Goal: Task Accomplishment & Management: Manage account settings

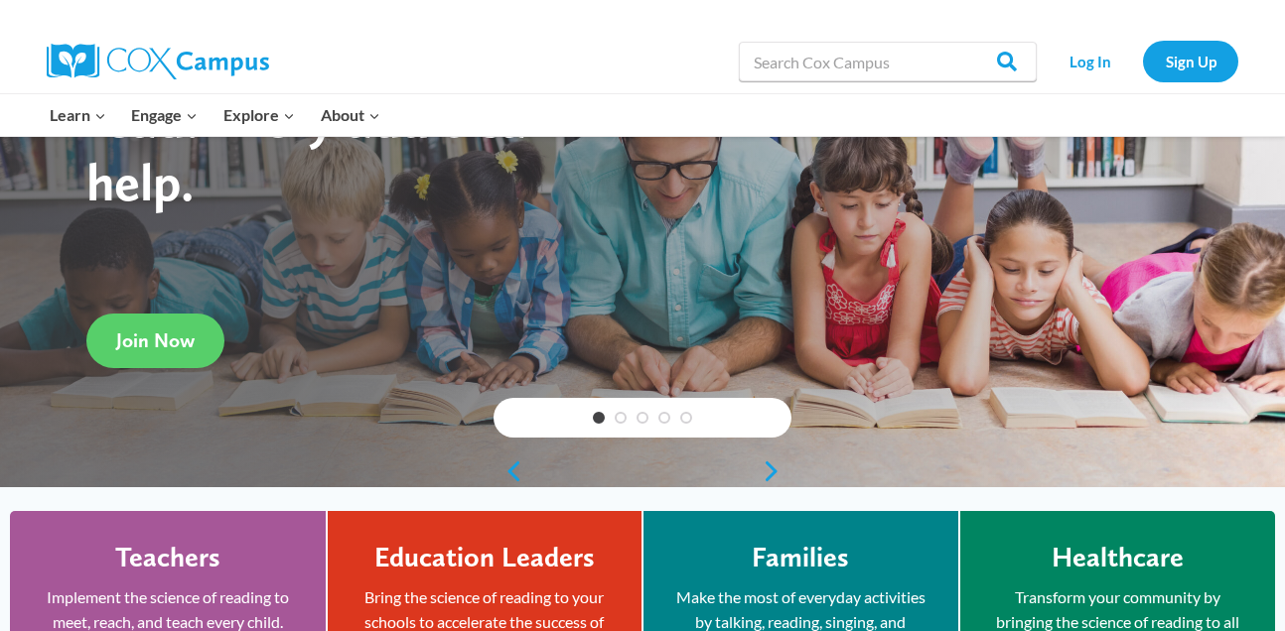
scroll to position [196, 0]
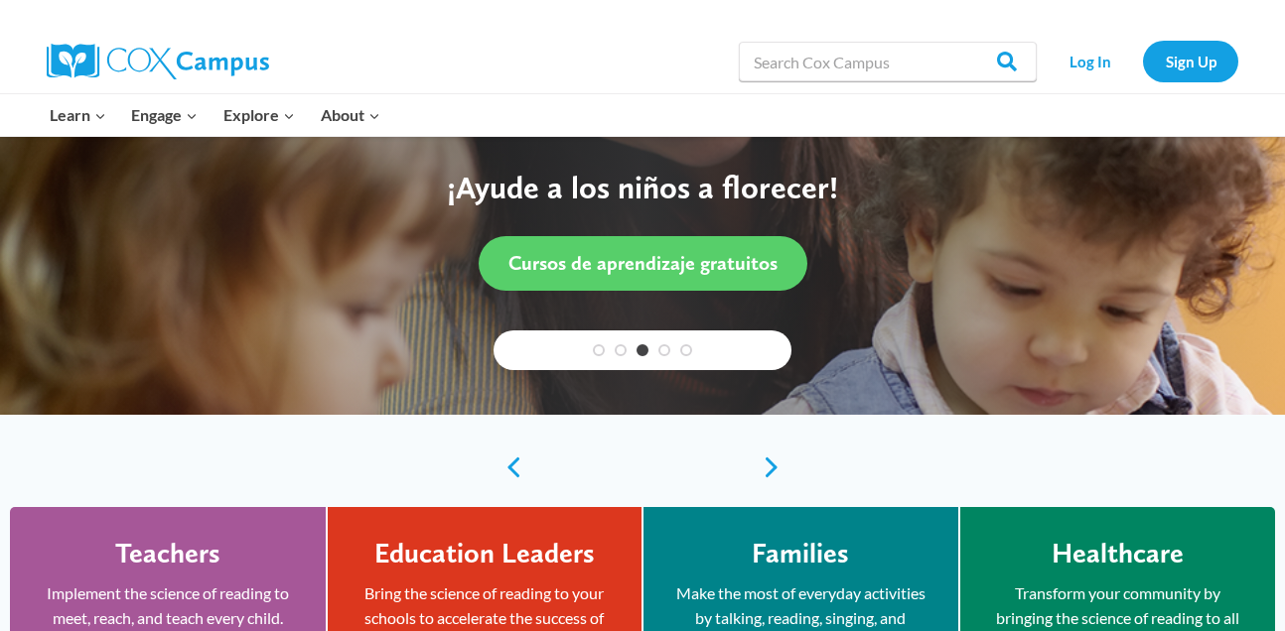
click at [1095, 36] on div "Log In Sign Up" at bounding box center [1142, 62] width 192 height 64
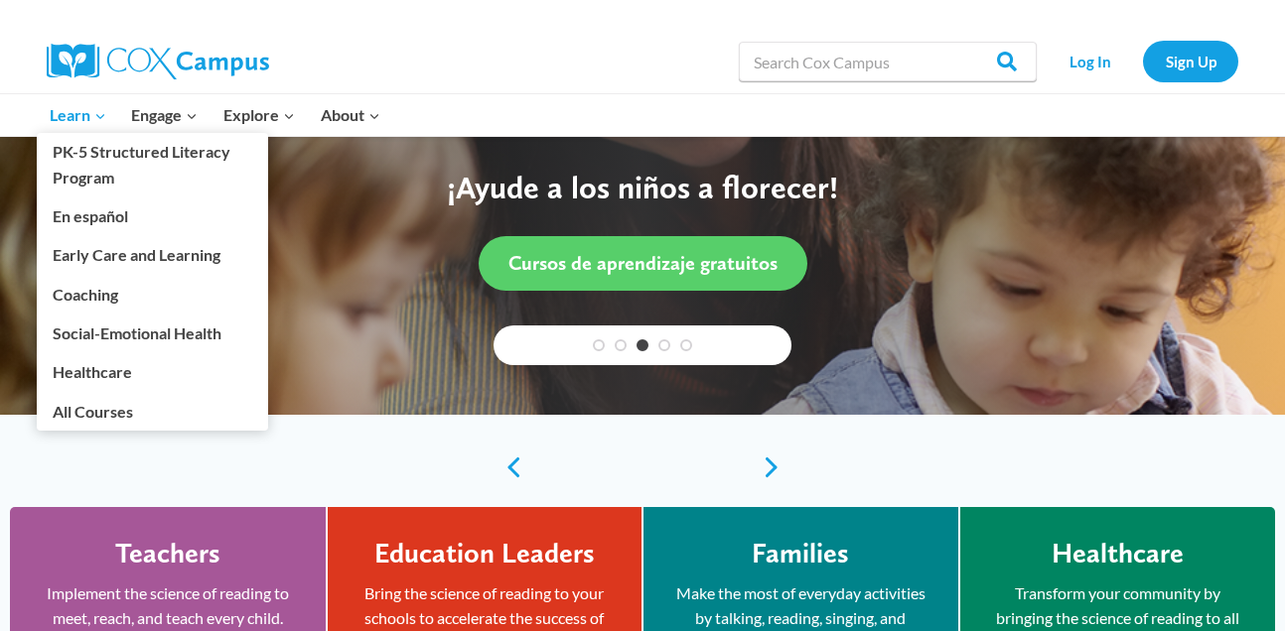
click at [64, 106] on span "Learn Expand" at bounding box center [78, 115] width 57 height 26
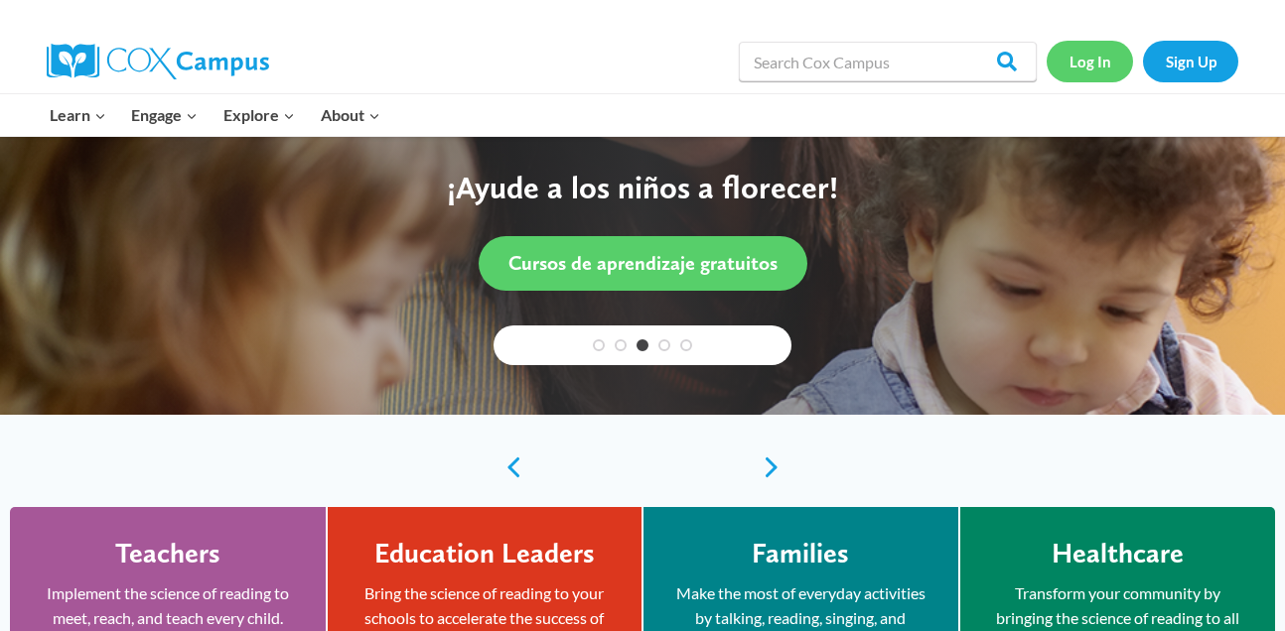
click at [1098, 72] on link "Log In" at bounding box center [1089, 61] width 86 height 41
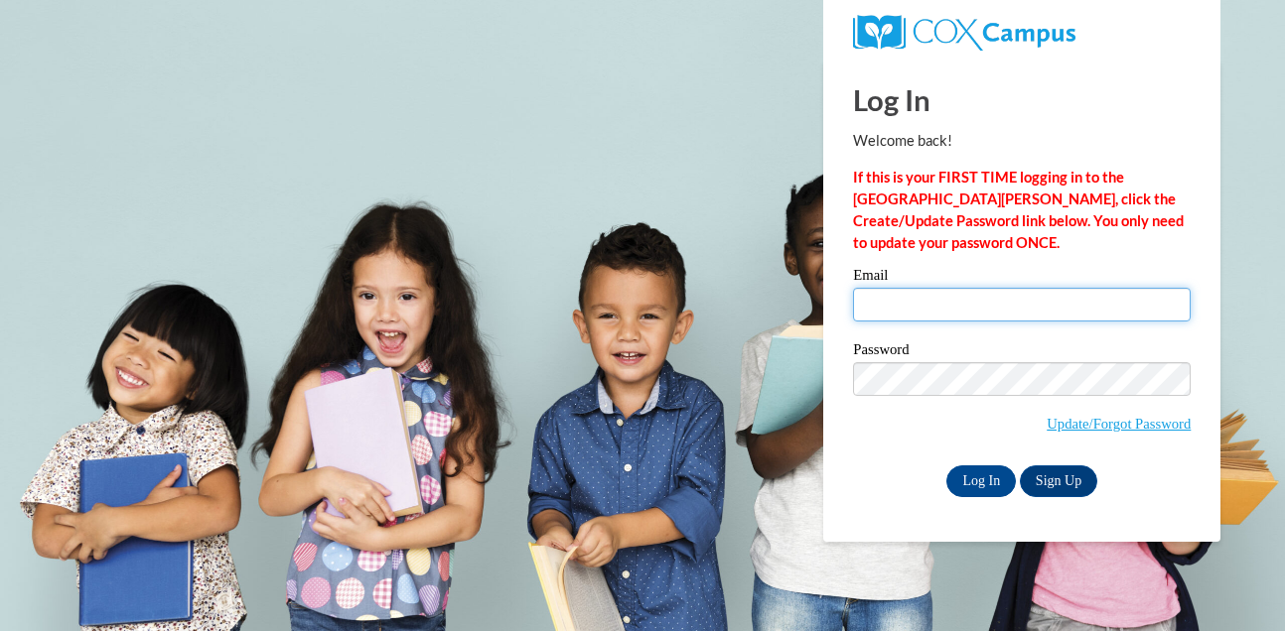
type input "[EMAIL_ADDRESS][PERSON_NAME][DOMAIN_NAME]"
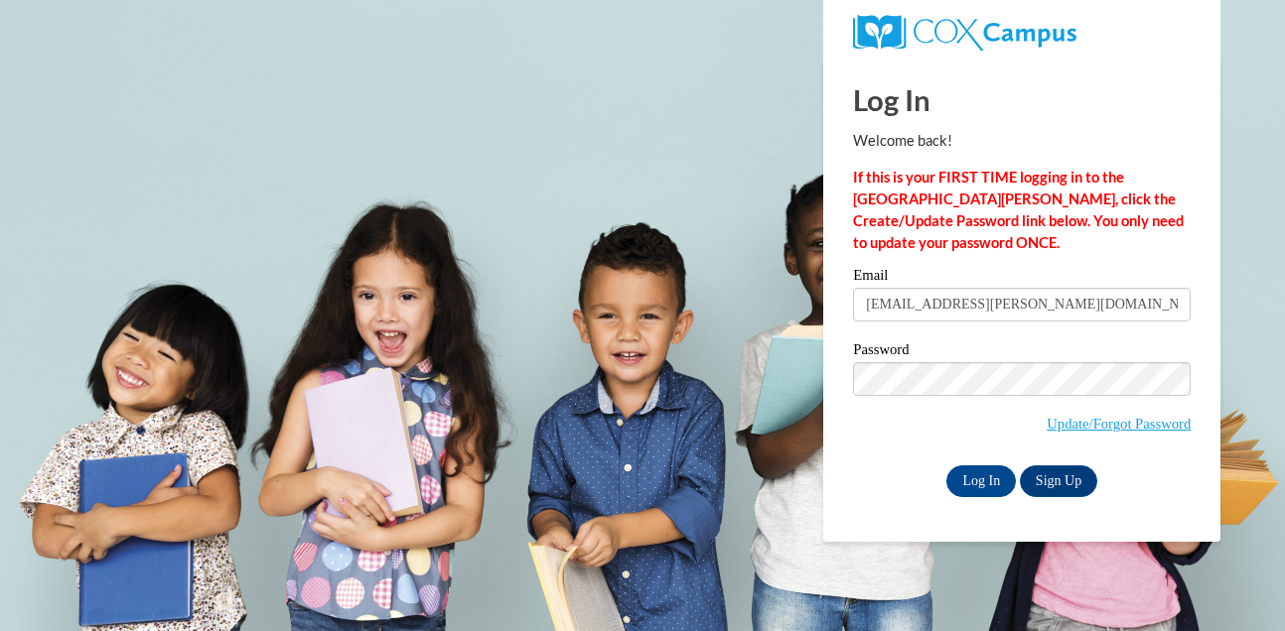
click at [875, 535] on div "Log In Welcome back! If this is your FIRST TIME logging in to the NEW Cox Campu…" at bounding box center [1021, 301] width 427 height 483
click at [988, 475] on input "Log In" at bounding box center [980, 482] width 69 height 32
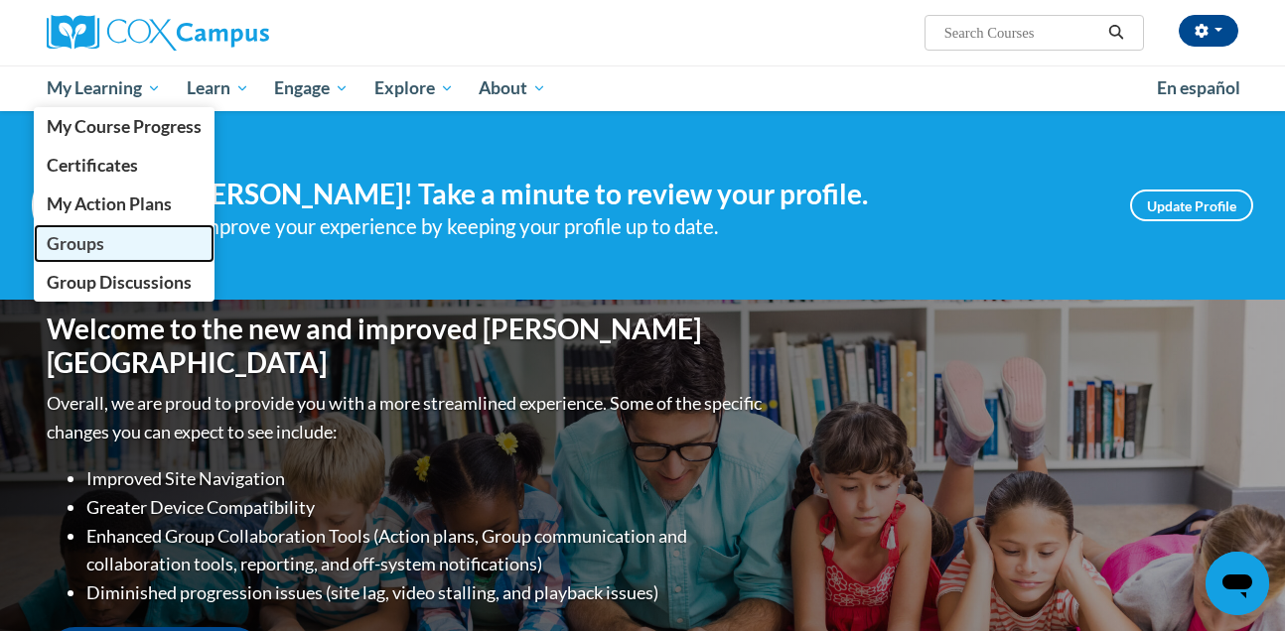
click at [86, 260] on link "Groups" at bounding box center [124, 243] width 181 height 39
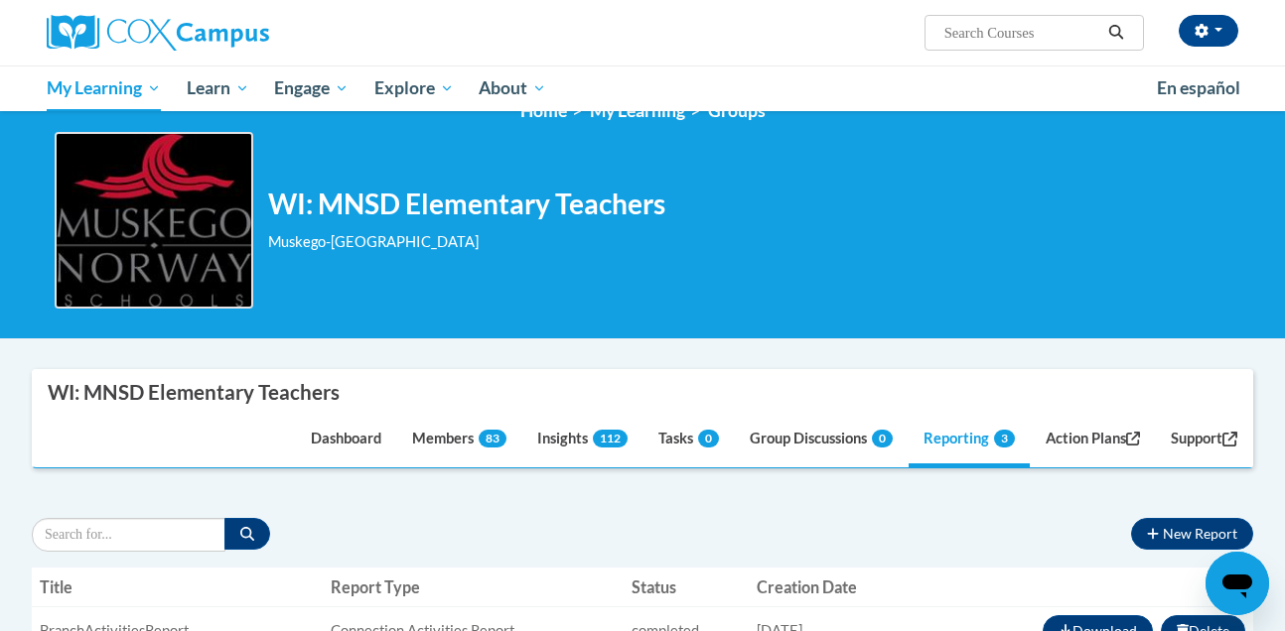
scroll to position [35, 0]
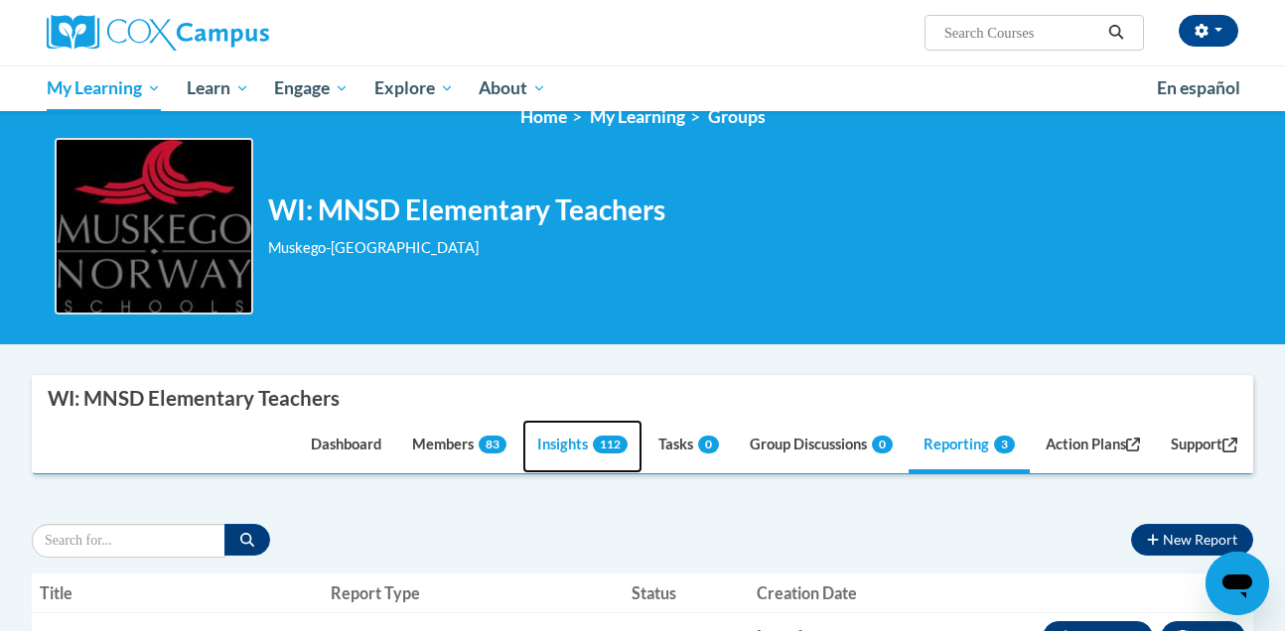
click at [540, 449] on link "Insights 112" at bounding box center [582, 447] width 120 height 54
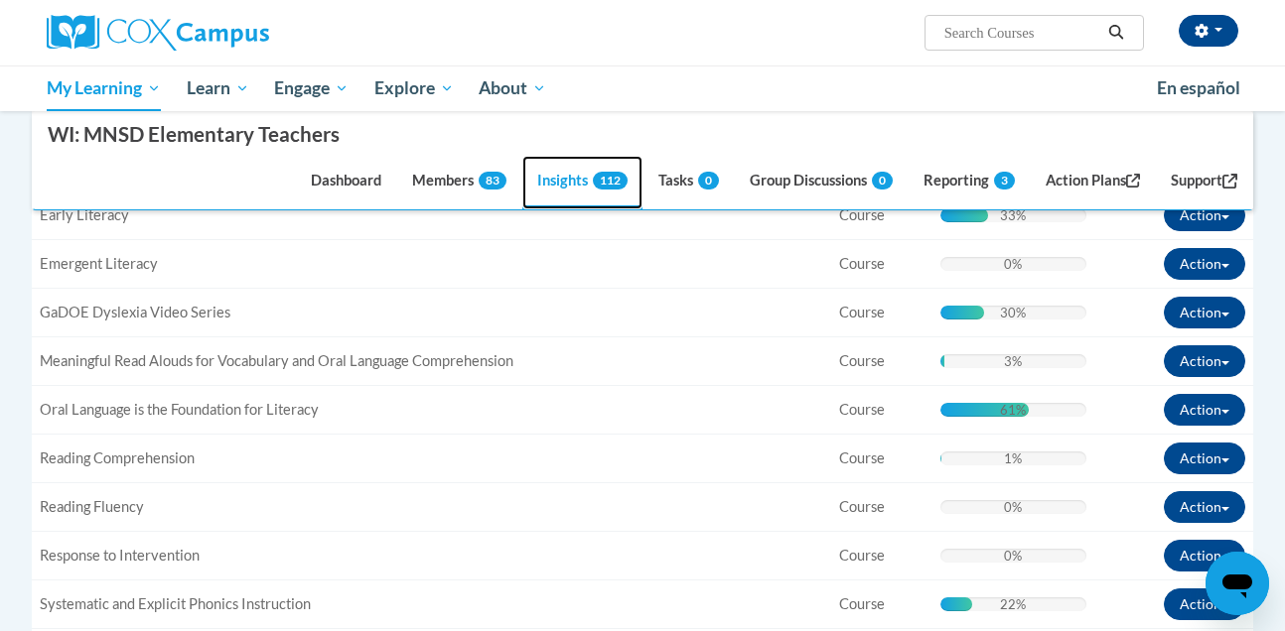
scroll to position [601, 0]
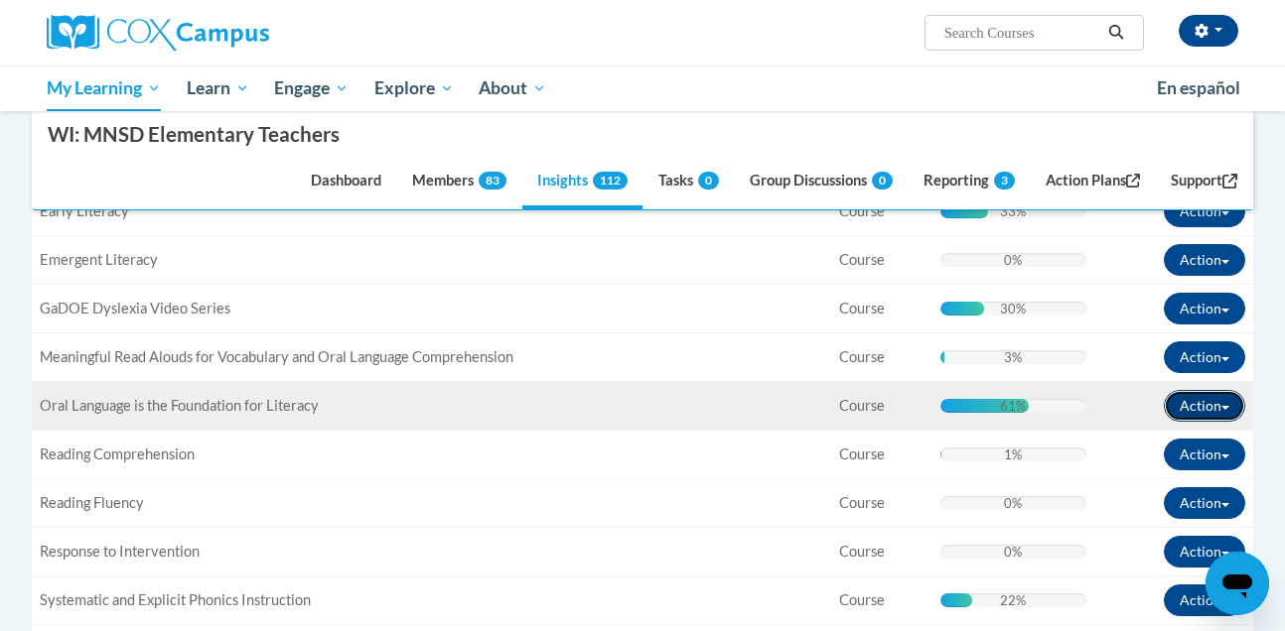
click at [1216, 411] on button "Action" at bounding box center [1204, 406] width 81 height 32
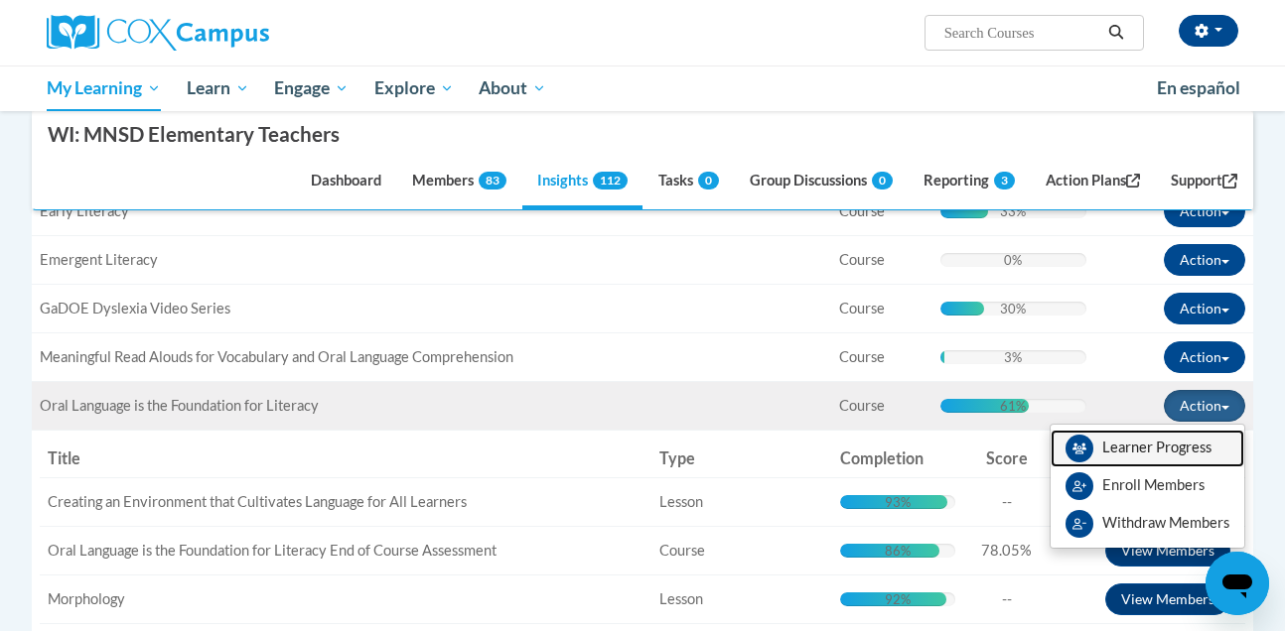
click at [1102, 448] on link "Learner Progress" at bounding box center [1147, 449] width 194 height 38
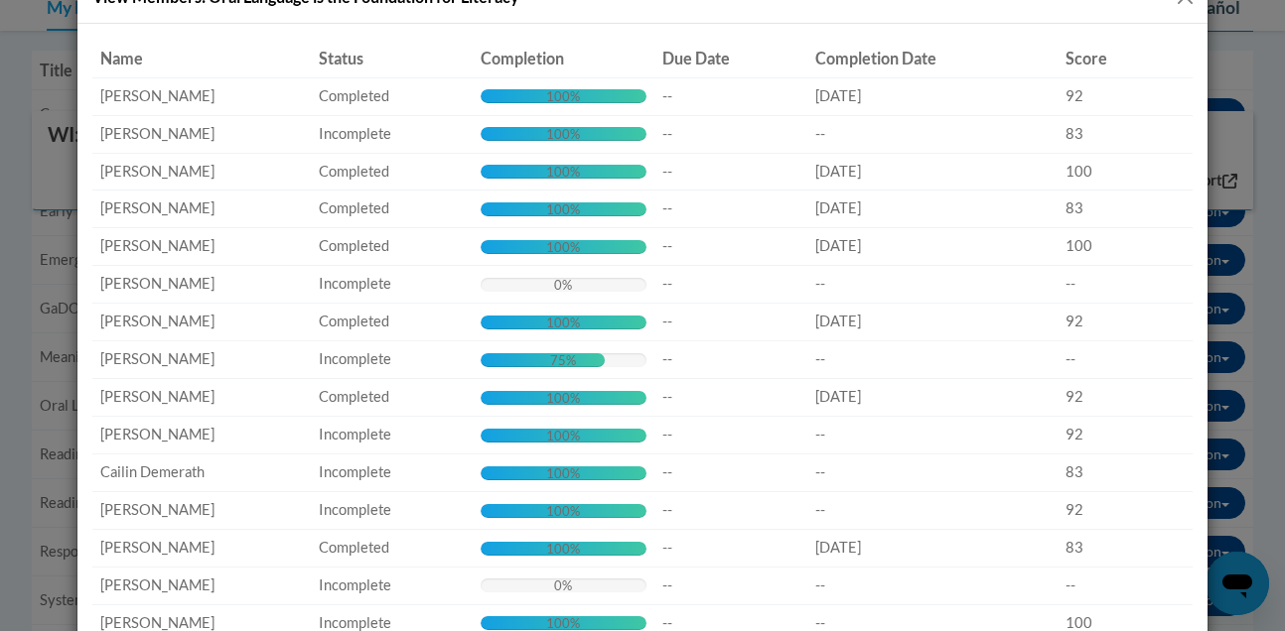
scroll to position [0, 0]
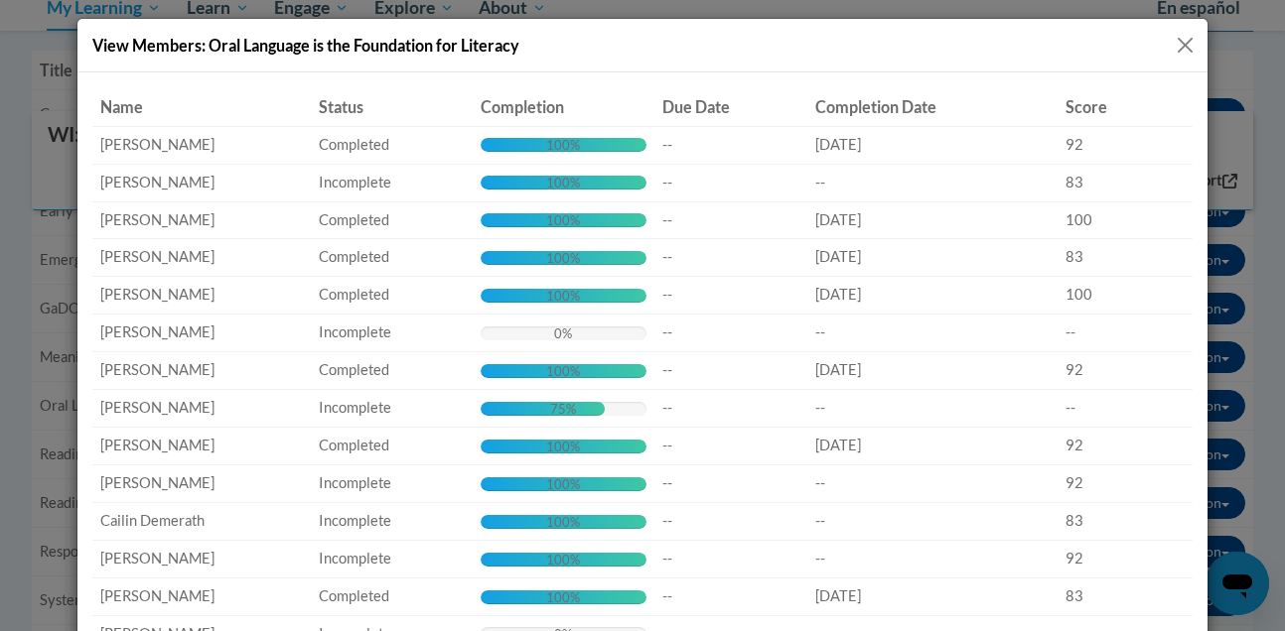
click at [1188, 43] on button "Close" at bounding box center [1185, 45] width 25 height 25
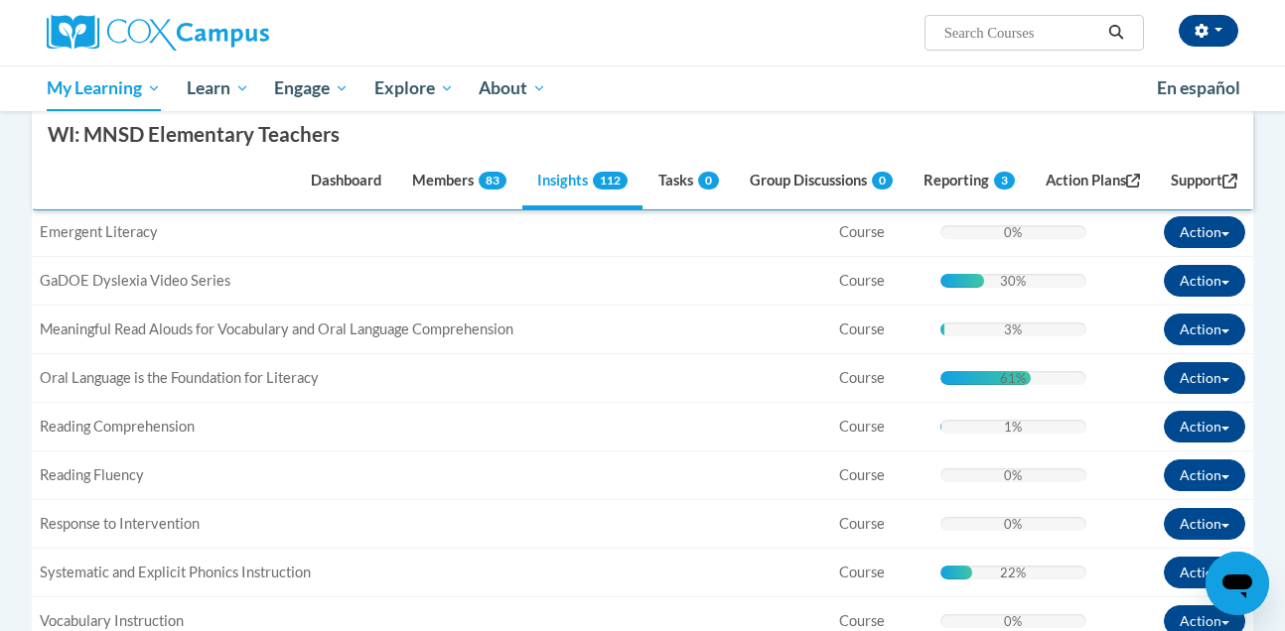
scroll to position [631, 0]
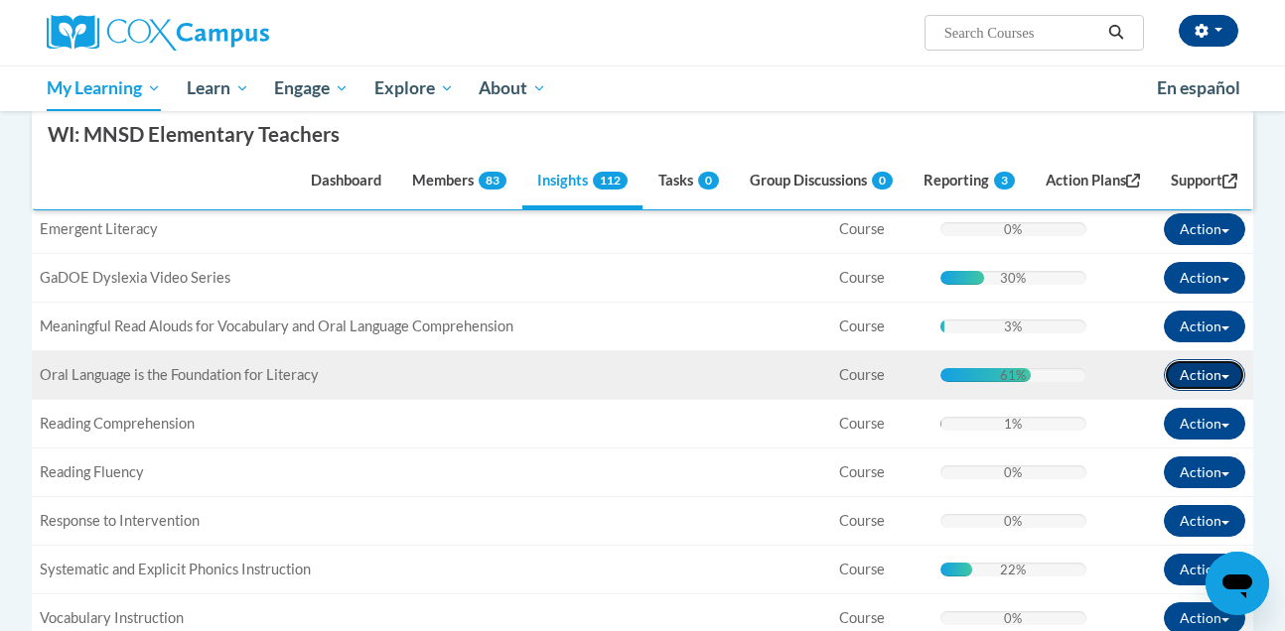
click at [1224, 376] on span "button" at bounding box center [1225, 377] width 8 height 4
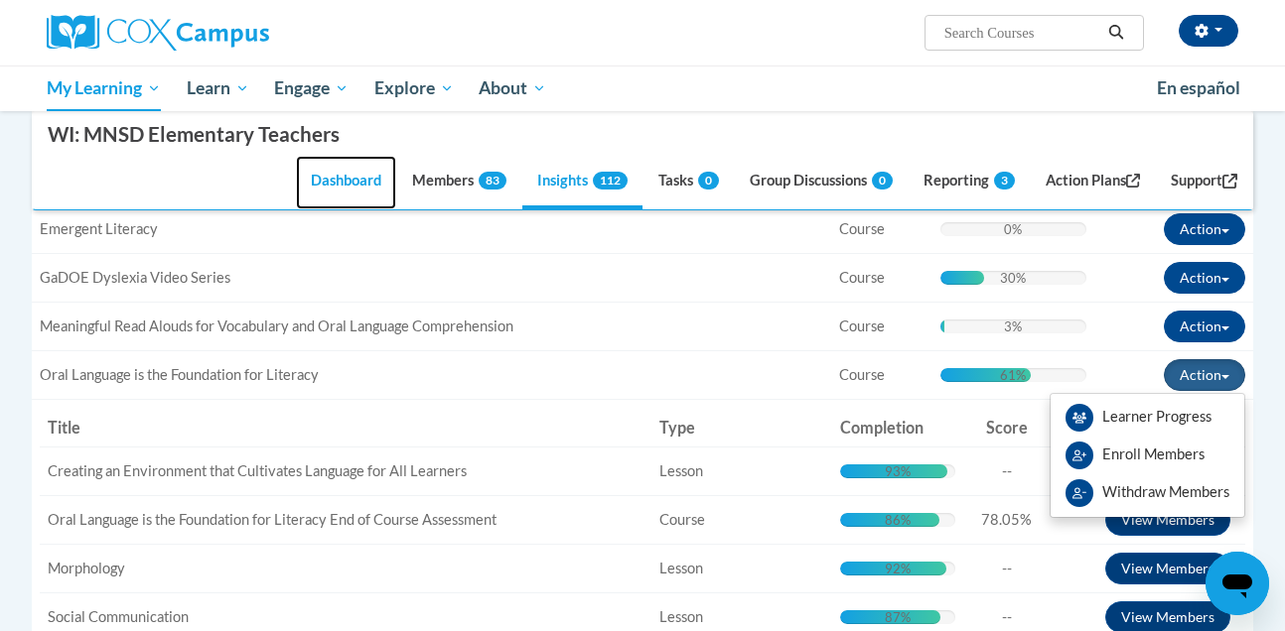
click at [314, 181] on link "Dashboard" at bounding box center [346, 184] width 100 height 54
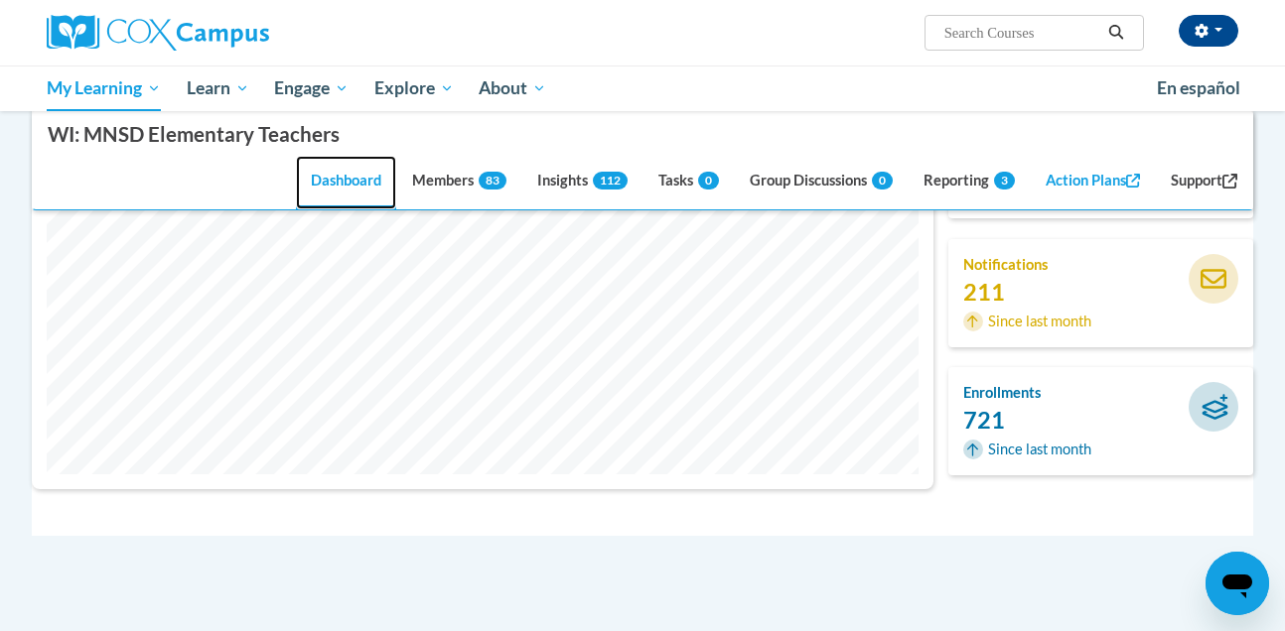
scroll to position [508, 900]
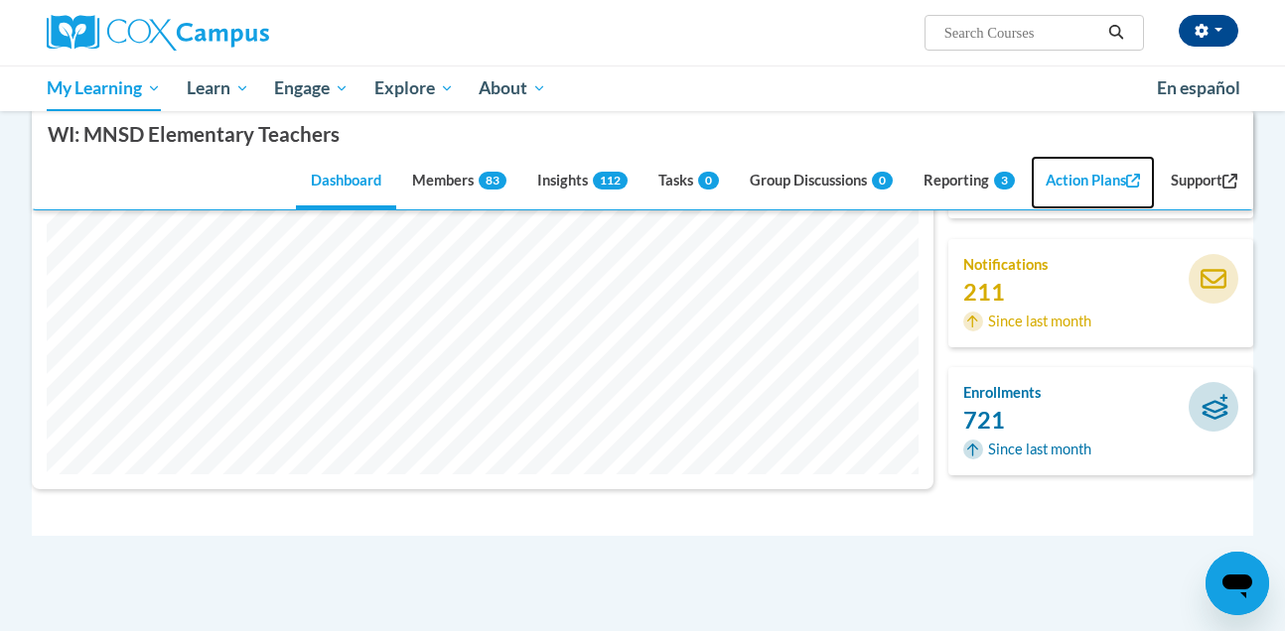
click at [1072, 171] on link "Action Plans" at bounding box center [1093, 184] width 125 height 54
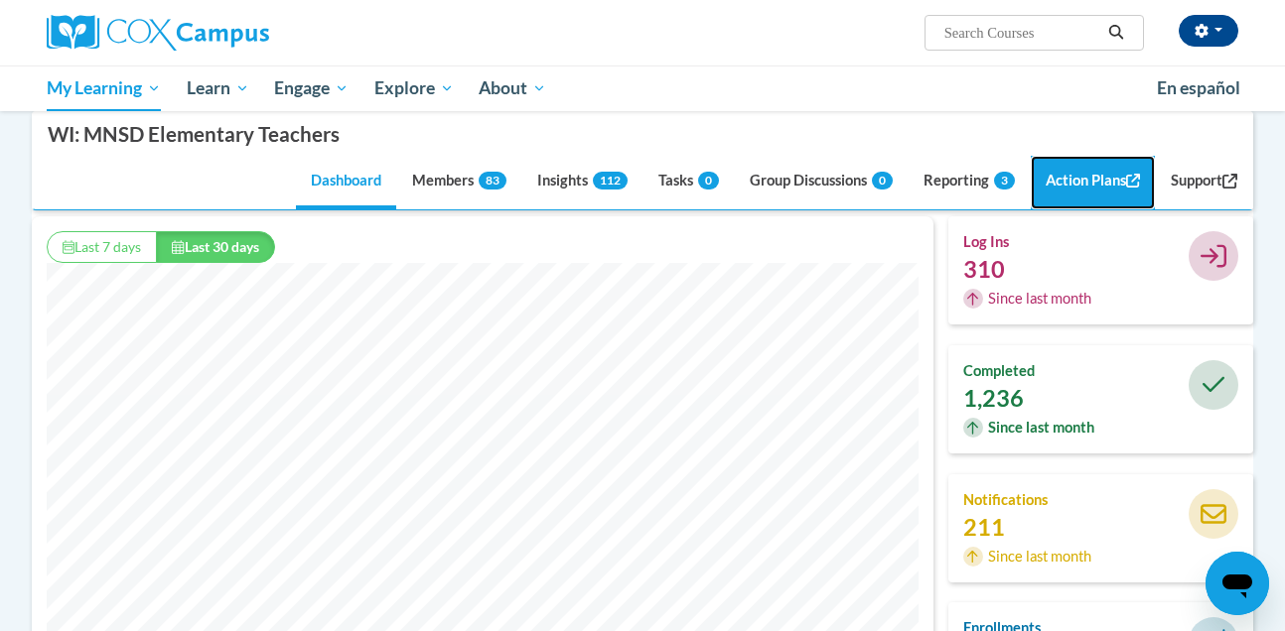
scroll to position [363, 0]
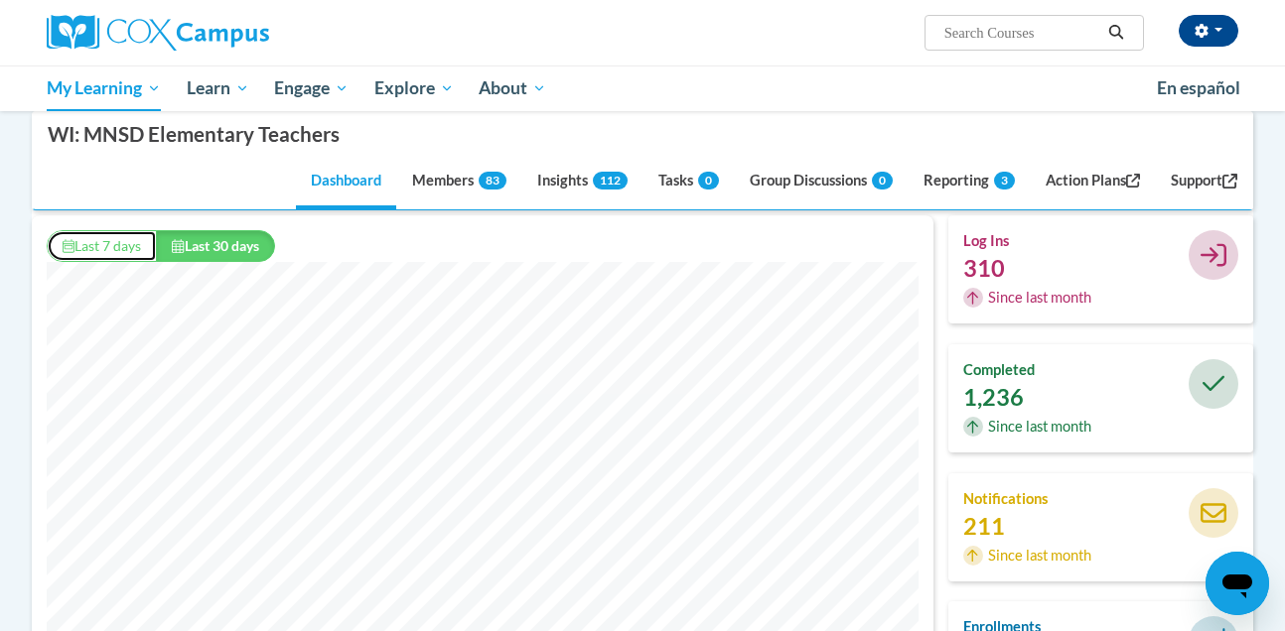
click at [86, 240] on button "Last 7 days" at bounding box center [102, 246] width 110 height 32
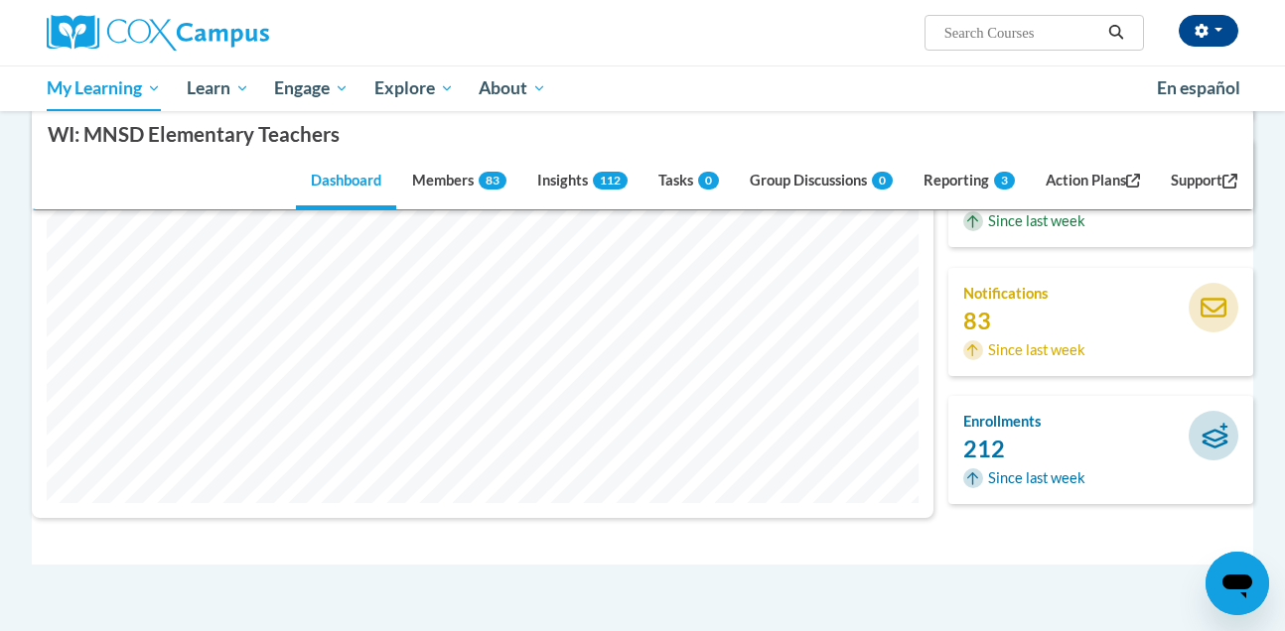
scroll to position [568, 0]
click at [1052, 329] on div "83" at bounding box center [1037, 322] width 148 height 22
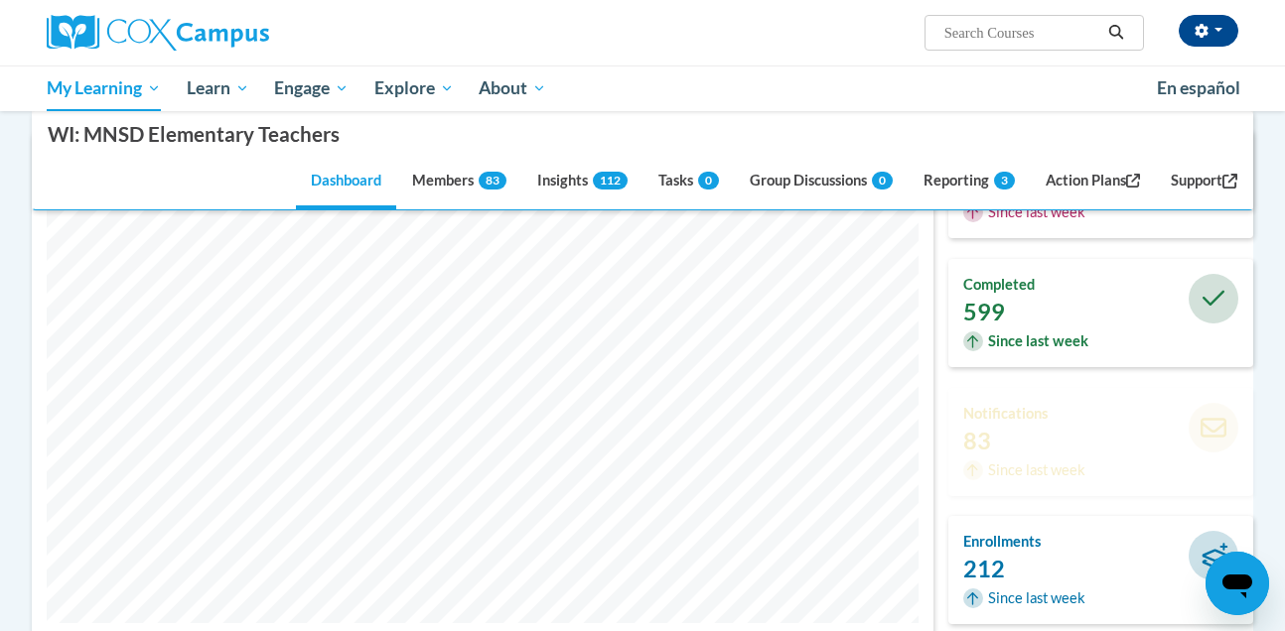
scroll to position [447, 0]
click at [979, 449] on div "83" at bounding box center [1037, 443] width 148 height 22
click at [1001, 334] on span "Since last week" at bounding box center [1038, 344] width 100 height 22
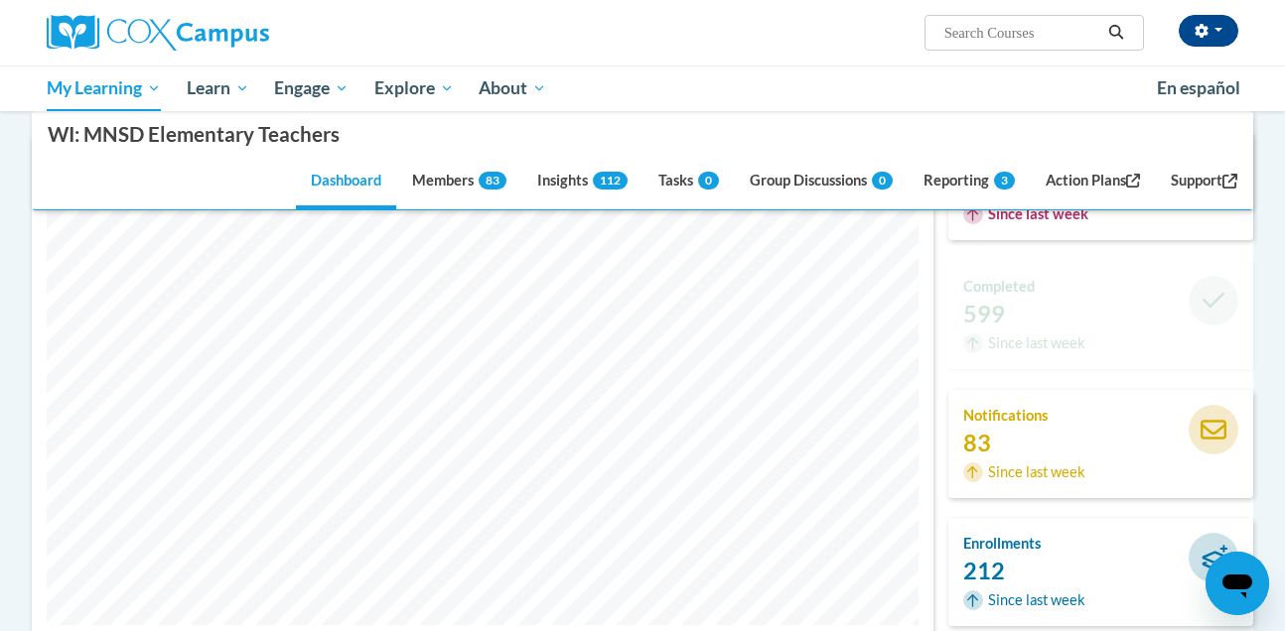
click at [1002, 235] on div "log ins 137 Since last week" at bounding box center [1101, 186] width 306 height 108
click at [1026, 541] on h4 "enrollments" at bounding box center [1037, 544] width 148 height 22
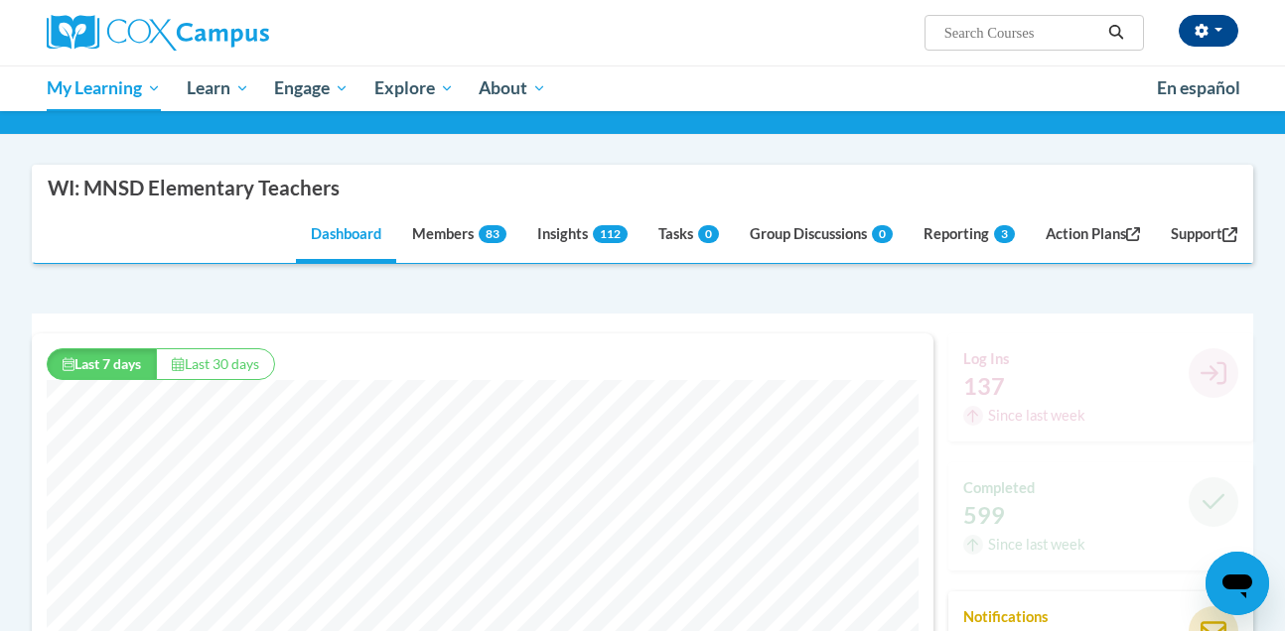
scroll to position [242, 0]
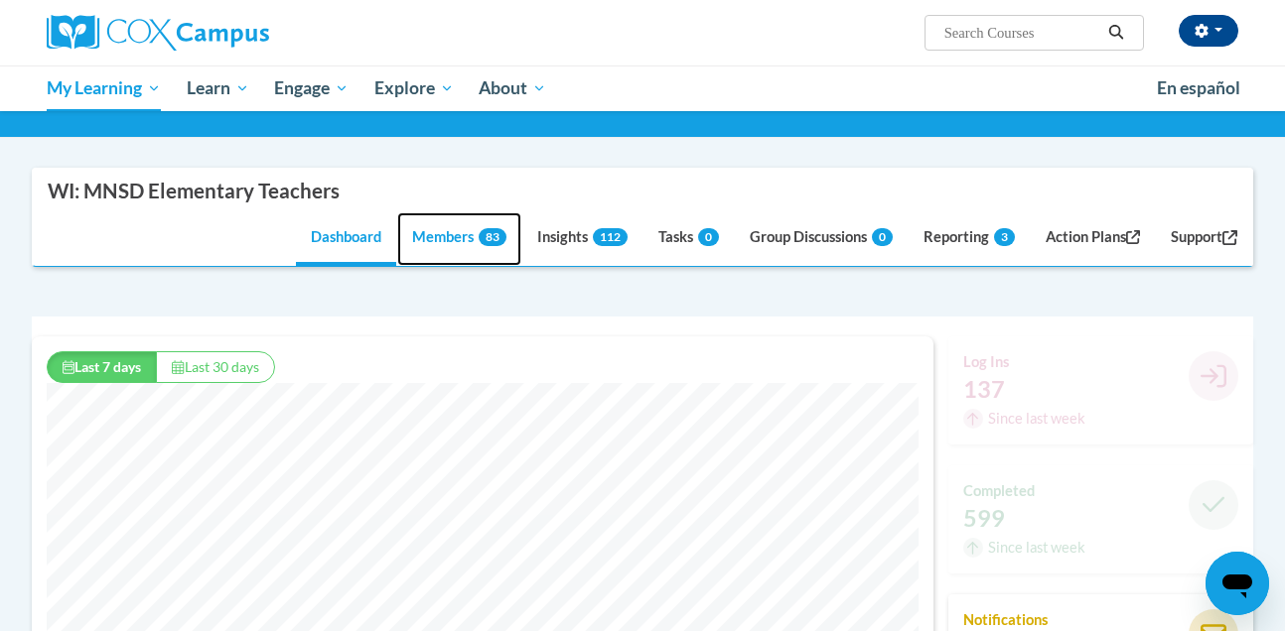
click at [455, 247] on link "Members 83" at bounding box center [459, 239] width 124 height 54
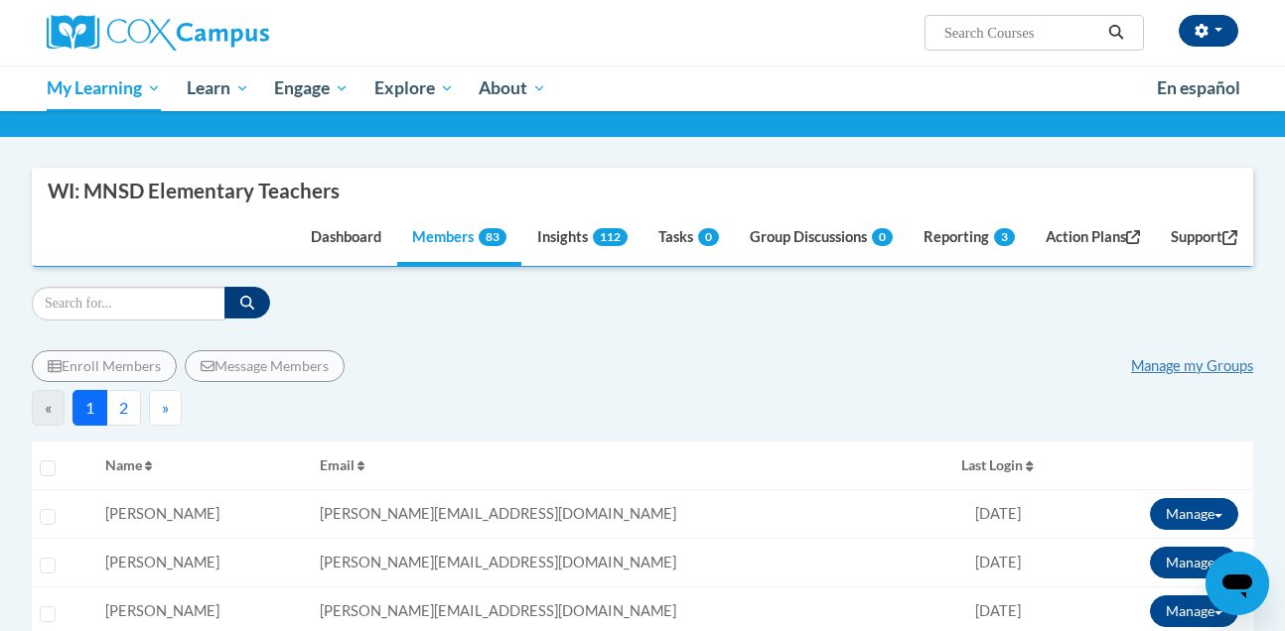
click at [48, 504] on div "Select learner" at bounding box center [52, 511] width 24 height 15
click at [44, 524] on input "Select learner" at bounding box center [48, 517] width 16 height 16
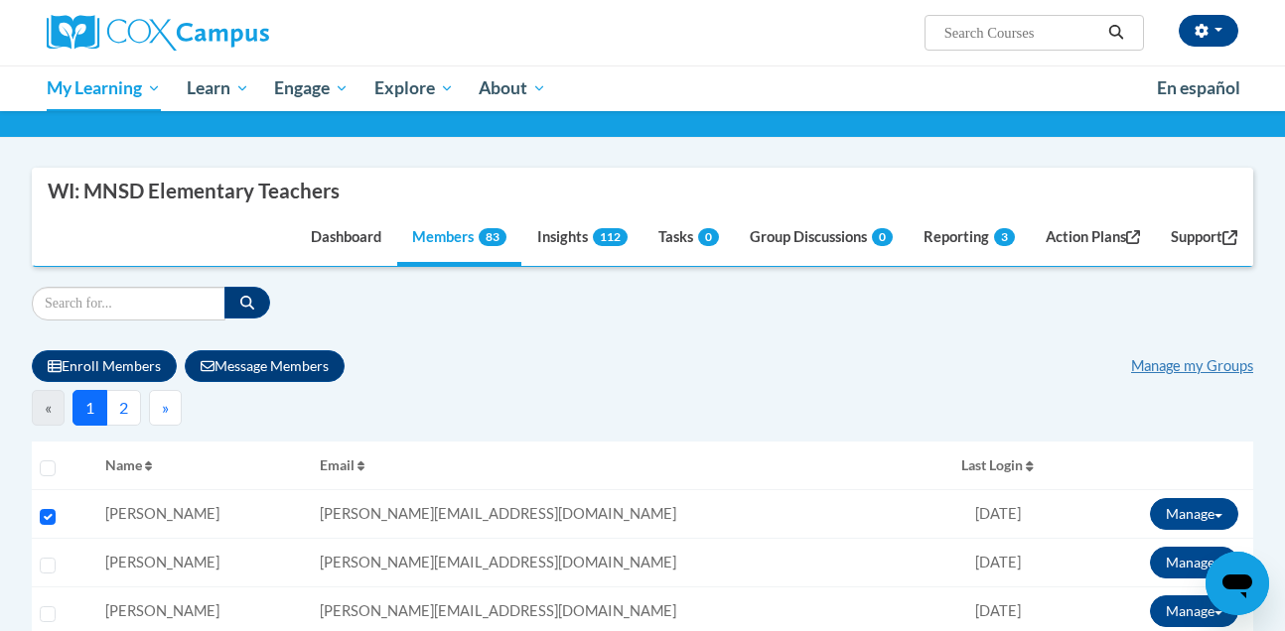
click at [52, 498] on td "Select learner" at bounding box center [65, 514] width 66 height 49
click at [49, 516] on input "Select learner" at bounding box center [48, 517] width 16 height 16
checkbox input "false"
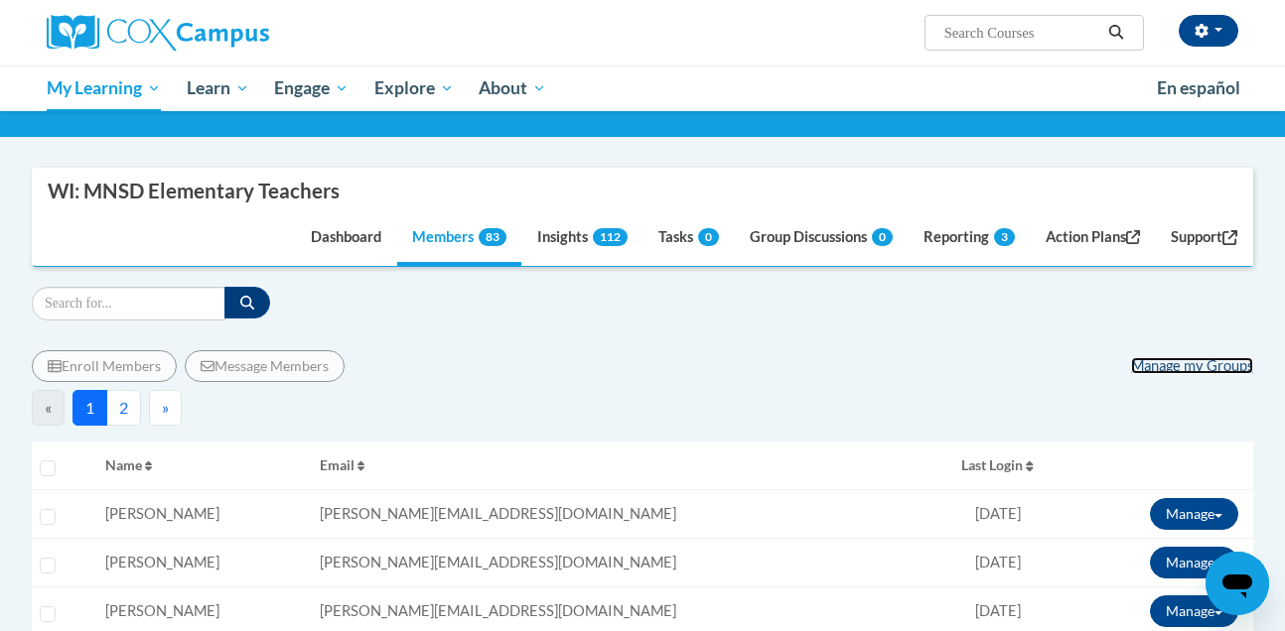
click at [1191, 365] on link "Manage my Groups" at bounding box center [1192, 365] width 122 height 17
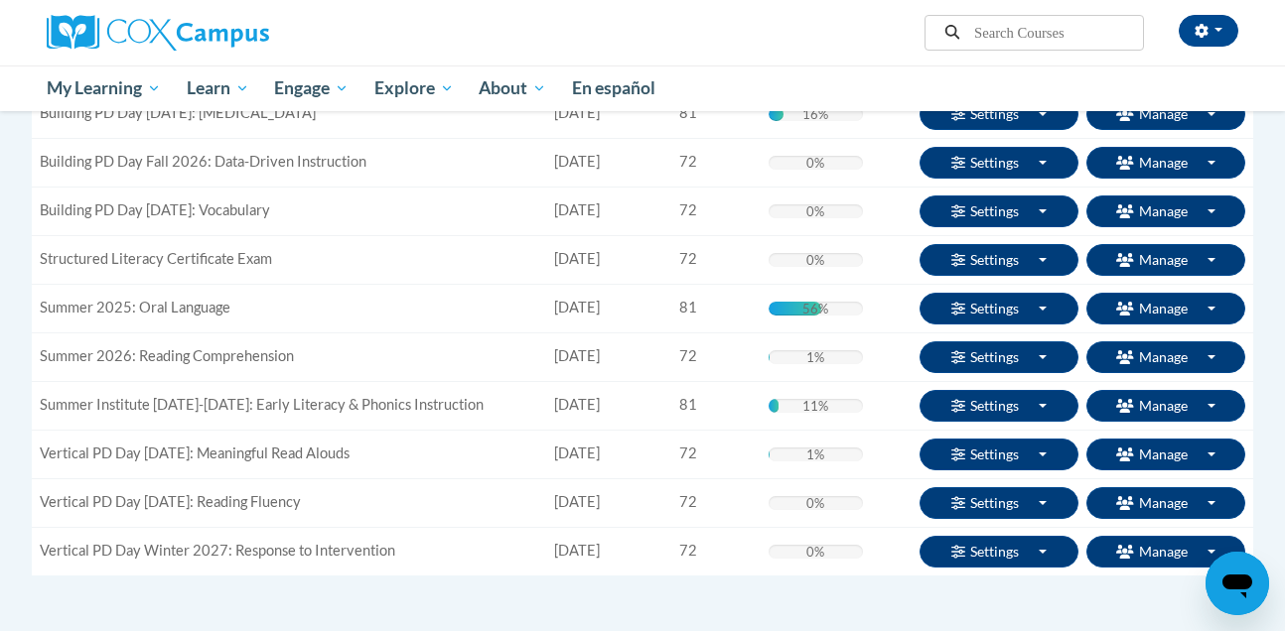
scroll to position [295, 0]
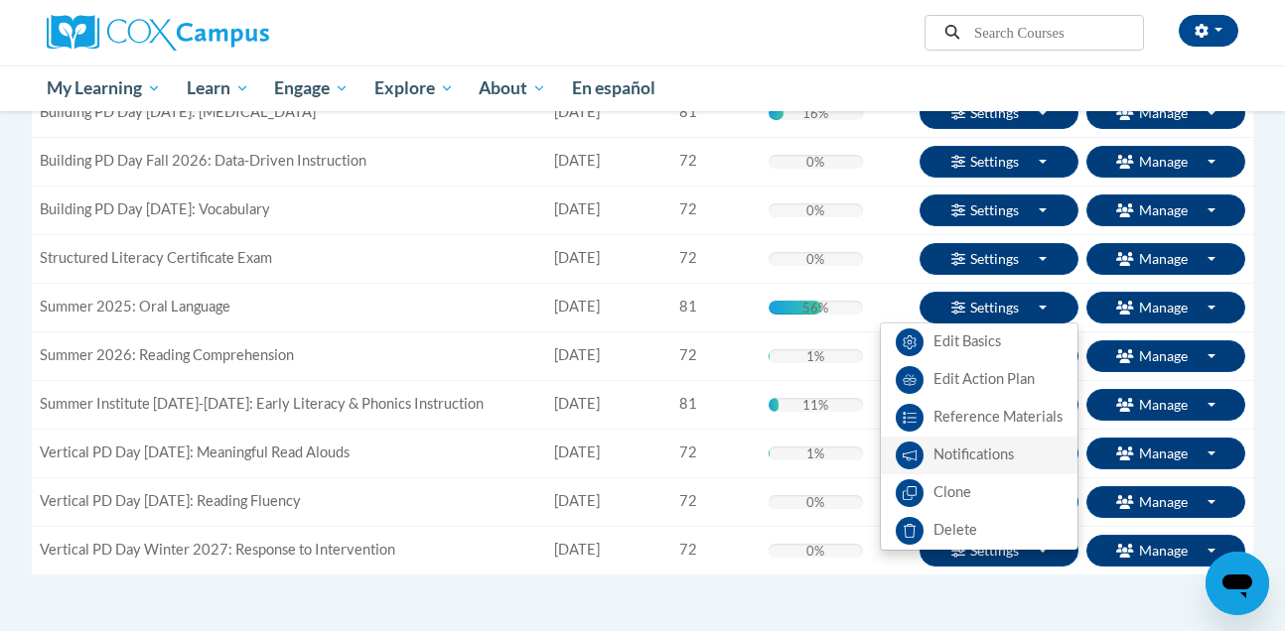
click at [969, 457] on link "Notifications" at bounding box center [979, 456] width 197 height 38
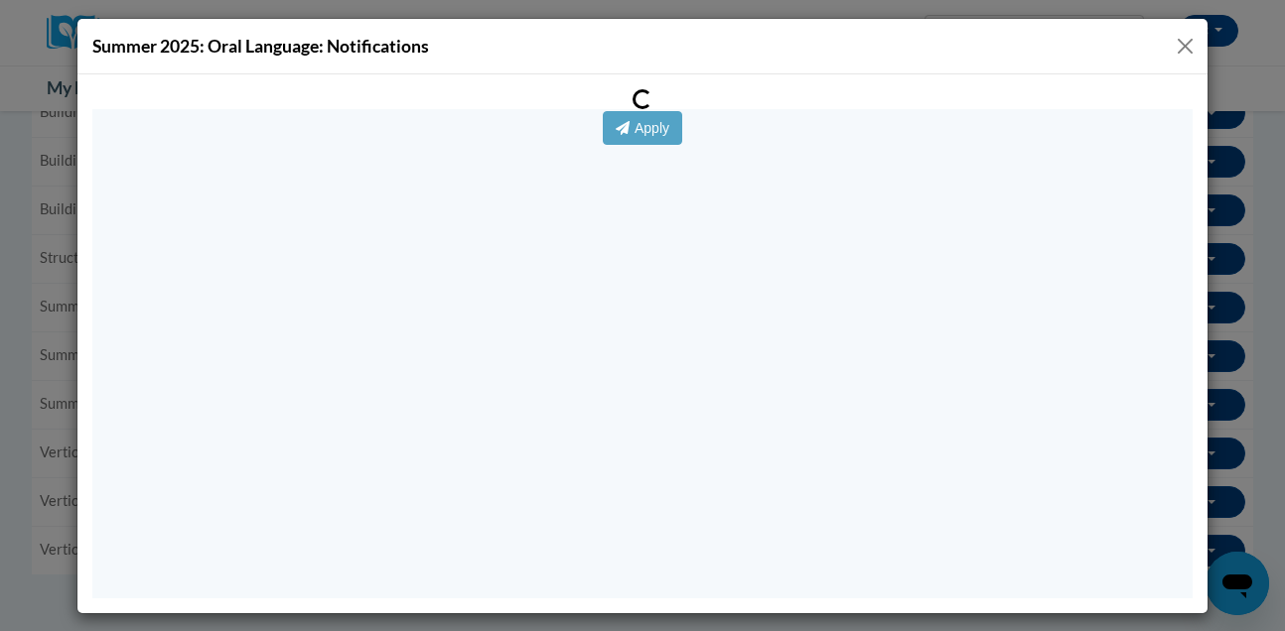
scroll to position [0, 0]
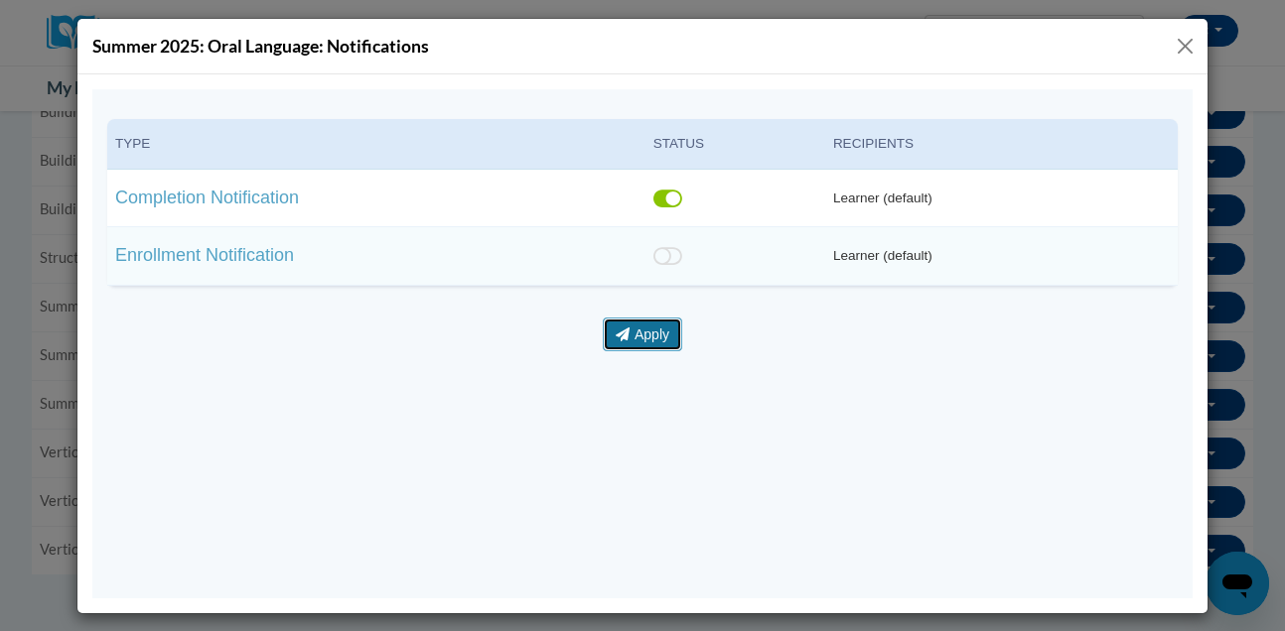
click at [662, 336] on button "Apply" at bounding box center [642, 334] width 79 height 34
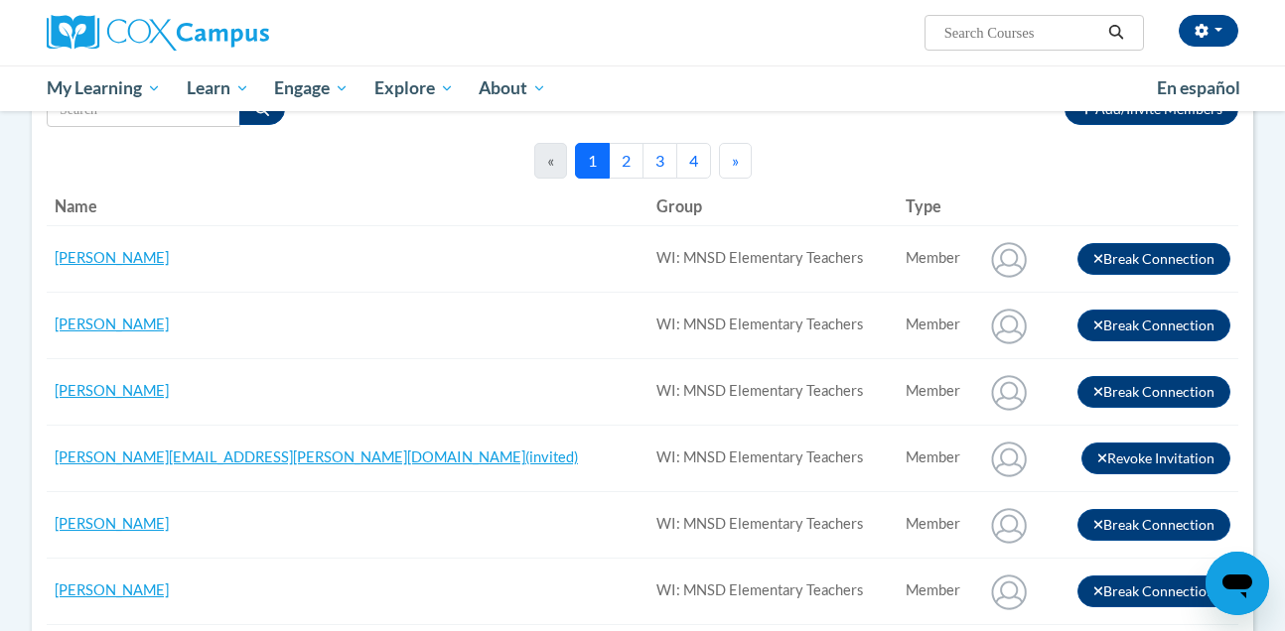
scroll to position [310, 0]
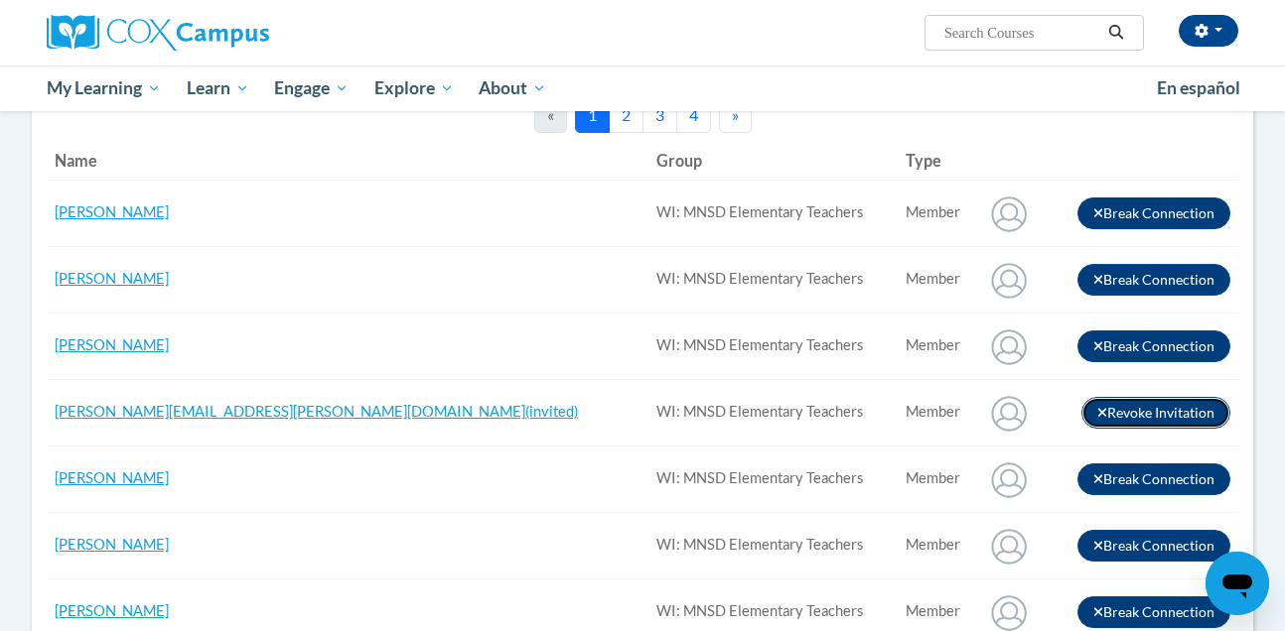
click at [1097, 414] on icon "button" at bounding box center [1102, 413] width 11 height 14
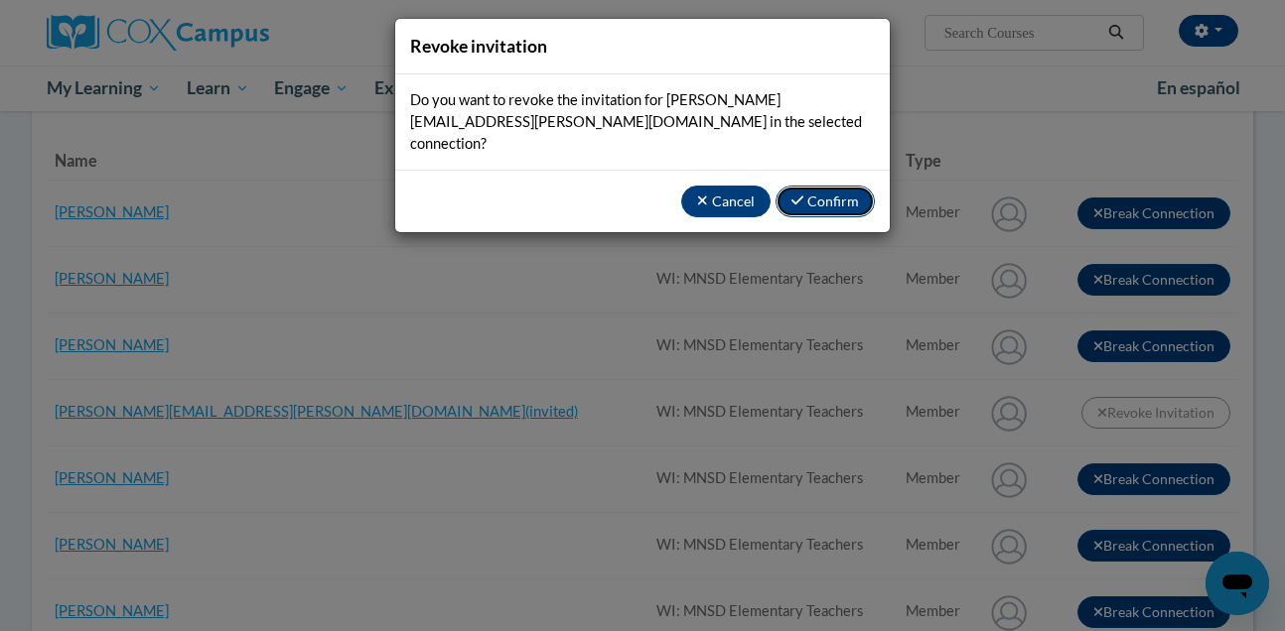
click at [834, 187] on button "Confirm" at bounding box center [824, 202] width 99 height 32
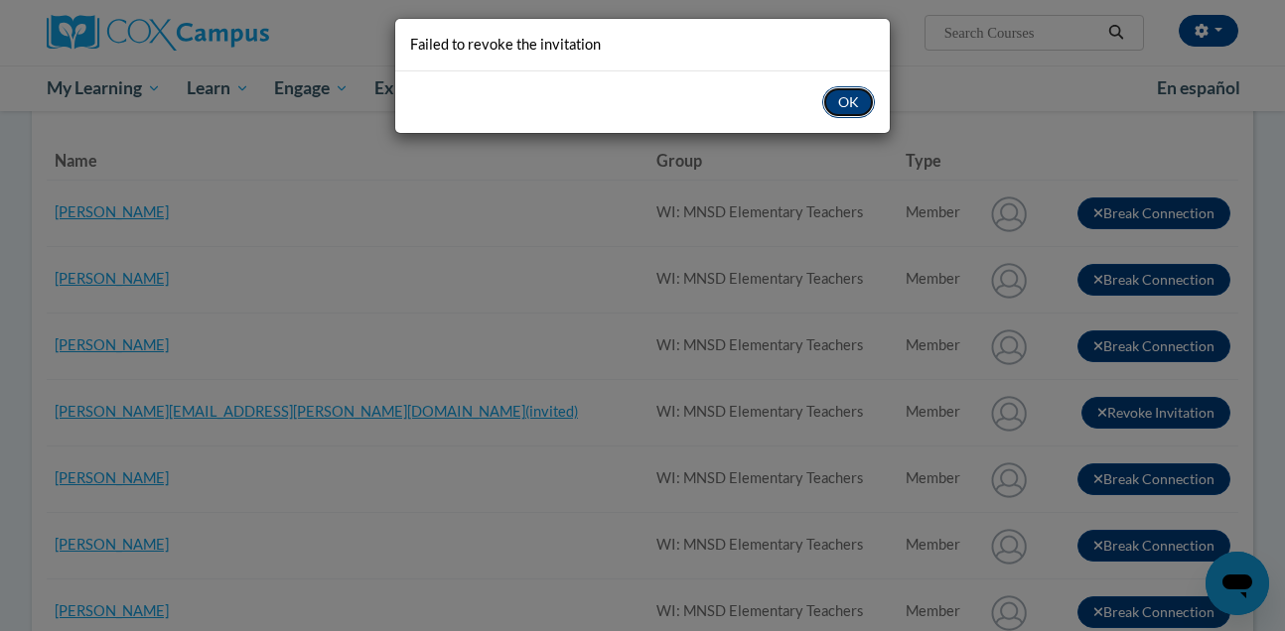
click at [847, 116] on button "OK" at bounding box center [848, 102] width 53 height 32
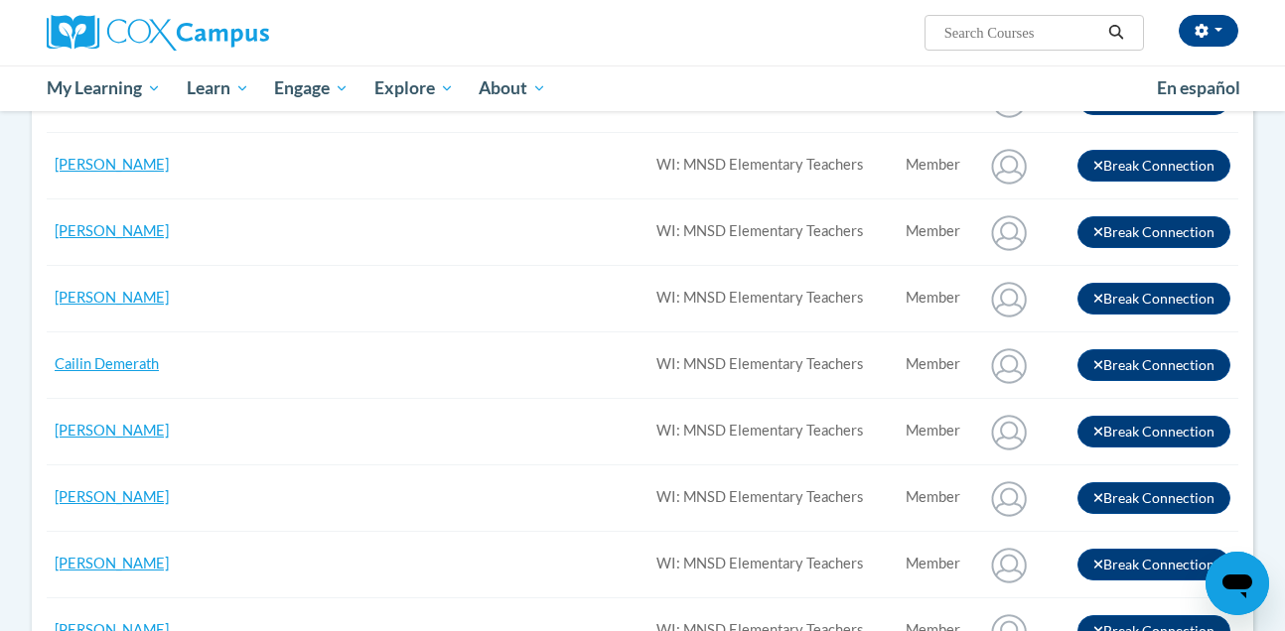
scroll to position [0, 0]
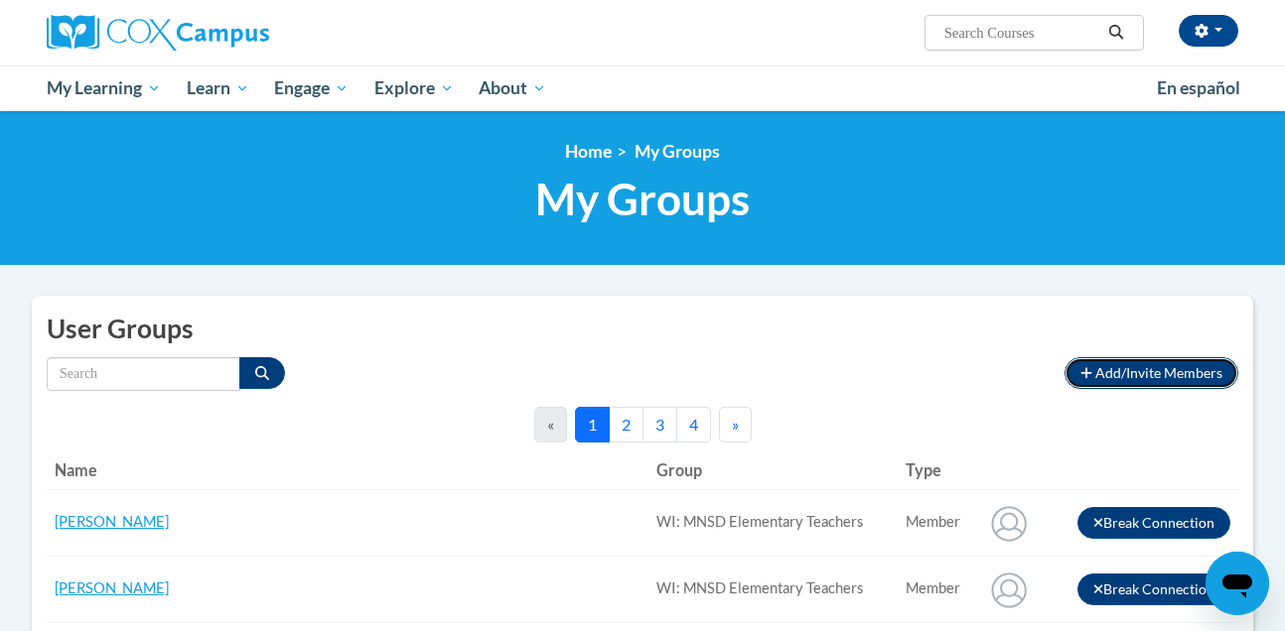
click at [1123, 369] on span "Add/Invite Members" at bounding box center [1158, 372] width 127 height 17
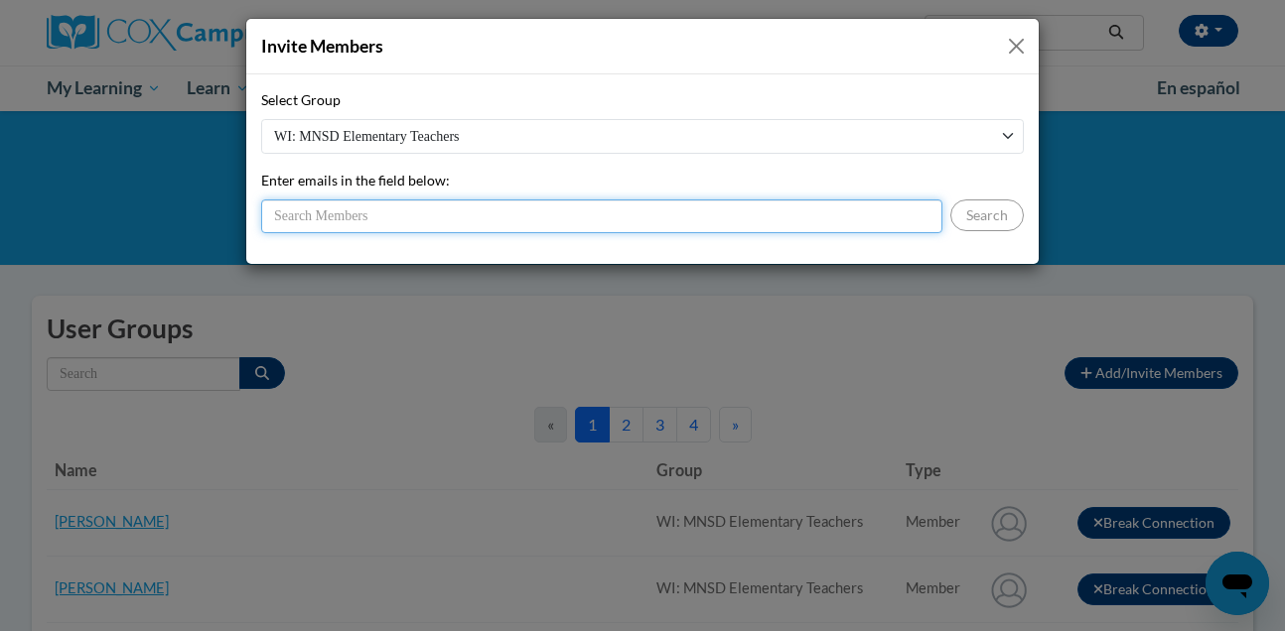
click at [870, 216] on input "Enter emails in the field below:" at bounding box center [601, 217] width 681 height 34
type input "@muskegonorway.org"
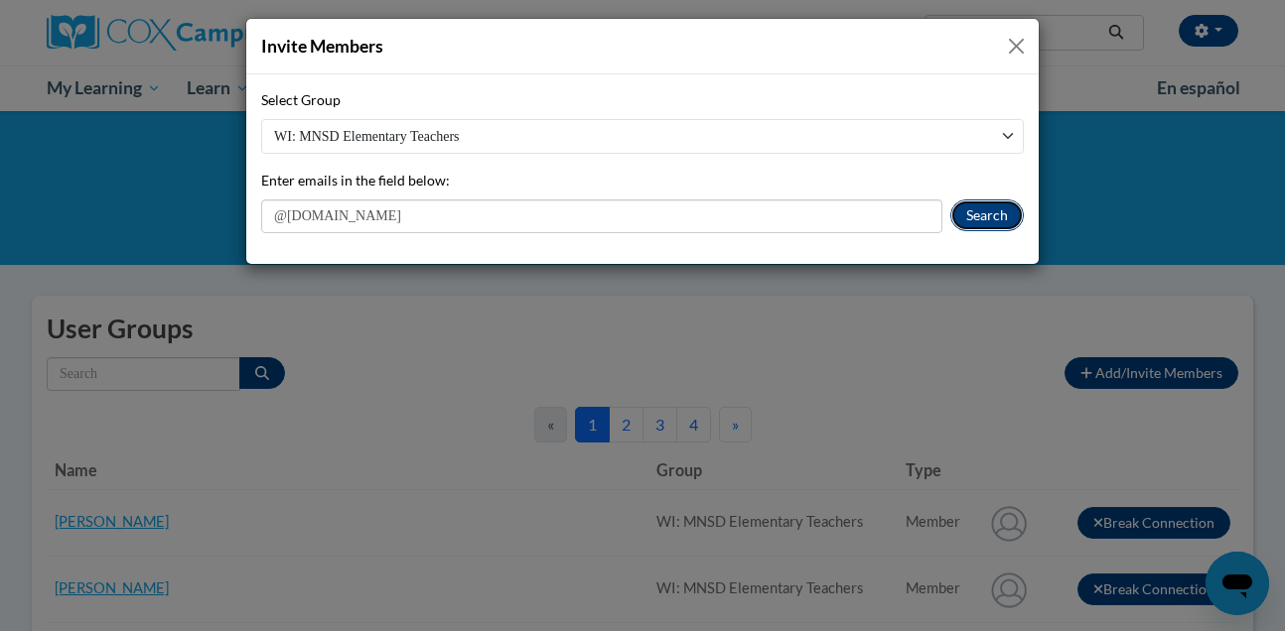
click at [991, 204] on button "Search" at bounding box center [986, 216] width 73 height 32
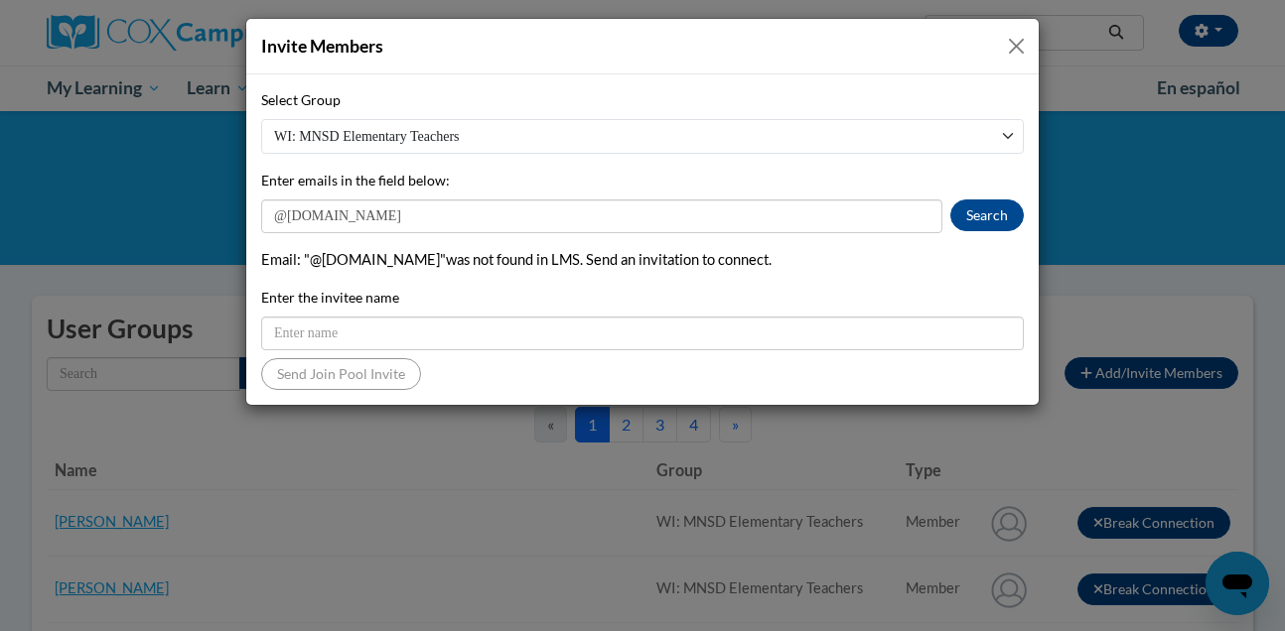
click at [357, 426] on div "Invite Members Select Group WI: MNSD Elementary Teachers Enter emails in the fi…" at bounding box center [642, 315] width 1285 height 631
click at [1009, 48] on button "Close" at bounding box center [1016, 46] width 25 height 25
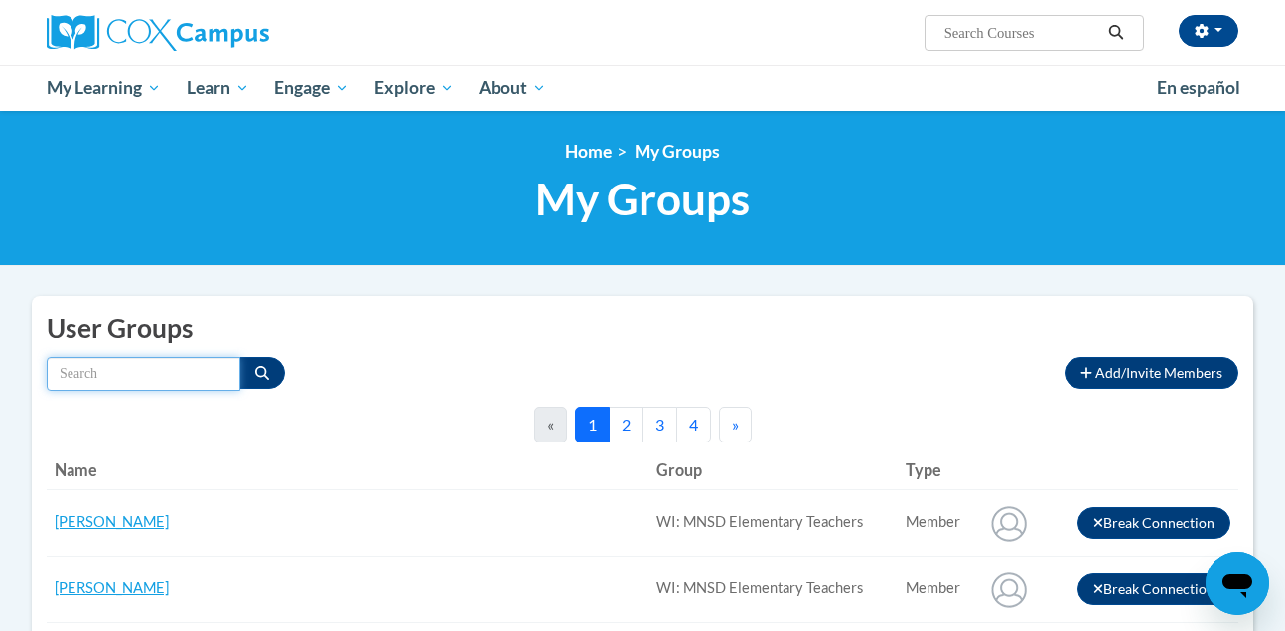
click at [144, 383] on input "Search by name" at bounding box center [144, 374] width 194 height 34
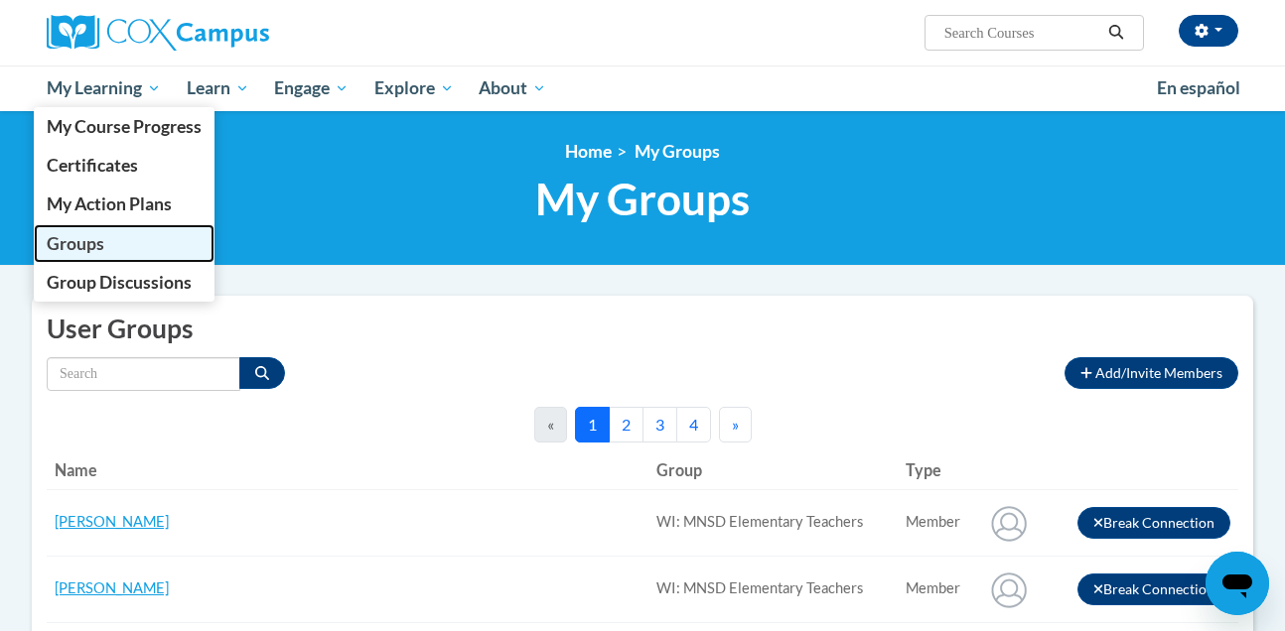
click at [114, 239] on link "Groups" at bounding box center [124, 243] width 181 height 39
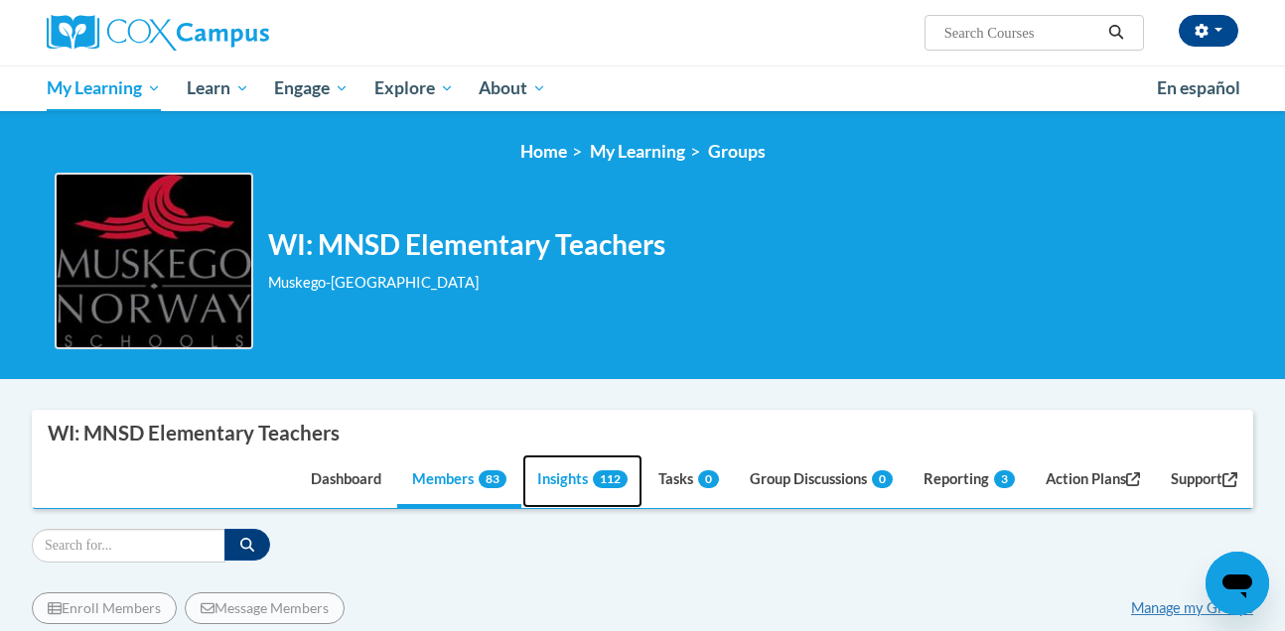
click at [543, 479] on link "Insights 112" at bounding box center [582, 482] width 120 height 54
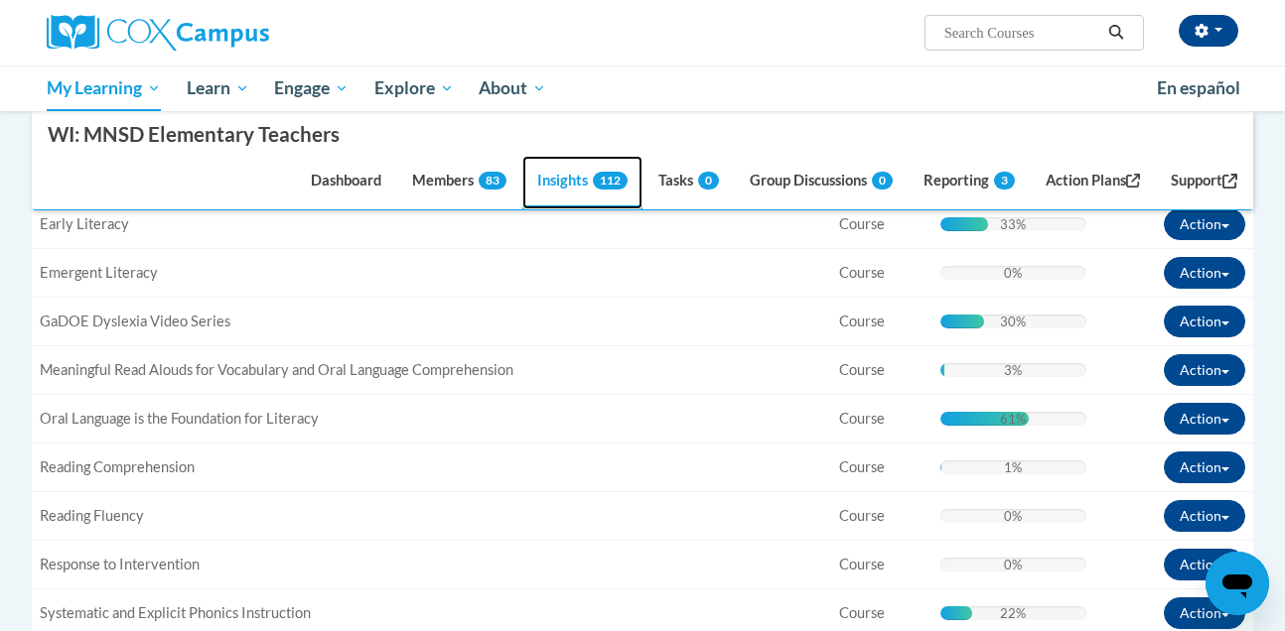
scroll to position [591, 0]
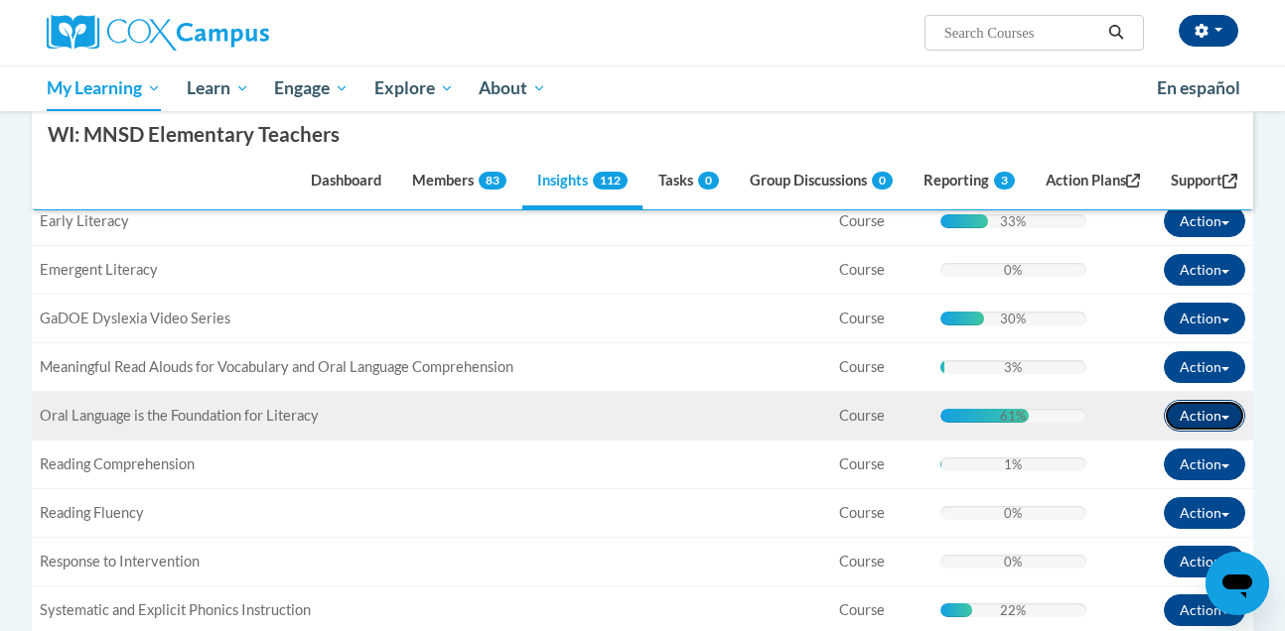
click at [1229, 417] on button "Action" at bounding box center [1204, 416] width 81 height 32
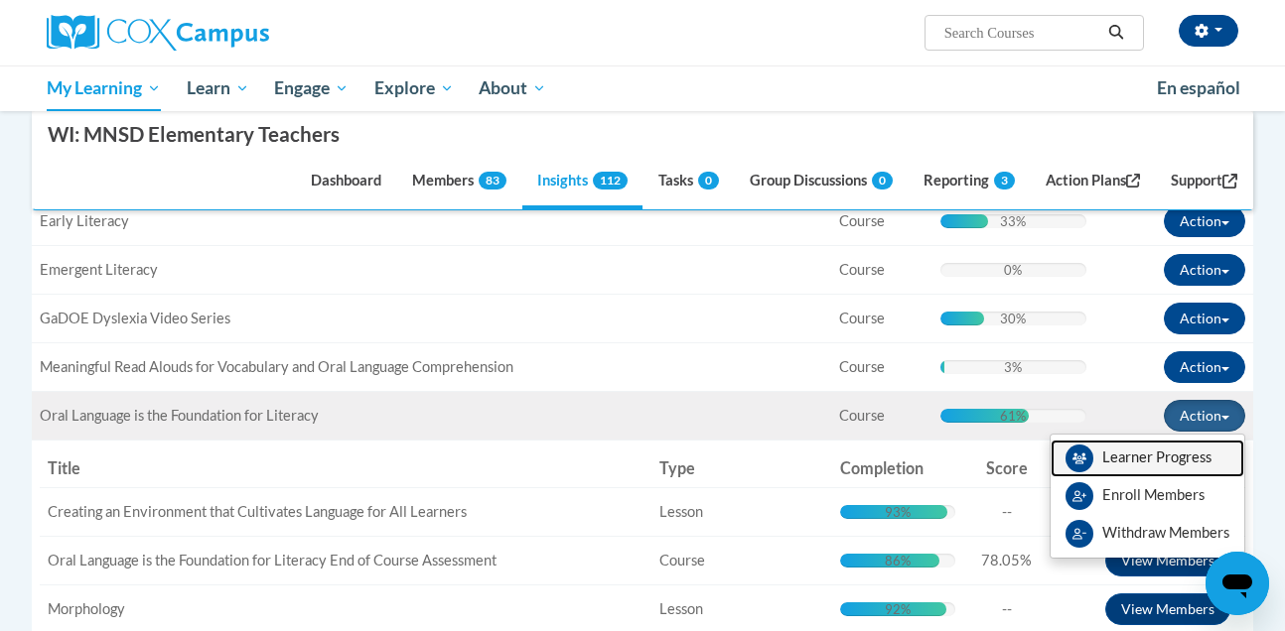
click at [1159, 461] on link "Learner Progress" at bounding box center [1147, 459] width 194 height 38
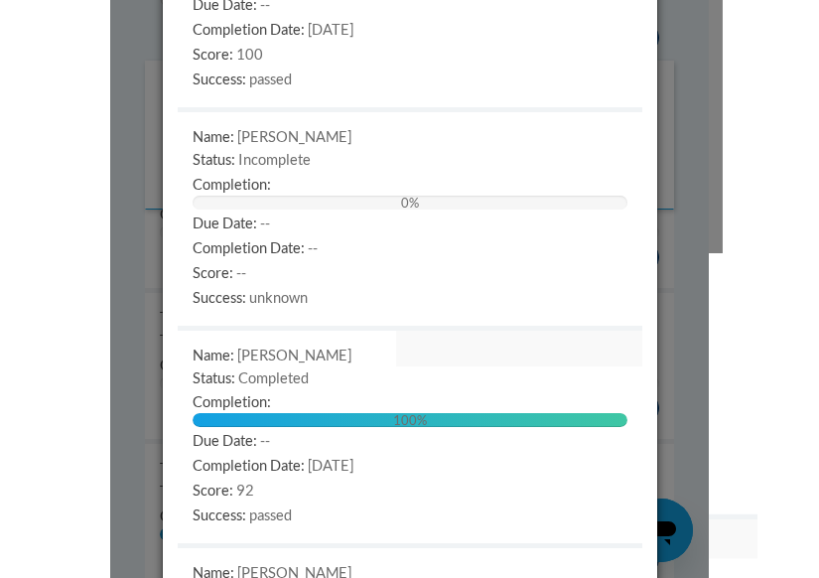
scroll to position [0, 0]
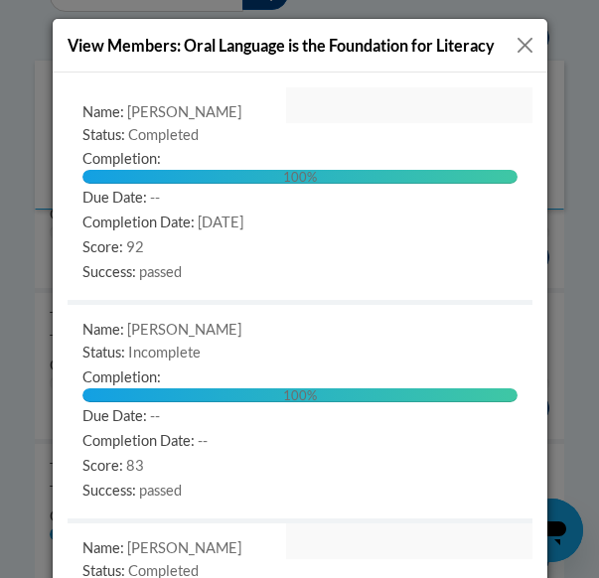
click at [526, 48] on button "Close" at bounding box center [524, 45] width 25 height 25
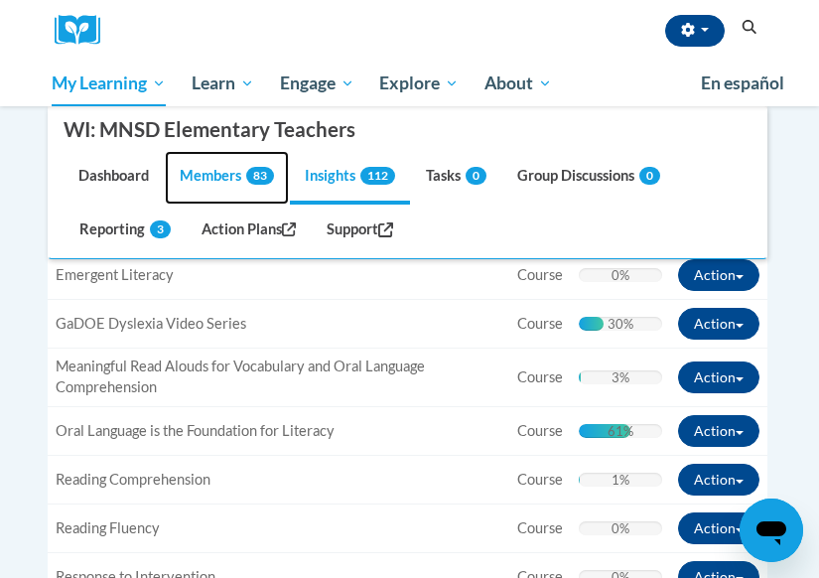
click at [193, 178] on link "Members 83" at bounding box center [227, 179] width 124 height 54
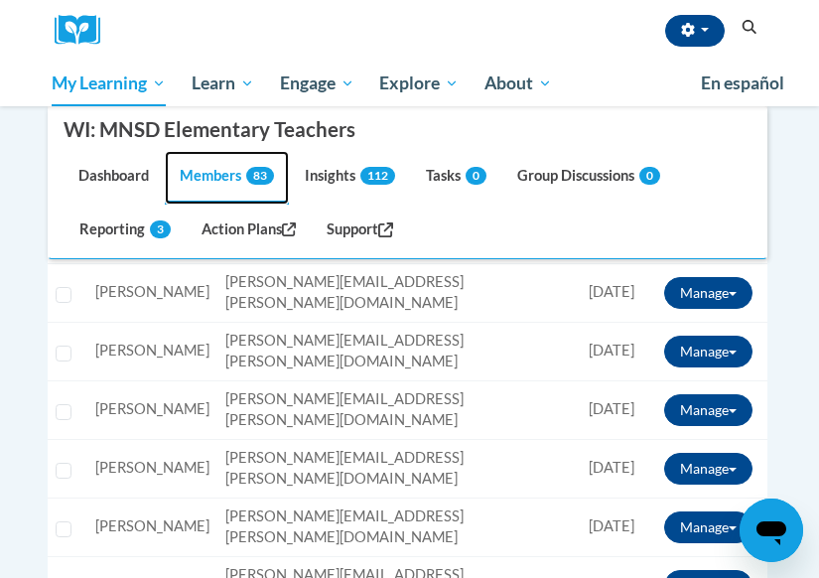
click at [229, 179] on link "Members 83" at bounding box center [227, 179] width 124 height 54
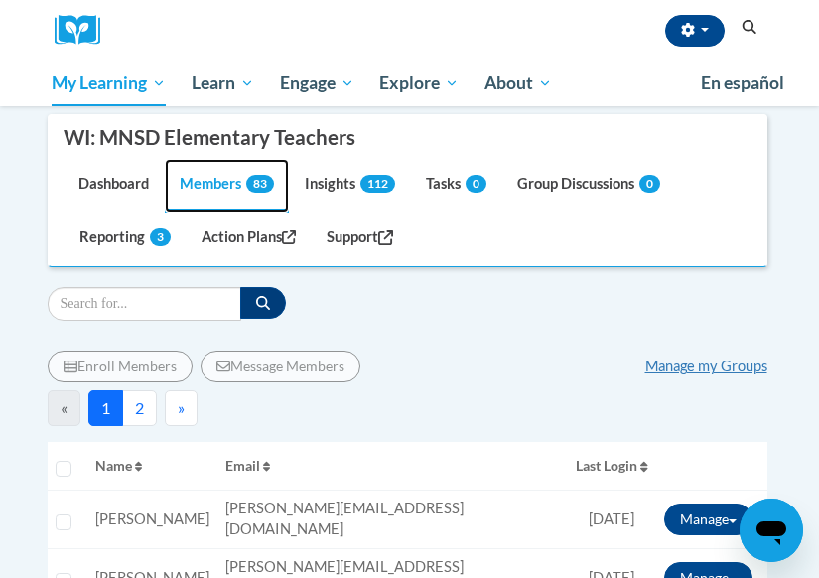
scroll to position [290, 0]
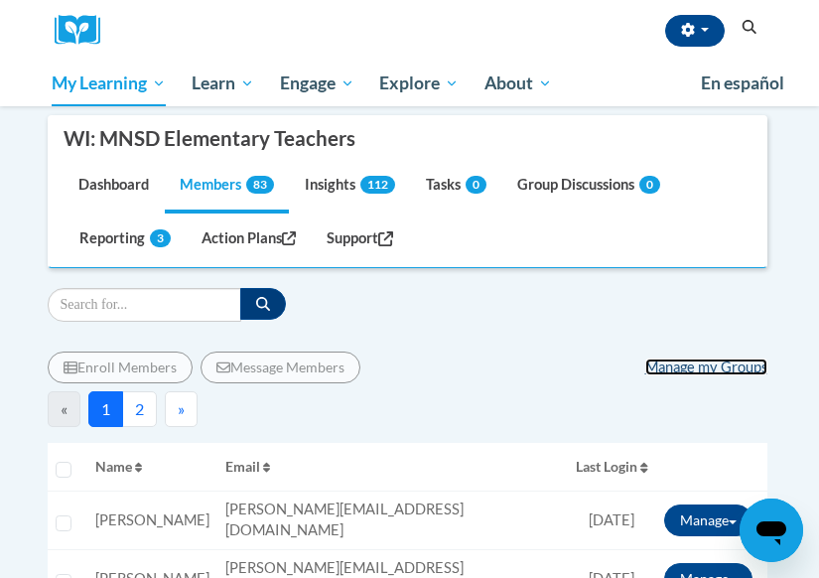
click at [704, 366] on link "Manage my Groups" at bounding box center [706, 366] width 122 height 17
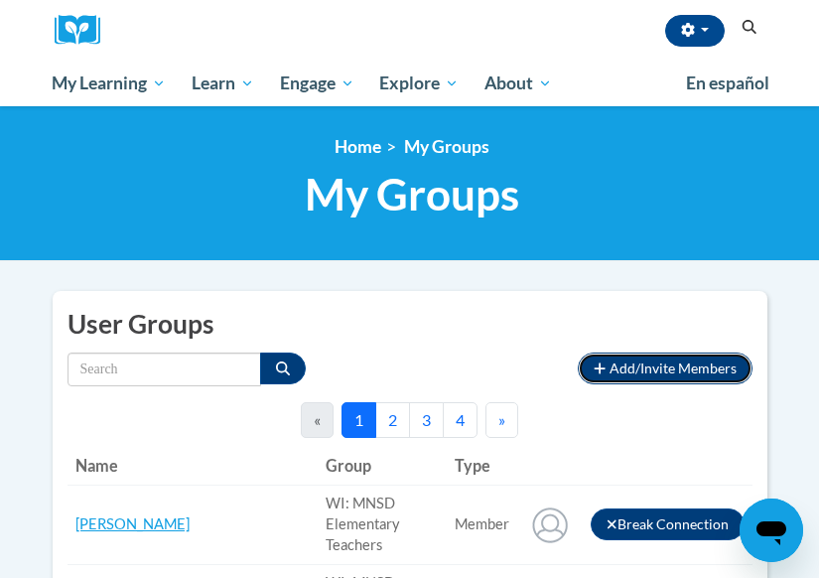
click at [649, 373] on span "Add/Invite Members" at bounding box center [673, 367] width 127 height 17
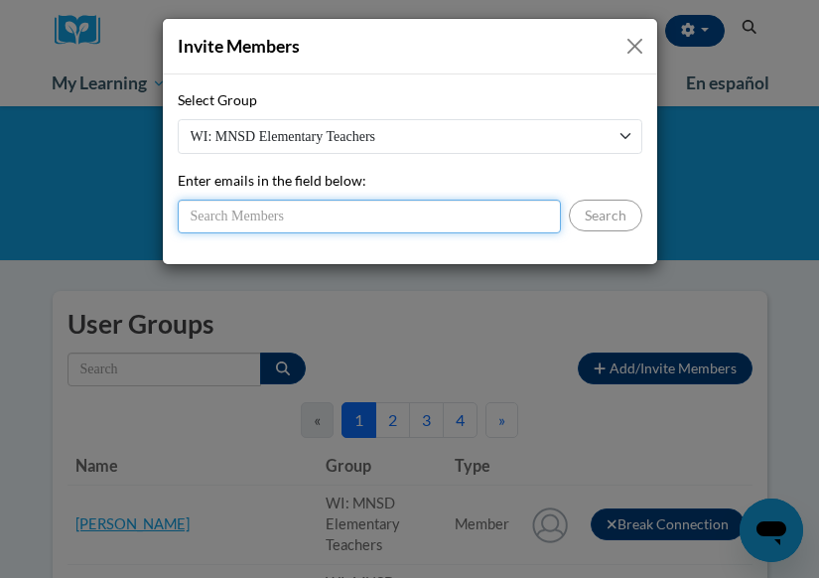
click at [237, 221] on input "Enter emails in the field below:" at bounding box center [369, 217] width 383 height 34
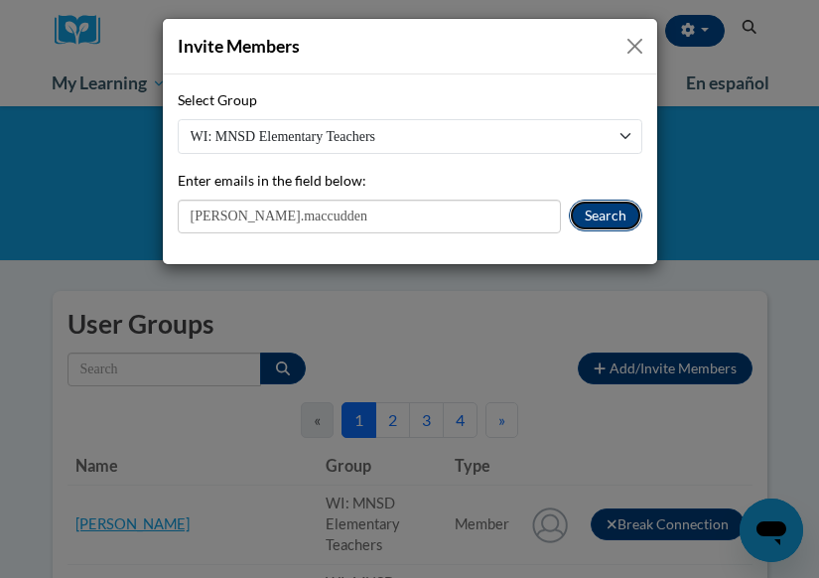
click at [597, 213] on button "Search" at bounding box center [605, 216] width 73 height 32
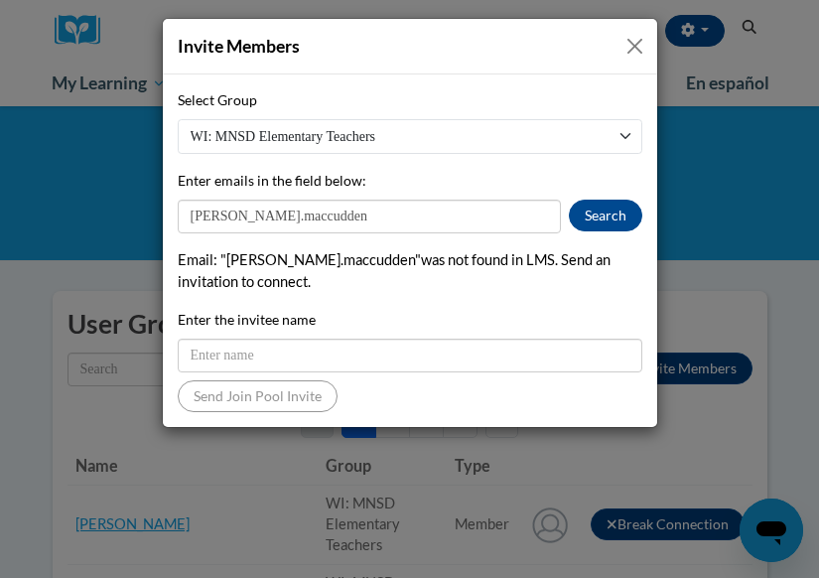
click at [301, 235] on div "Select Group WI: MNSD Elementary Teachers Enter emails in the field below: [PER…" at bounding box center [410, 250] width 465 height 323
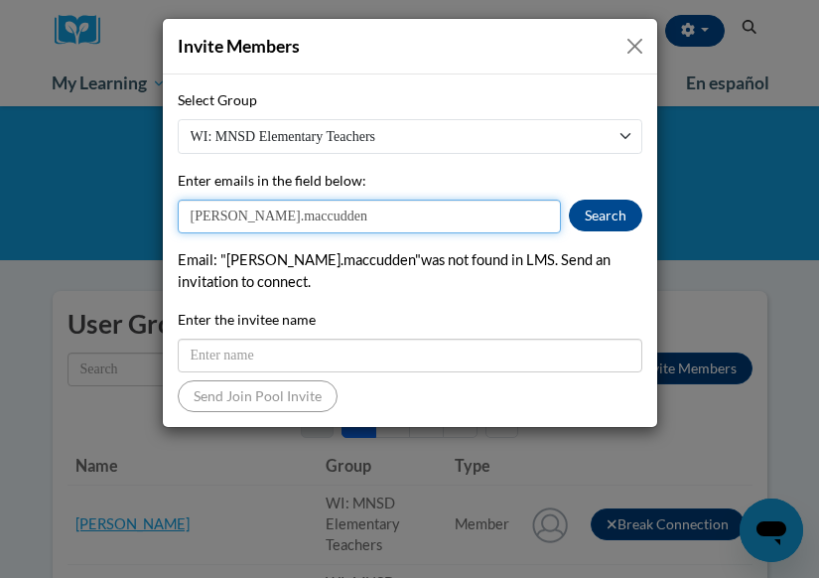
click at [301, 222] on input "[PERSON_NAME].maccudden" at bounding box center [369, 217] width 383 height 34
type input "maccudden"
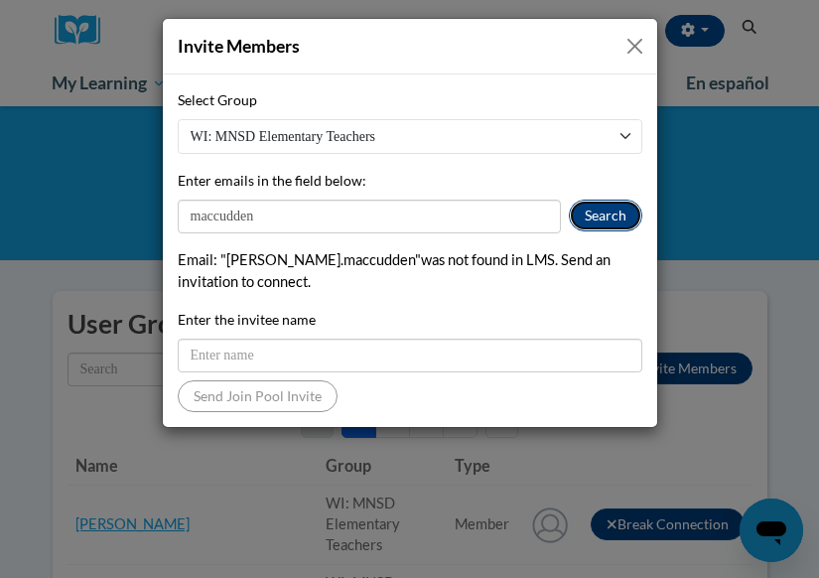
click at [594, 214] on button "Search" at bounding box center [605, 216] width 73 height 32
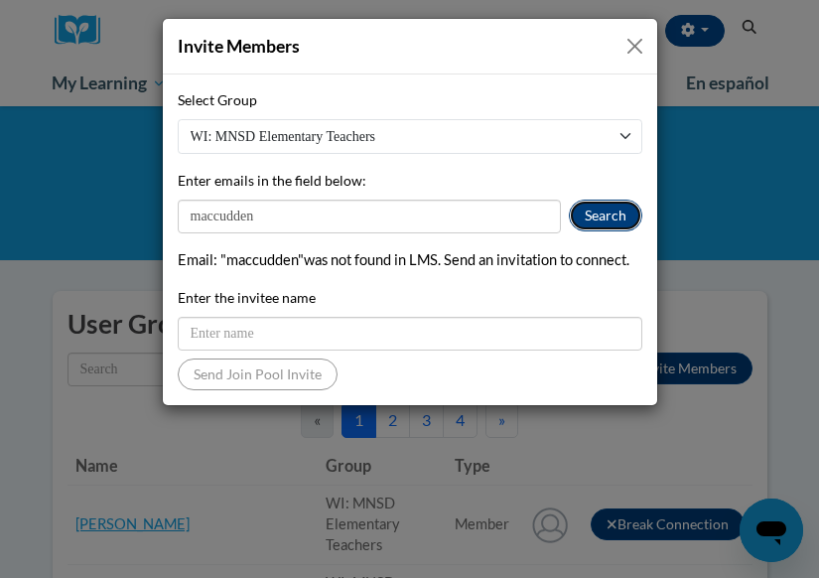
click at [609, 217] on button "Search" at bounding box center [605, 216] width 73 height 32
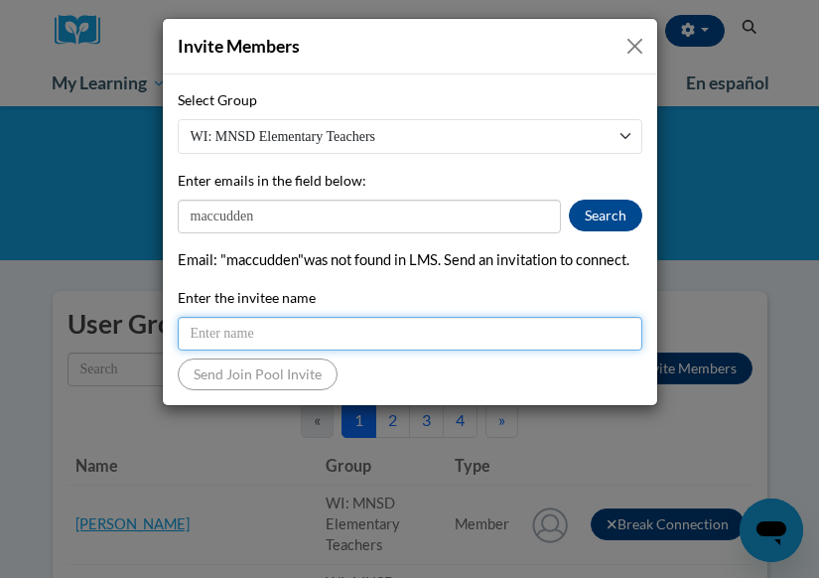
click at [306, 333] on input "Enter the invitee name" at bounding box center [410, 334] width 465 height 34
click at [402, 328] on input "Enter the invitee name" at bounding box center [410, 334] width 465 height 34
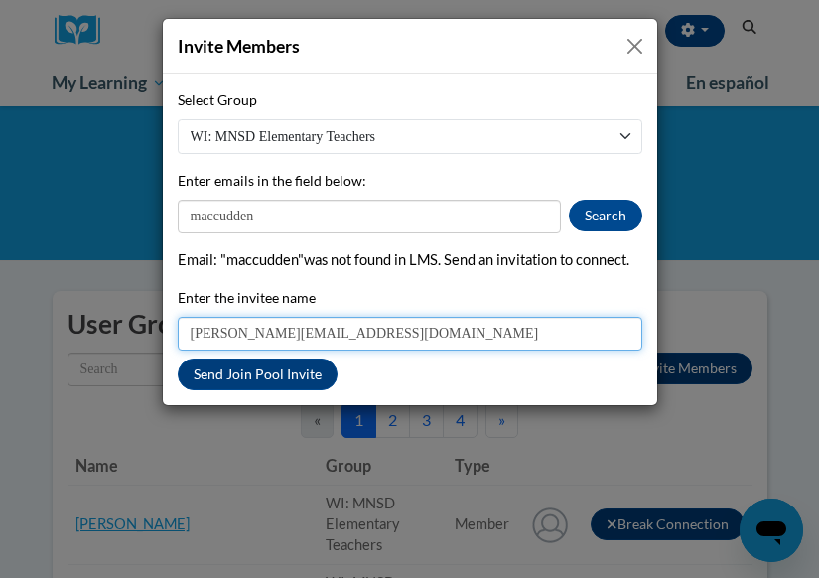
type input "[PERSON_NAME][EMAIL_ADDRESS][DOMAIN_NAME]"
click at [381, 322] on input "[PERSON_NAME][EMAIL_ADDRESS][DOMAIN_NAME]" at bounding box center [410, 334] width 465 height 34
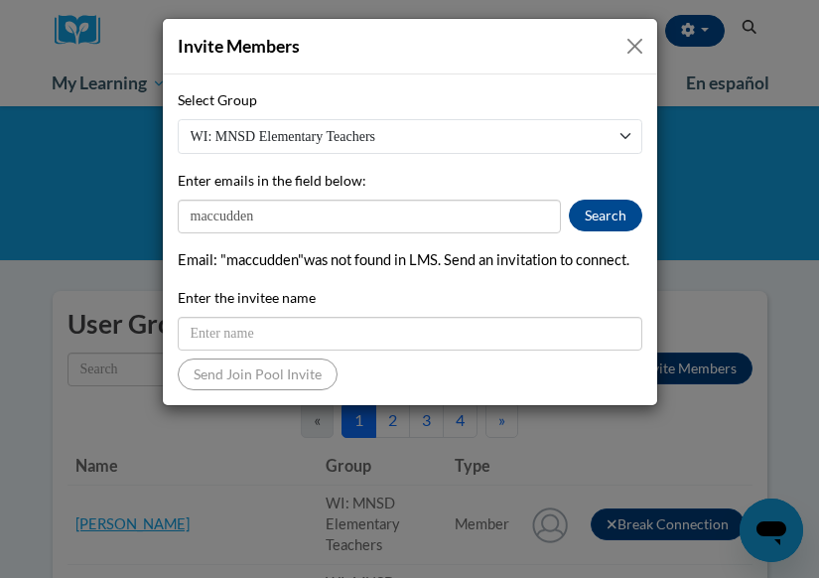
click at [642, 54] on button "Close" at bounding box center [635, 46] width 25 height 25
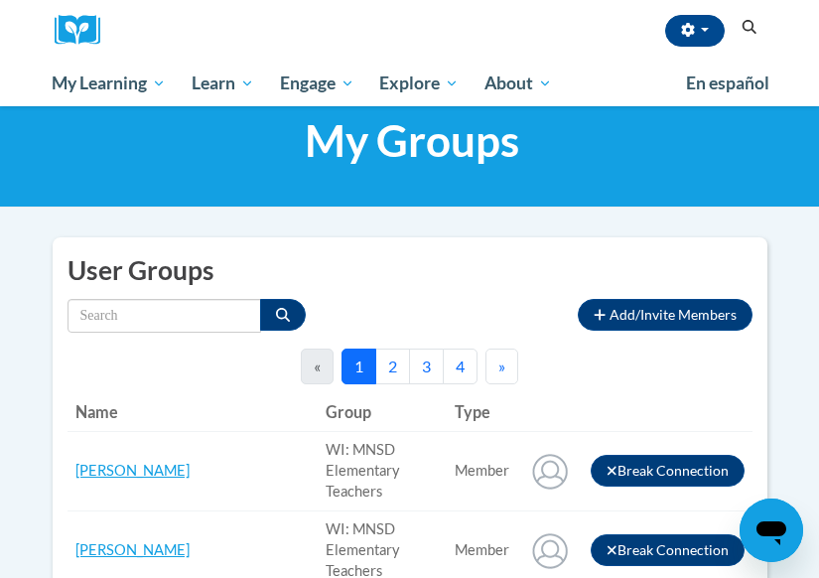
scroll to position [52, 0]
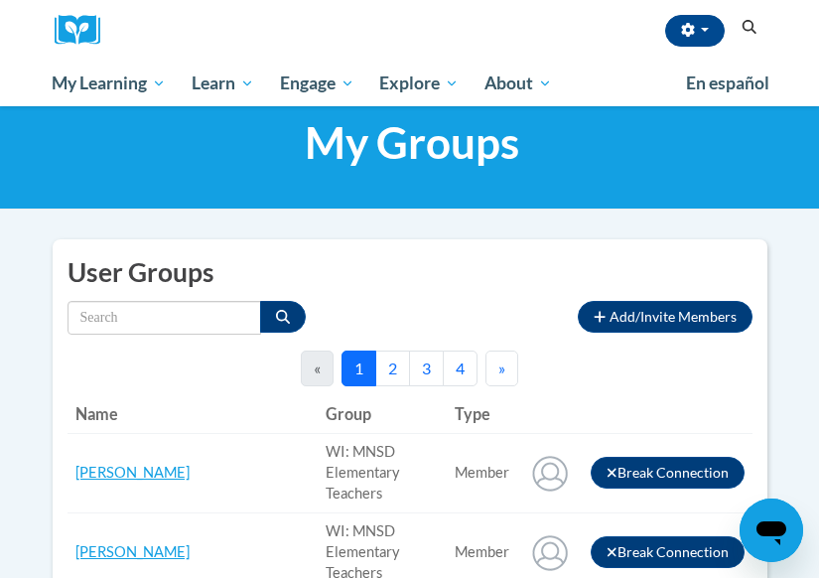
click at [3, 206] on div "<en>My Learning</en><fr>New fr_My Learning</fr><it>New it_My Learning</it><de>N…" at bounding box center [409, 132] width 819 height 155
drag, startPoint x: 88, startPoint y: 181, endPoint x: 2, endPoint y: 181, distance: 86.4
click at [242, 183] on div "<en>My Learning</en><fr>New fr_My Learning</fr><it>New it_My Learning</it><de>N…" at bounding box center [409, 132] width 819 height 155
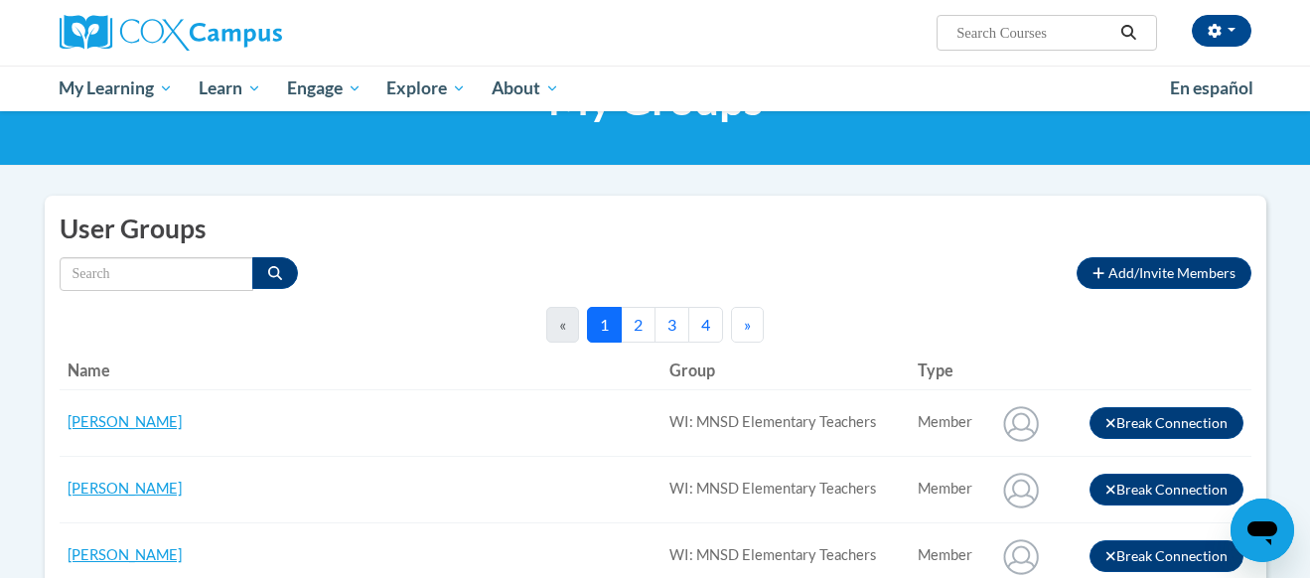
scroll to position [0, 0]
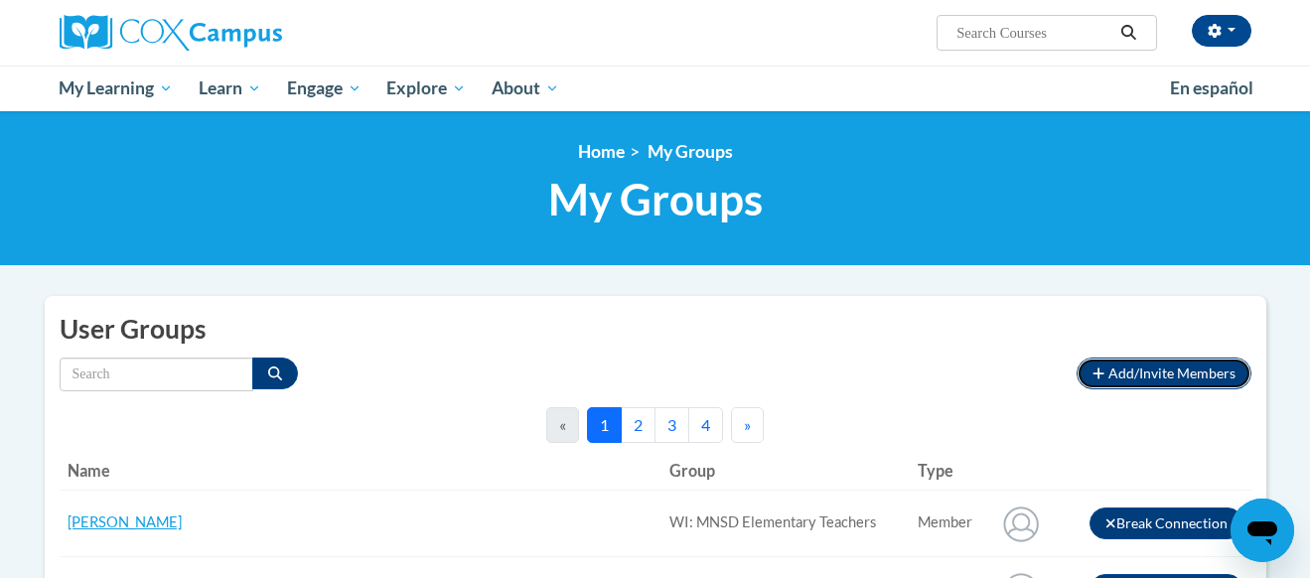
click at [818, 379] on span "Add/Invite Members" at bounding box center [1171, 372] width 127 height 17
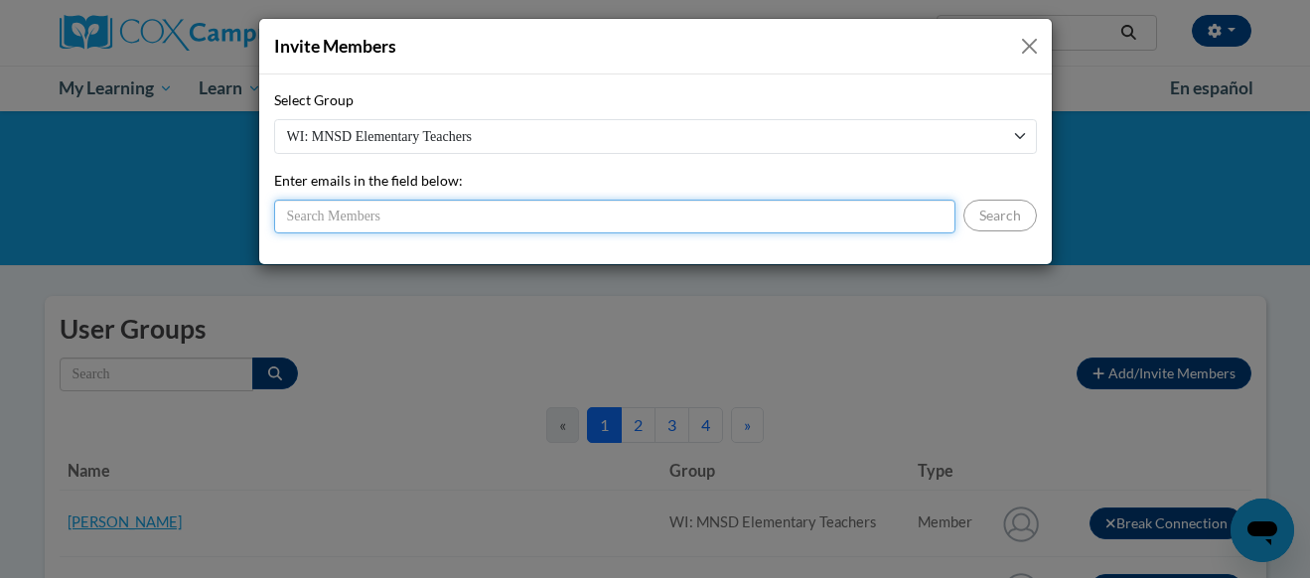
click at [622, 224] on input "Enter emails in the field below:" at bounding box center [614, 217] width 681 height 34
paste input "[PERSON_NAME][EMAIL_ADDRESS][DOMAIN_NAME]"
type input "[PERSON_NAME][EMAIL_ADDRESS][DOMAIN_NAME]"
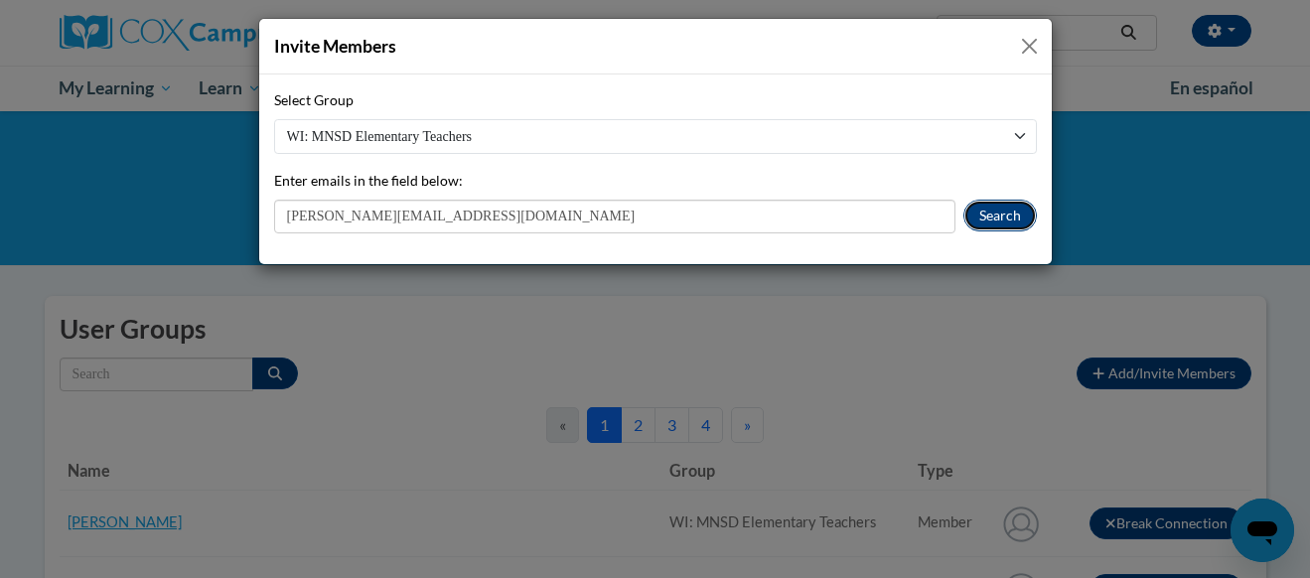
click at [818, 208] on button "Search" at bounding box center [999, 216] width 73 height 32
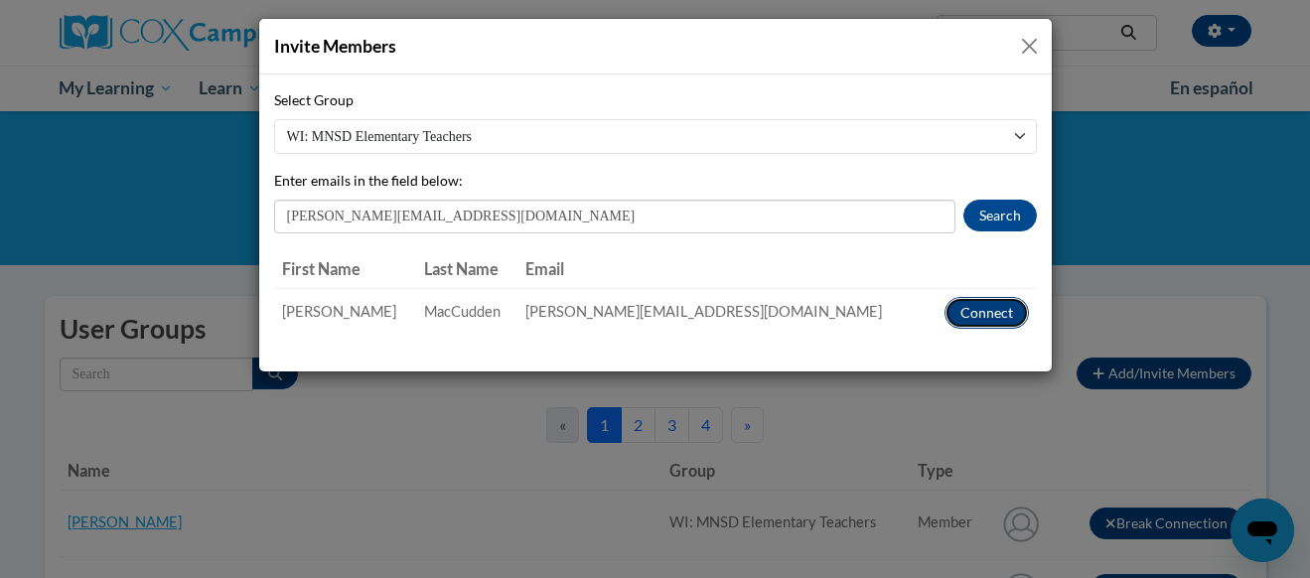
click at [818, 306] on button "Connect" at bounding box center [986, 313] width 84 height 32
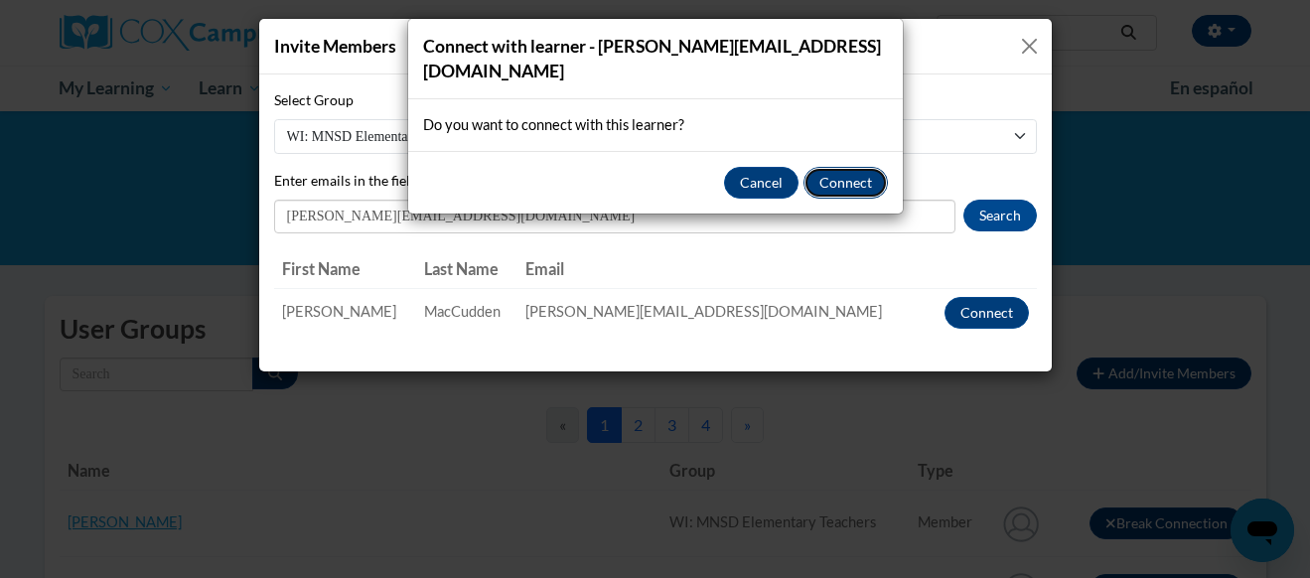
click at [818, 177] on button "Connect" at bounding box center [845, 183] width 84 height 32
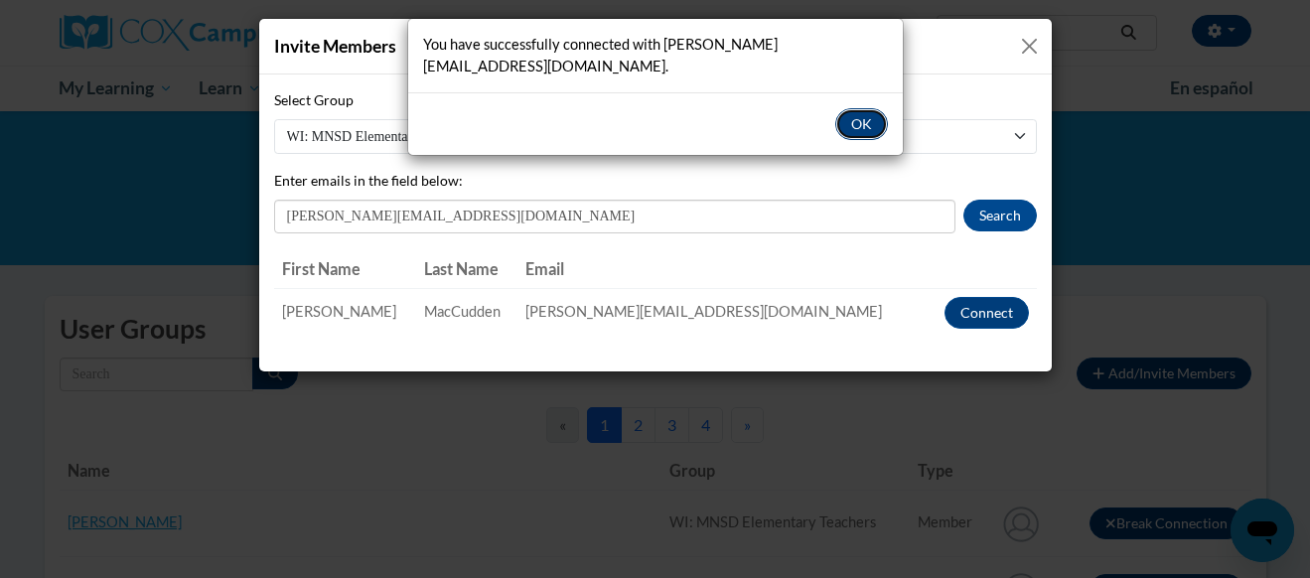
click at [818, 131] on button "OK" at bounding box center [861, 124] width 53 height 32
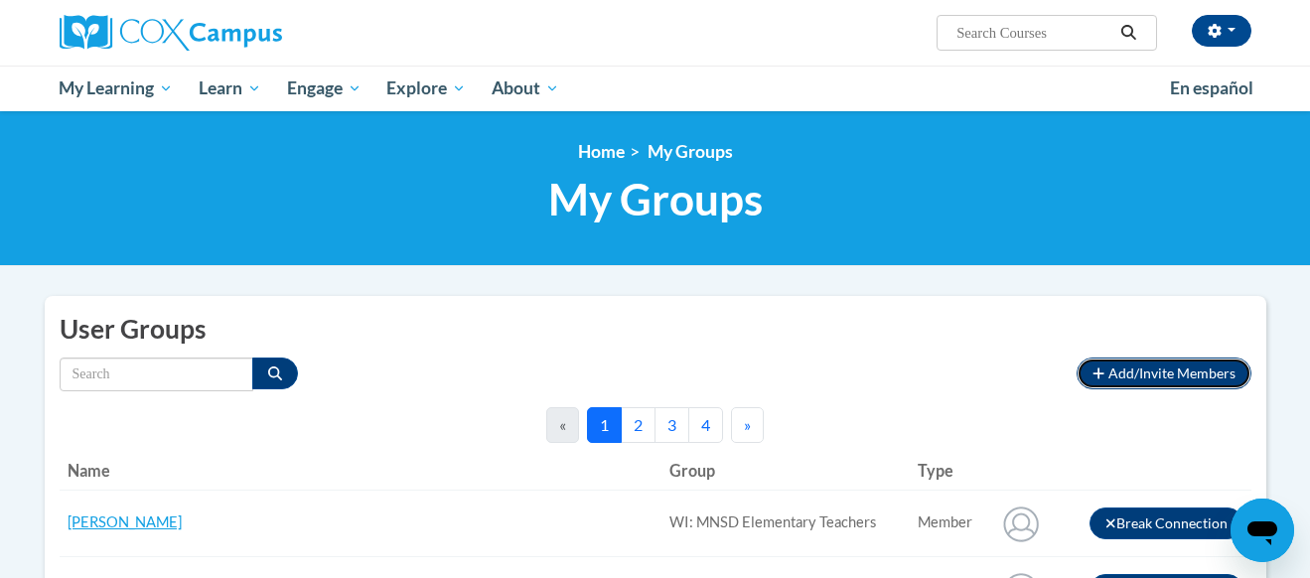
click at [818, 373] on span "Add/Invite Members" at bounding box center [1171, 372] width 127 height 17
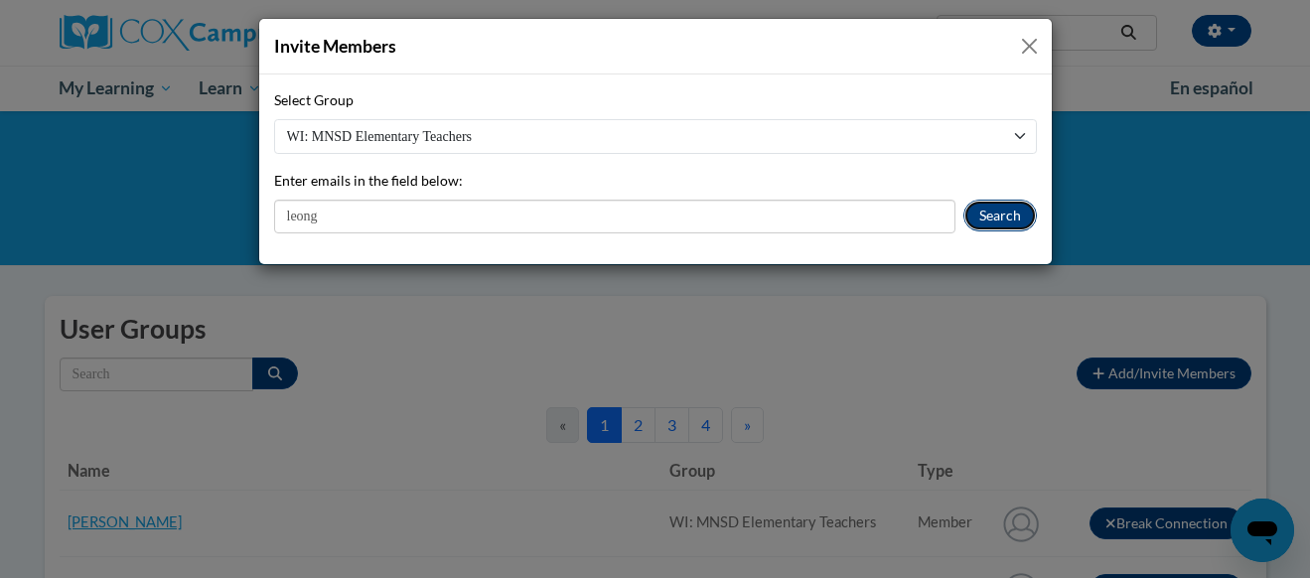
click at [818, 214] on button "Search" at bounding box center [999, 216] width 73 height 32
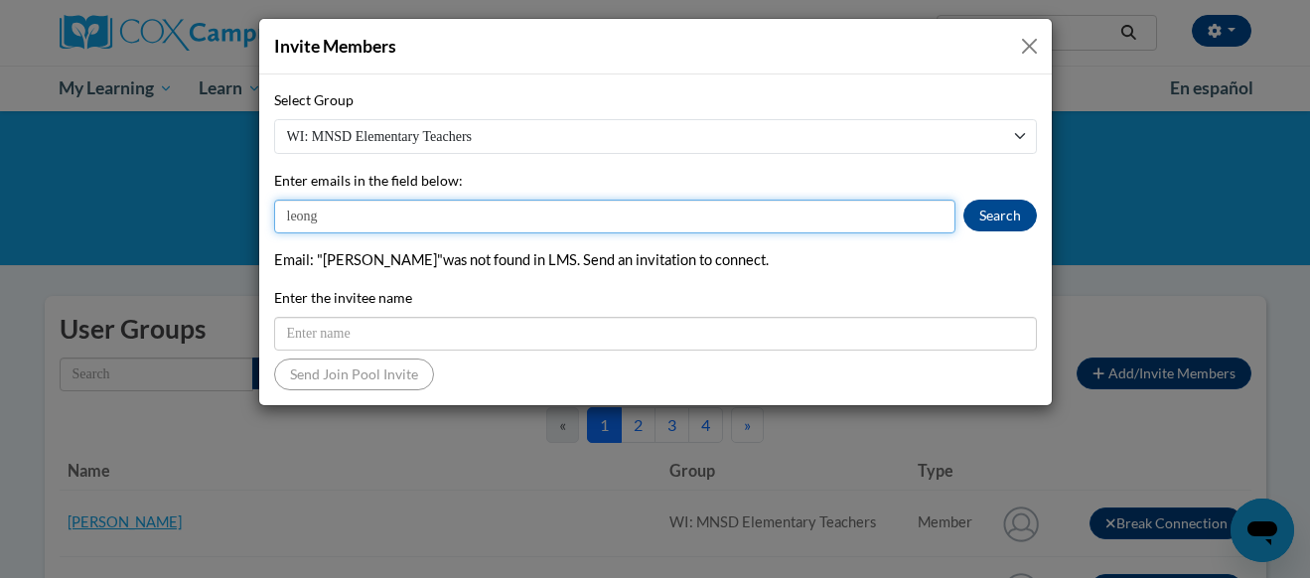
click at [747, 221] on input "leong" at bounding box center [614, 217] width 681 height 34
type input "l"
type input "s"
type input "[PERSON_NAME][EMAIL_ADDRESS][PERSON_NAME][DOMAIN_NAME]"
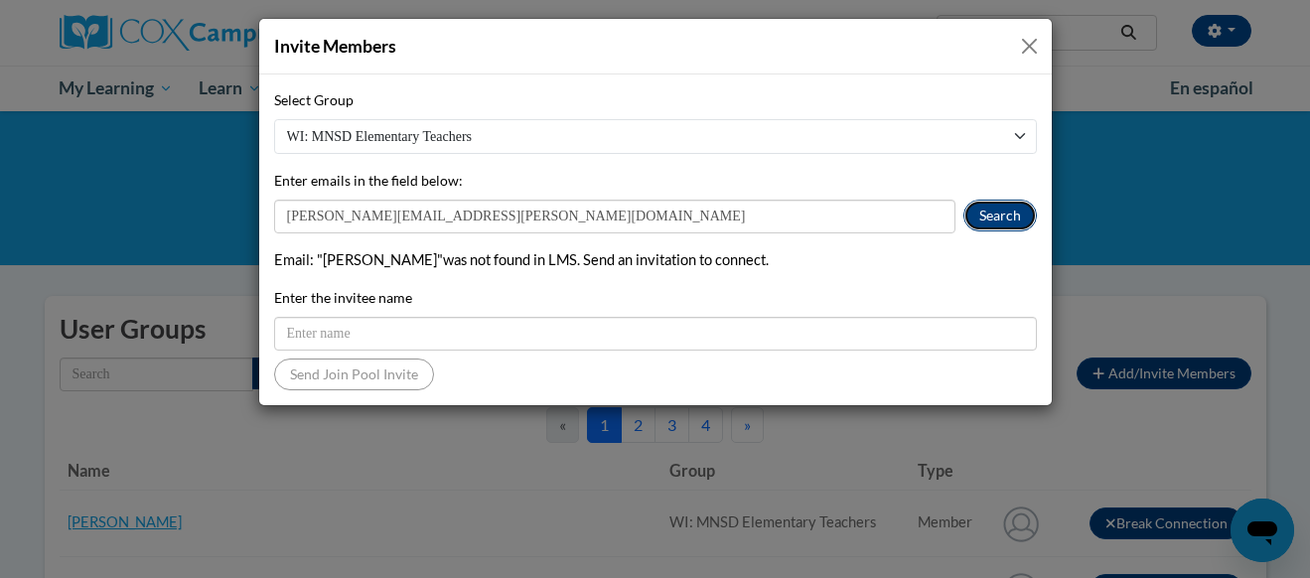
click at [818, 208] on button "Search" at bounding box center [999, 216] width 73 height 32
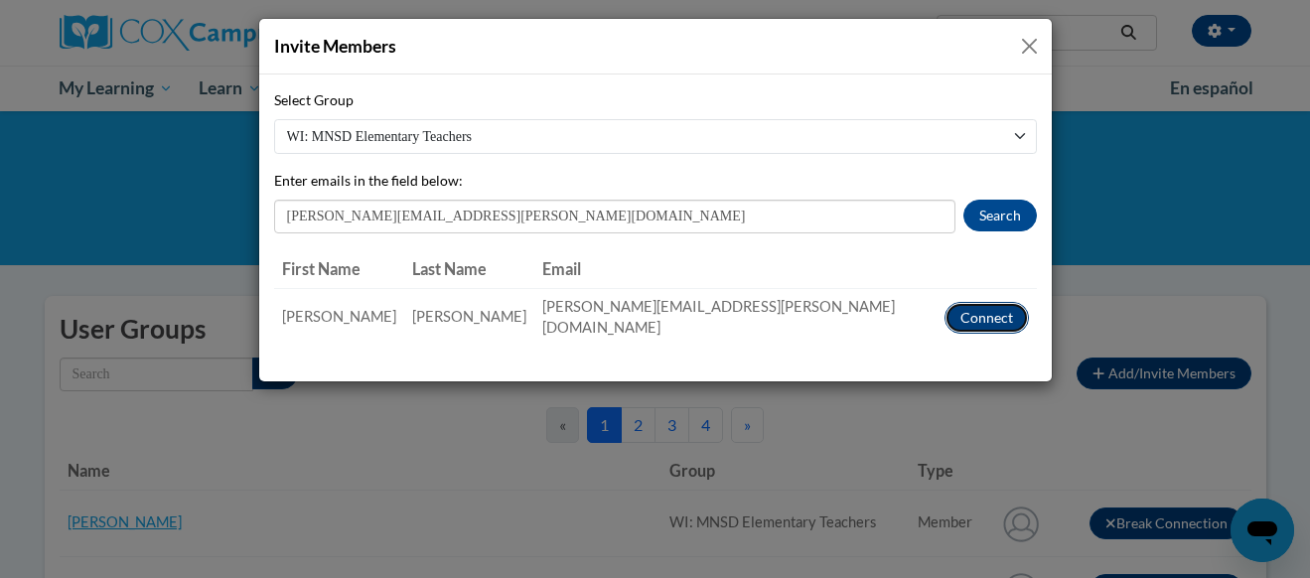
click at [818, 319] on button "Connect" at bounding box center [986, 318] width 84 height 32
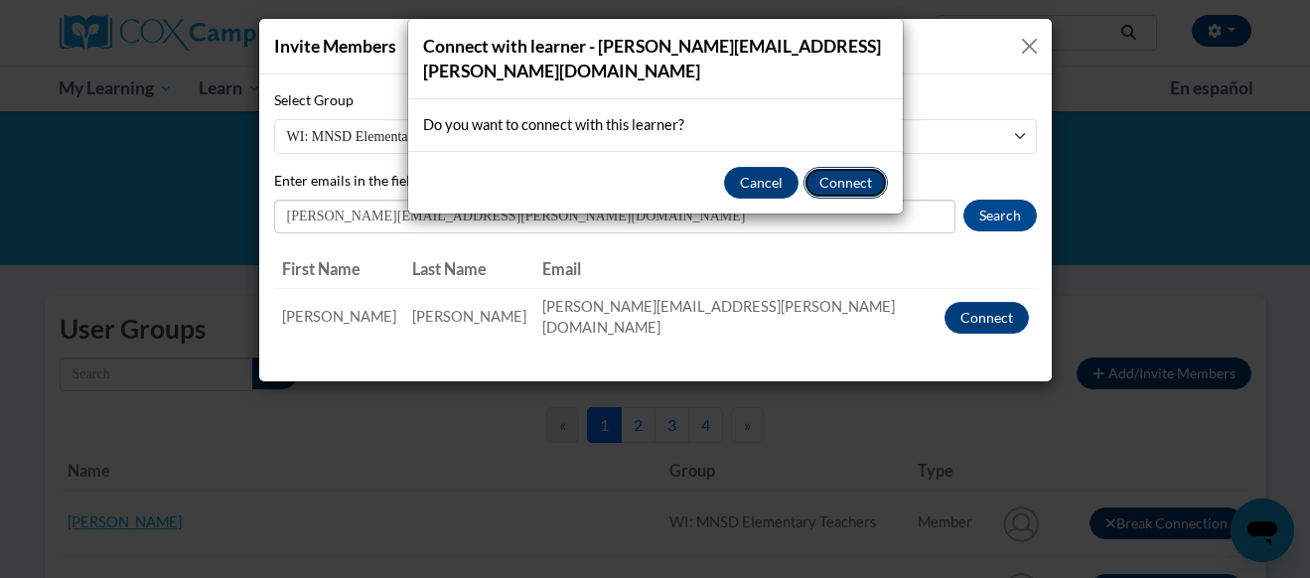
click at [818, 192] on button "Connect" at bounding box center [845, 183] width 84 height 32
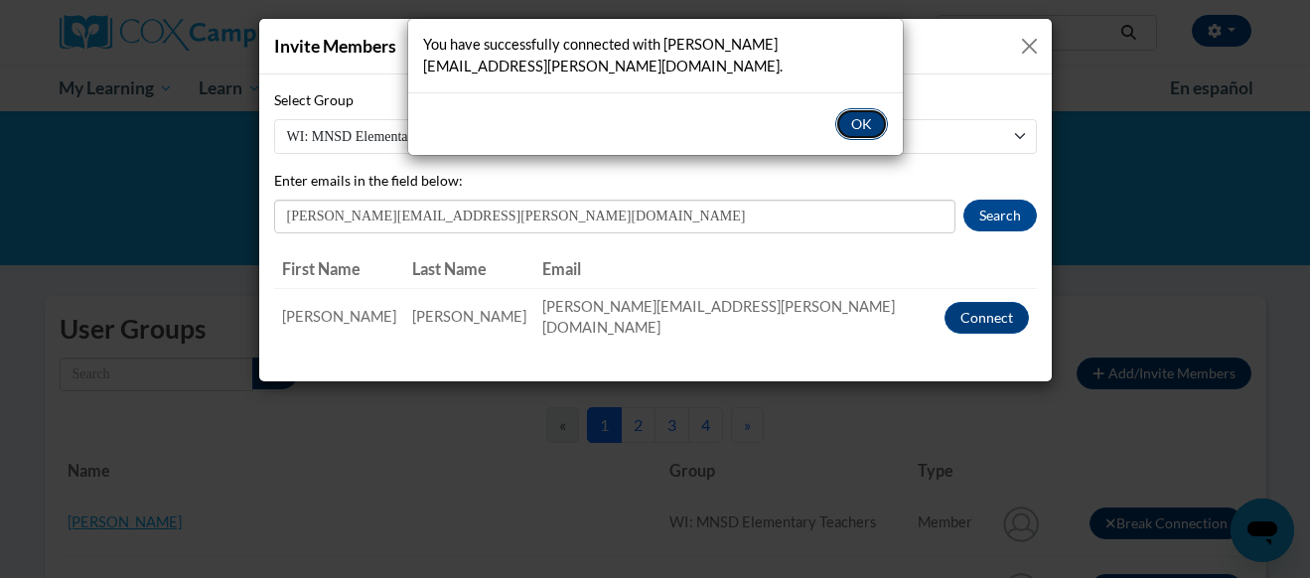
click at [818, 123] on button "OK" at bounding box center [861, 124] width 53 height 32
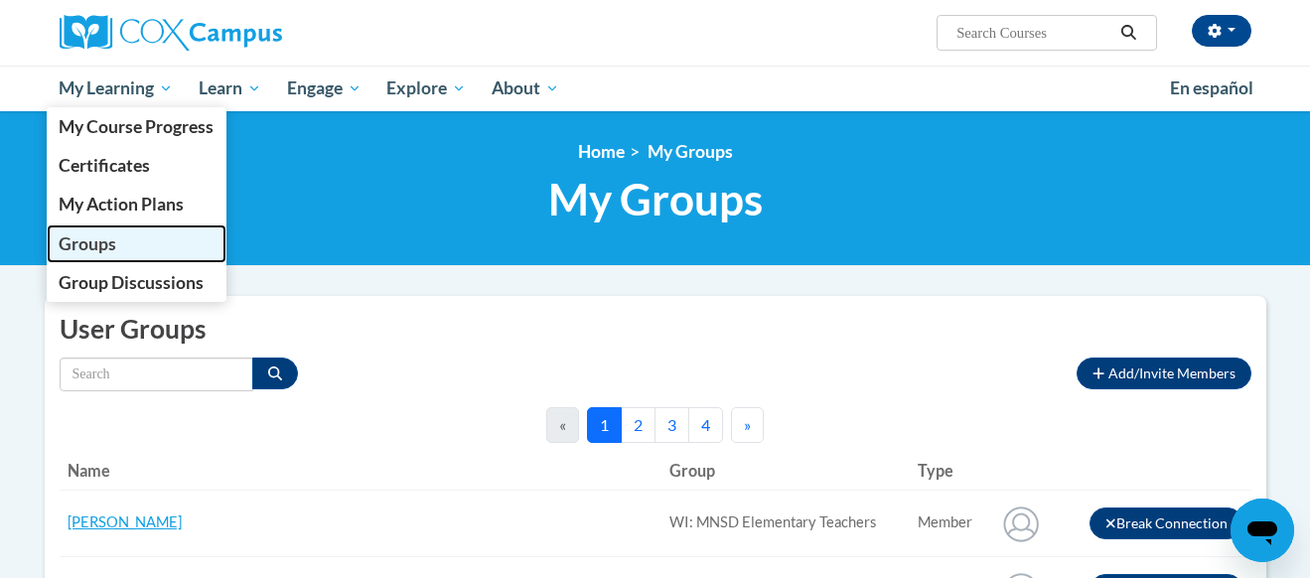
click at [86, 246] on span "Groups" at bounding box center [88, 243] width 58 height 21
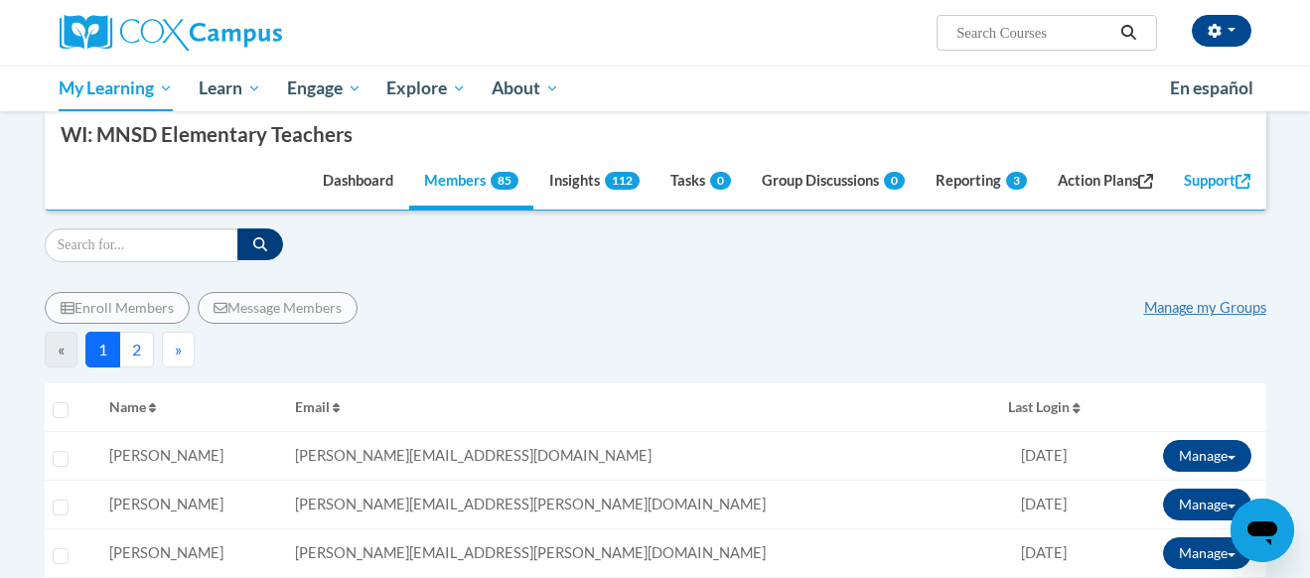
scroll to position [304, 0]
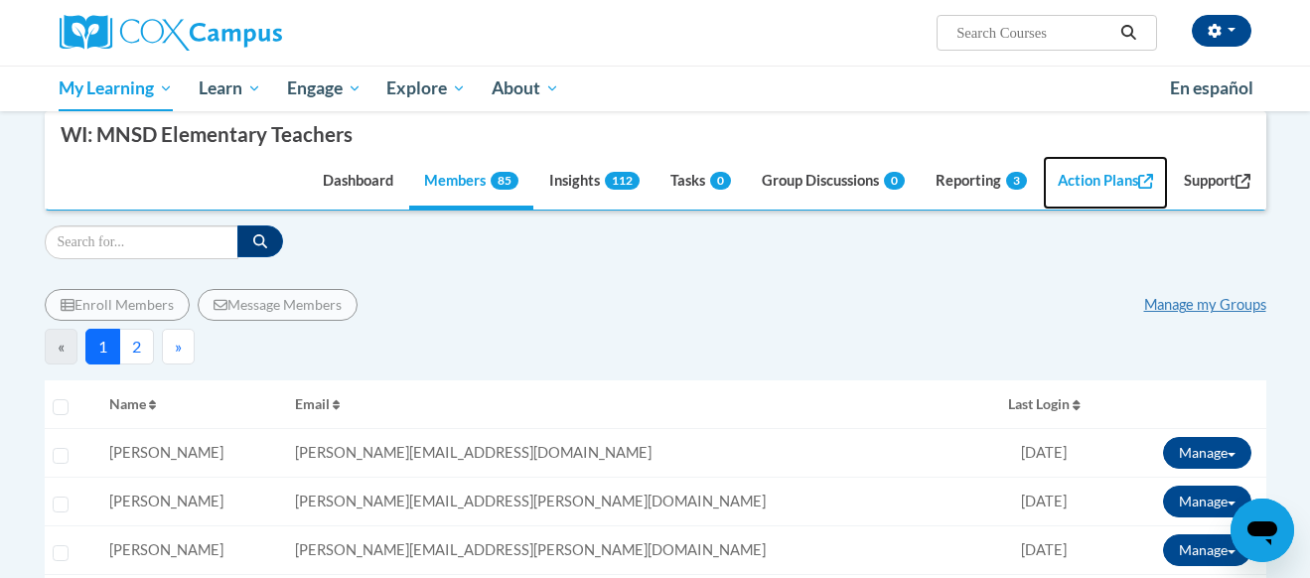
click at [1106, 174] on link "Action Plans" at bounding box center [1104, 184] width 125 height 54
click at [329, 353] on div "« 1 2 »" at bounding box center [655, 347] width 1221 height 36
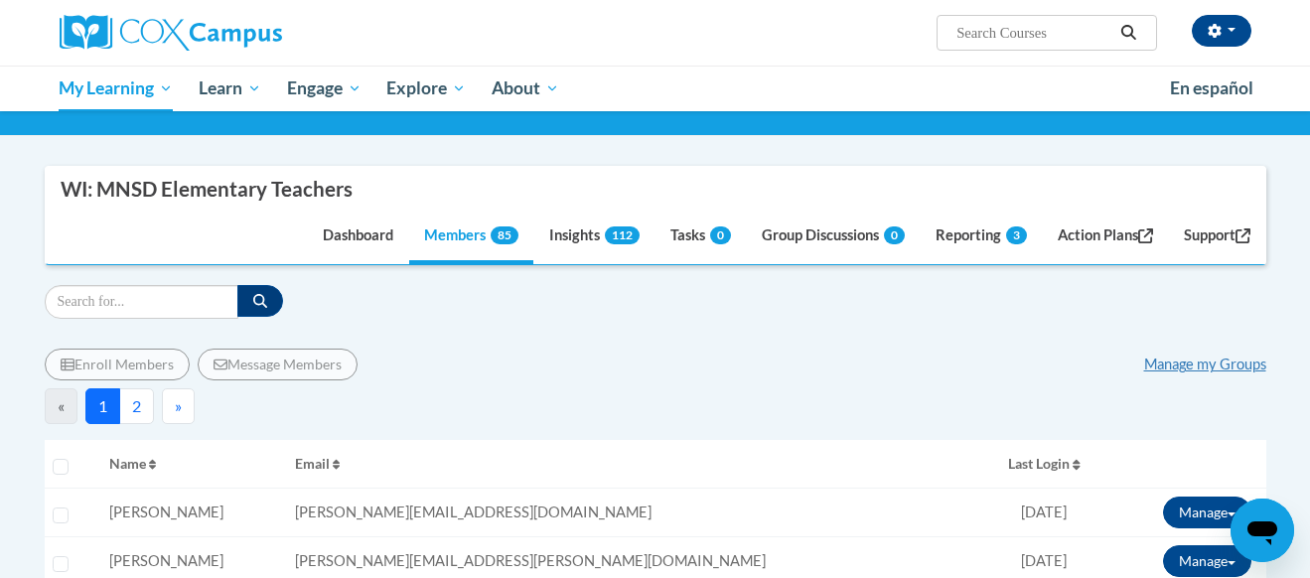
scroll to position [292, 0]
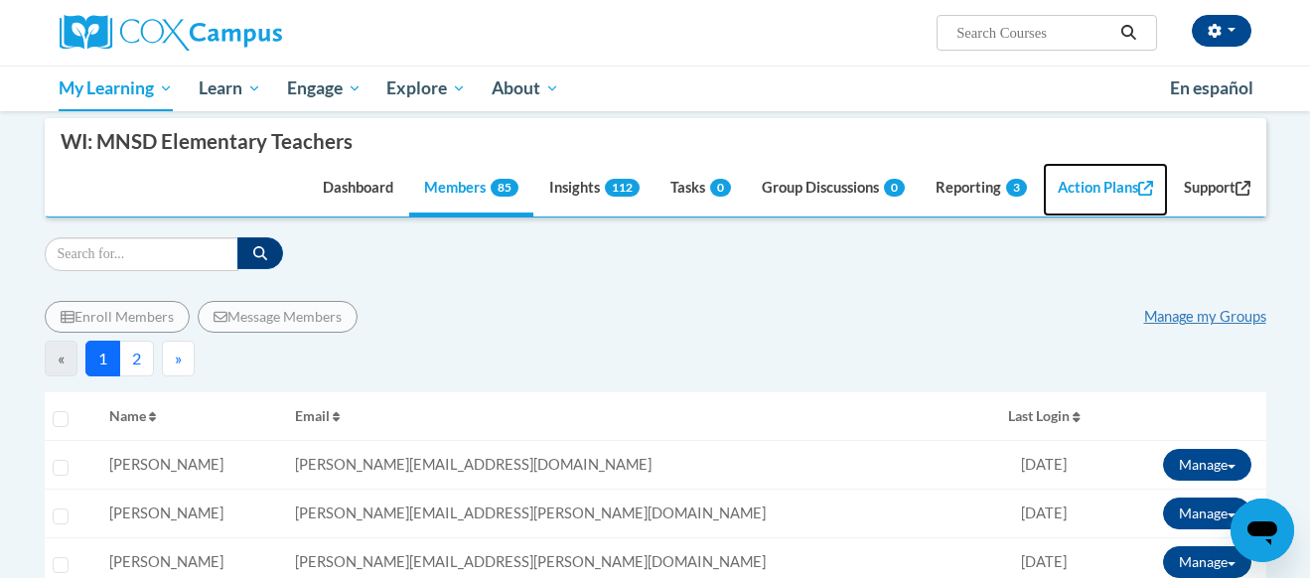
click at [1104, 202] on link "Action Plans" at bounding box center [1104, 190] width 125 height 54
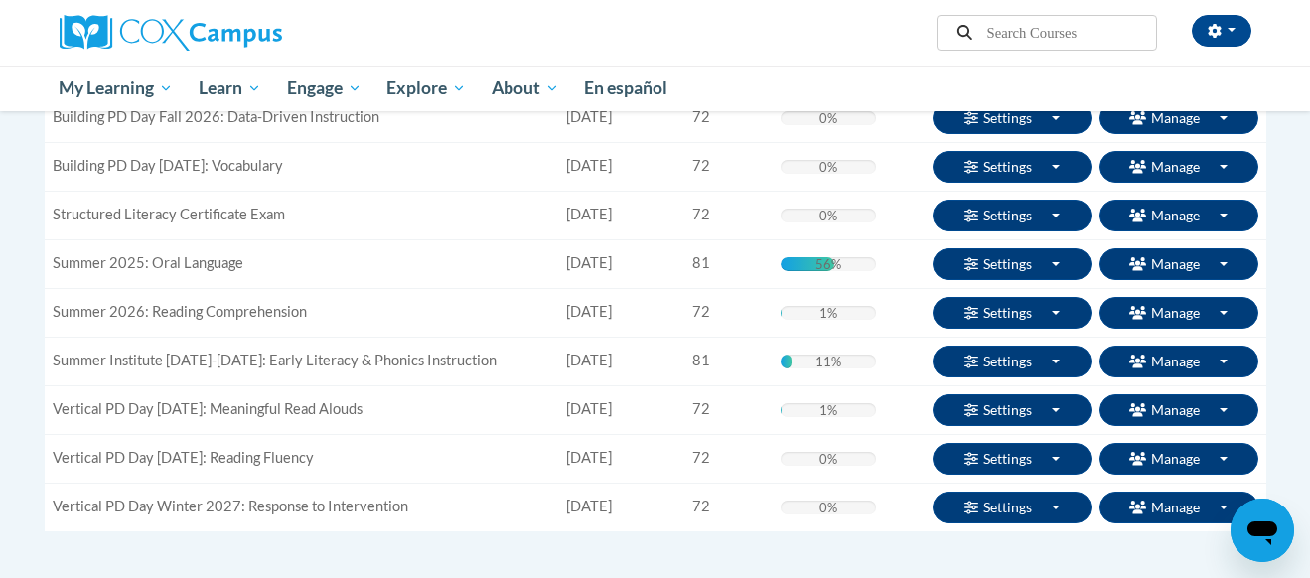
scroll to position [338, 0]
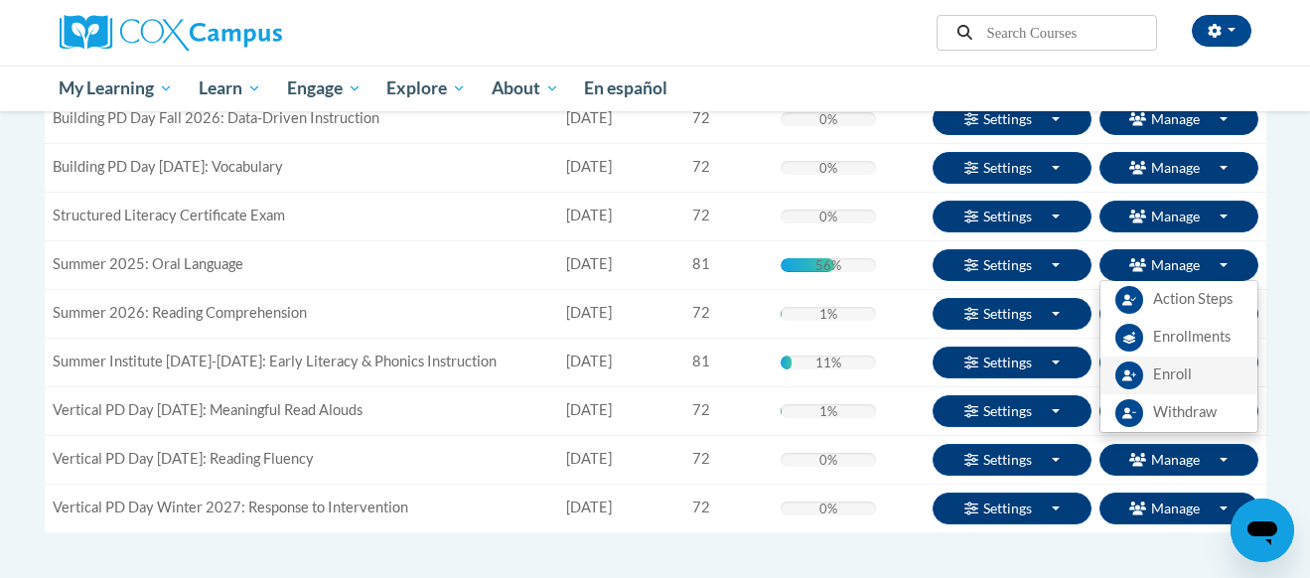
click at [1153, 374] on span "Enroll" at bounding box center [1172, 374] width 39 height 21
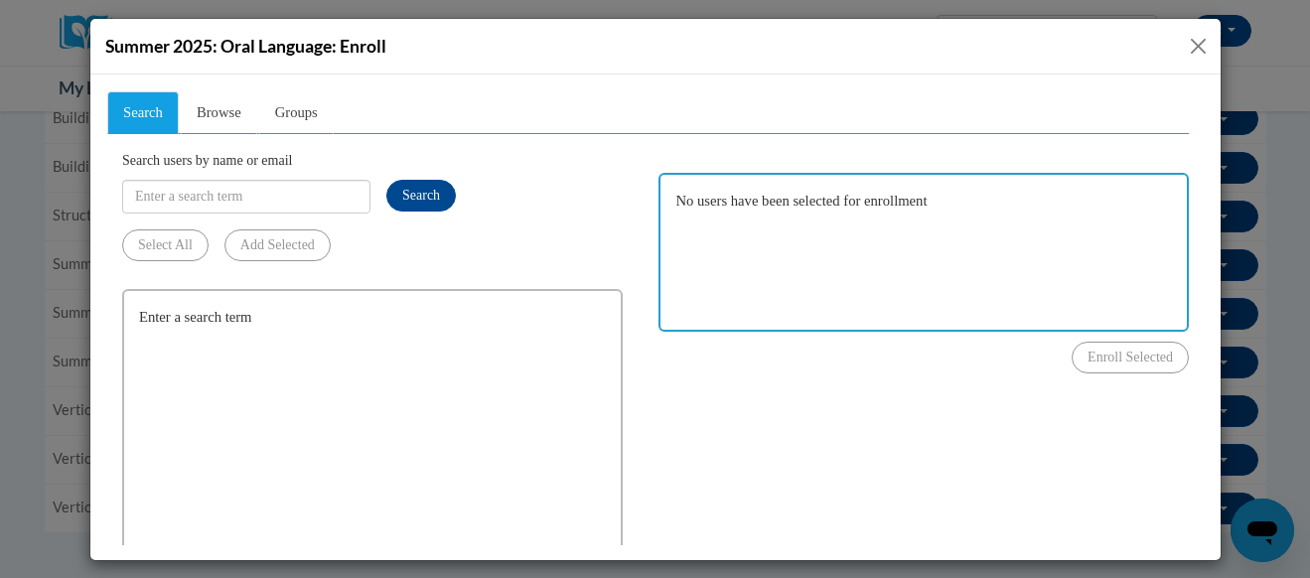
scroll to position [0, 0]
click at [225, 108] on span "Browse" at bounding box center [218, 111] width 45 height 16
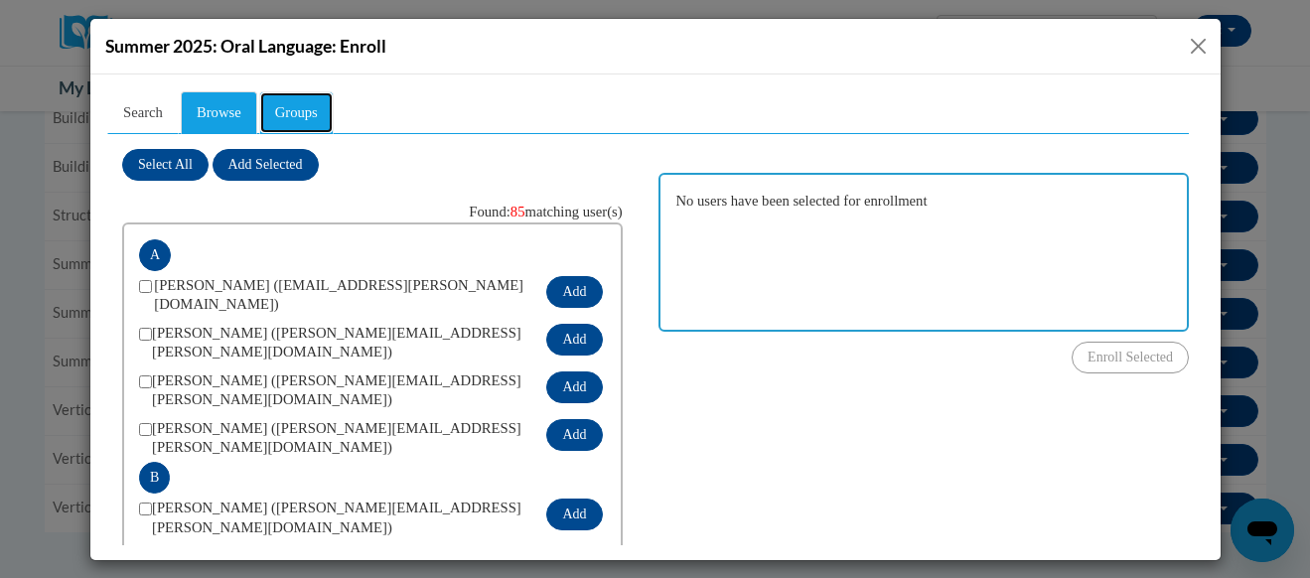
click at [295, 112] on span "Groups" at bounding box center [295, 111] width 43 height 16
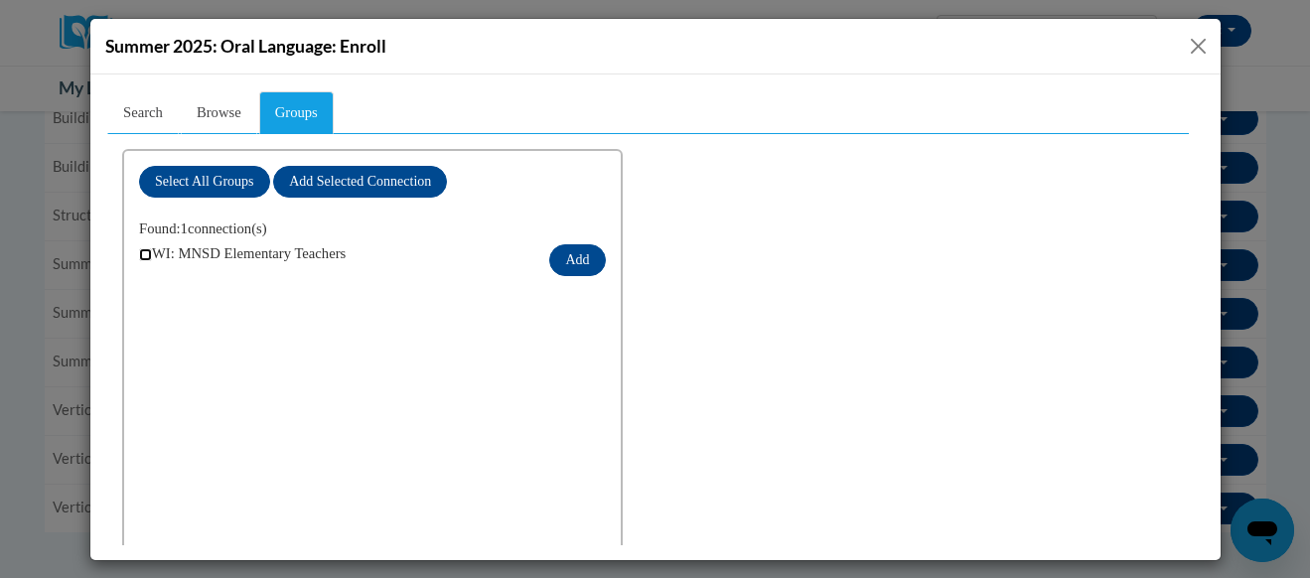
click at [143, 258] on input "checkbox" at bounding box center [144, 253] width 13 height 13
checkbox input "true"
click at [565, 256] on button "Add" at bounding box center [576, 259] width 56 height 32
click at [571, 259] on button "Add" at bounding box center [576, 259] width 56 height 32
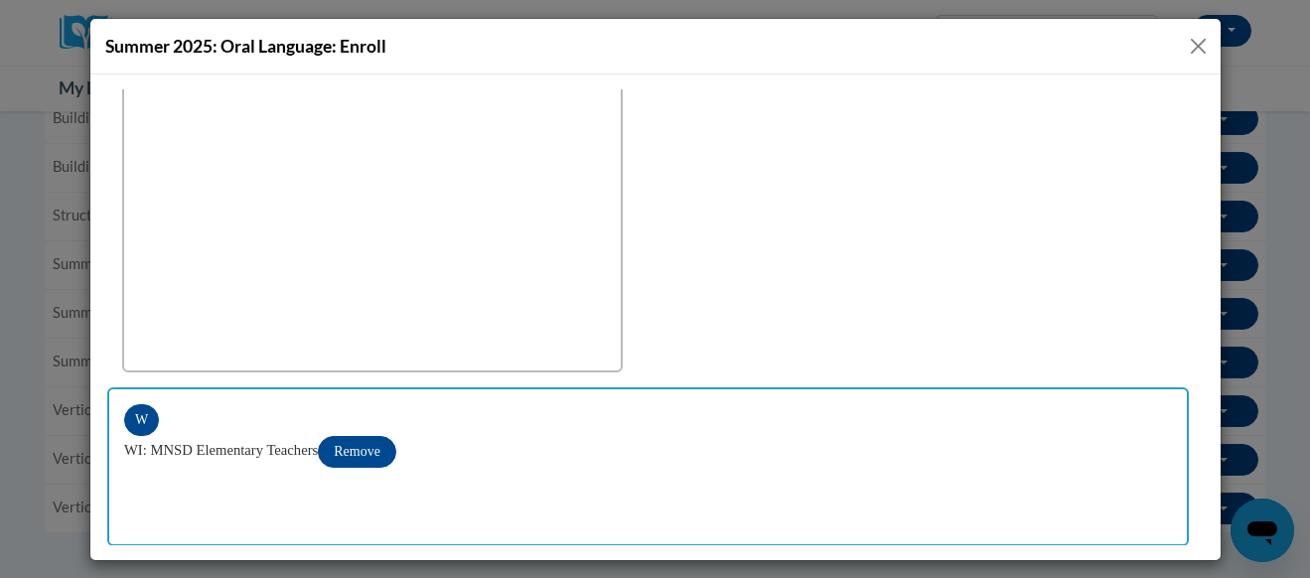
scroll to position [266, 0]
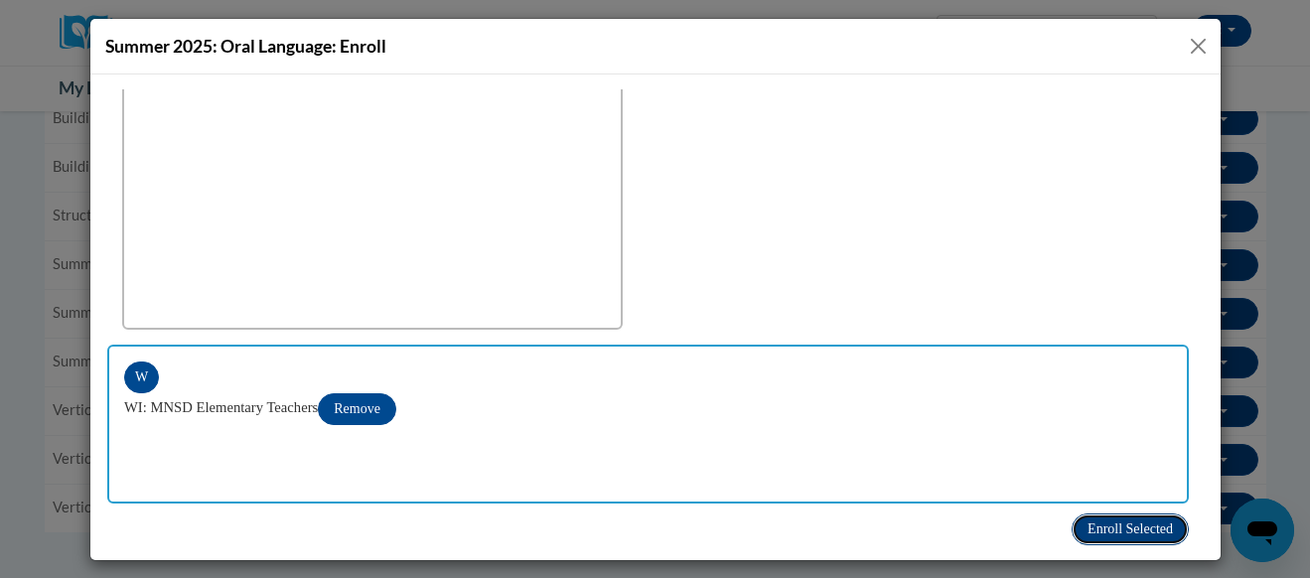
click at [1128, 527] on span "Enroll Selected" at bounding box center [1128, 527] width 85 height 15
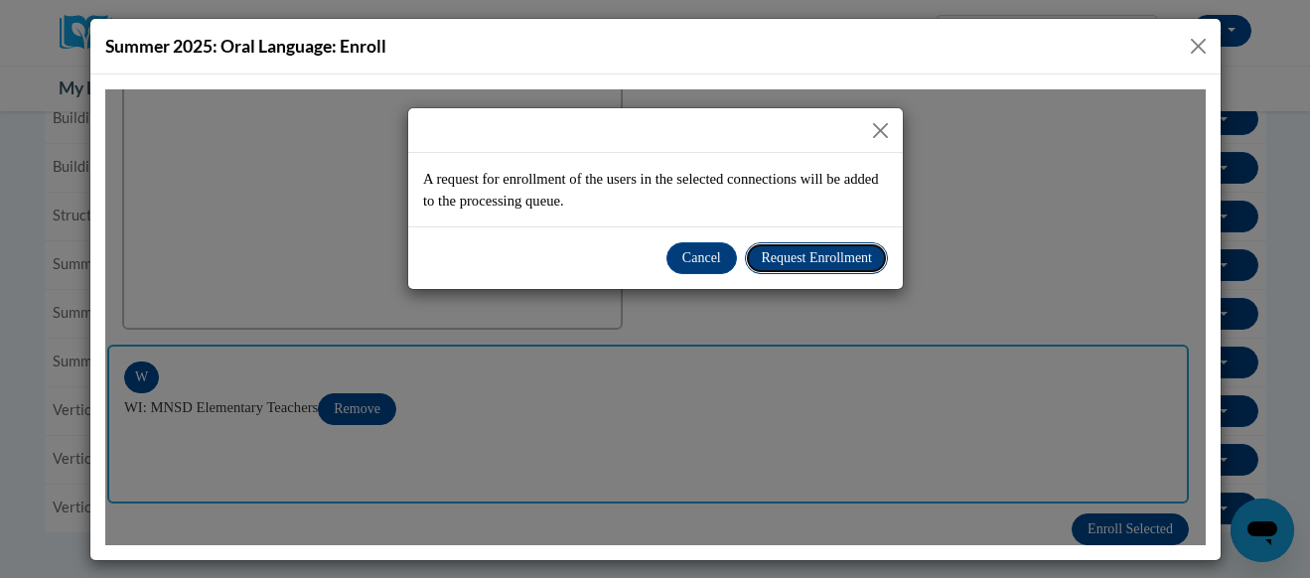
click at [803, 256] on span "Request Enrollment" at bounding box center [815, 256] width 111 height 15
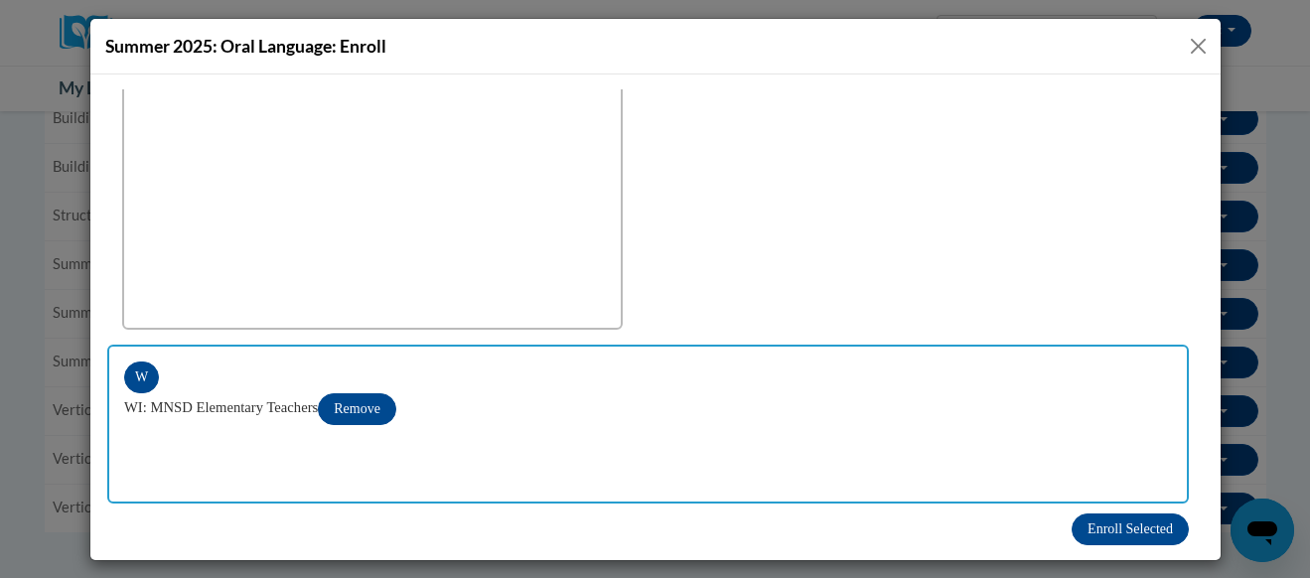
scroll to position [0, 0]
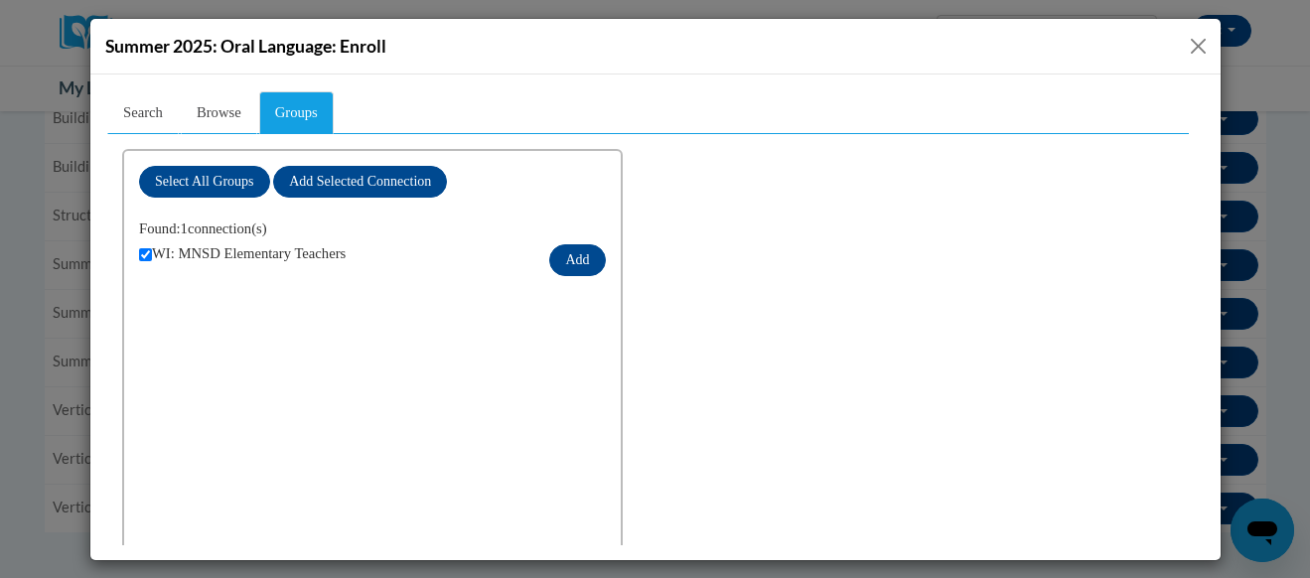
click at [1194, 39] on button "Close" at bounding box center [1197, 46] width 25 height 25
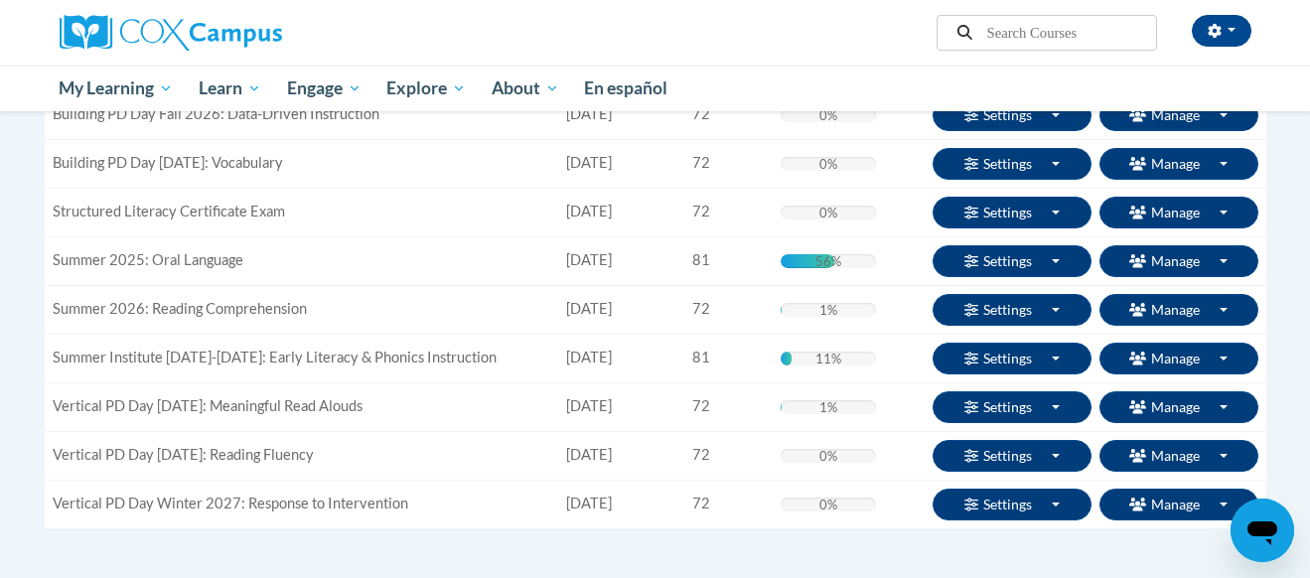
scroll to position [361, 0]
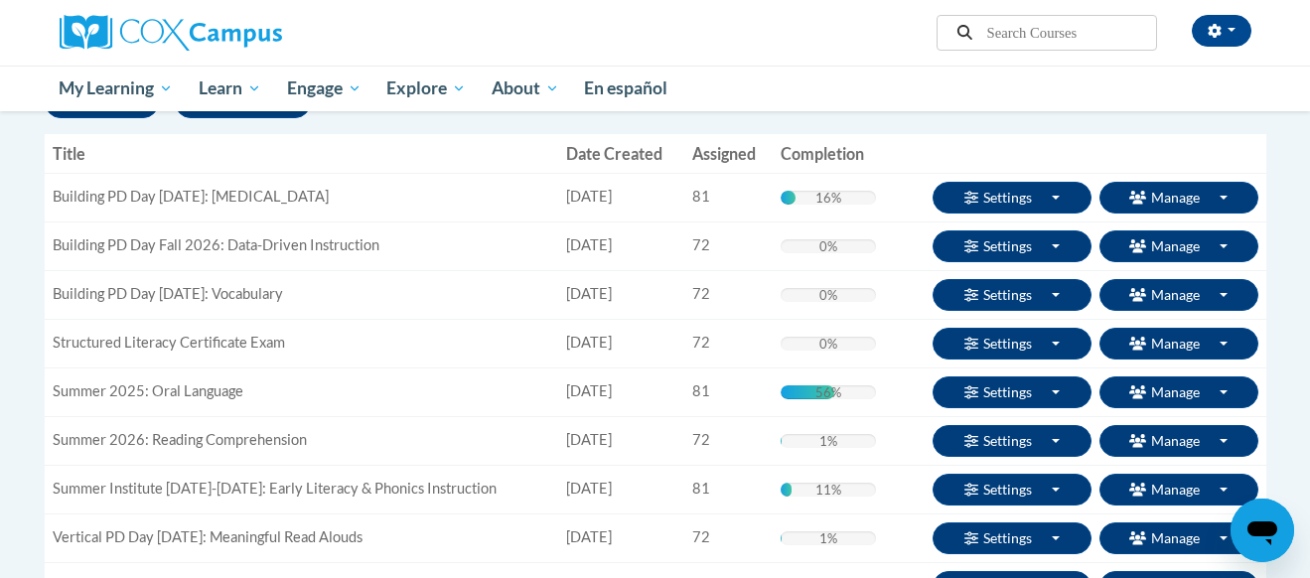
scroll to position [183, 0]
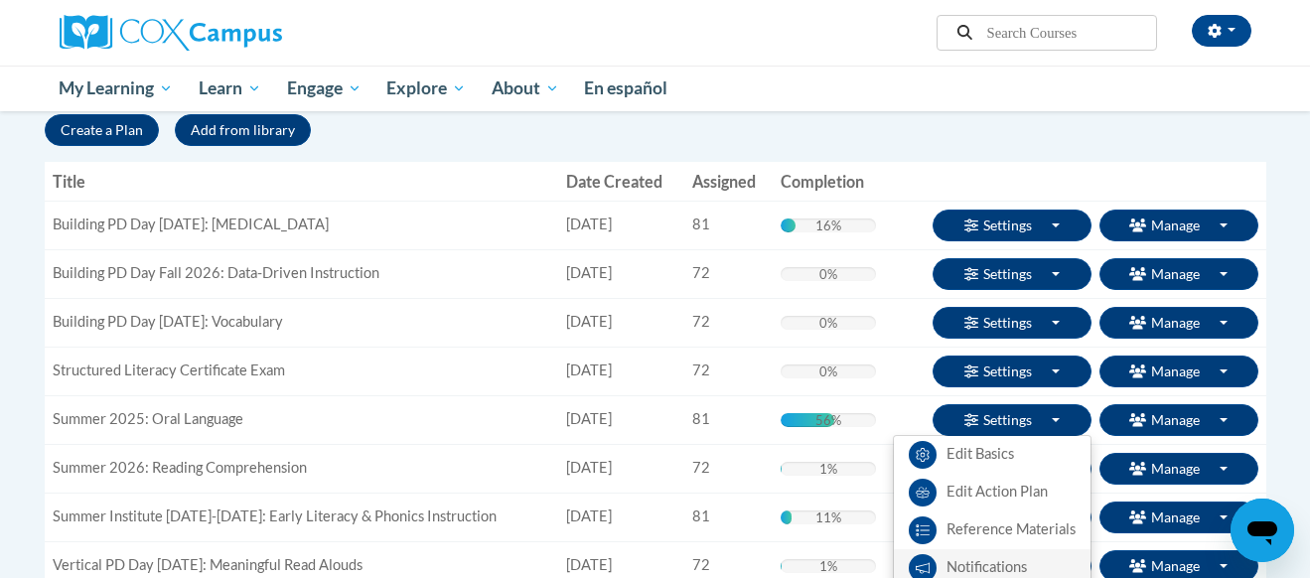
click at [978, 571] on link "Notifications" at bounding box center [992, 568] width 197 height 38
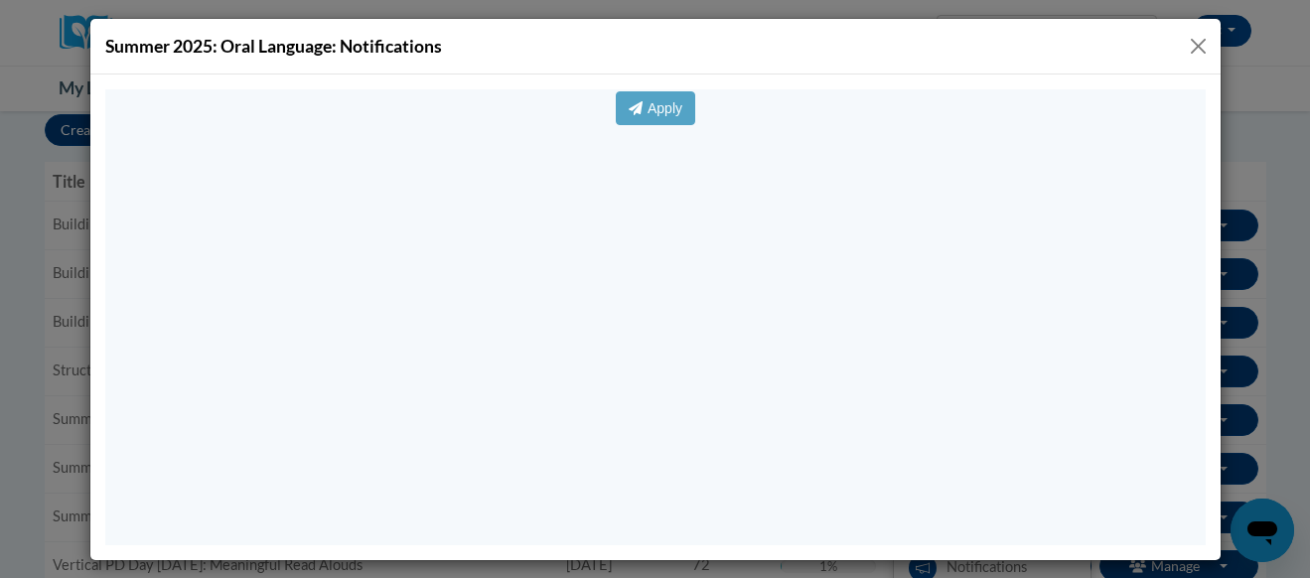
scroll to position [0, 0]
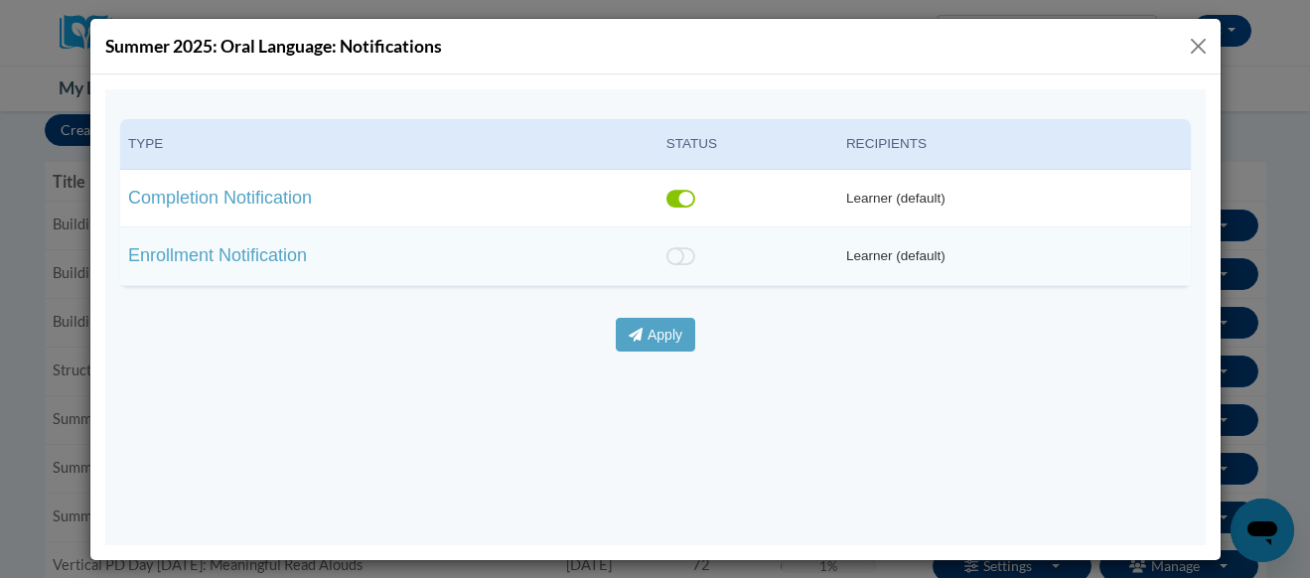
click at [1202, 45] on button "Close" at bounding box center [1197, 46] width 25 height 25
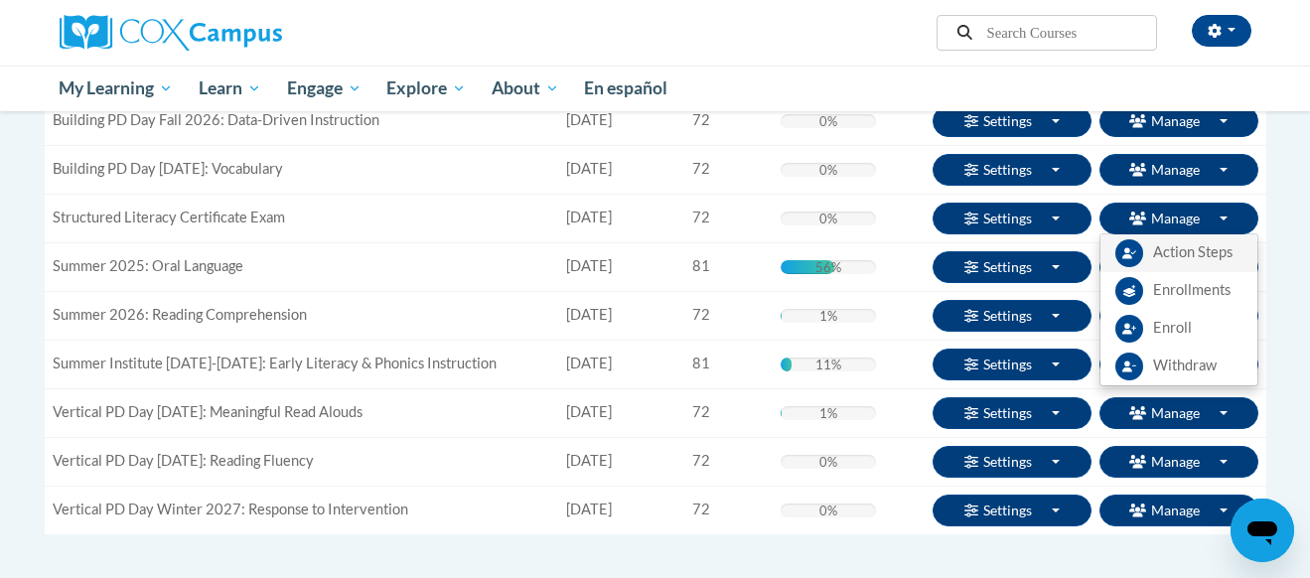
scroll to position [335, 0]
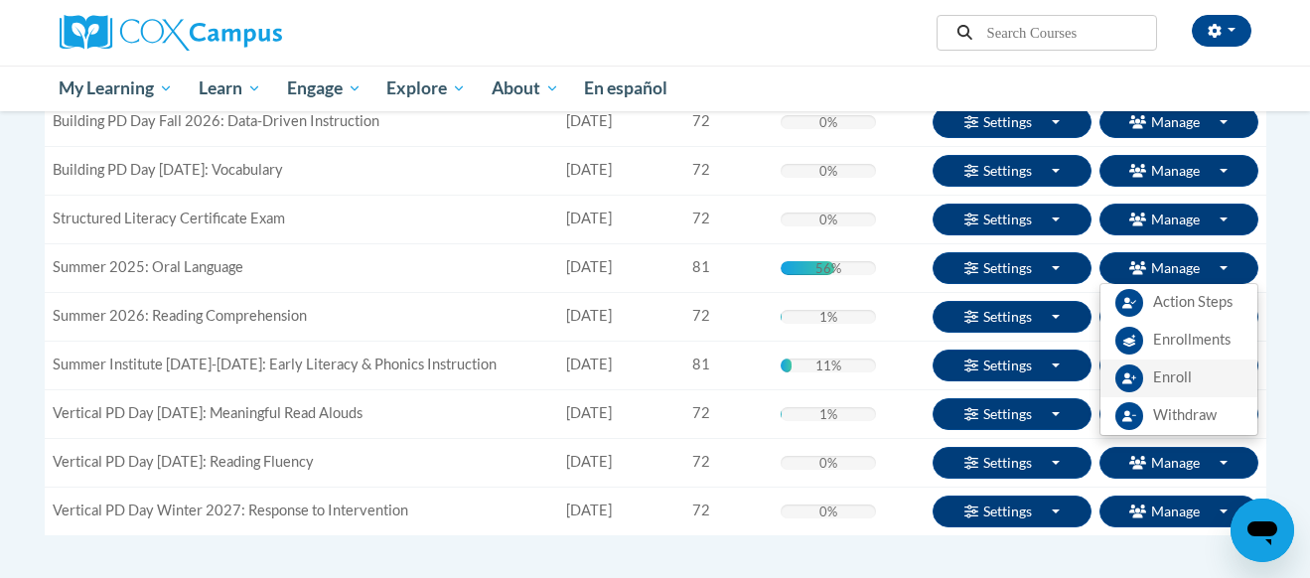
click at [1157, 385] on span "Enroll" at bounding box center [1172, 377] width 39 height 21
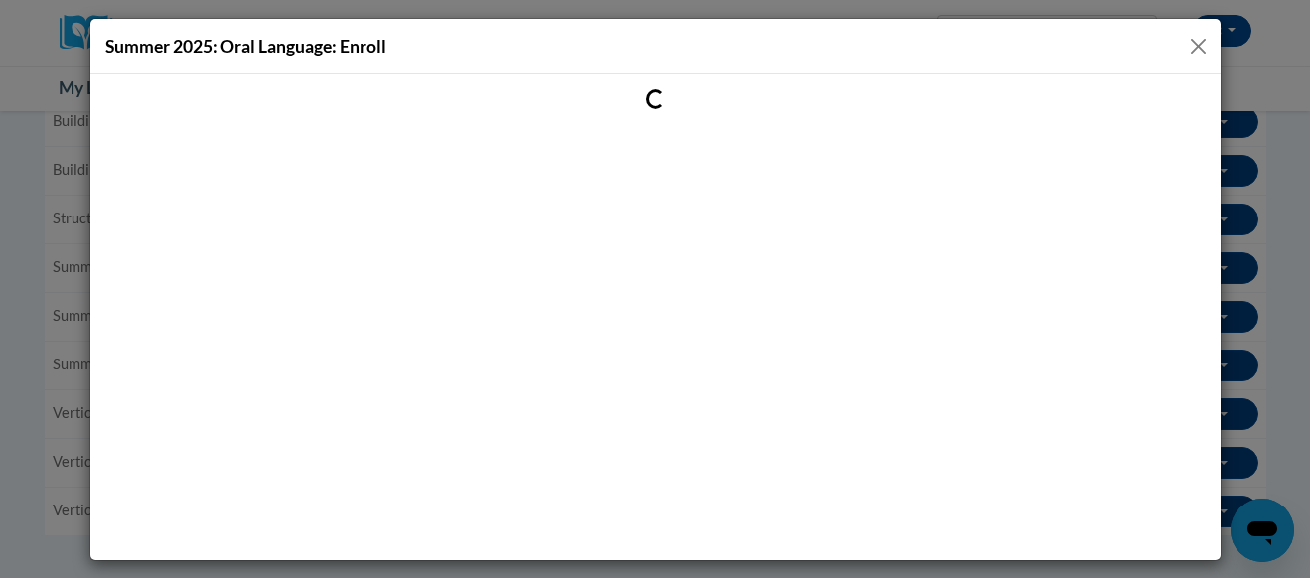
scroll to position [0, 0]
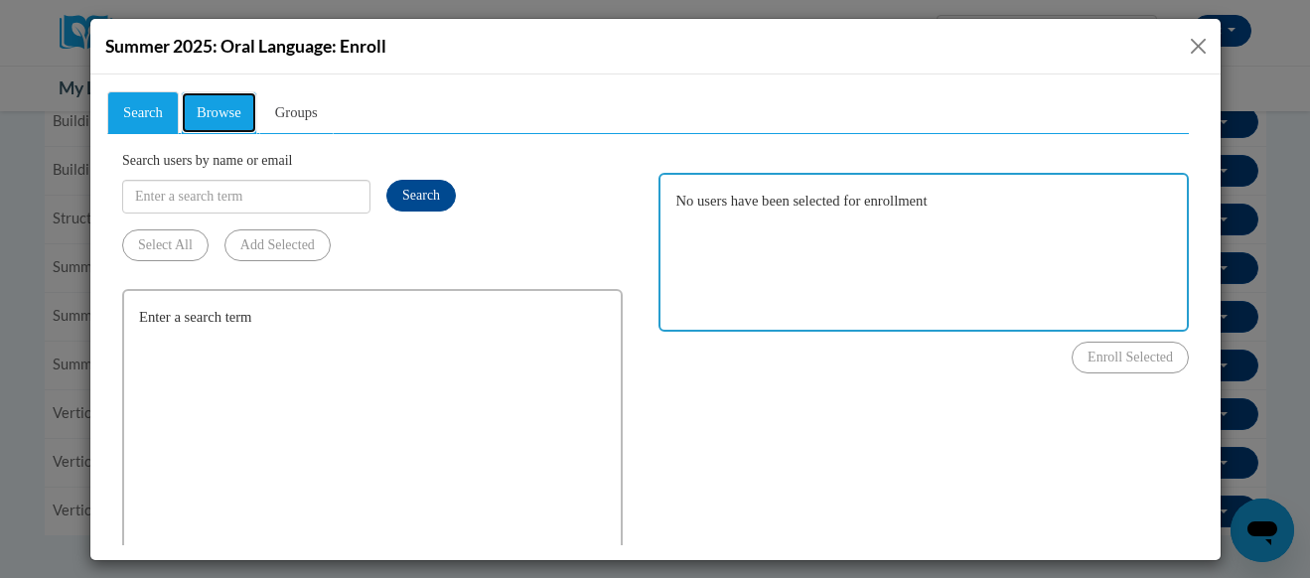
click at [213, 105] on span "Browse" at bounding box center [218, 111] width 45 height 16
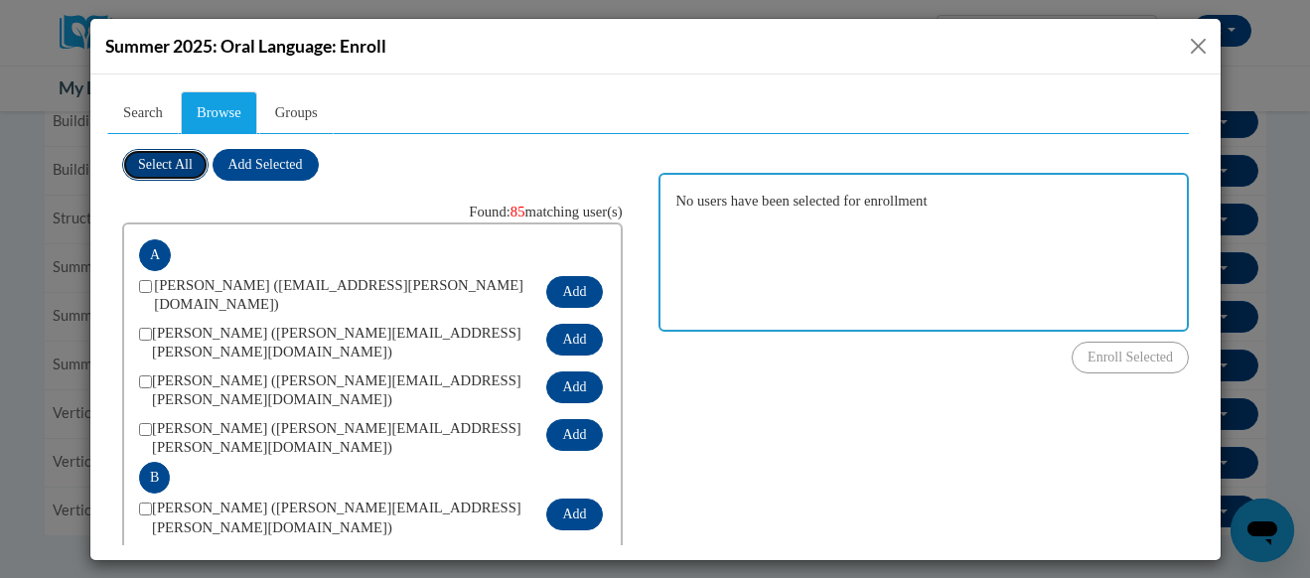
click at [168, 161] on span "Select All" at bounding box center [164, 163] width 55 height 15
checkbox input "true"
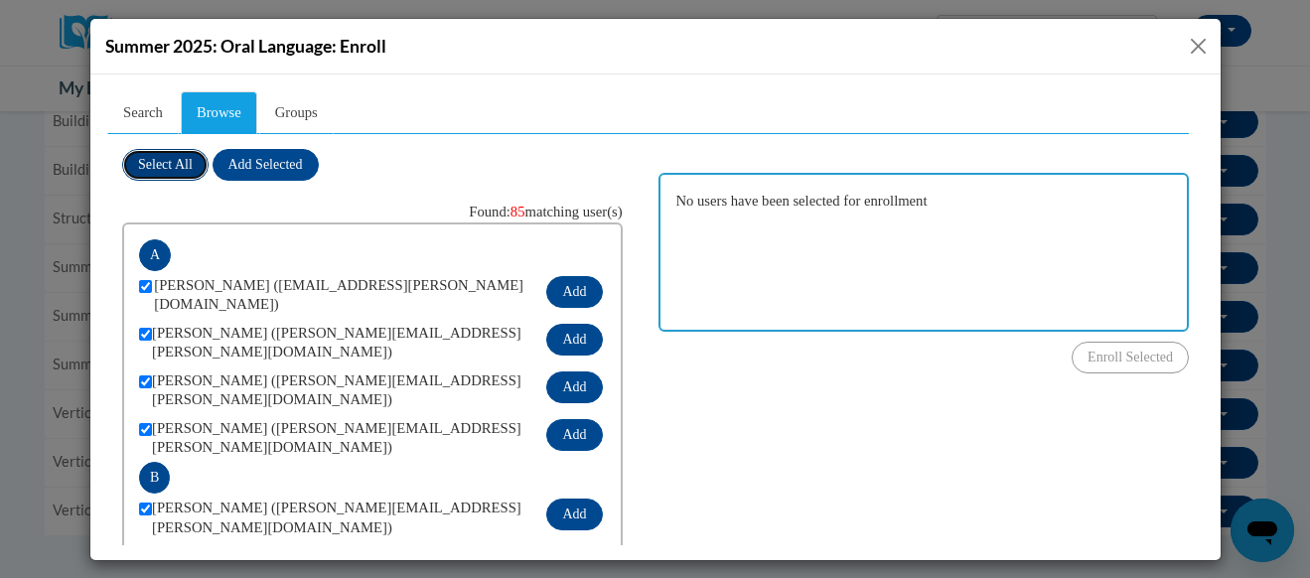
checkbox input "true"
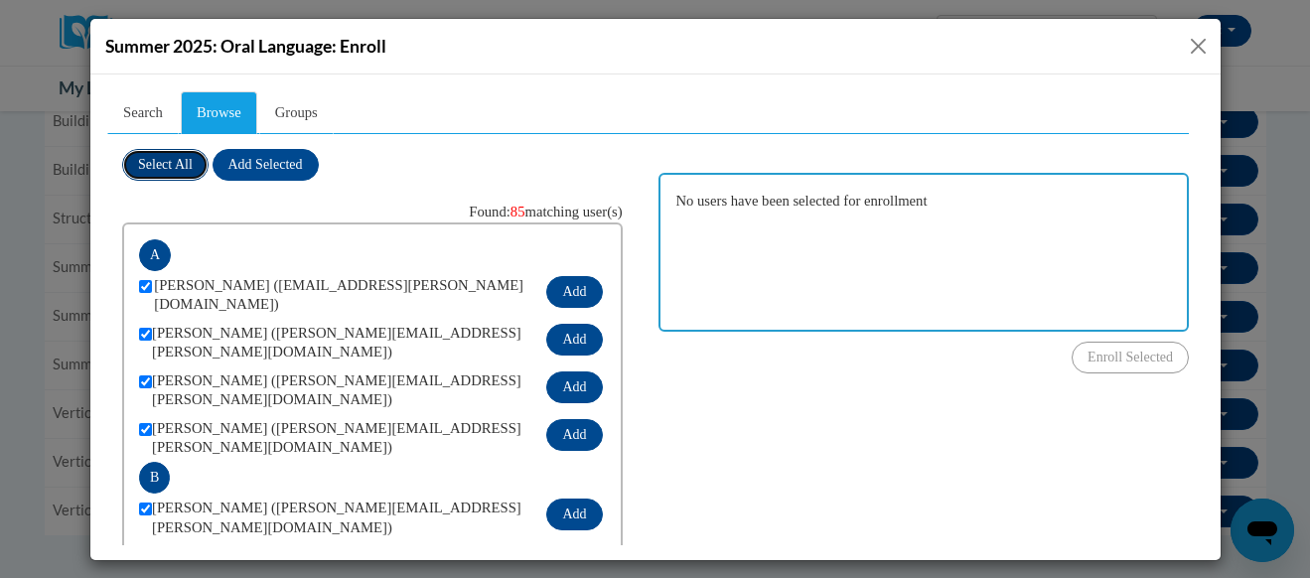
checkbox input "true"
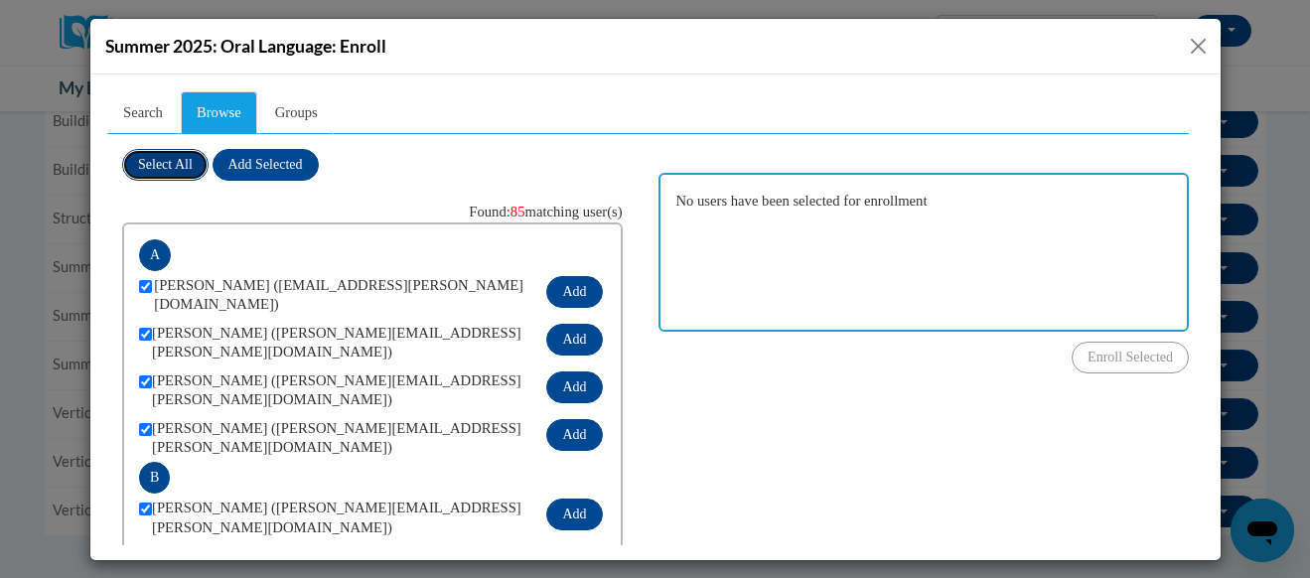
checkbox input "true"
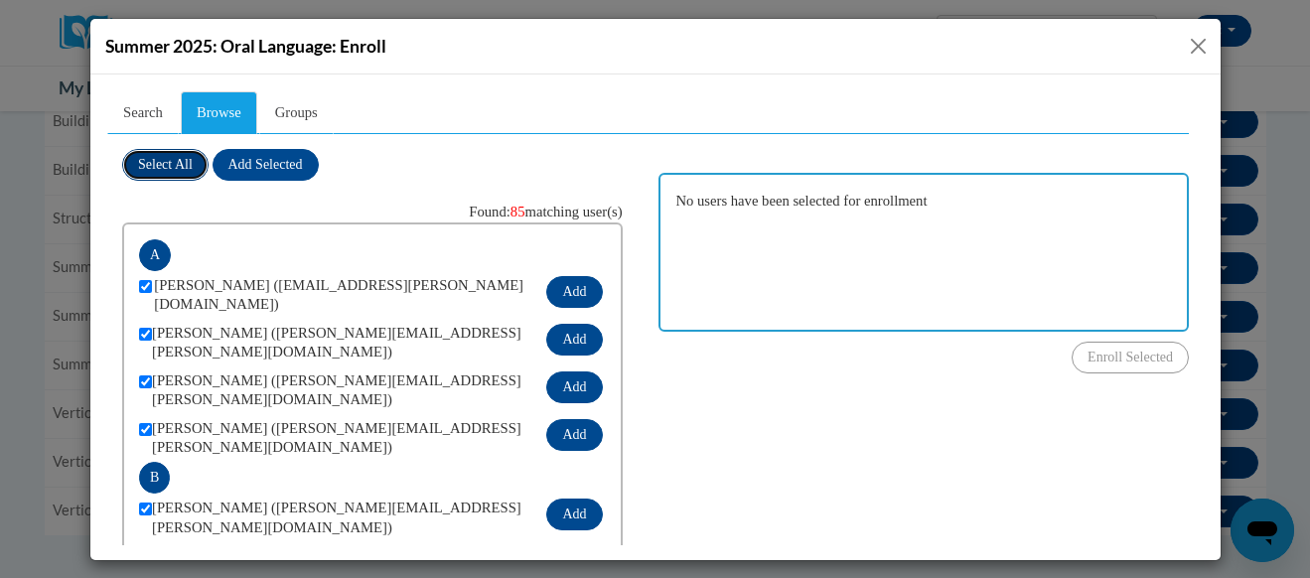
checkbox input "true"
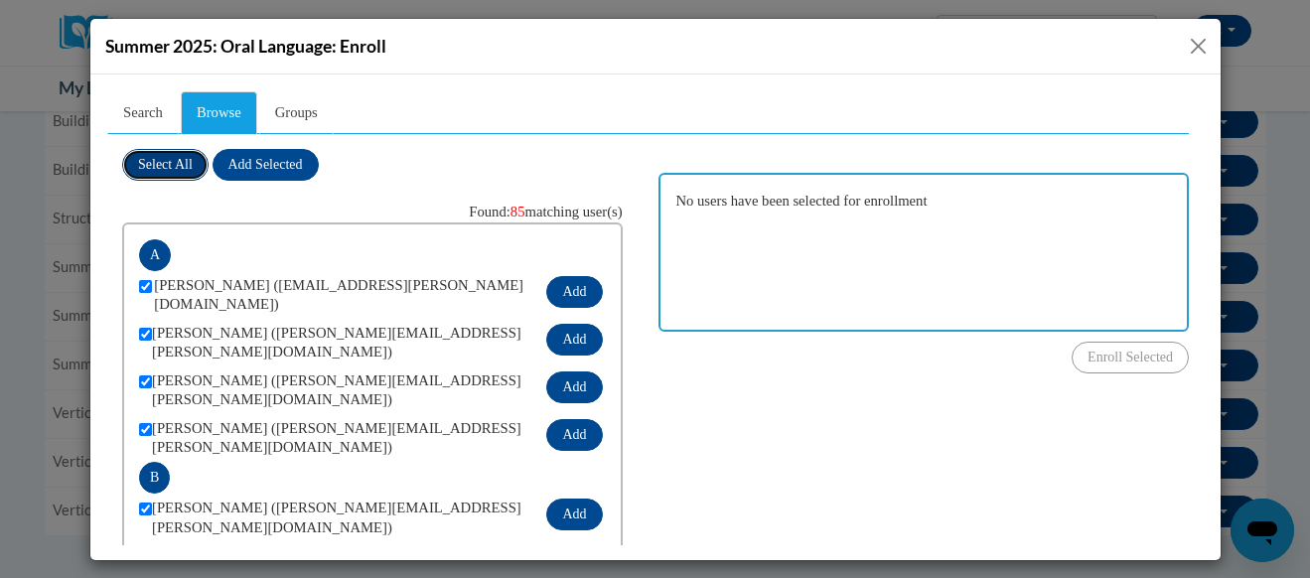
checkbox input "true"
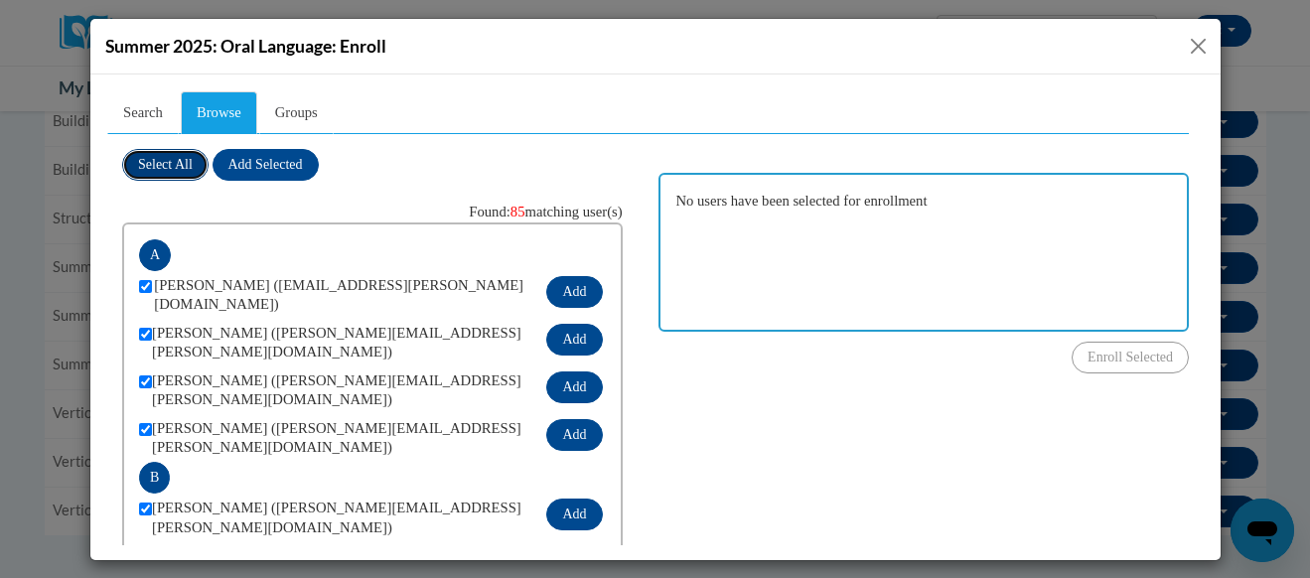
checkbox input "true"
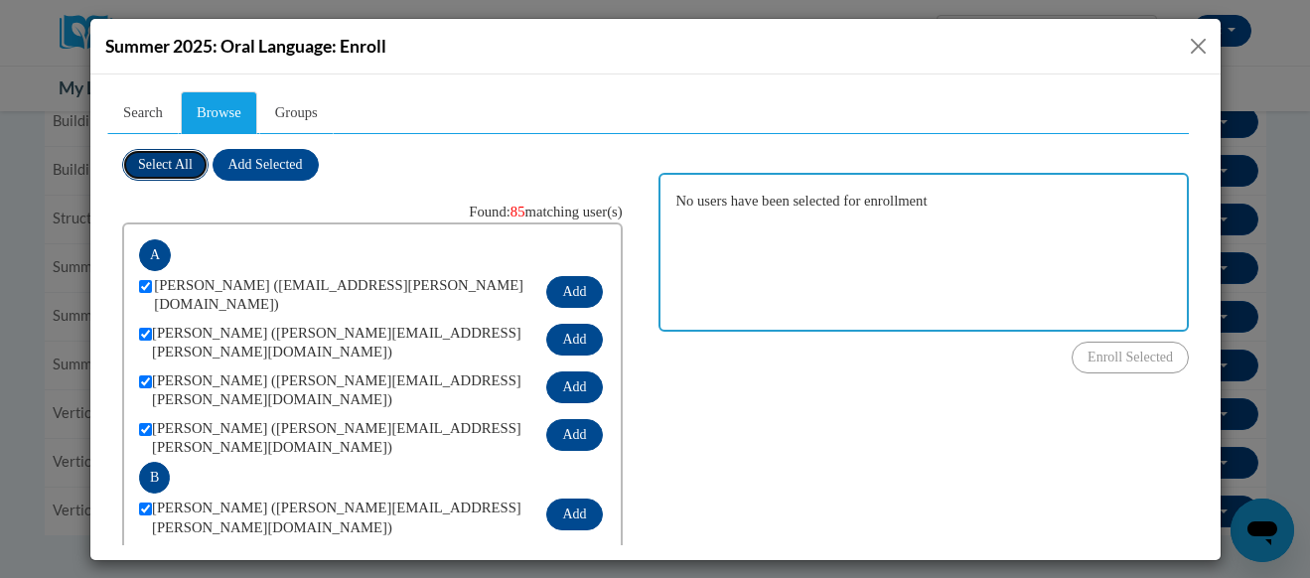
checkbox input "true"
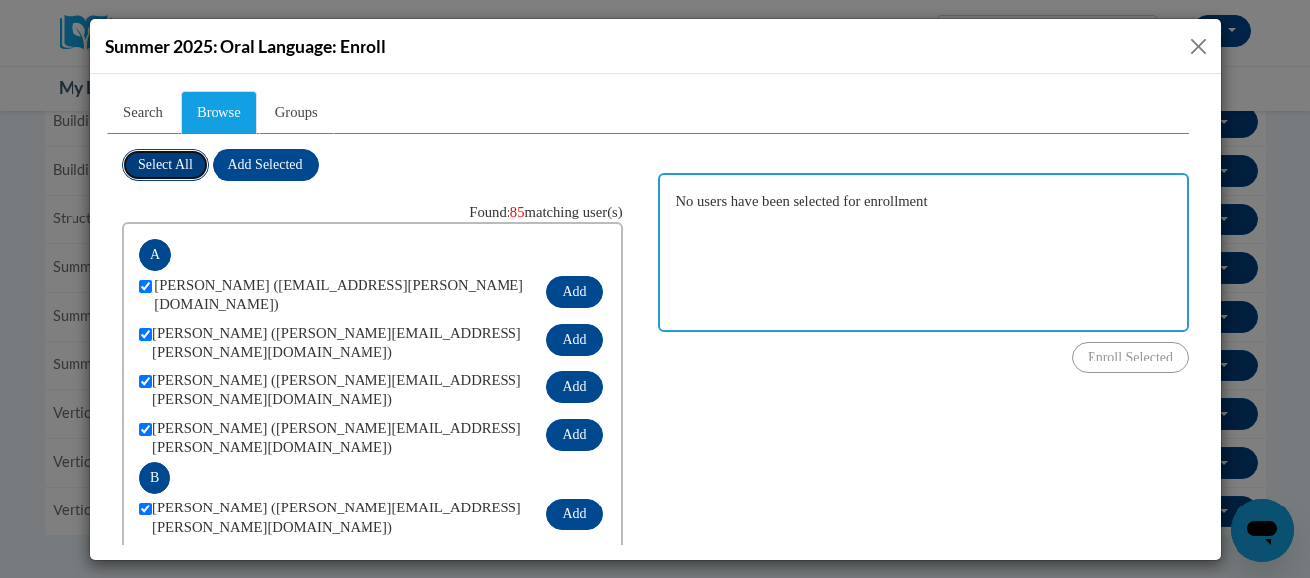
checkbox input "true"
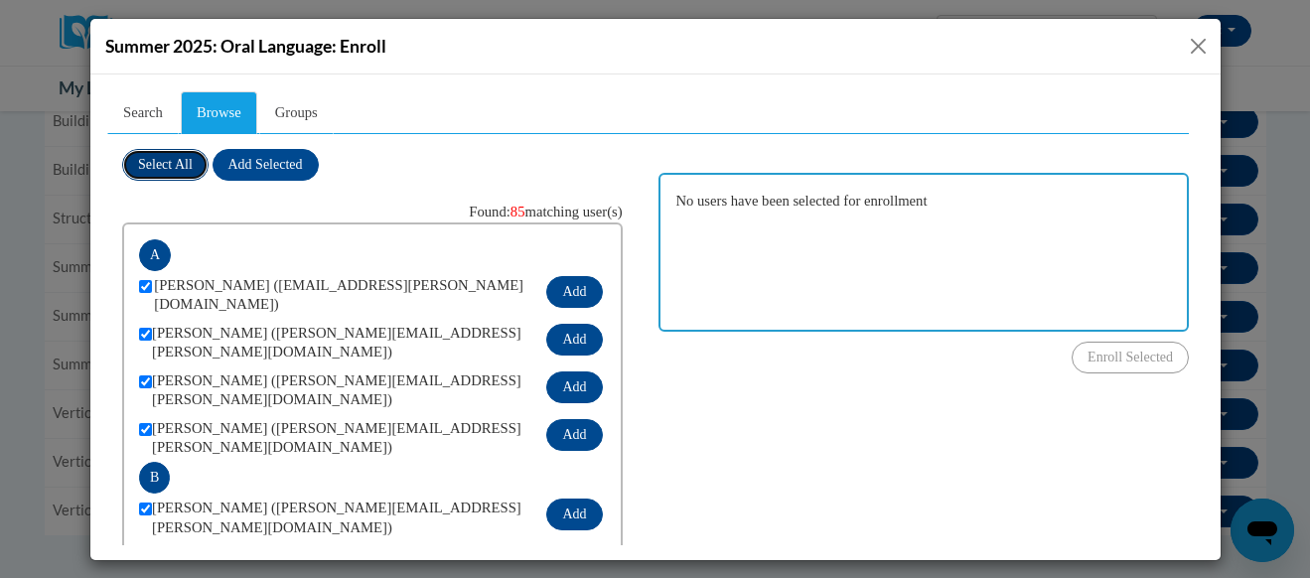
checkbox input "true"
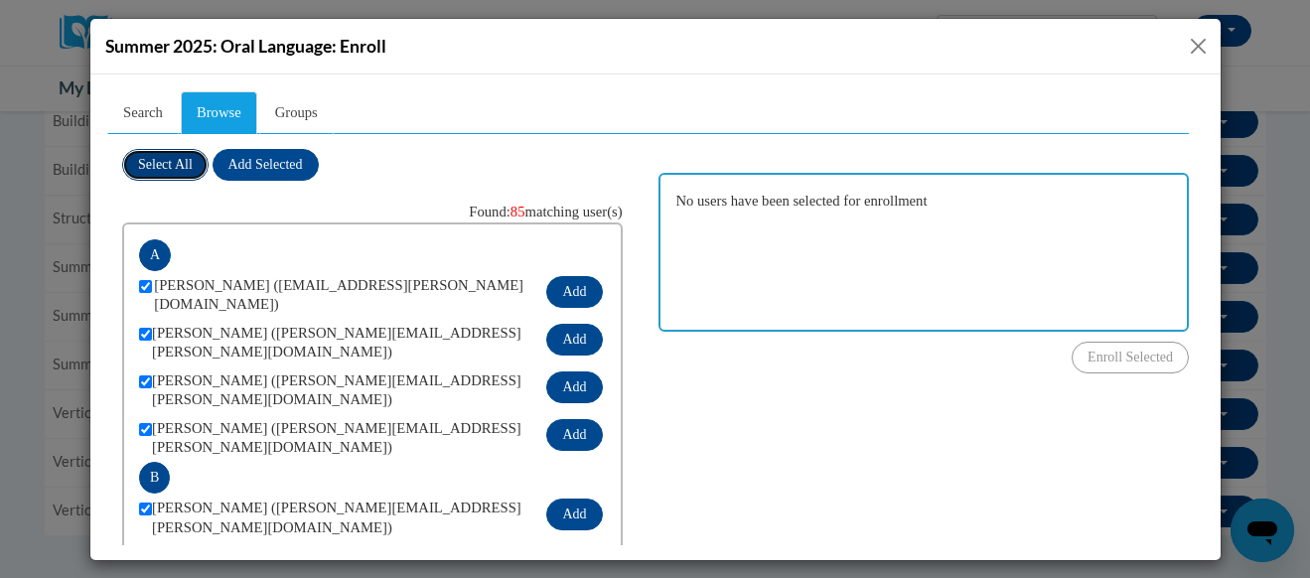
checkbox input "true"
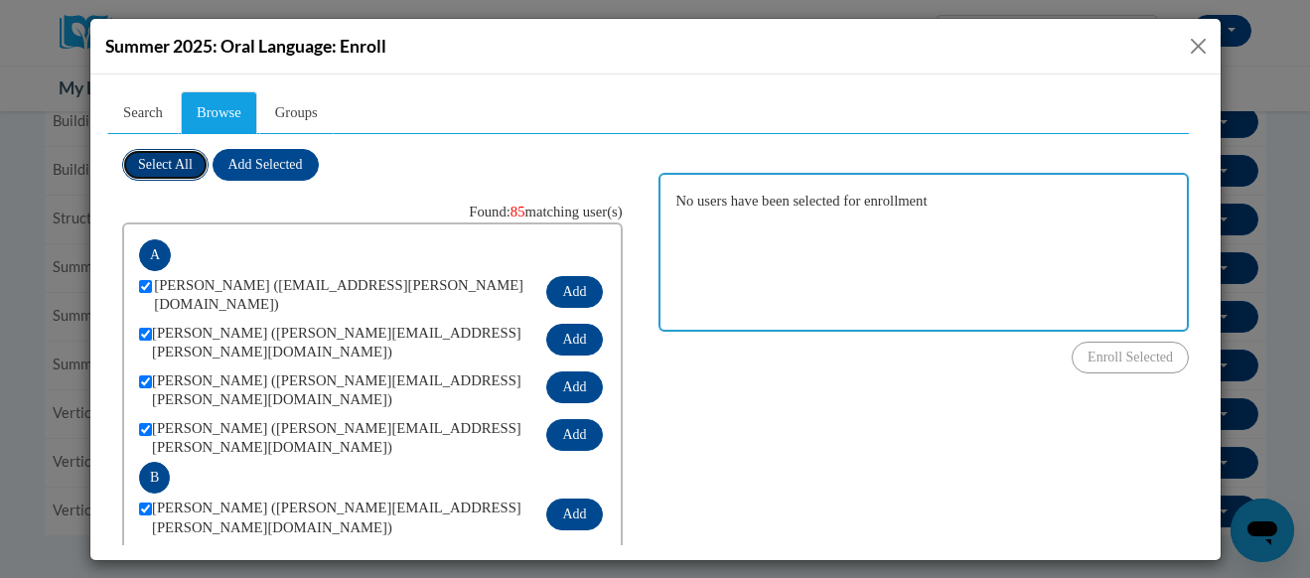
checkbox input "true"
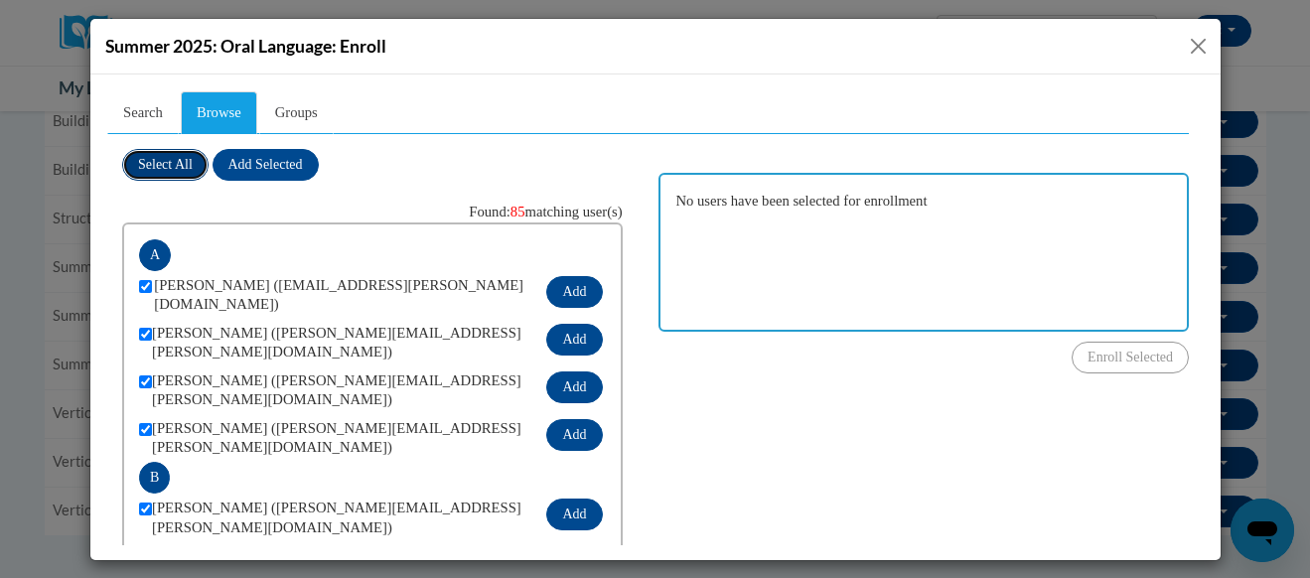
checkbox input "true"
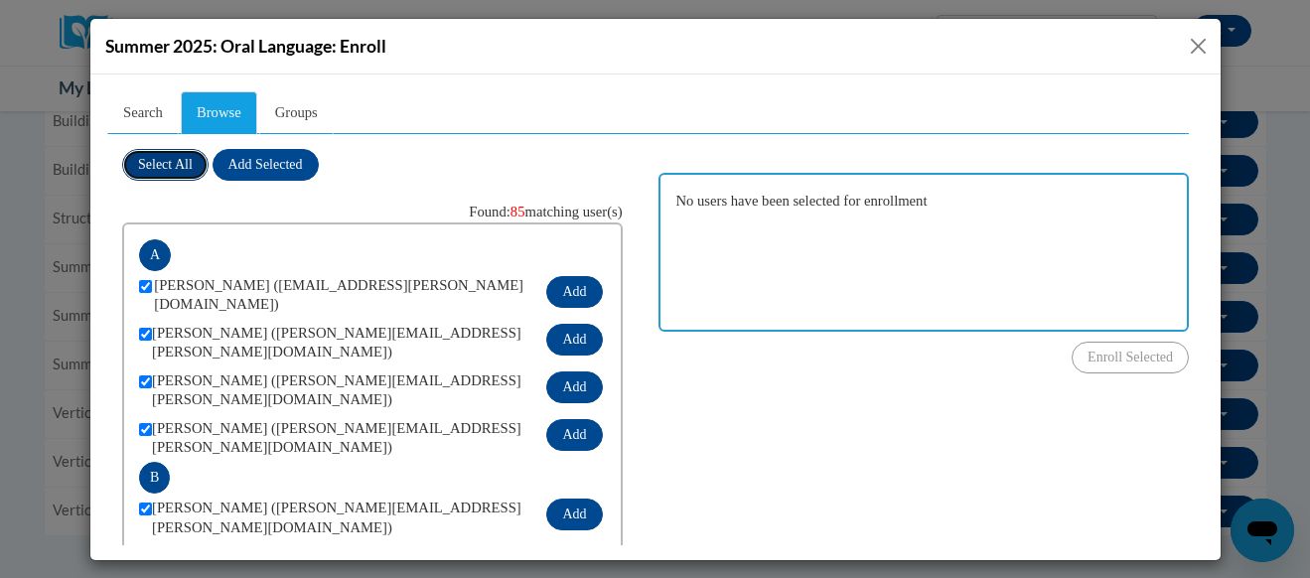
checkbox input "true"
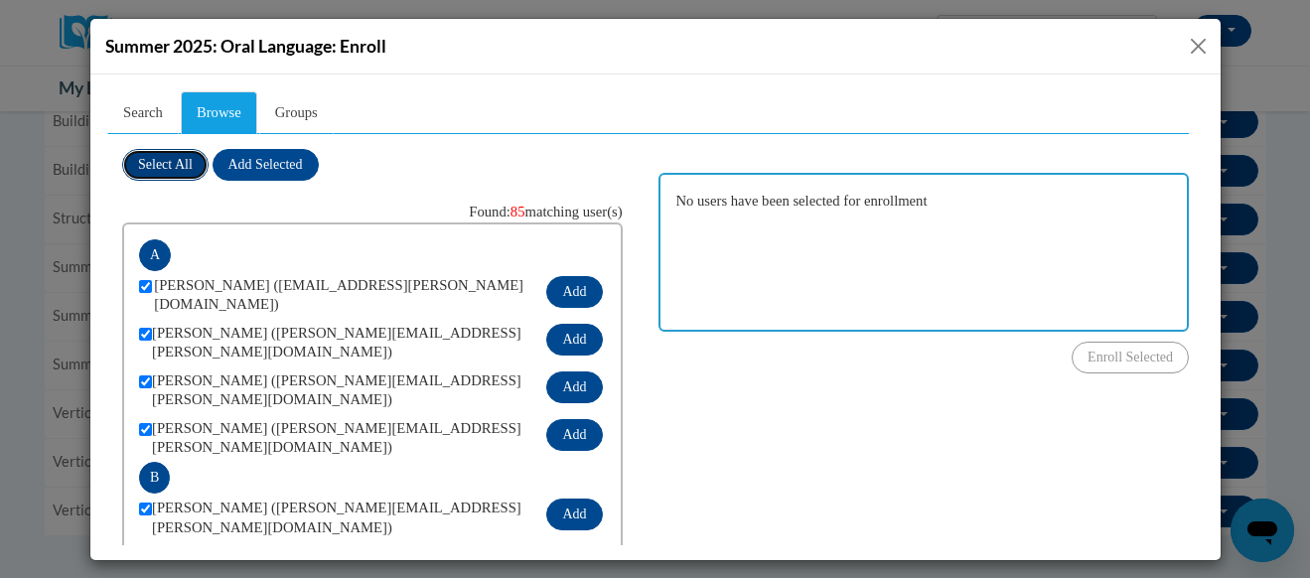
checkbox input "true"
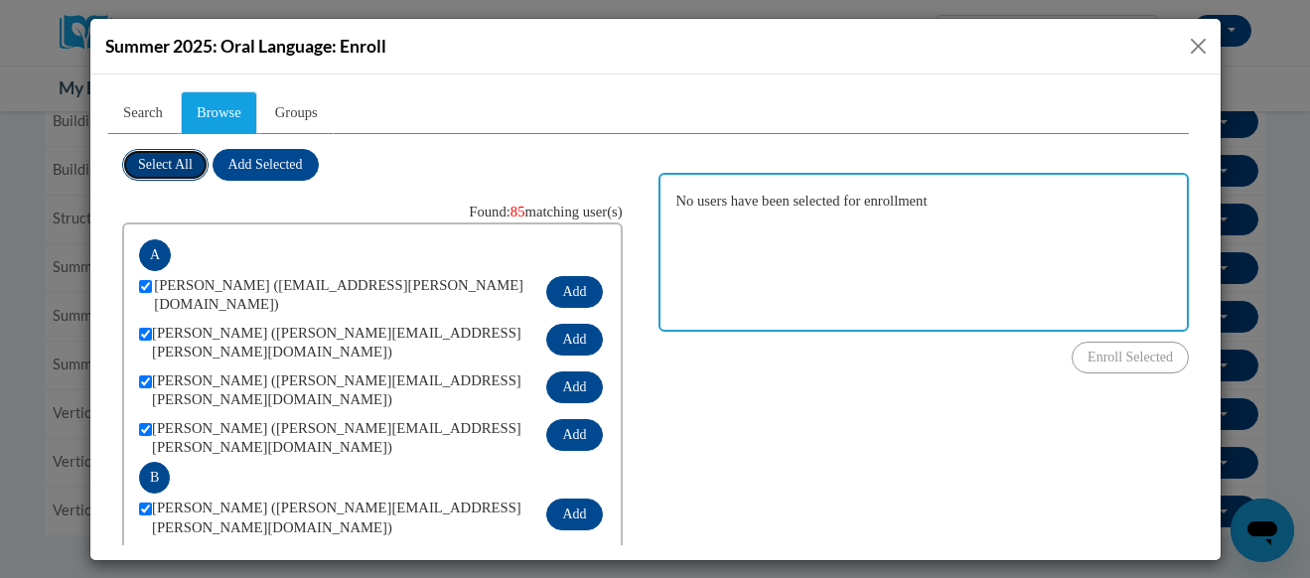
checkbox input "true"
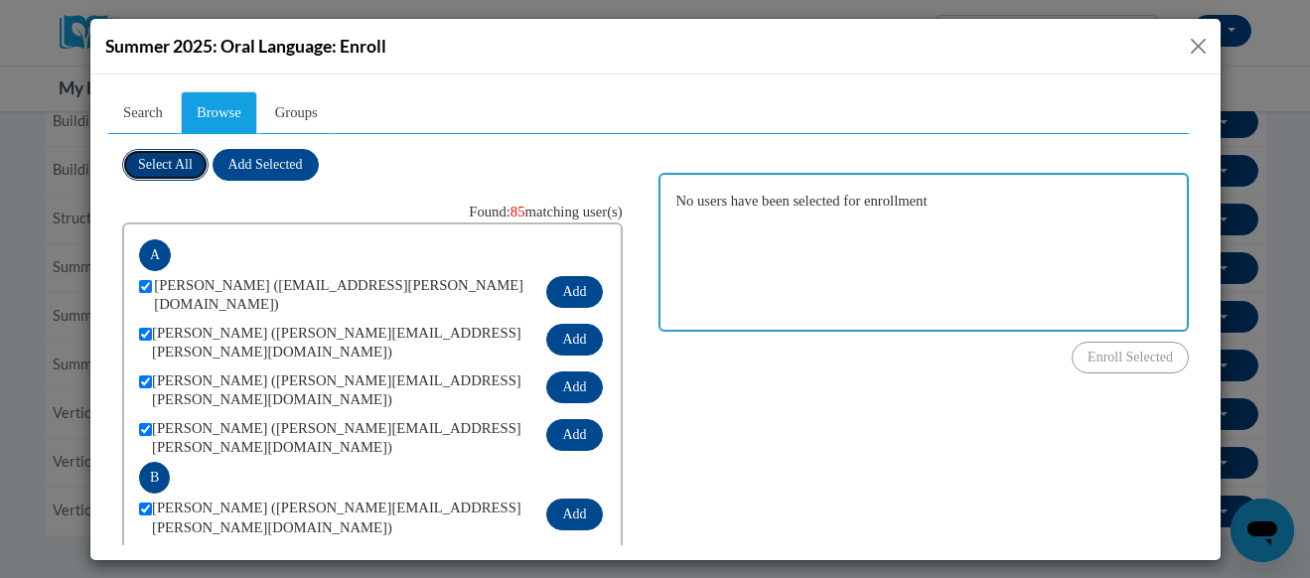
checkbox input "true"
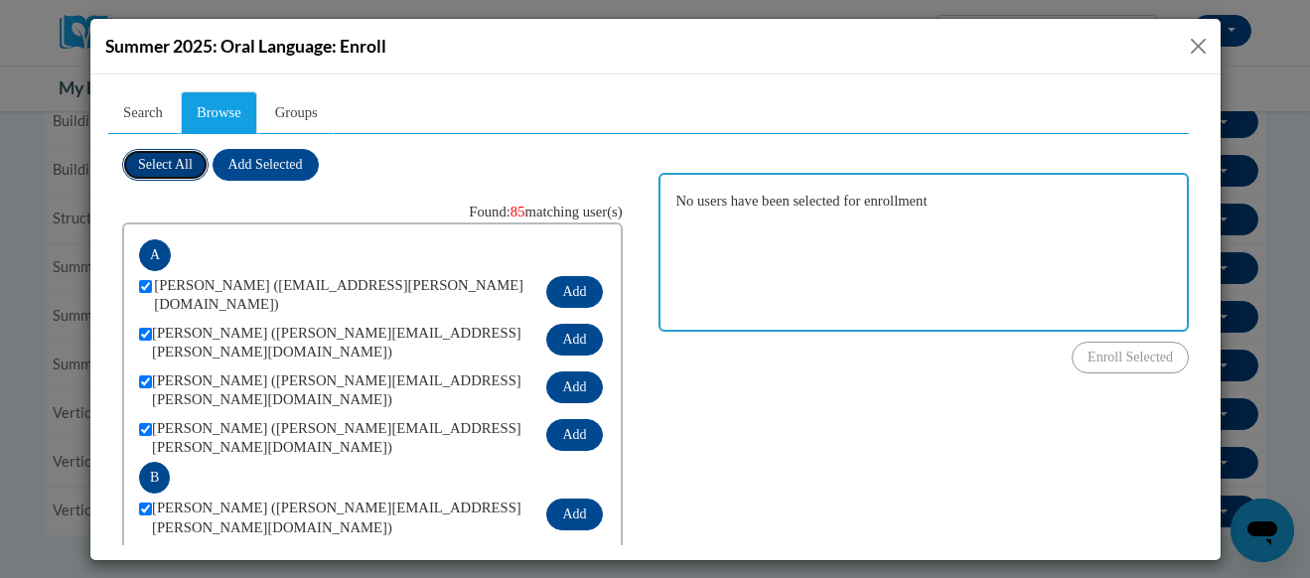
checkbox input "true"
click at [297, 163] on span "Add Selected" at bounding box center [264, 163] width 74 height 15
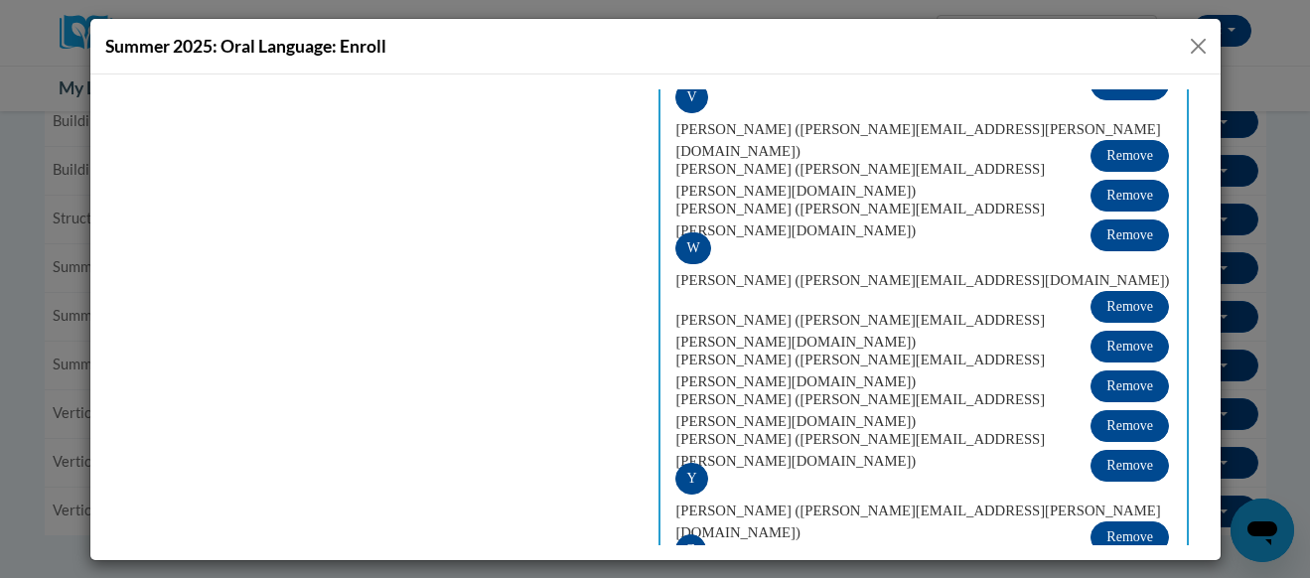
scroll to position [3682, 0]
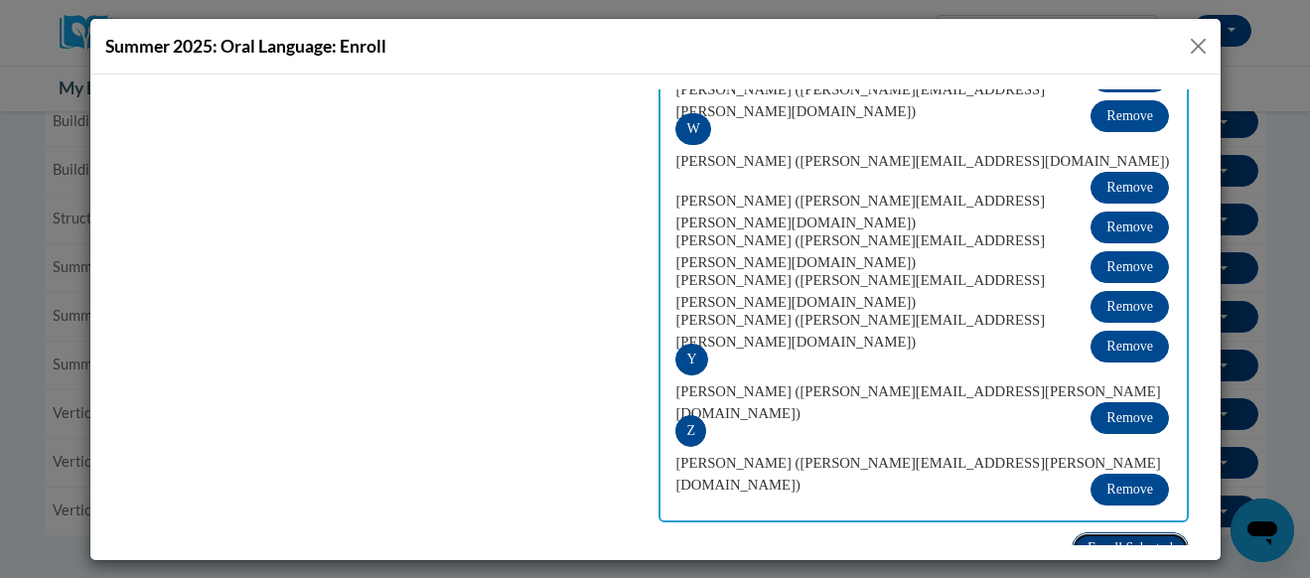
click at [1106, 539] on span "Enroll Selected" at bounding box center [1128, 546] width 85 height 15
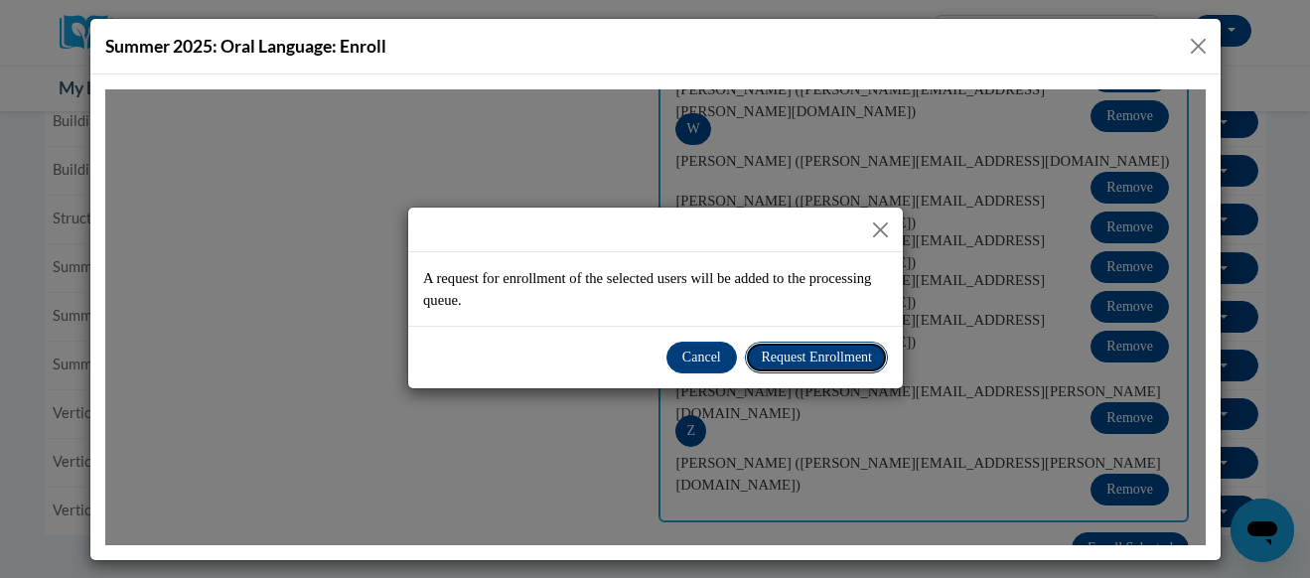
click at [810, 351] on span "Request Enrollment" at bounding box center [815, 355] width 111 height 15
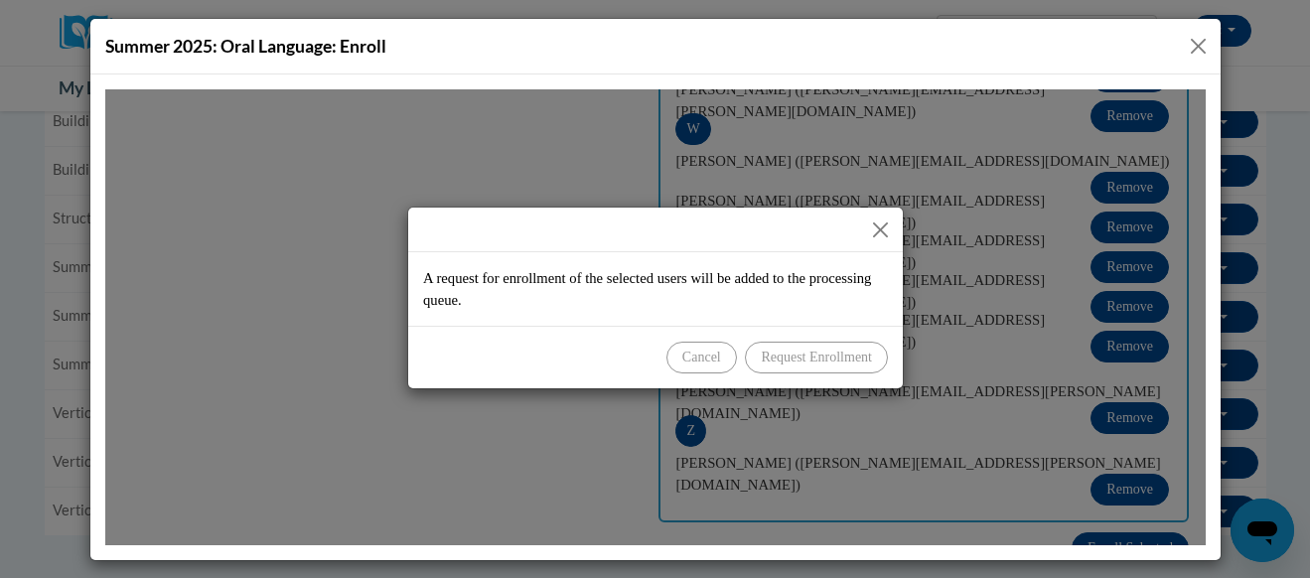
scroll to position [141, 0]
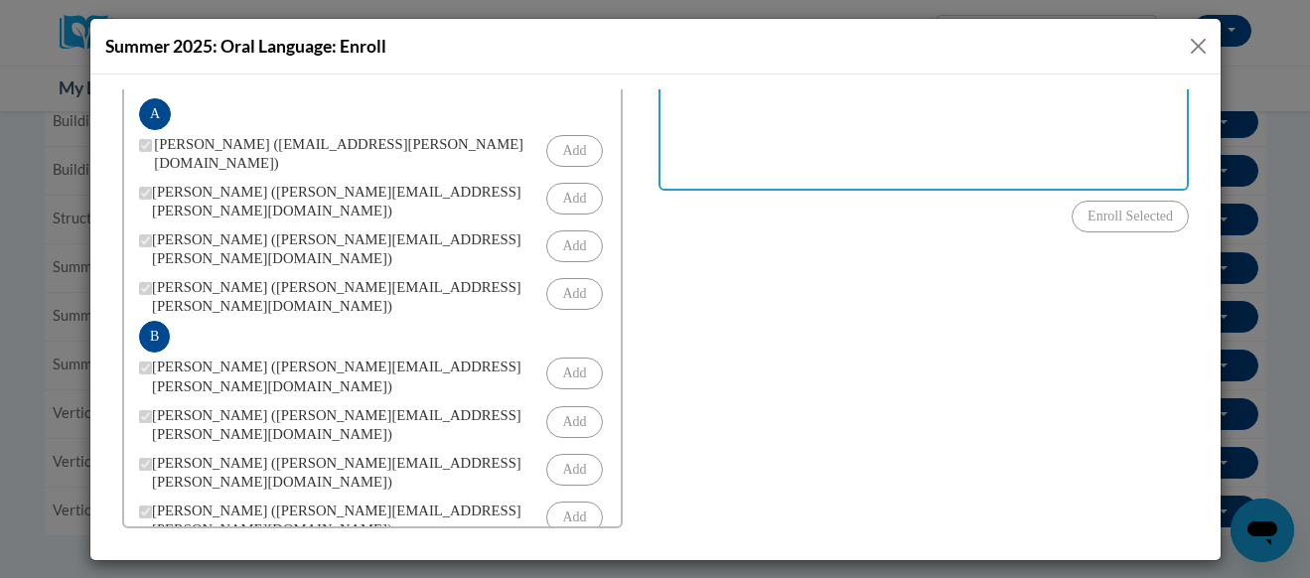
click at [1196, 50] on button "Close" at bounding box center [1197, 46] width 25 height 25
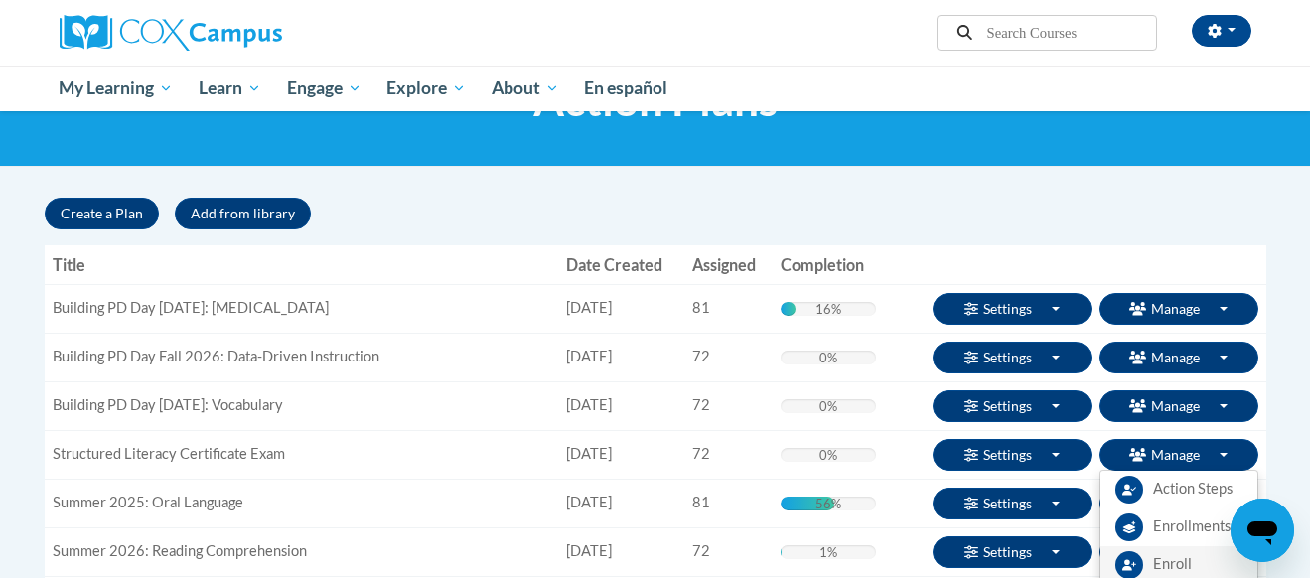
scroll to position [103, 0]
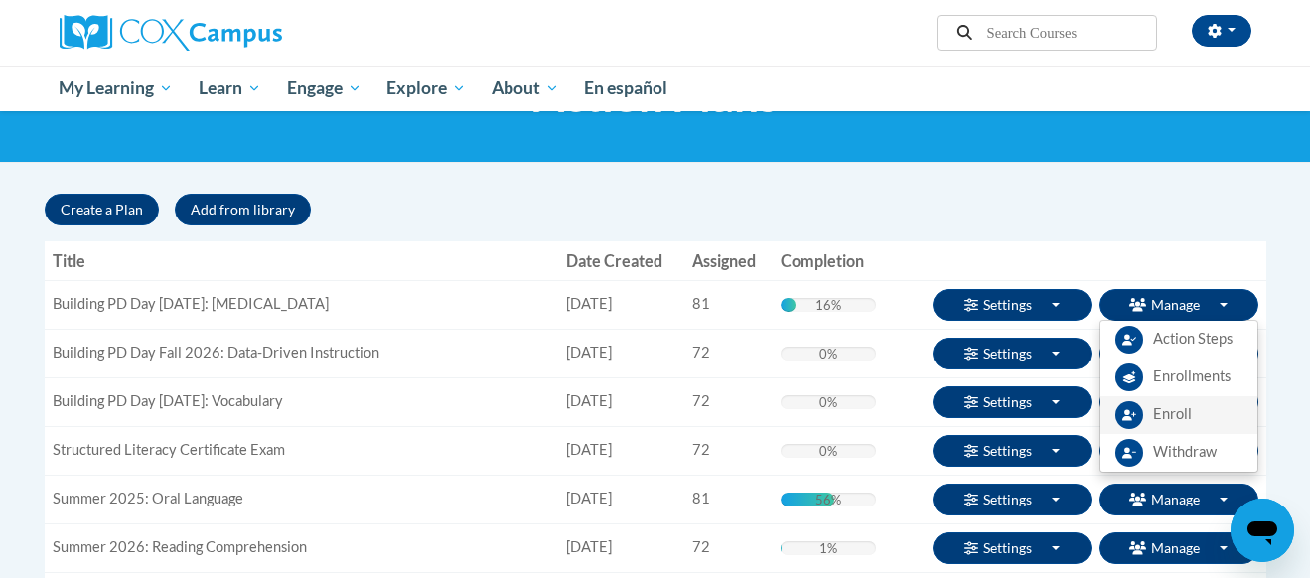
click at [1168, 415] on span "Enroll" at bounding box center [1172, 414] width 39 height 21
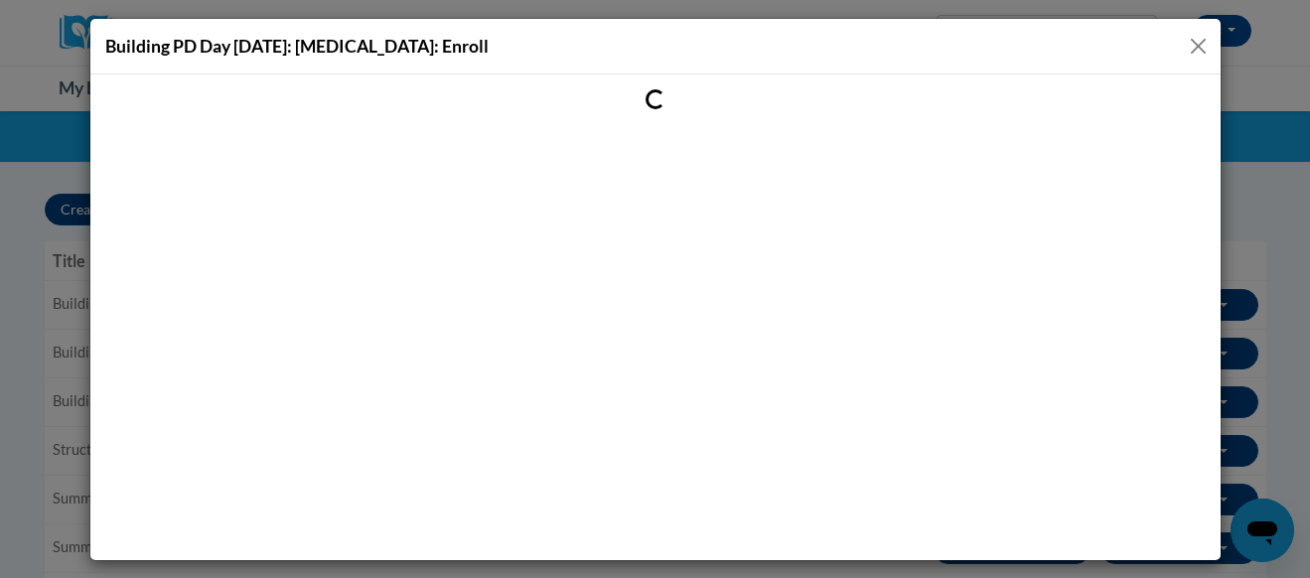
scroll to position [0, 0]
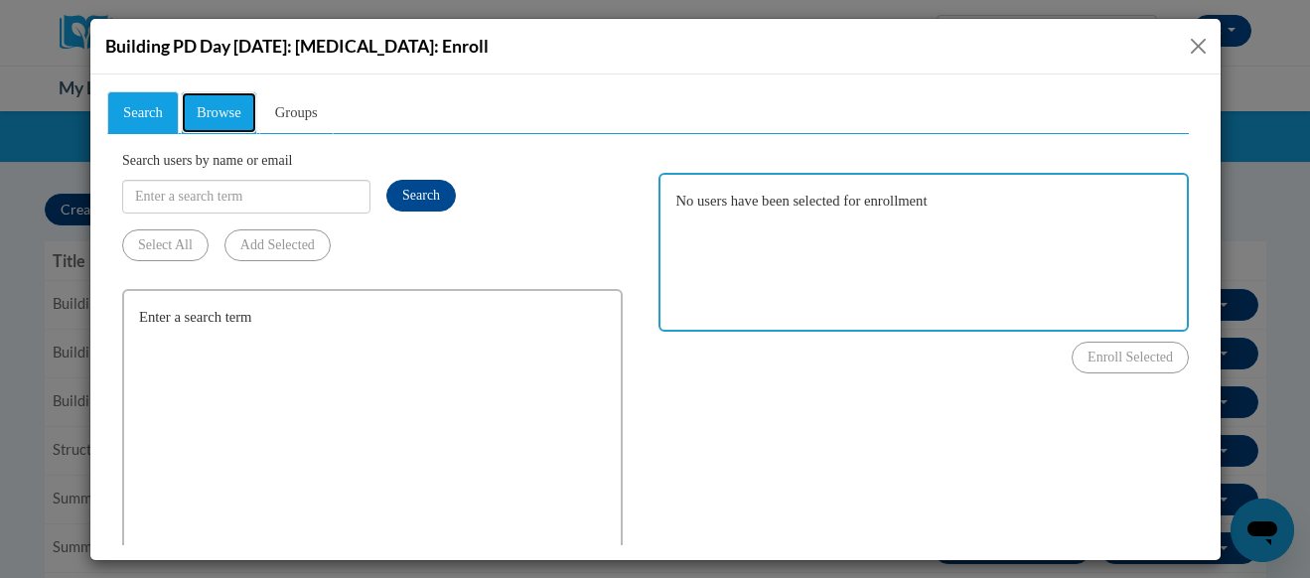
click at [215, 108] on span "Browse" at bounding box center [218, 111] width 45 height 16
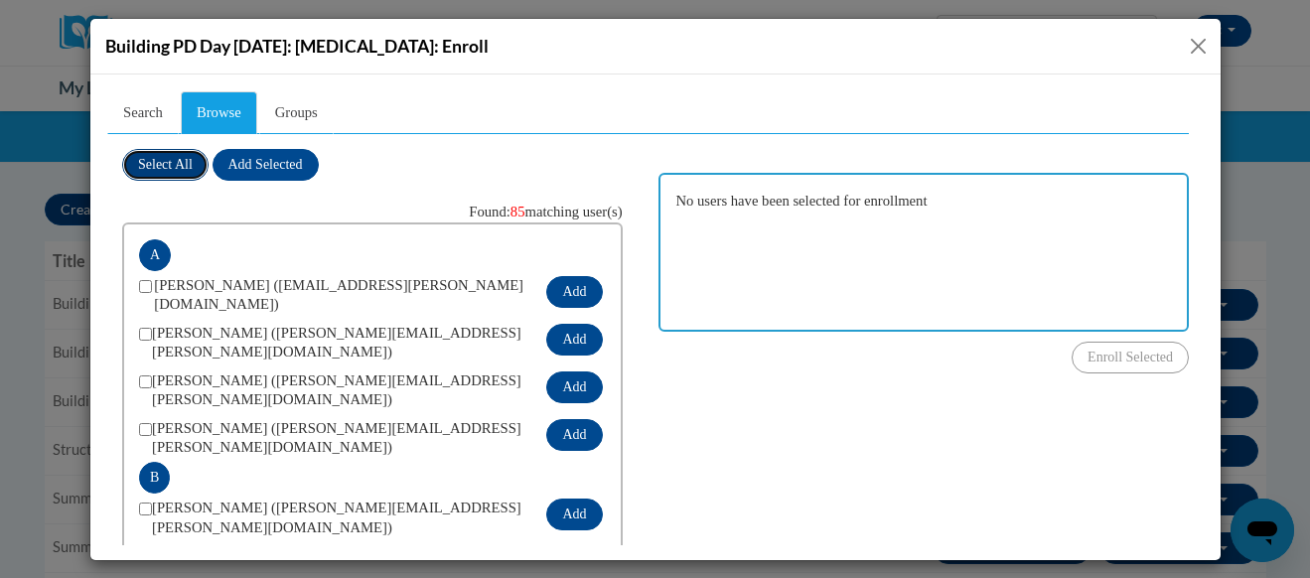
click at [172, 159] on span "Select All" at bounding box center [164, 163] width 55 height 15
checkbox input "true"
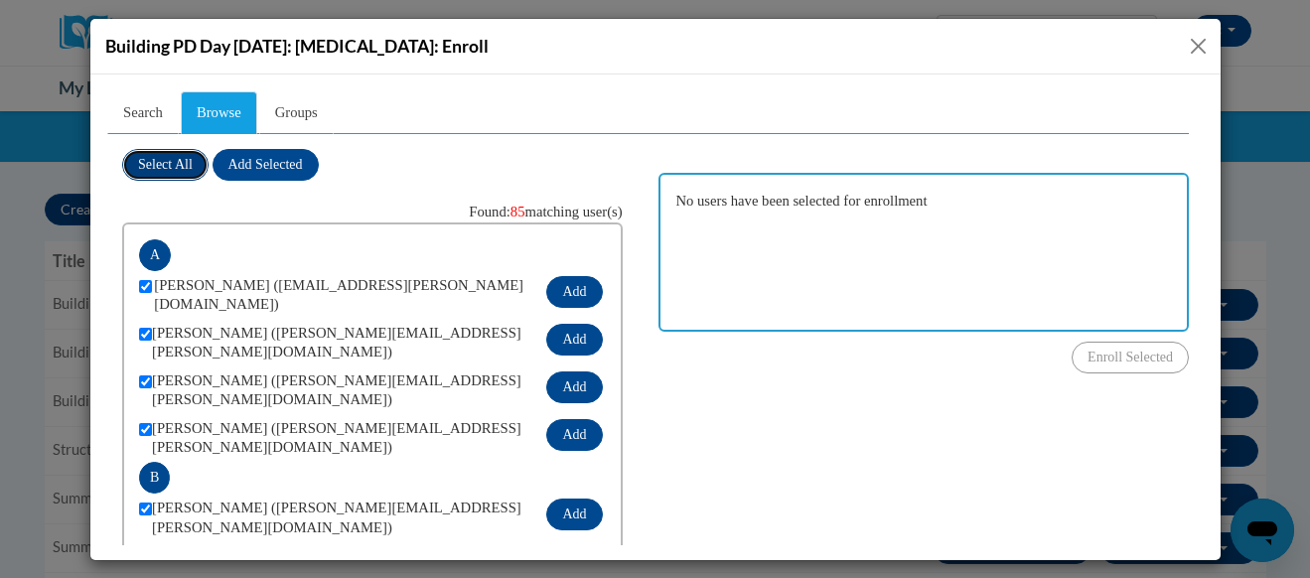
checkbox input "true"
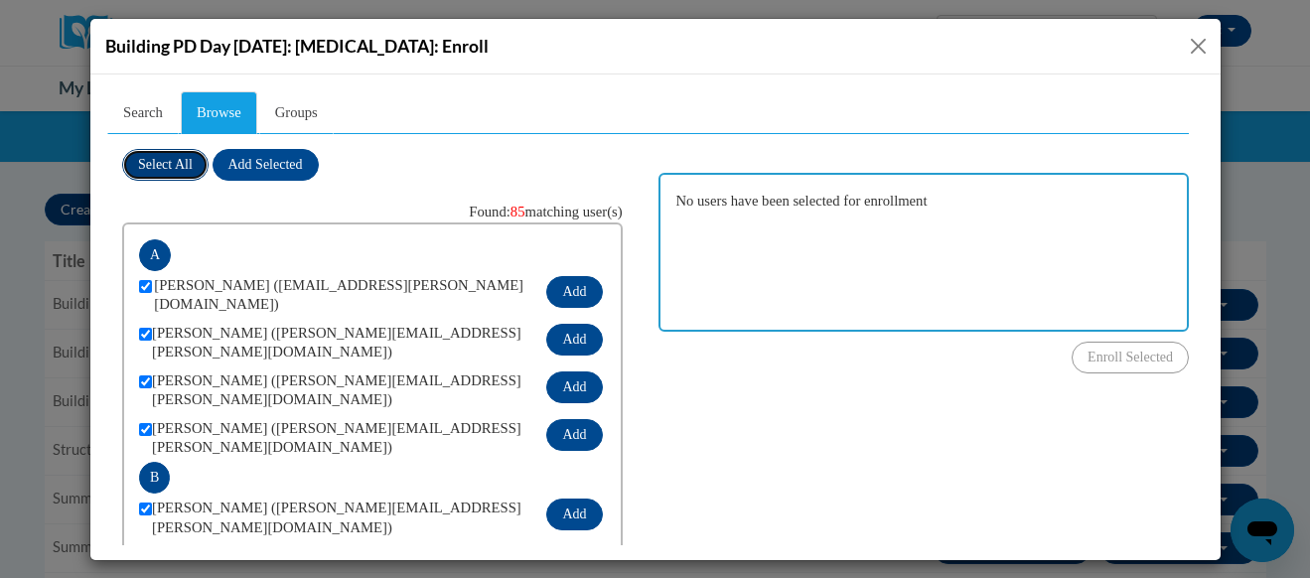
checkbox input "true"
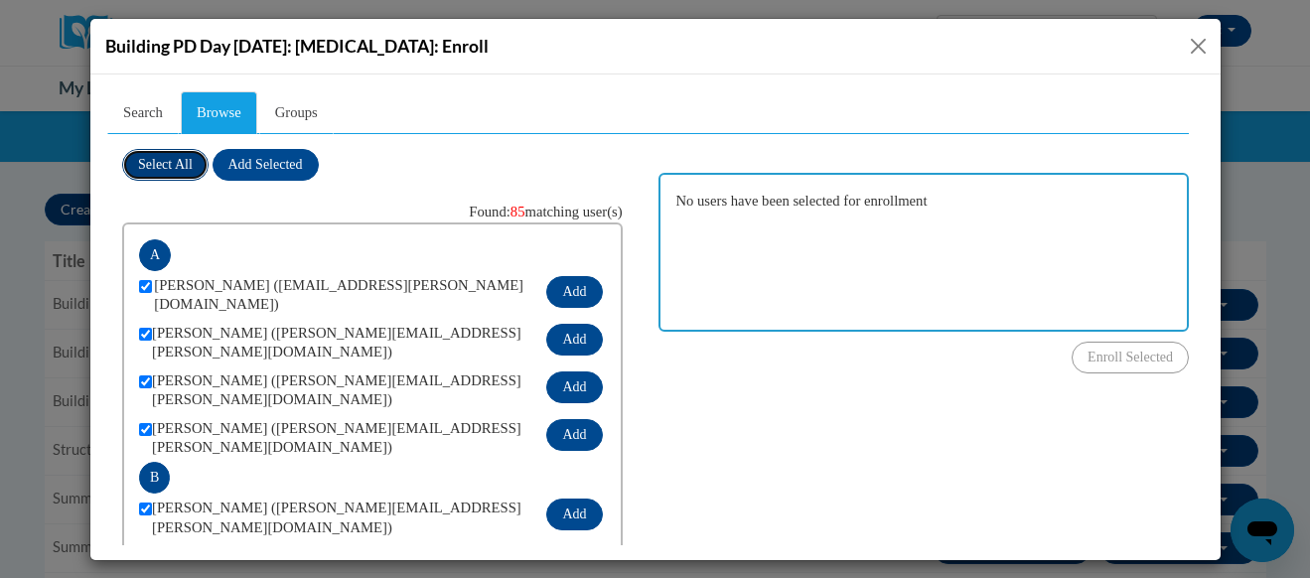
checkbox input "true"
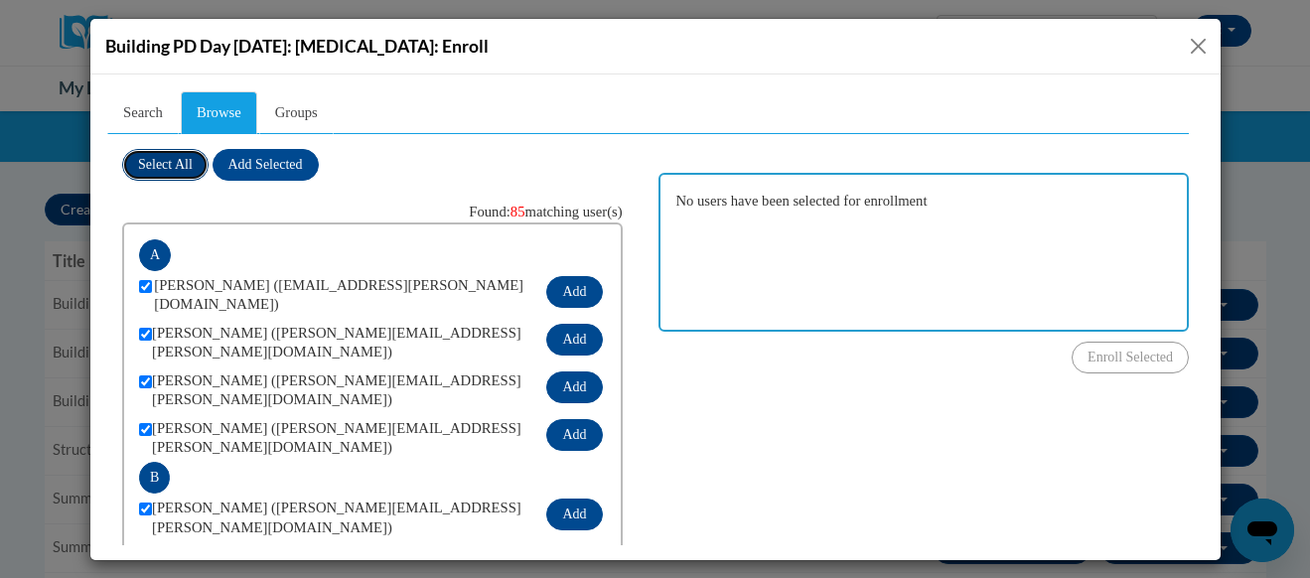
checkbox input "true"
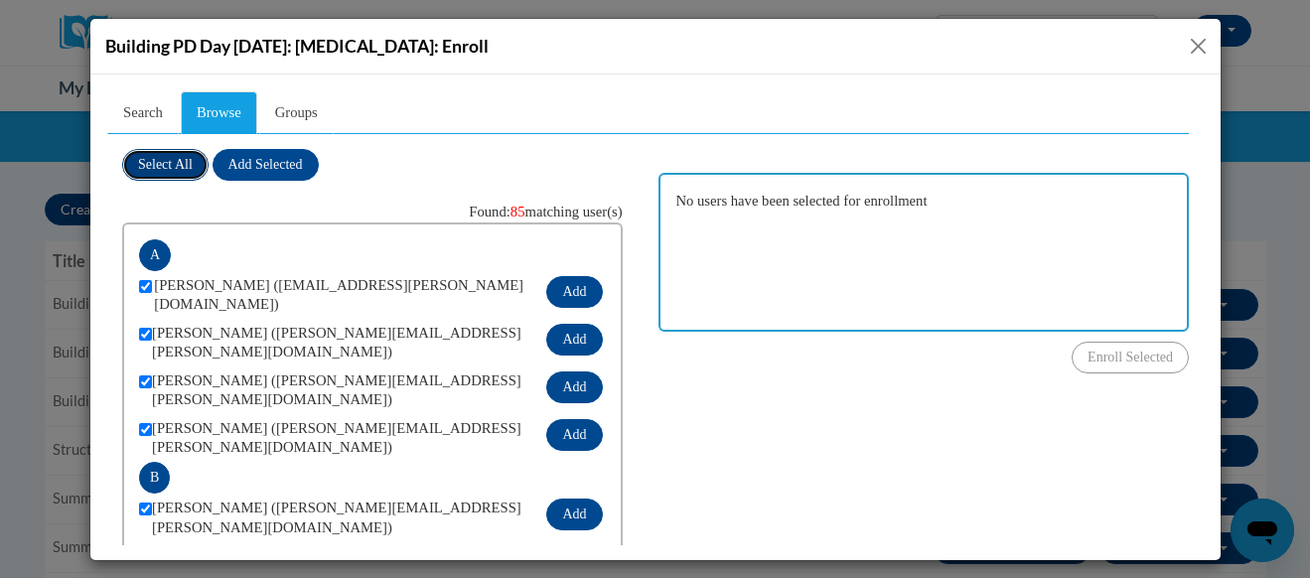
checkbox input "true"
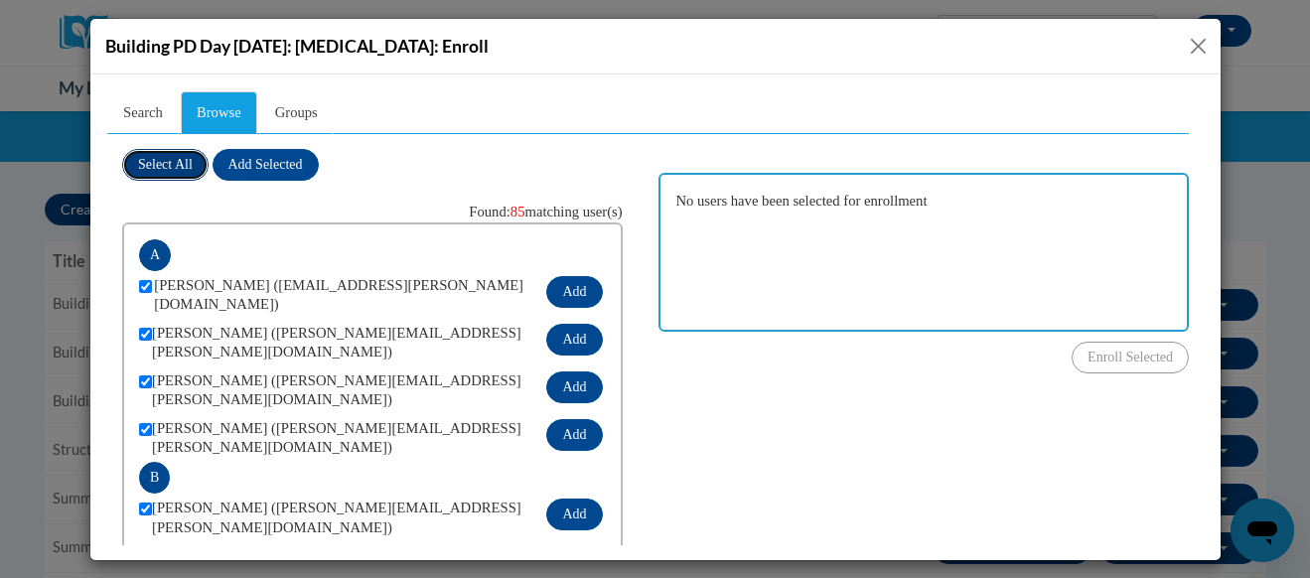
checkbox input "true"
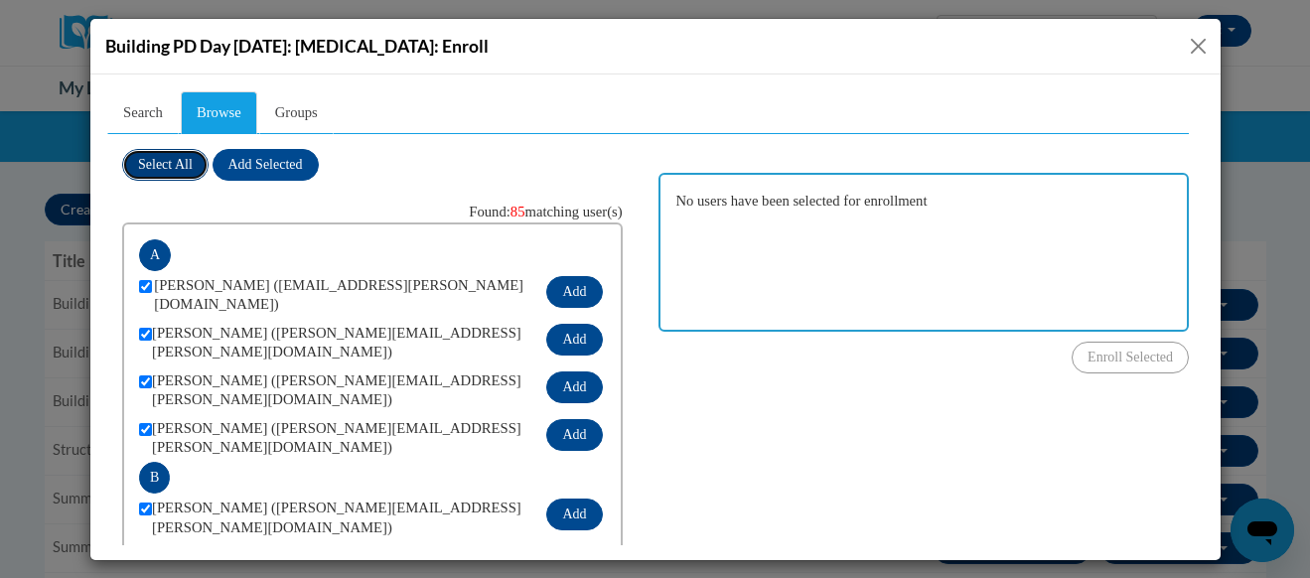
checkbox input "true"
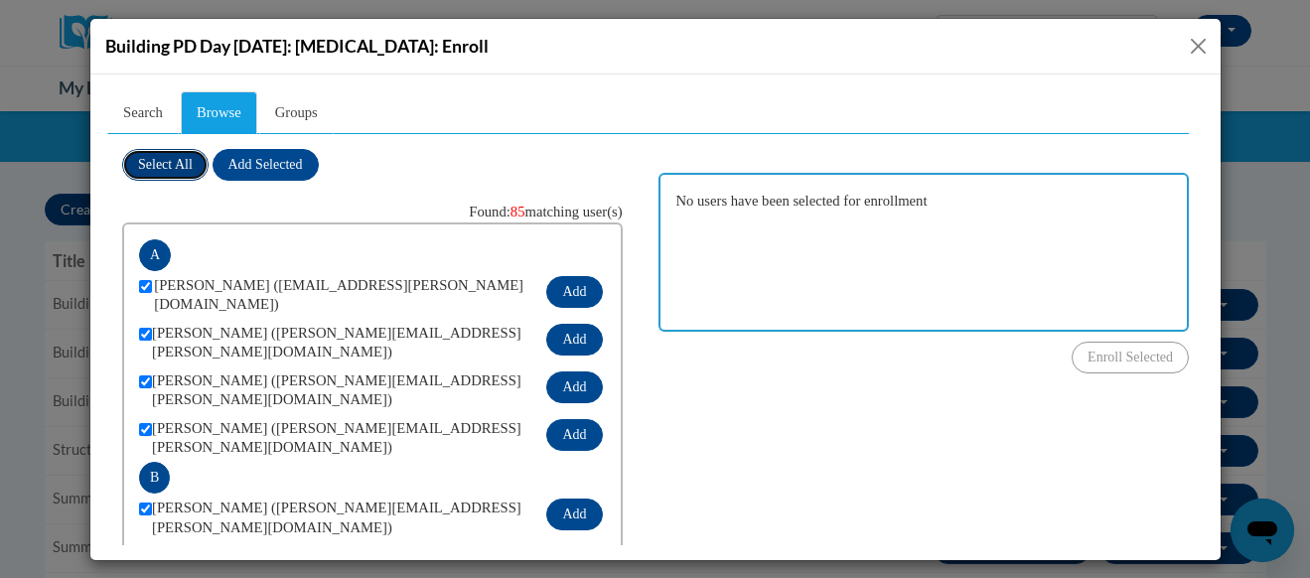
checkbox input "true"
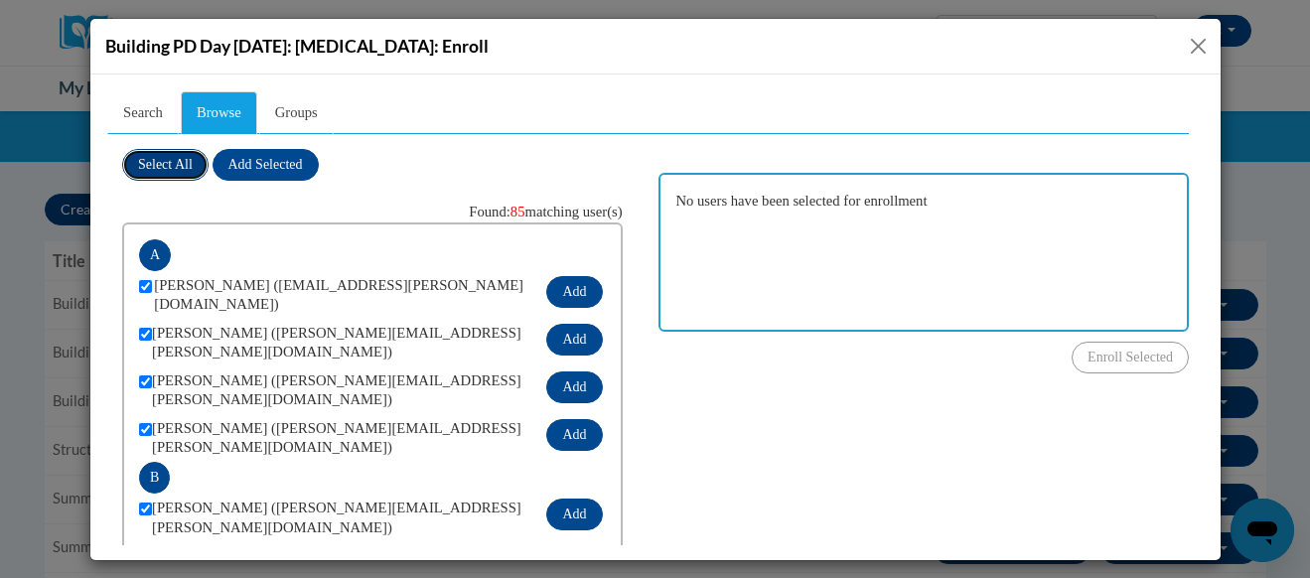
checkbox input "true"
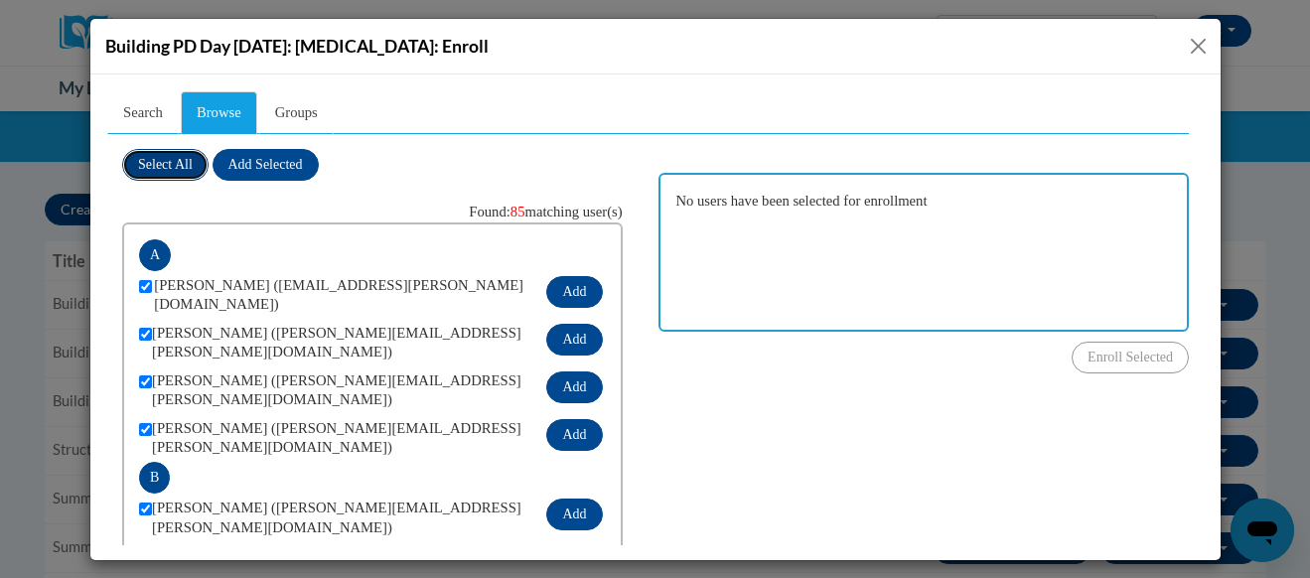
checkbox input "true"
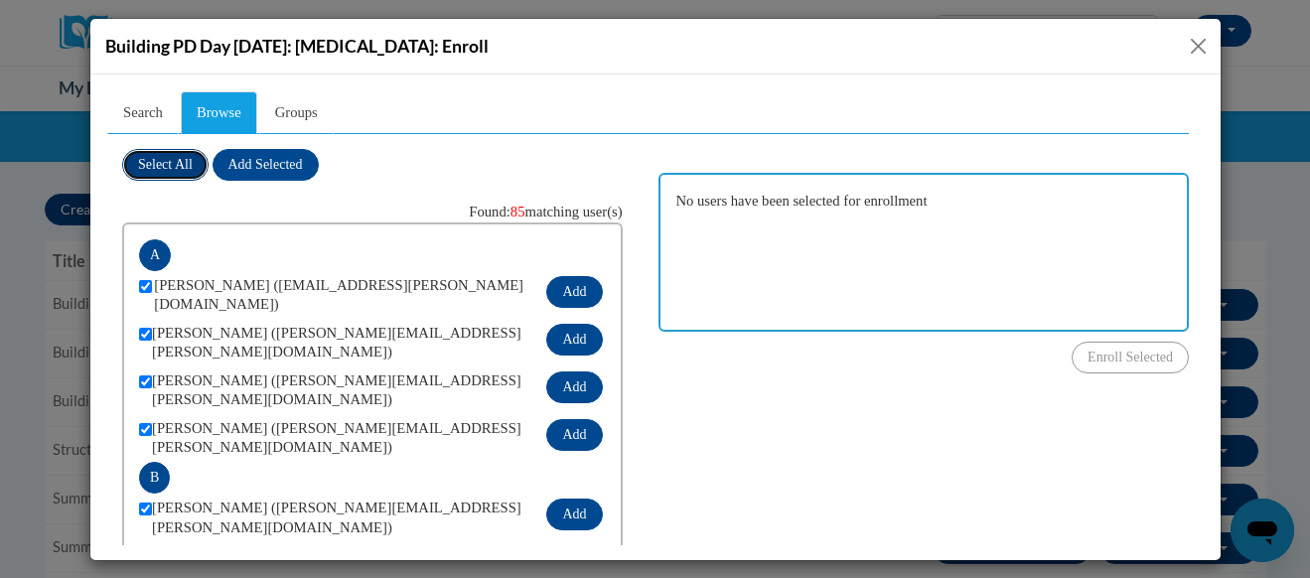
checkbox input "true"
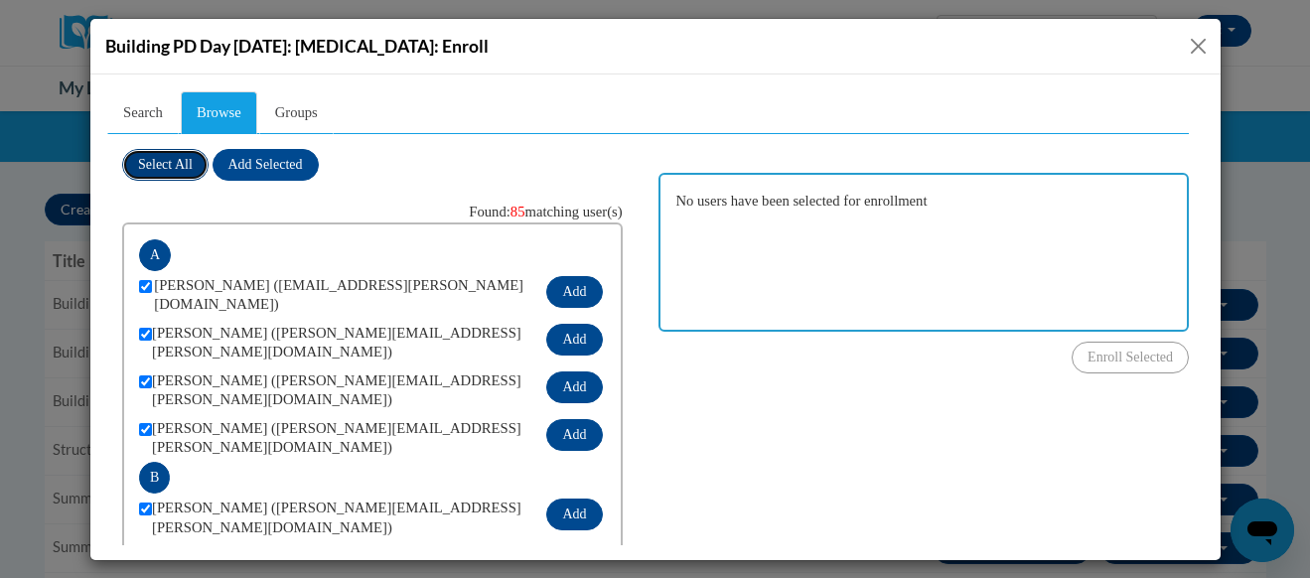
checkbox input "true"
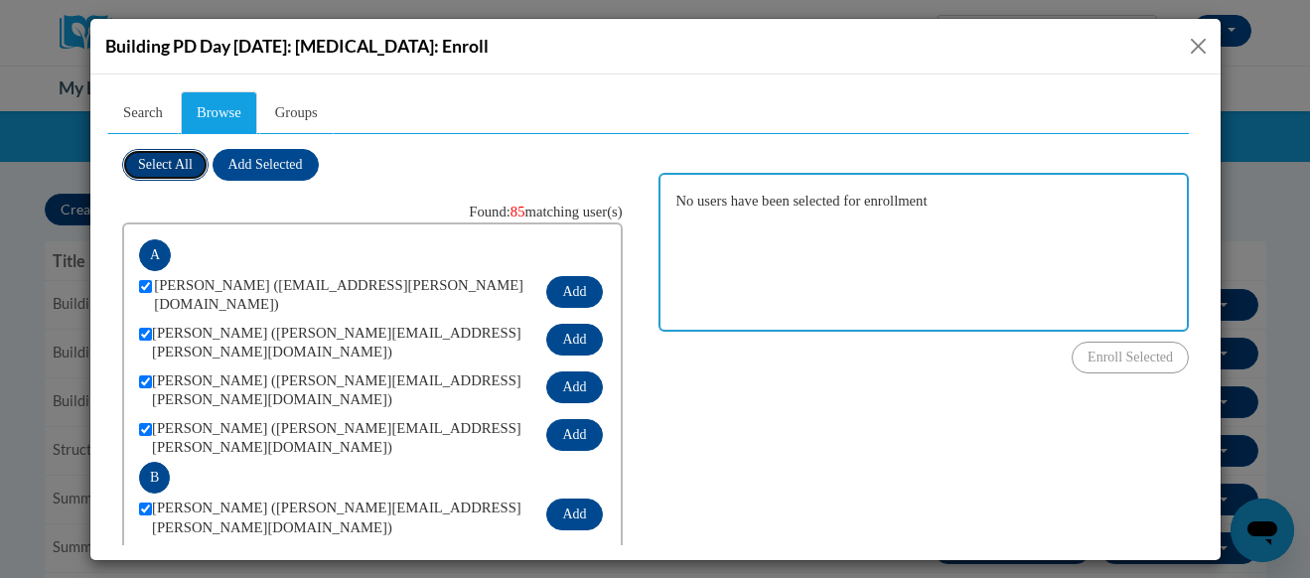
checkbox input "true"
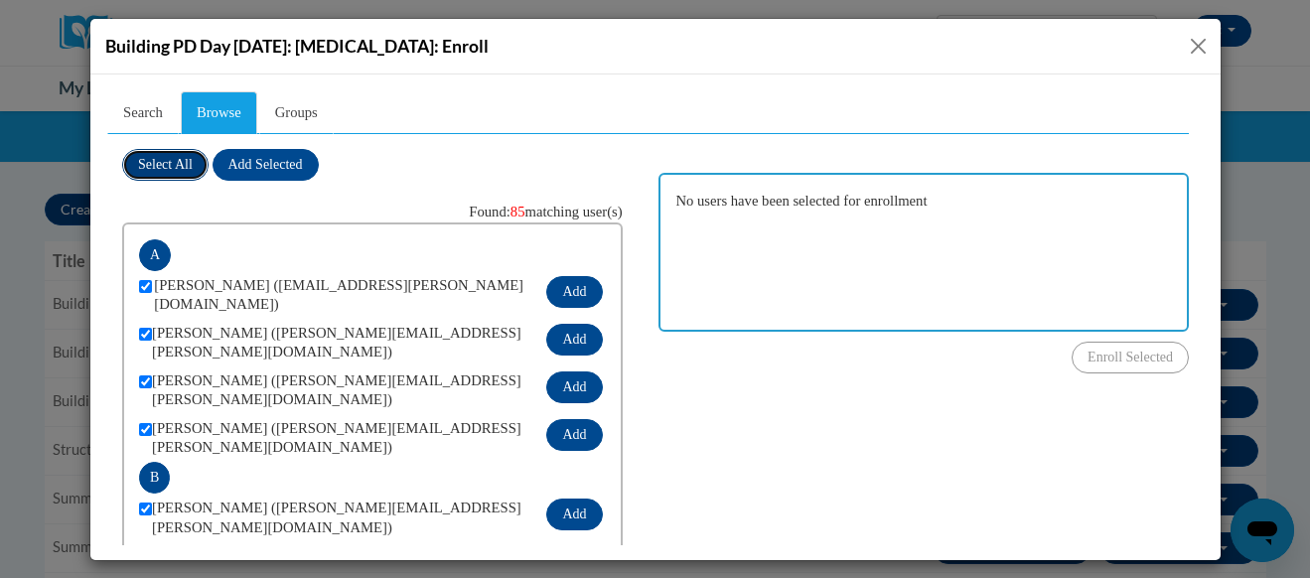
checkbox input "true"
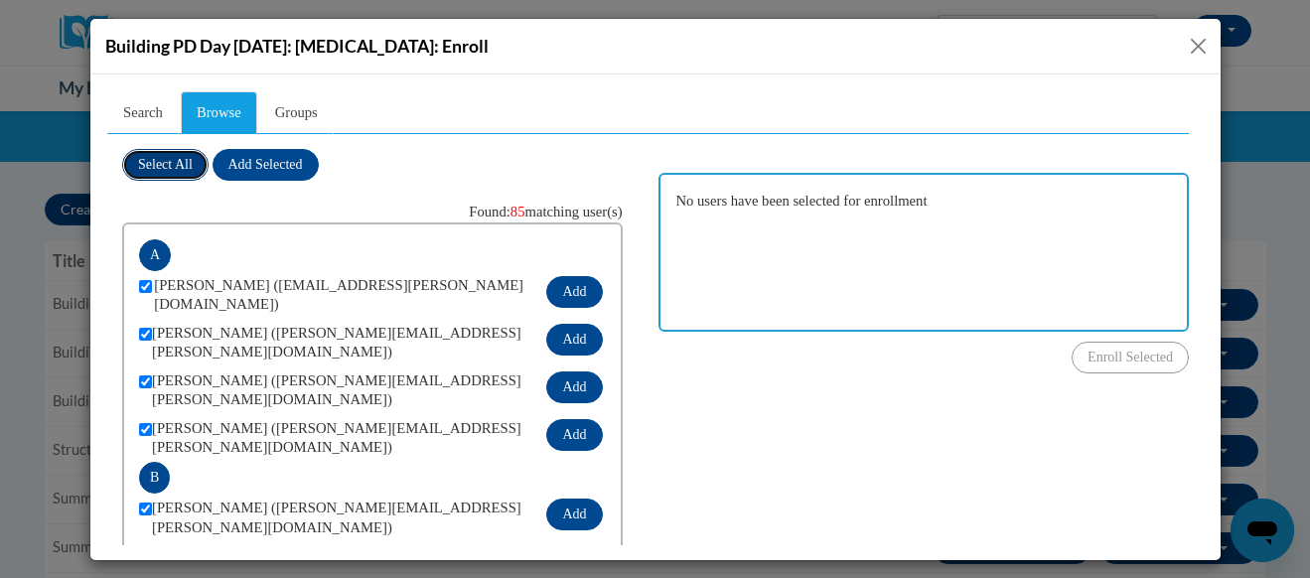
checkbox input "true"
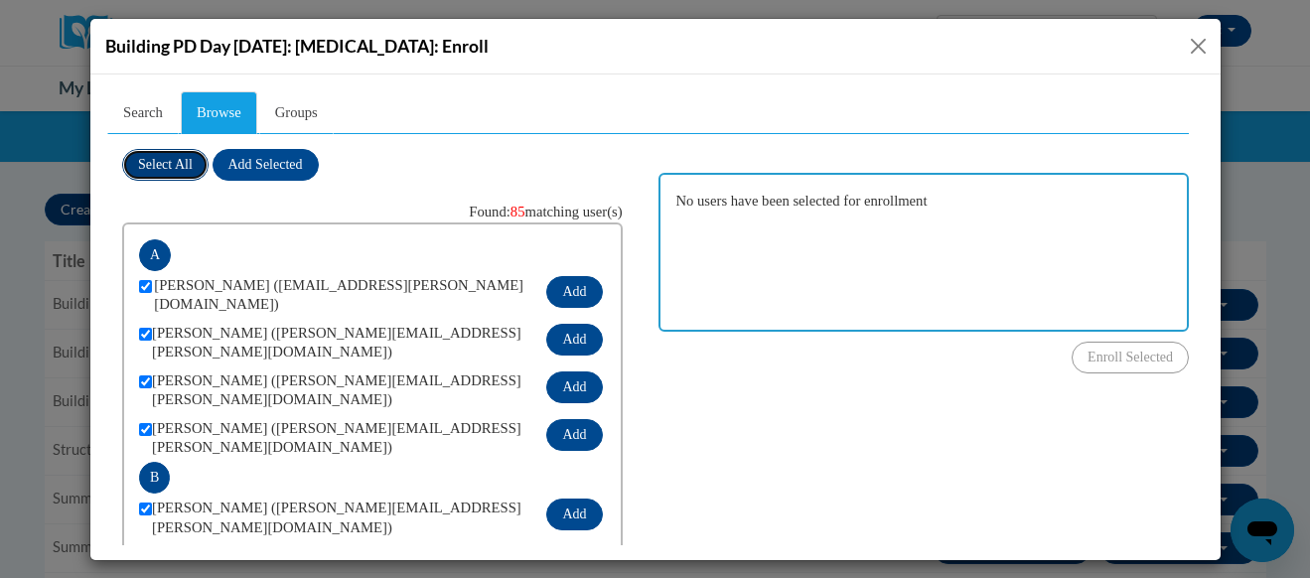
checkbox input "true"
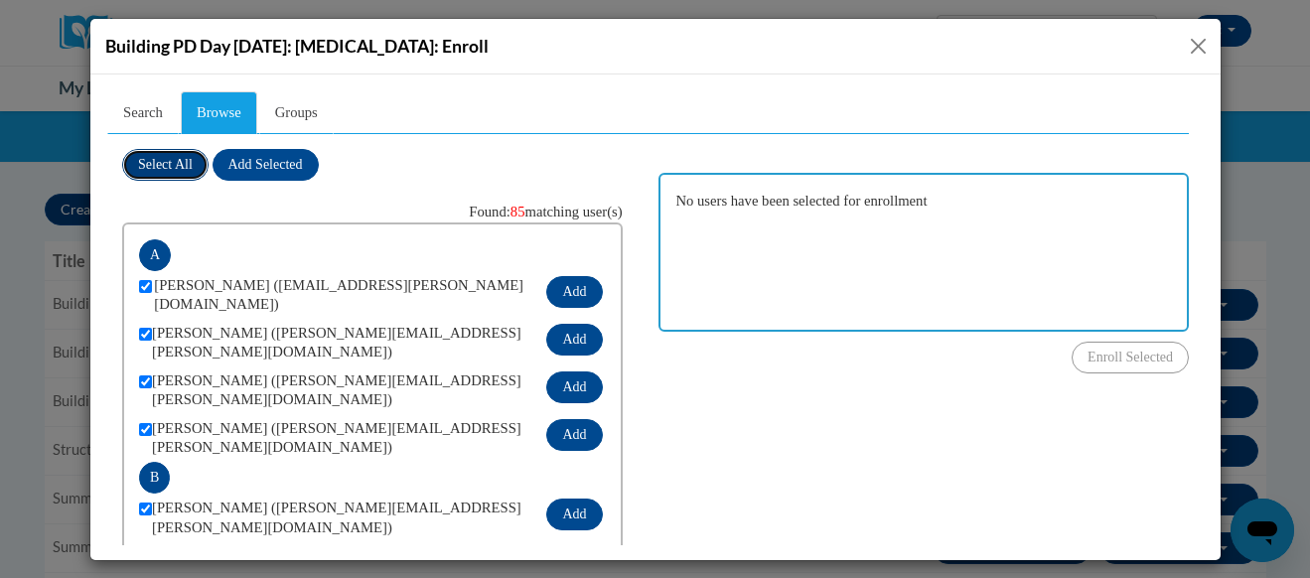
checkbox input "true"
click at [298, 169] on span "Add Selected" at bounding box center [264, 163] width 74 height 15
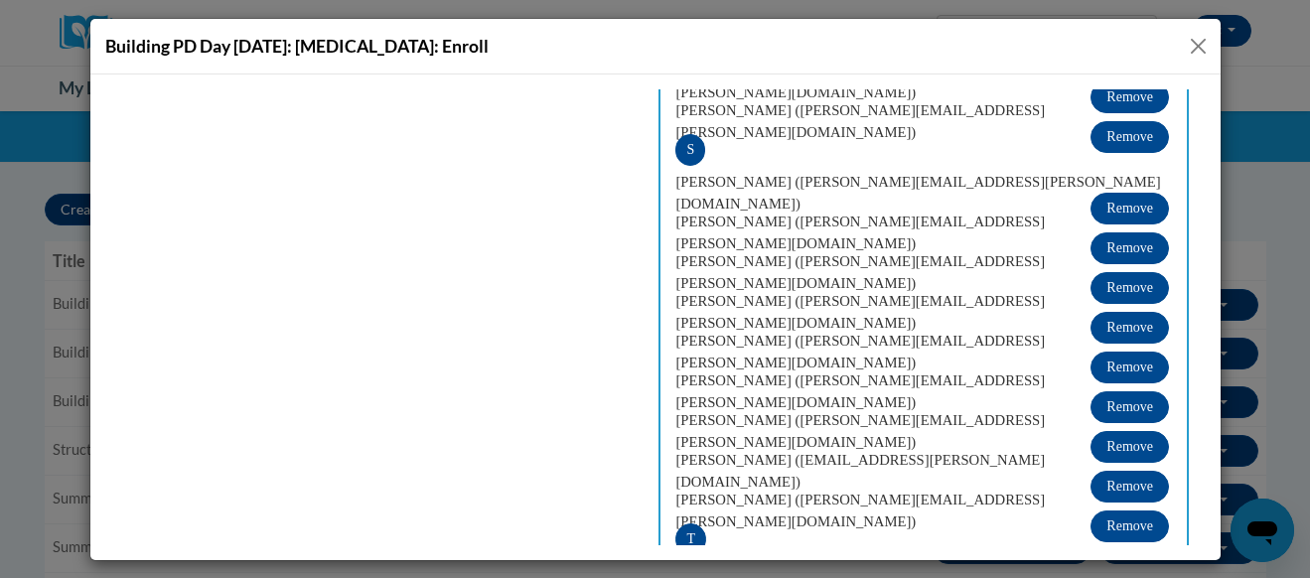
scroll to position [3682, 0]
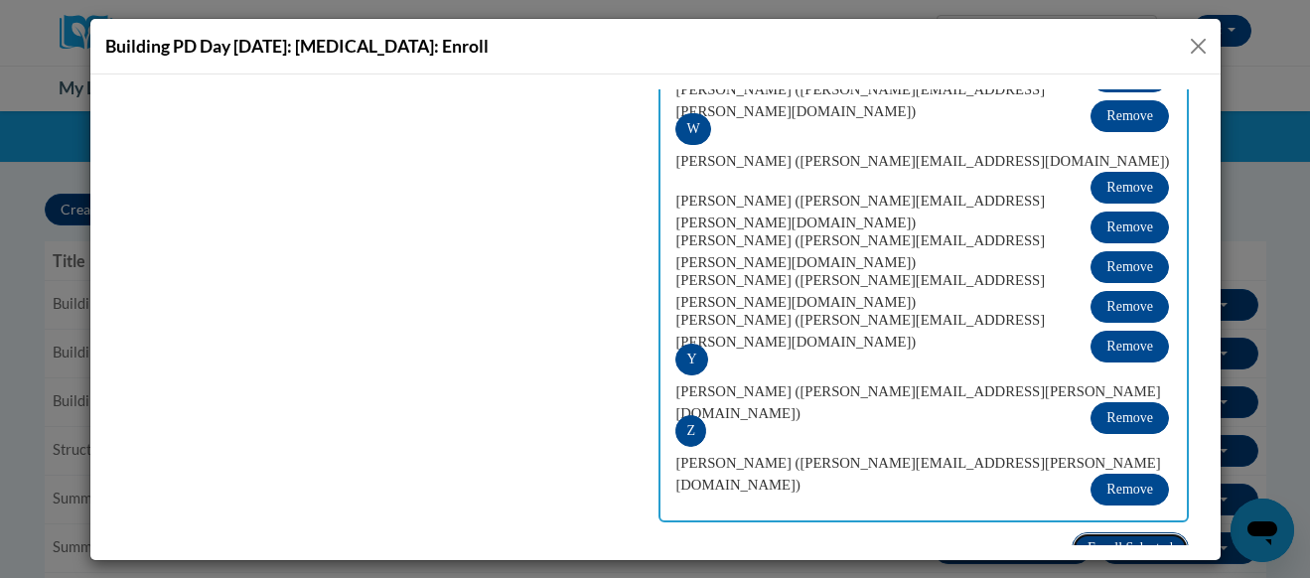
click at [1104, 531] on button "Enroll Selected" at bounding box center [1128, 547] width 117 height 32
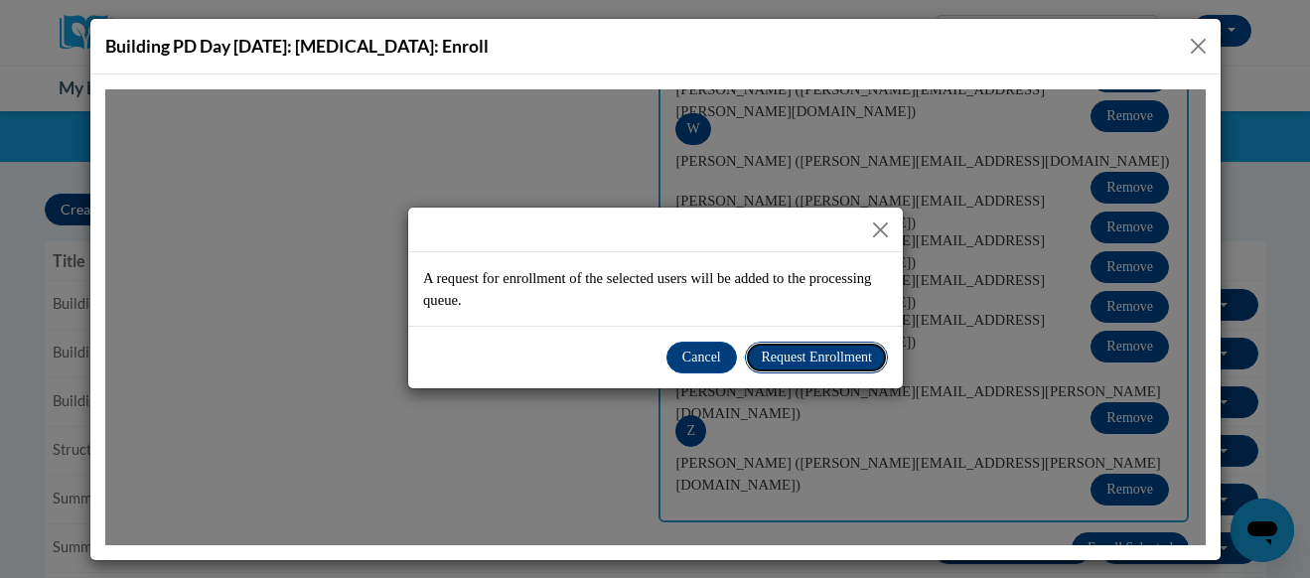
click at [819, 354] on span "Request Enrollment" at bounding box center [815, 355] width 111 height 15
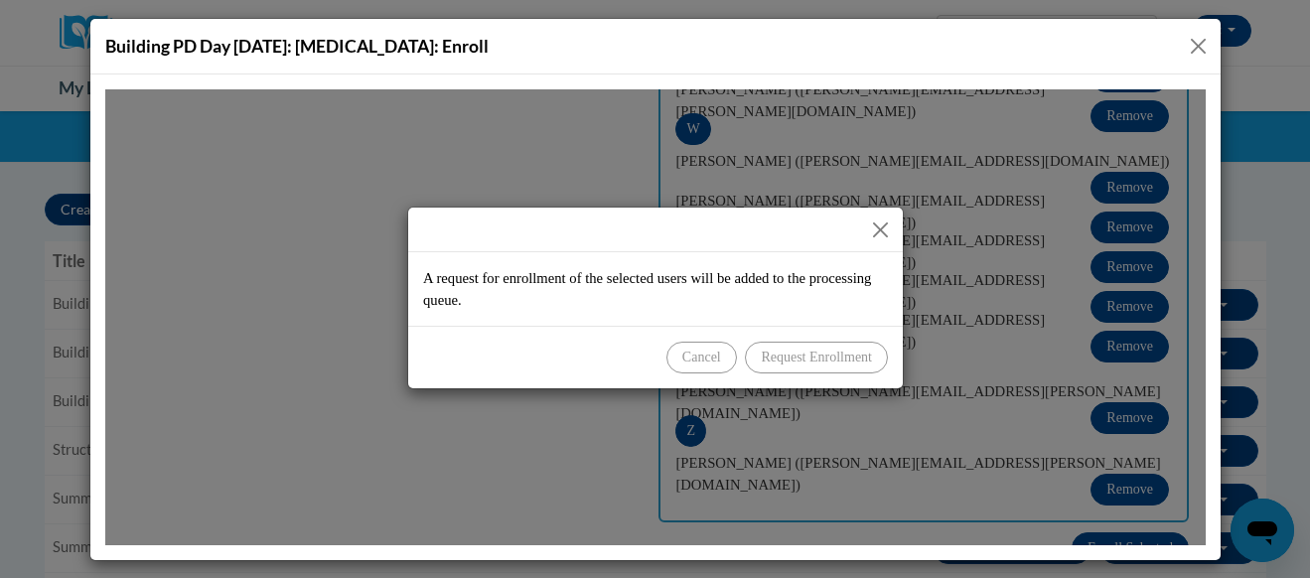
scroll to position [141, 0]
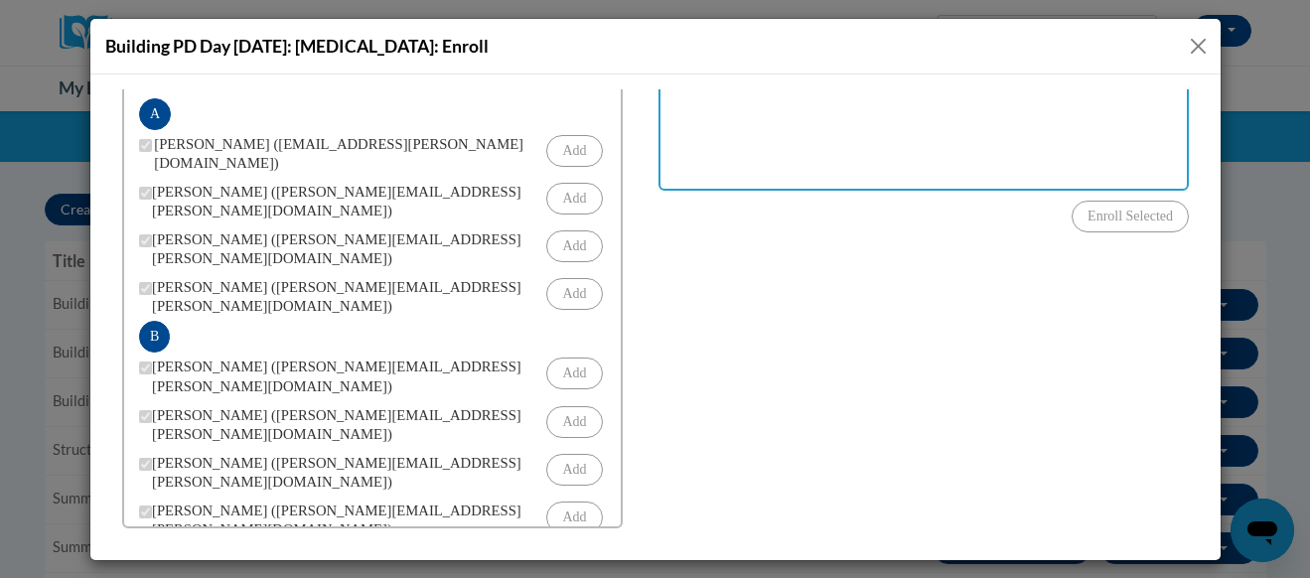
click at [1200, 44] on button "Close" at bounding box center [1197, 46] width 25 height 25
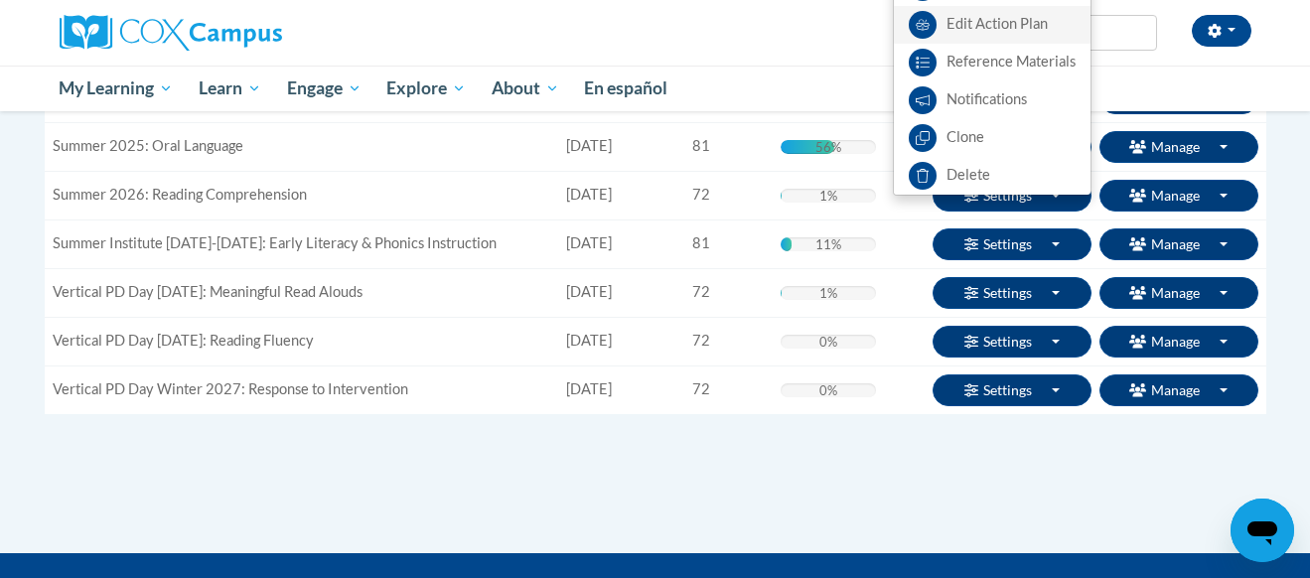
scroll to position [451, 0]
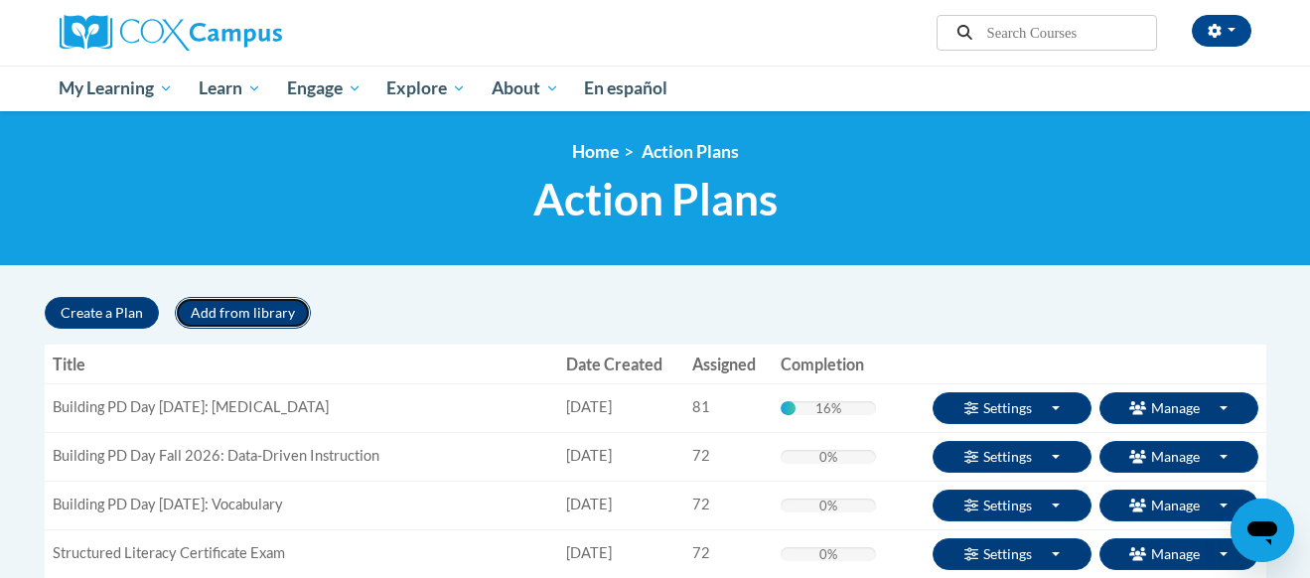
click at [278, 320] on button "Add from library" at bounding box center [243, 313] width 136 height 32
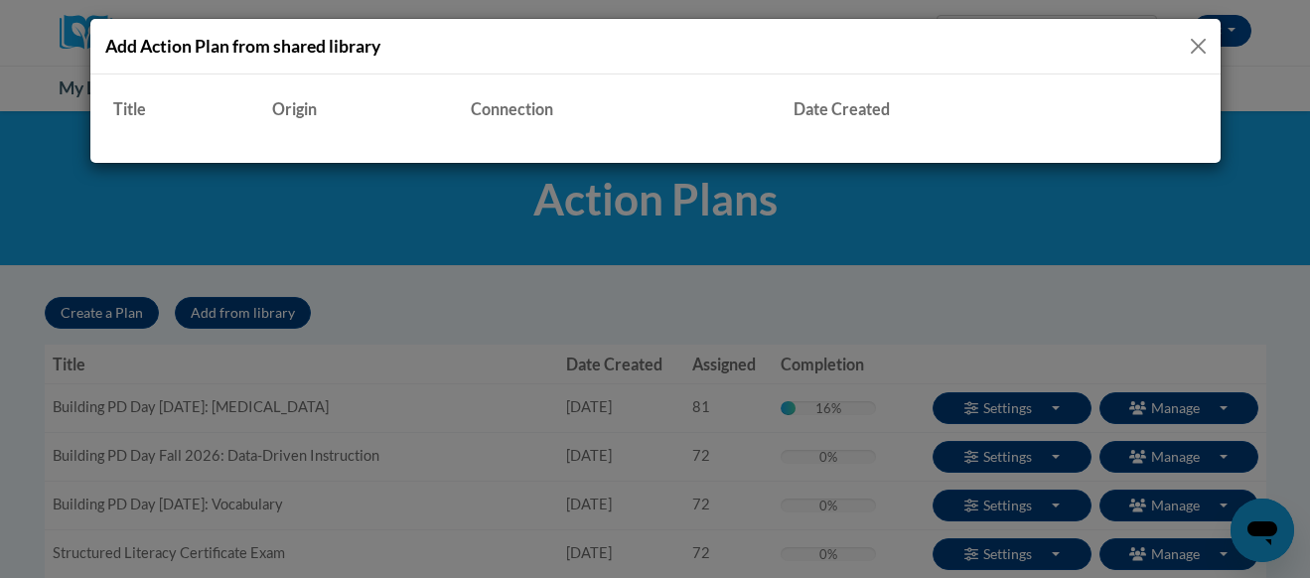
click at [1197, 45] on button "Close" at bounding box center [1197, 46] width 25 height 25
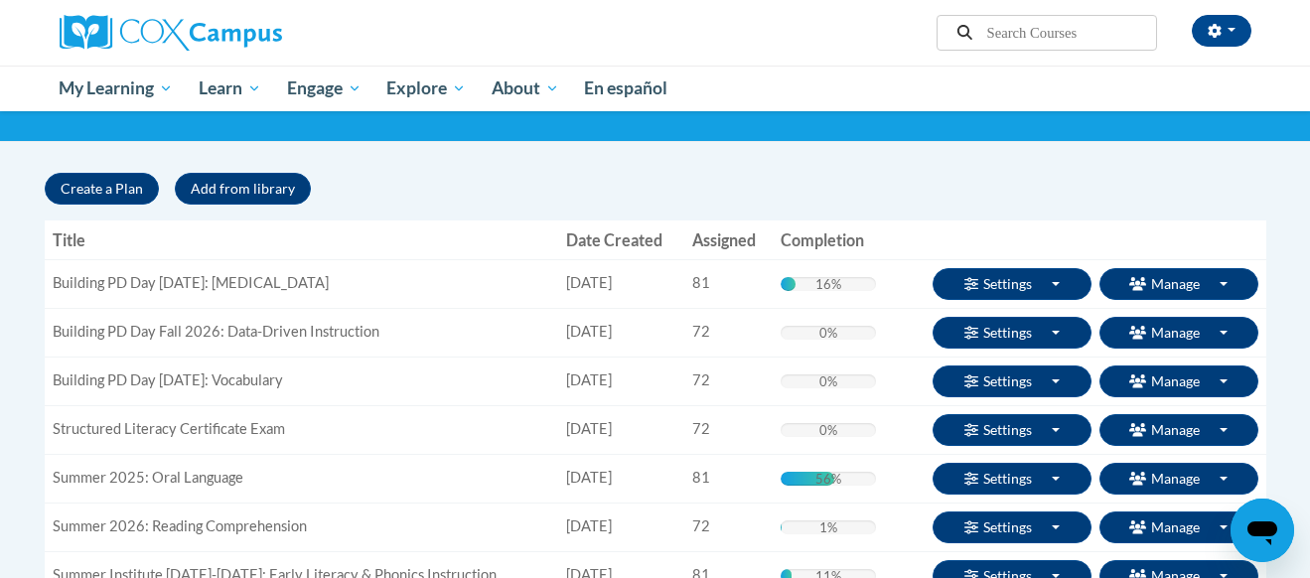
scroll to position [127, 0]
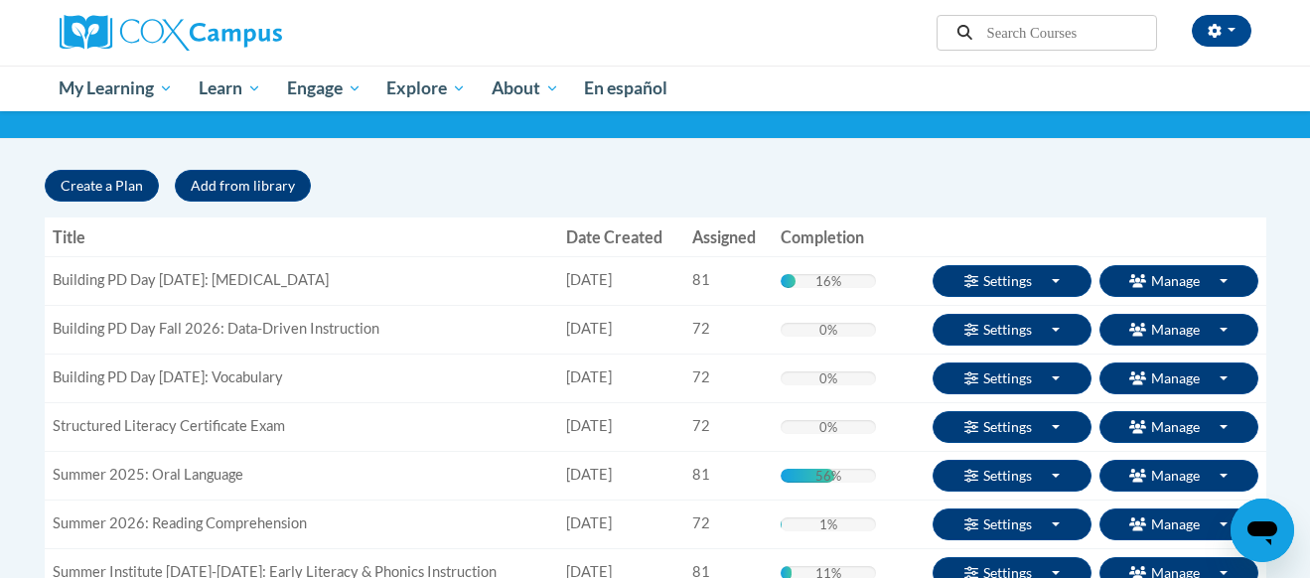
click at [1165, 233] on th "Actions" at bounding box center [1075, 237] width 382 height 40
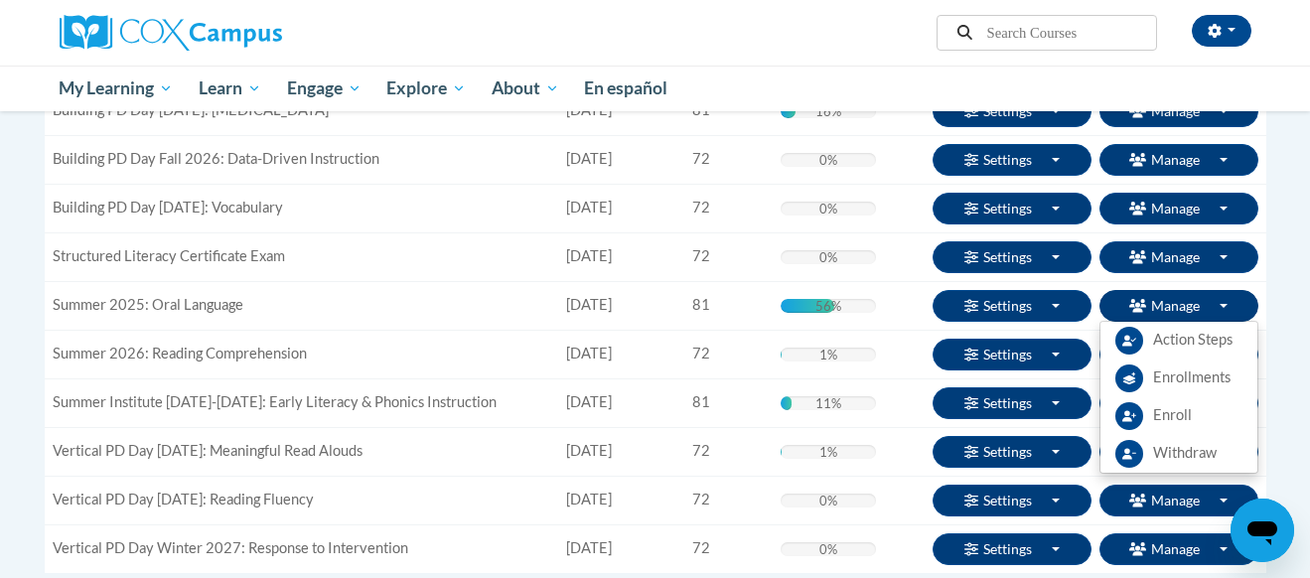
scroll to position [301, 0]
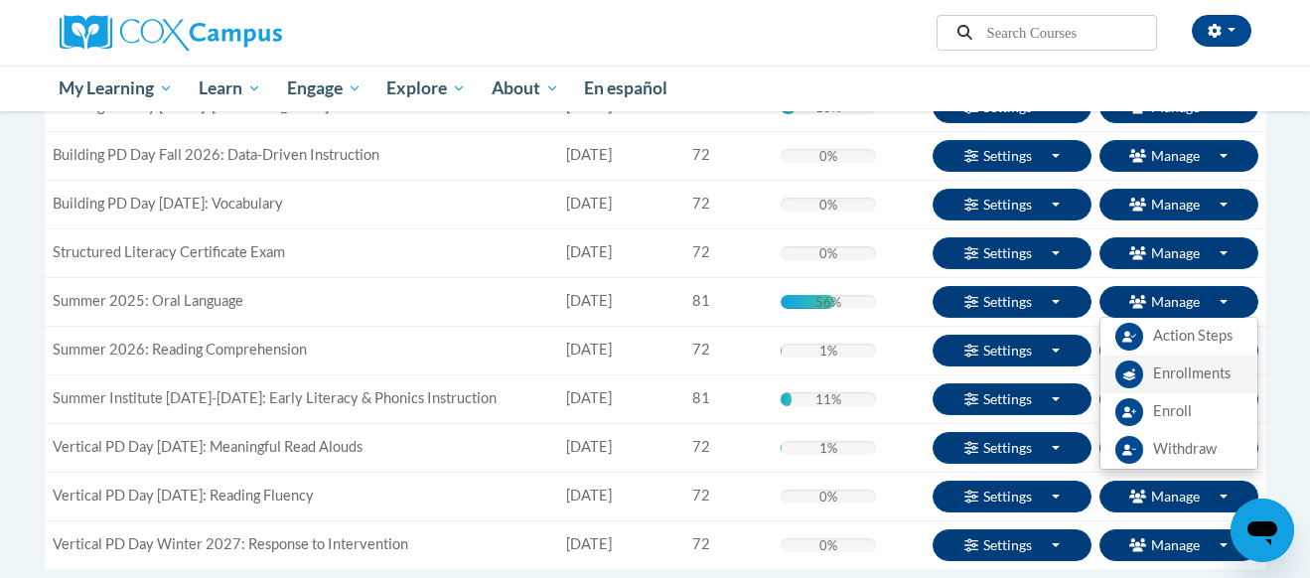
click at [1177, 375] on span "Enrollments" at bounding box center [1191, 373] width 77 height 21
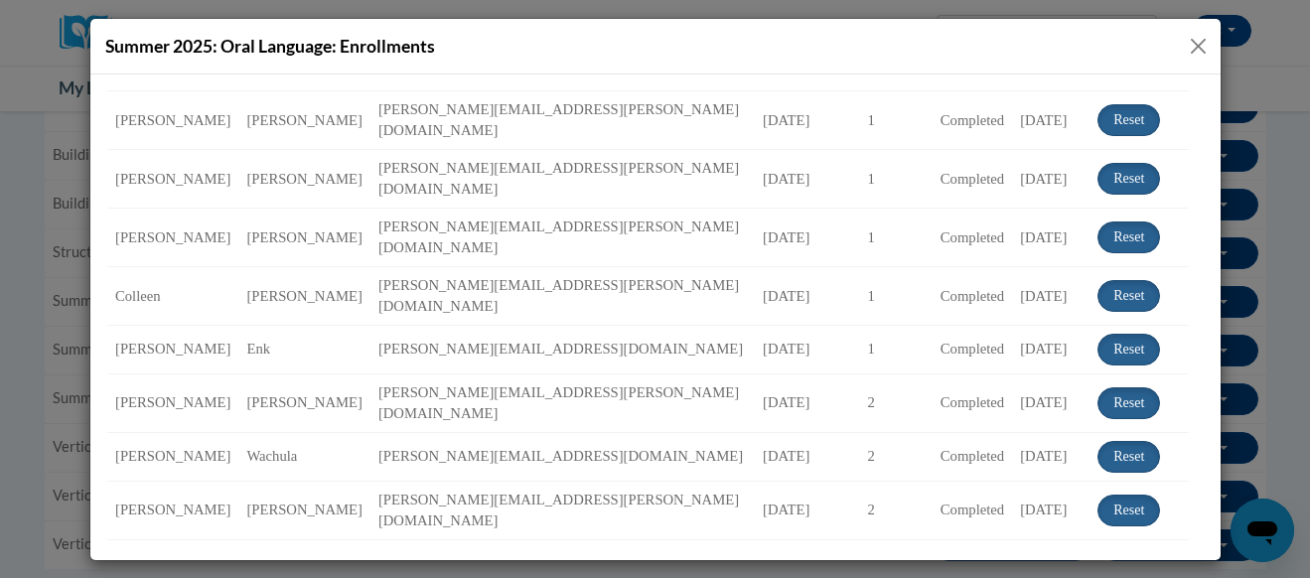
scroll to position [0, 0]
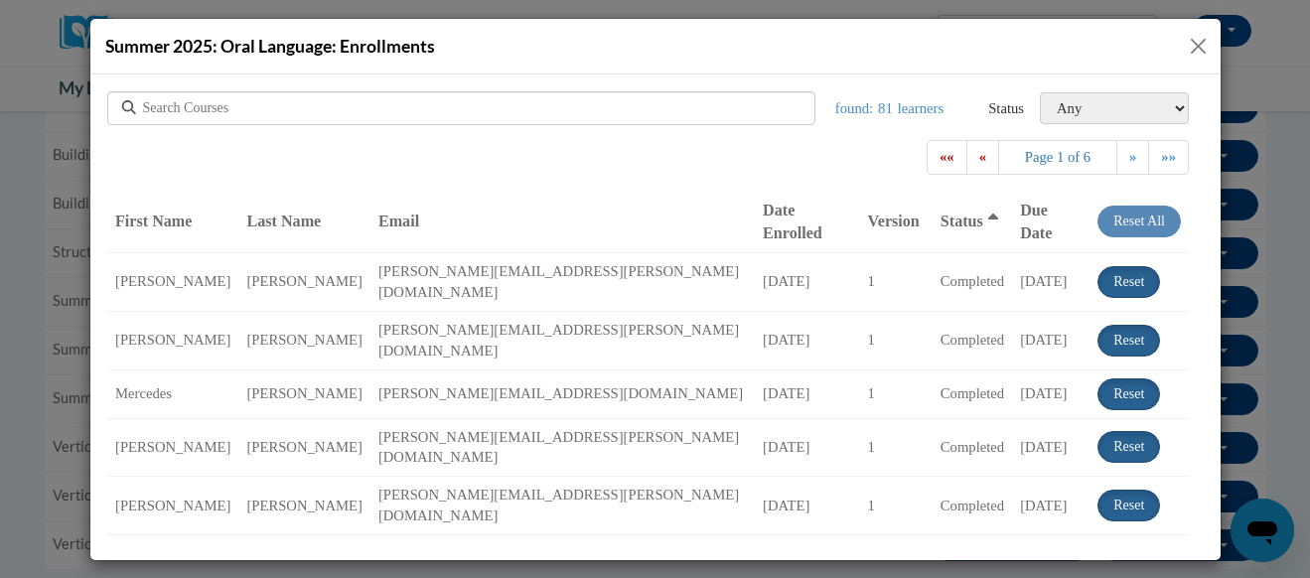
click at [1204, 47] on button "Close" at bounding box center [1197, 46] width 25 height 25
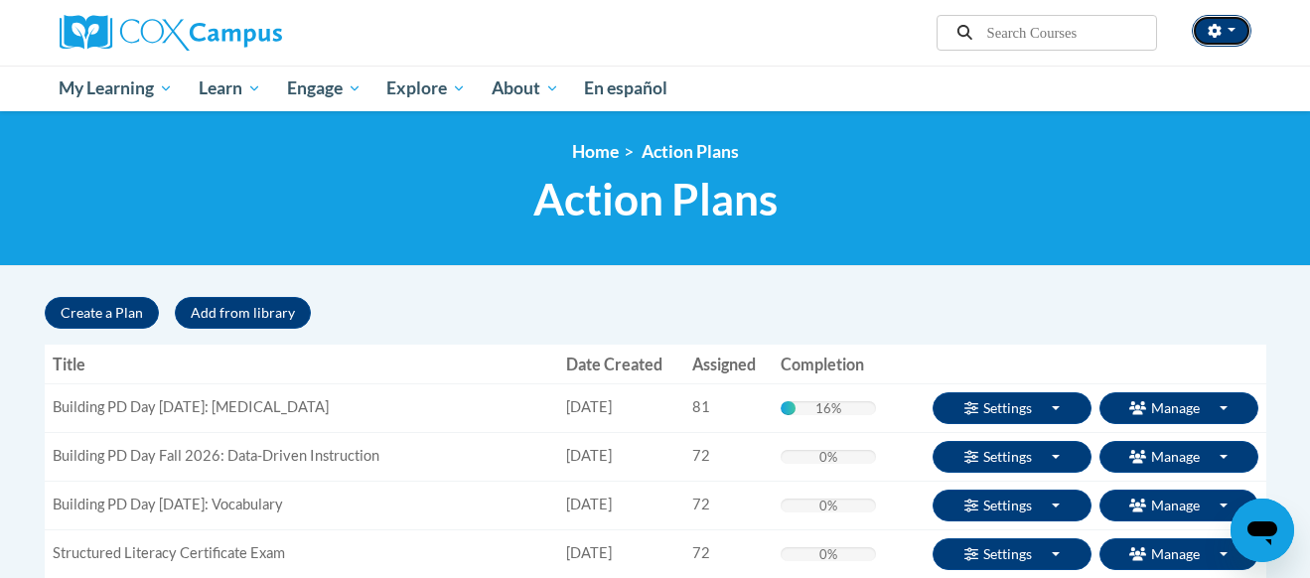
click at [1234, 39] on button "button" at bounding box center [1221, 31] width 60 height 32
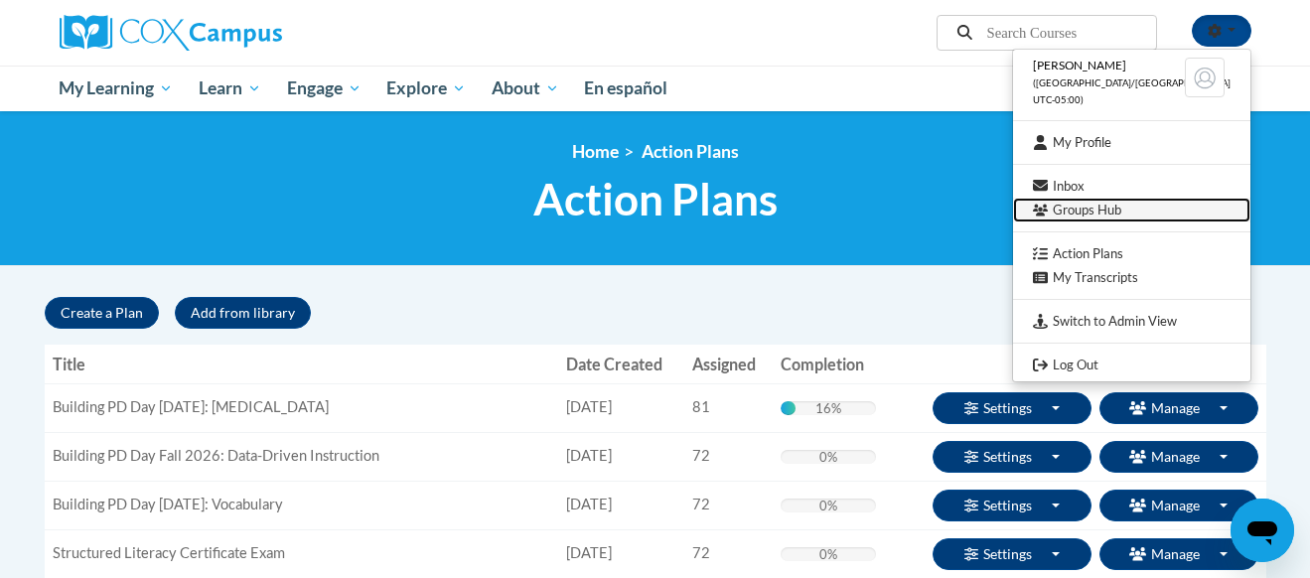
click at [1110, 212] on link "Groups Hub" at bounding box center [1131, 210] width 237 height 25
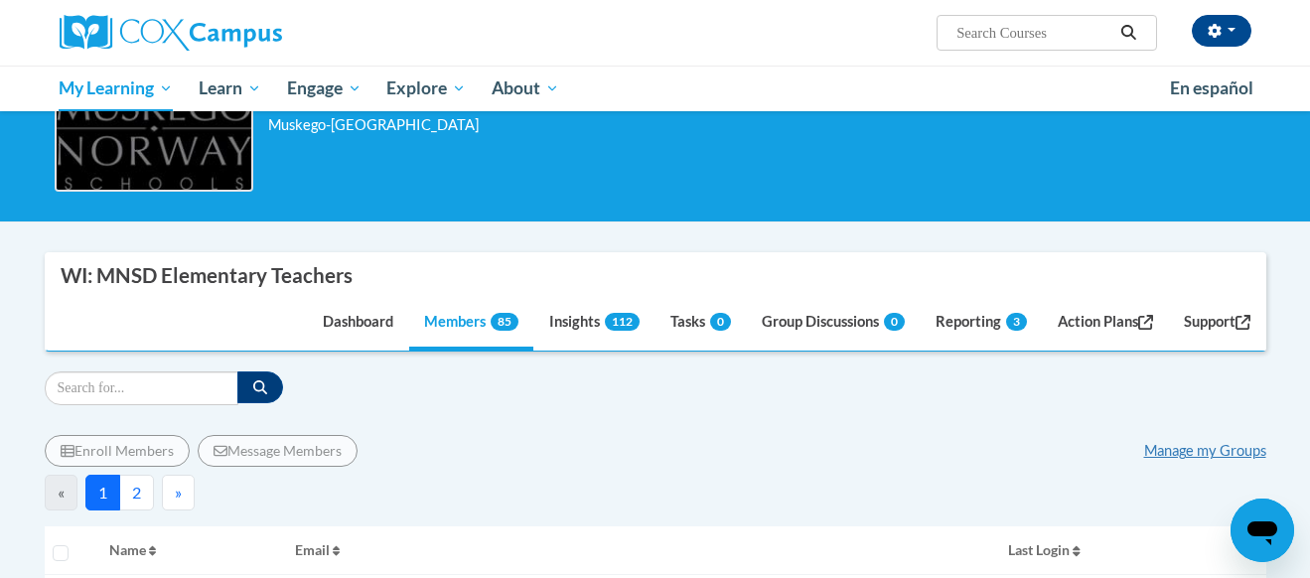
scroll to position [739, 0]
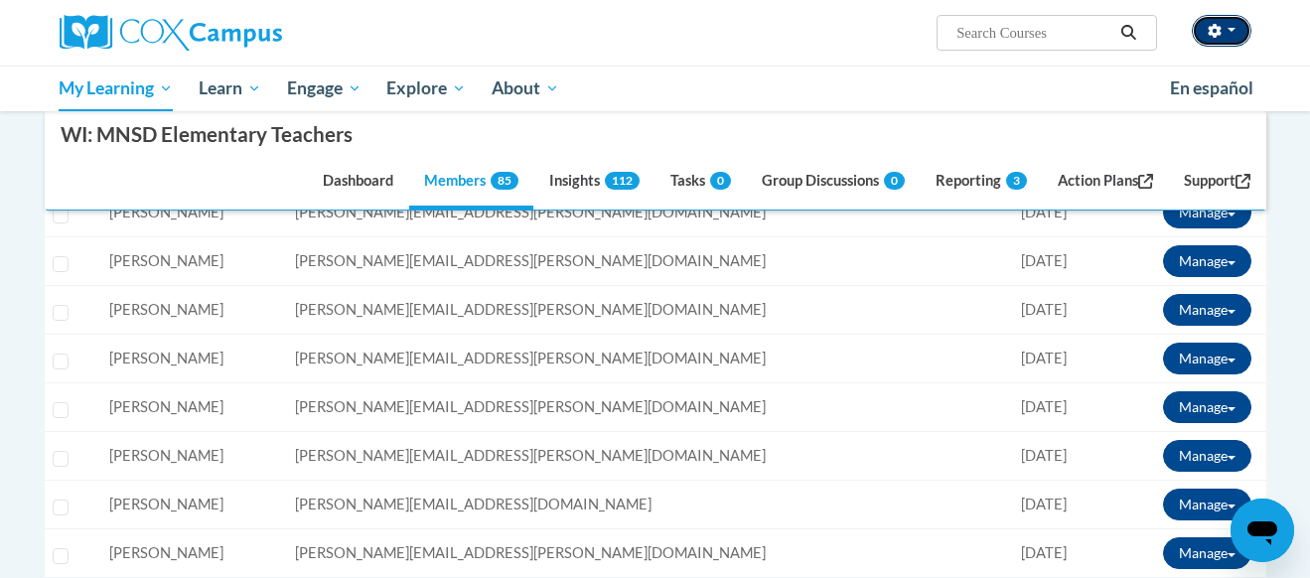
click at [1236, 28] on button "button" at bounding box center [1221, 31] width 60 height 32
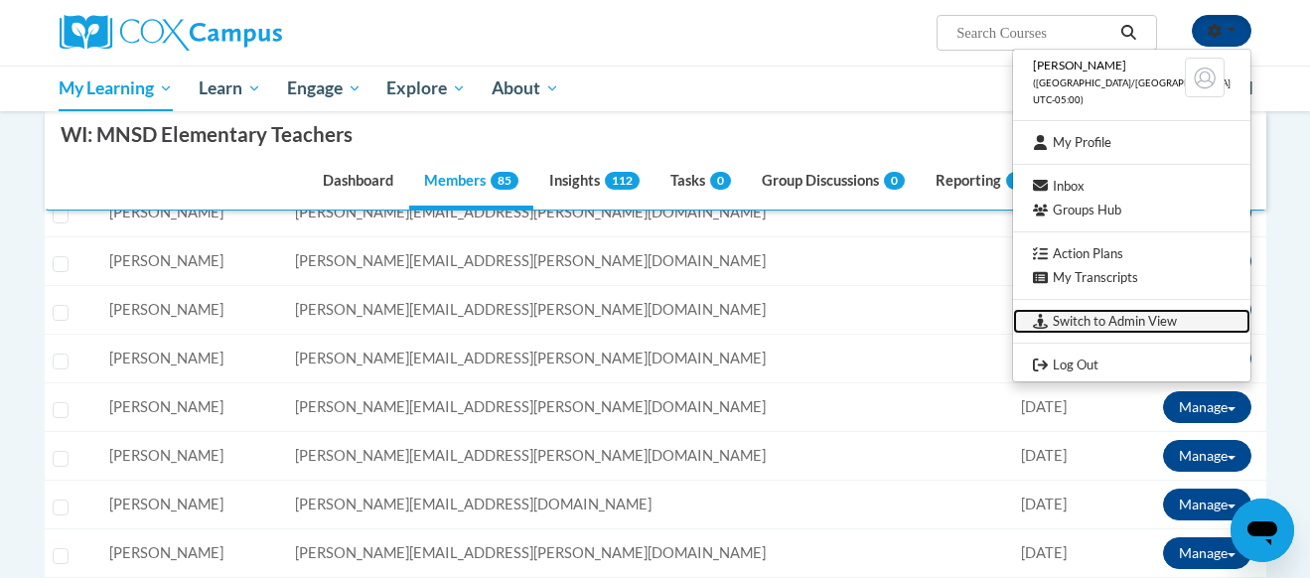
click at [1111, 326] on link "Switch to Admin View" at bounding box center [1131, 321] width 237 height 25
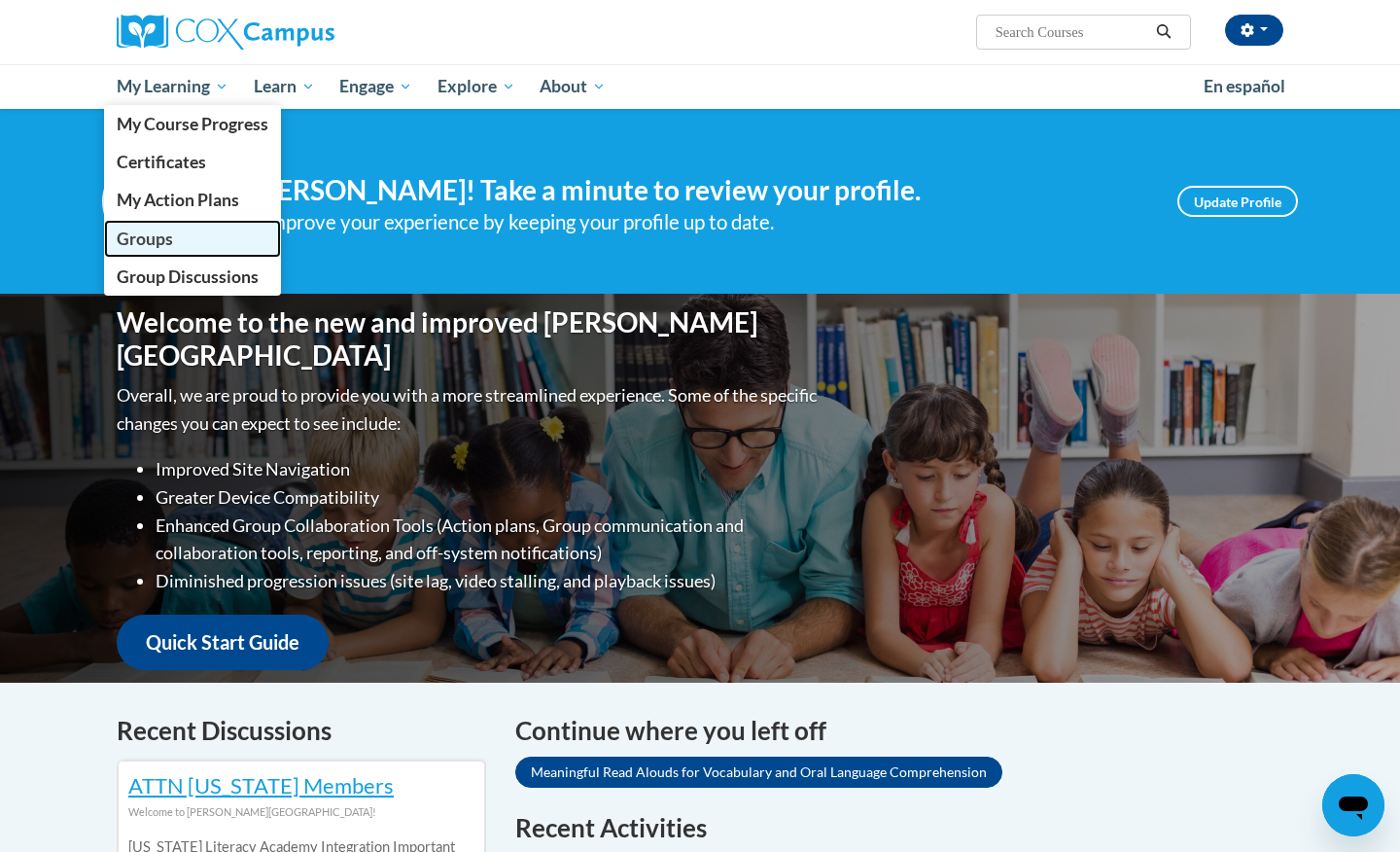
click at [154, 228] on span "Groups" at bounding box center [145, 238] width 57 height 21
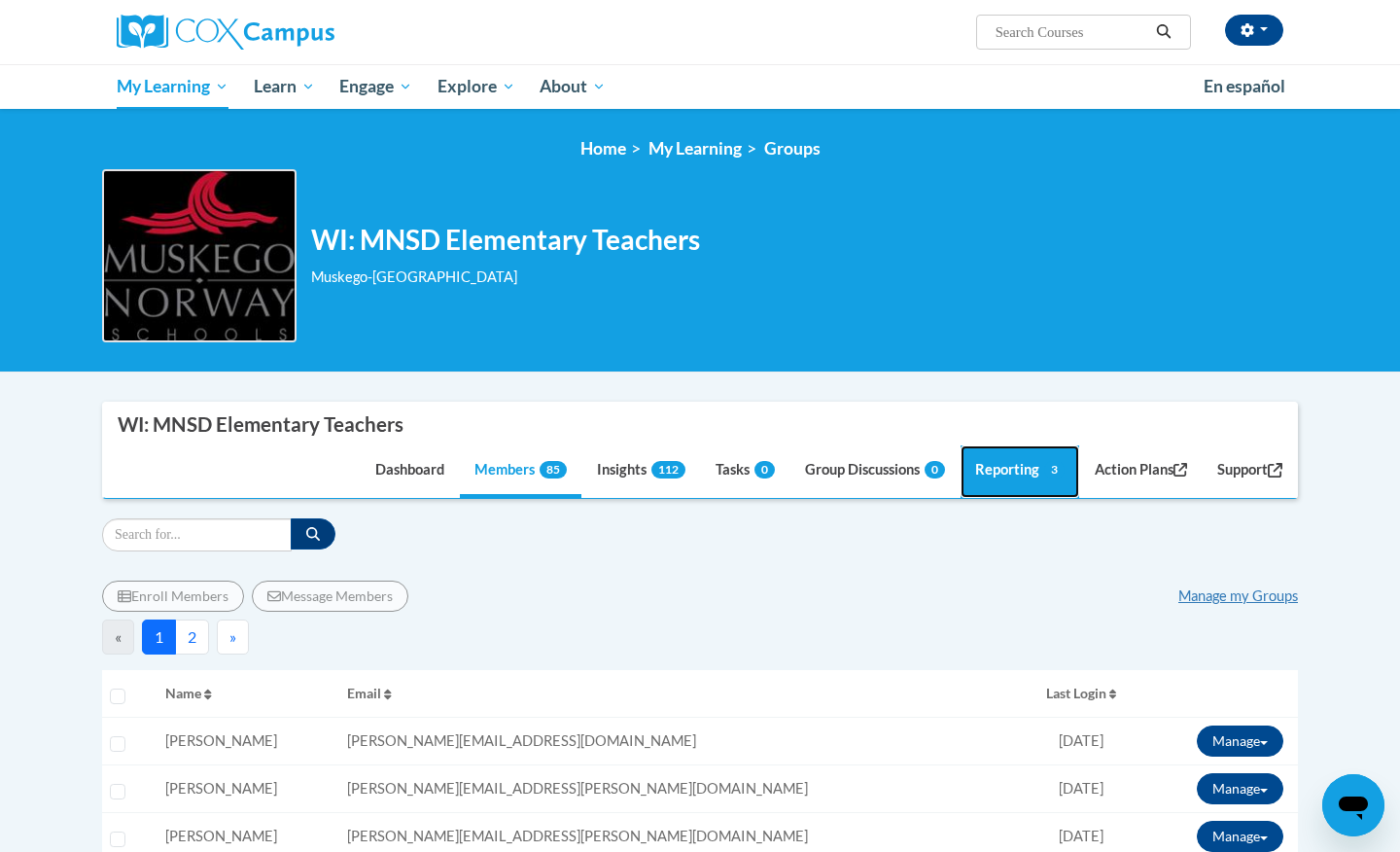
click at [1029, 450] on link "Reporting 3" at bounding box center [1019, 472] width 118 height 53
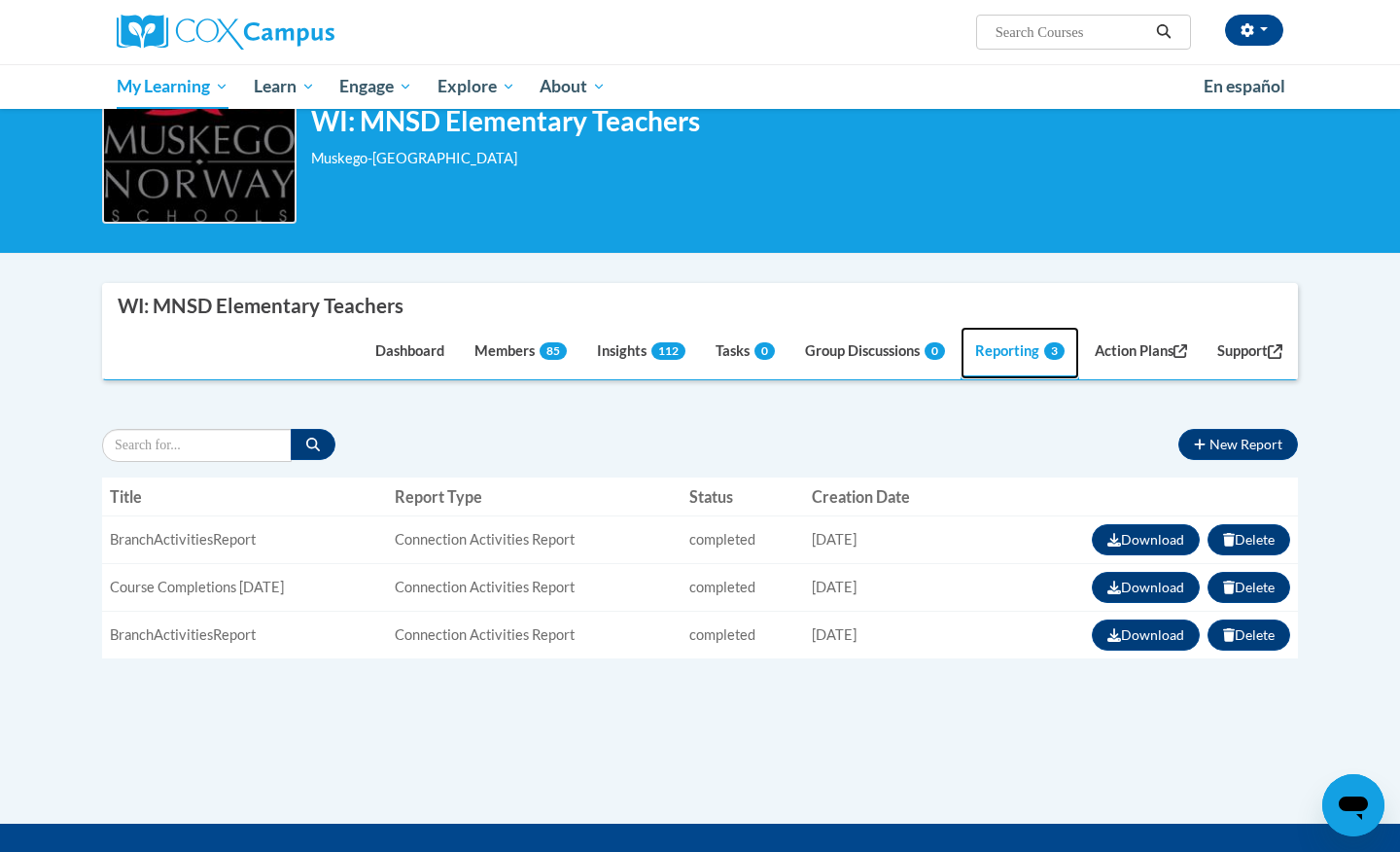
scroll to position [122, 0]
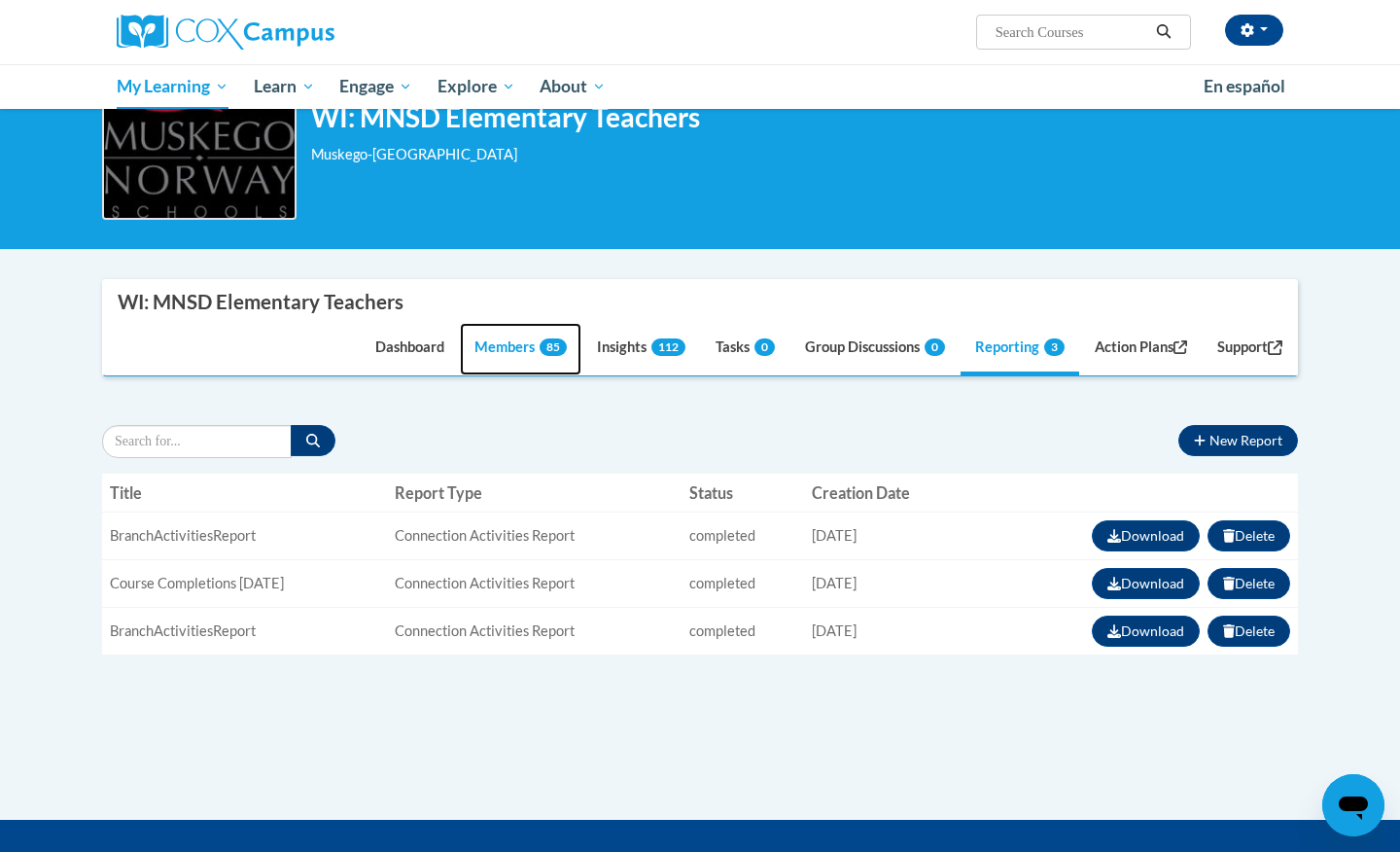
click at [509, 350] on link "Members 85" at bounding box center [521, 350] width 121 height 53
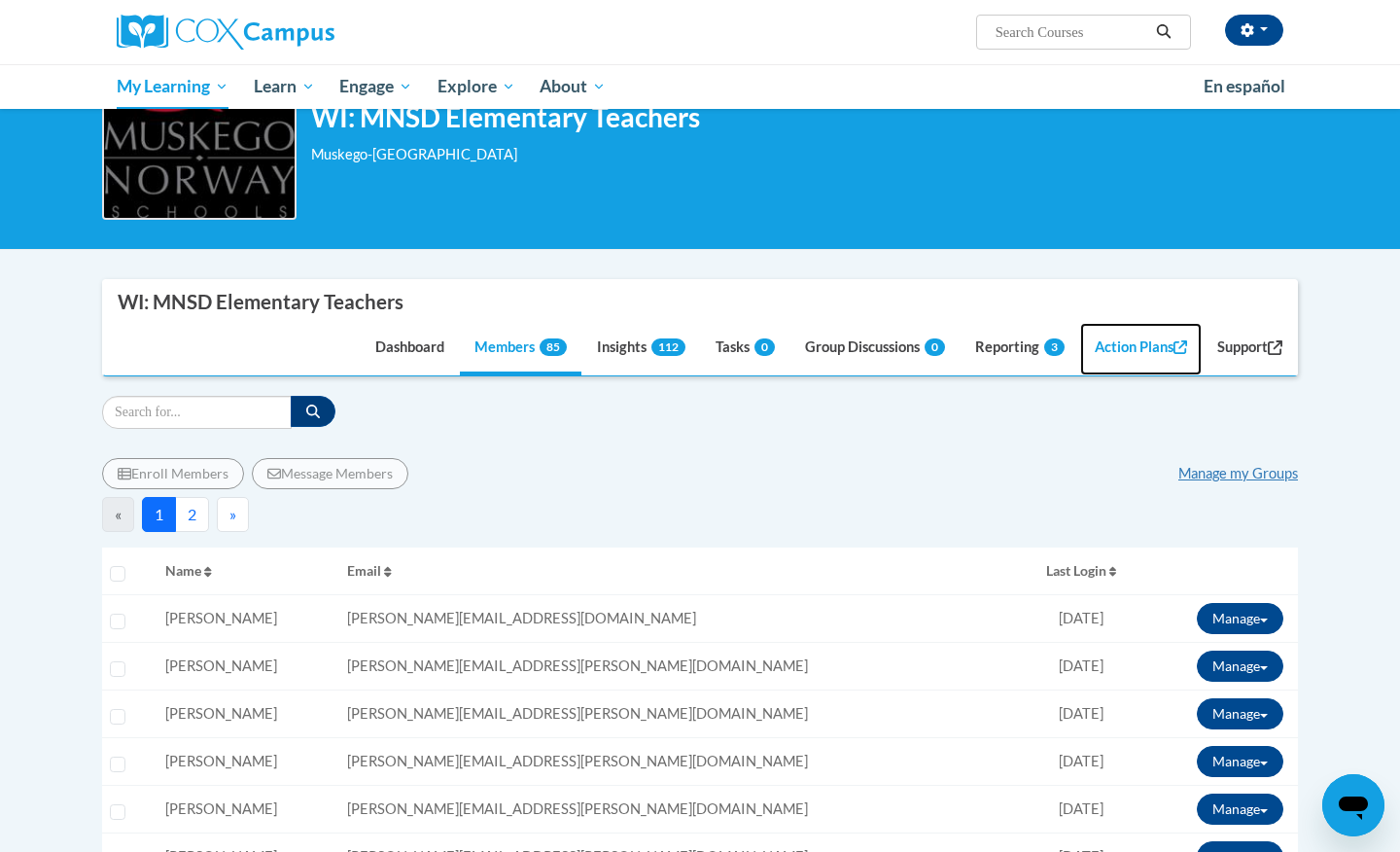
click at [1113, 349] on link "Action Plans" at bounding box center [1141, 350] width 122 height 53
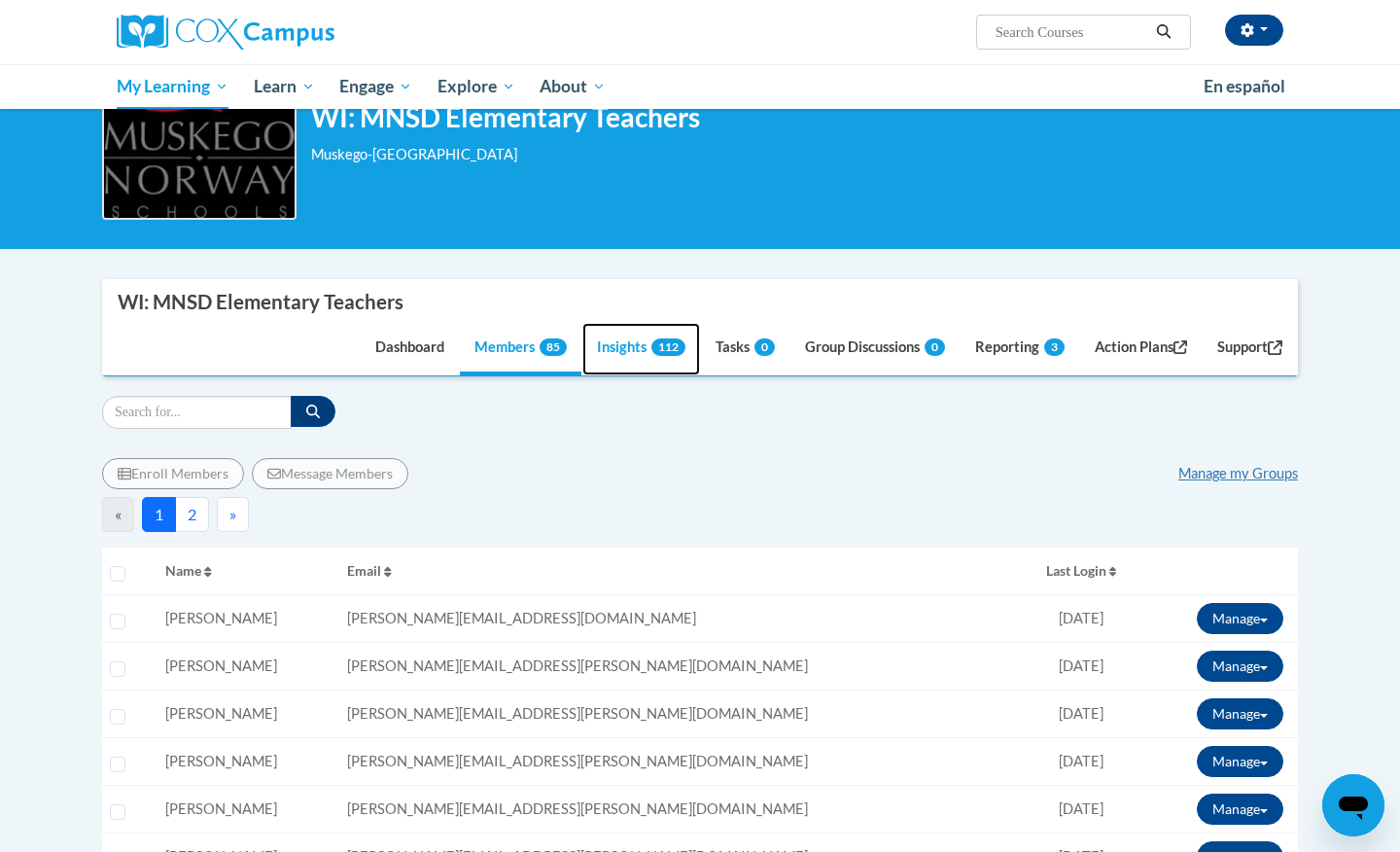
click at [596, 361] on link "Insights 112" at bounding box center [641, 350] width 117 height 53
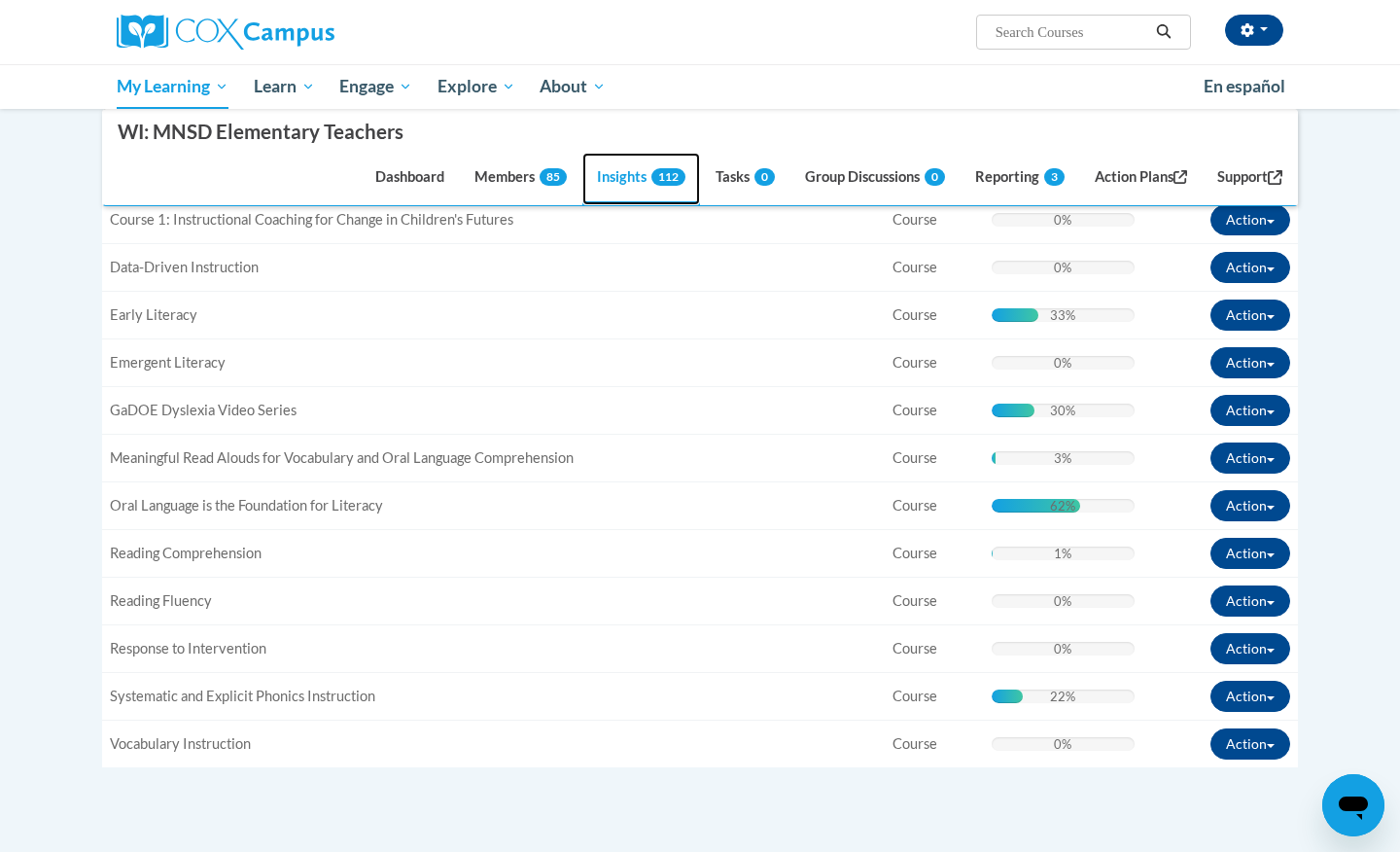
scroll to position [466, 0]
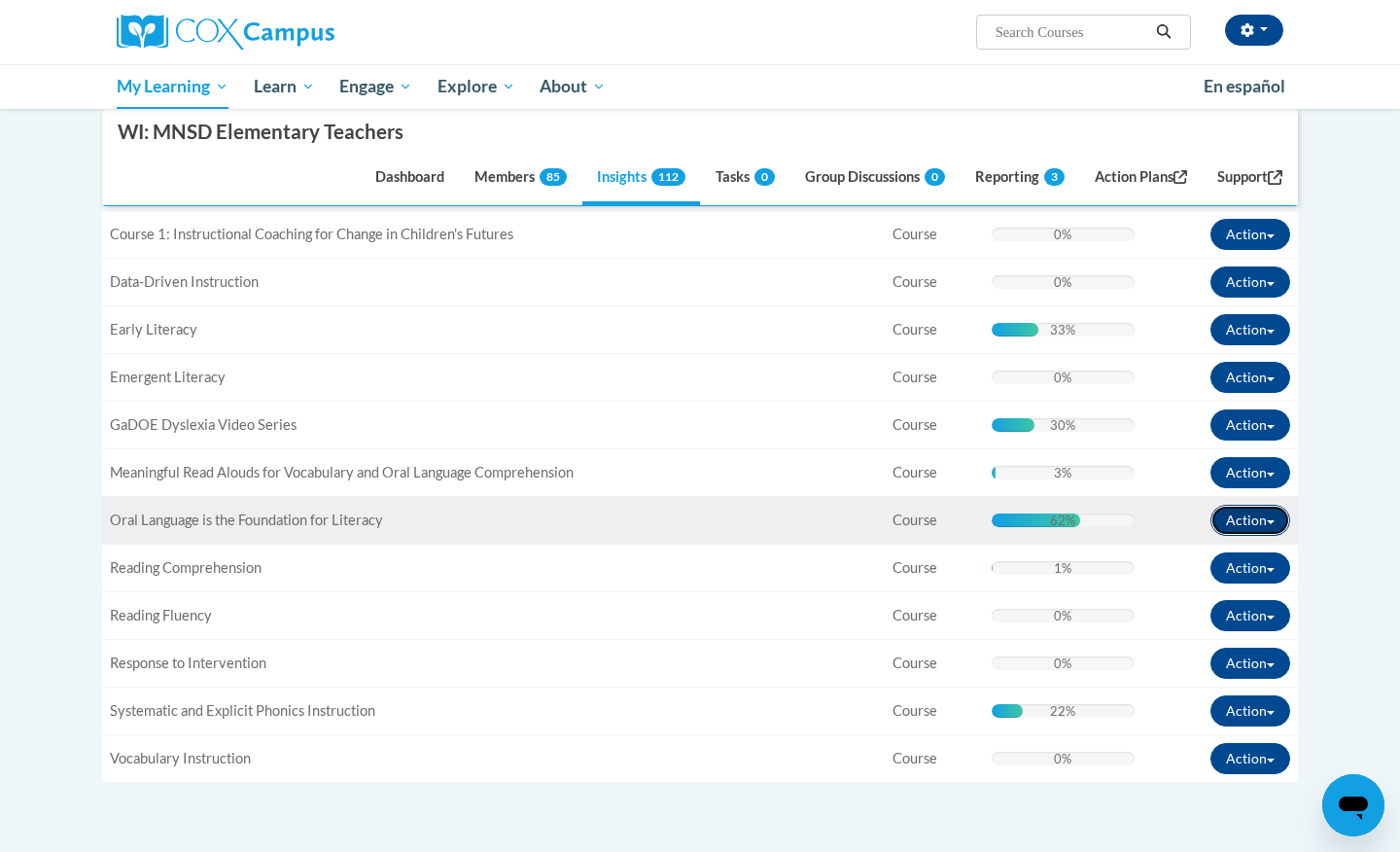
click at [1248, 516] on button "Action" at bounding box center [1249, 520] width 79 height 31
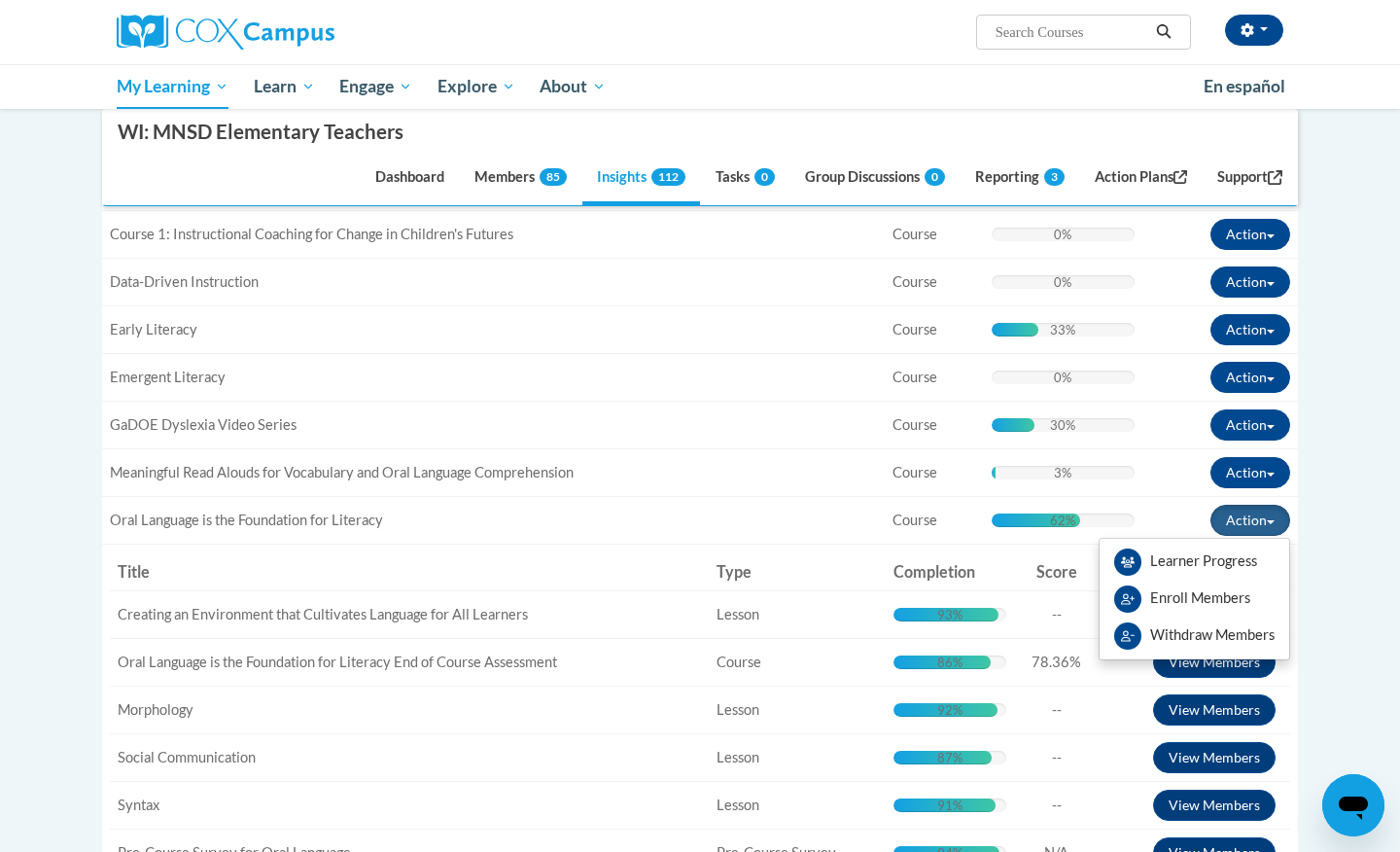
click at [1378, 513] on body "Abbie Ramon (America/Chicago UTC-05:00) My Profile Inbox Groups Hub Action Plan…" at bounding box center [700, 678] width 1400 height 2288
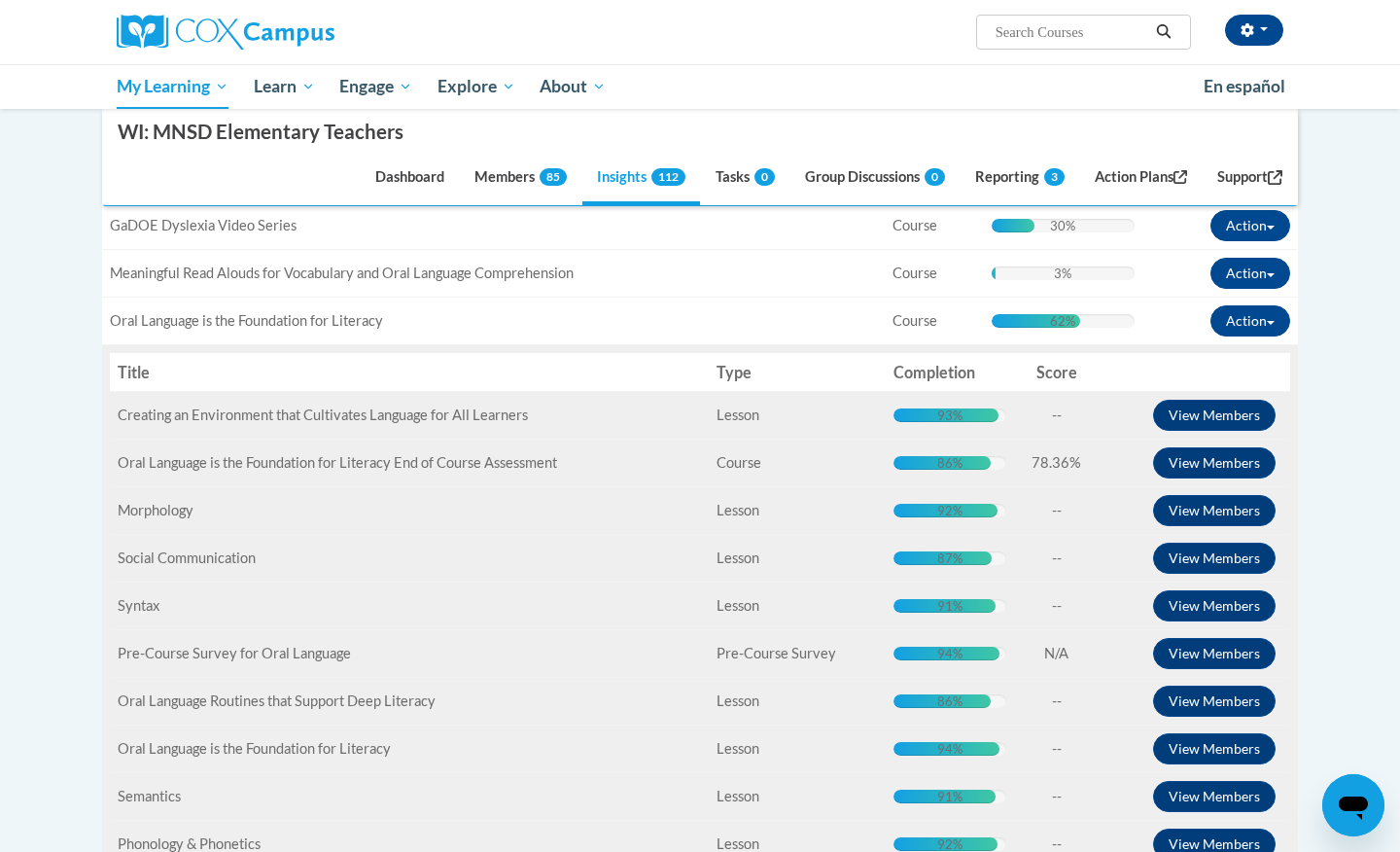
scroll to position [671, 0]
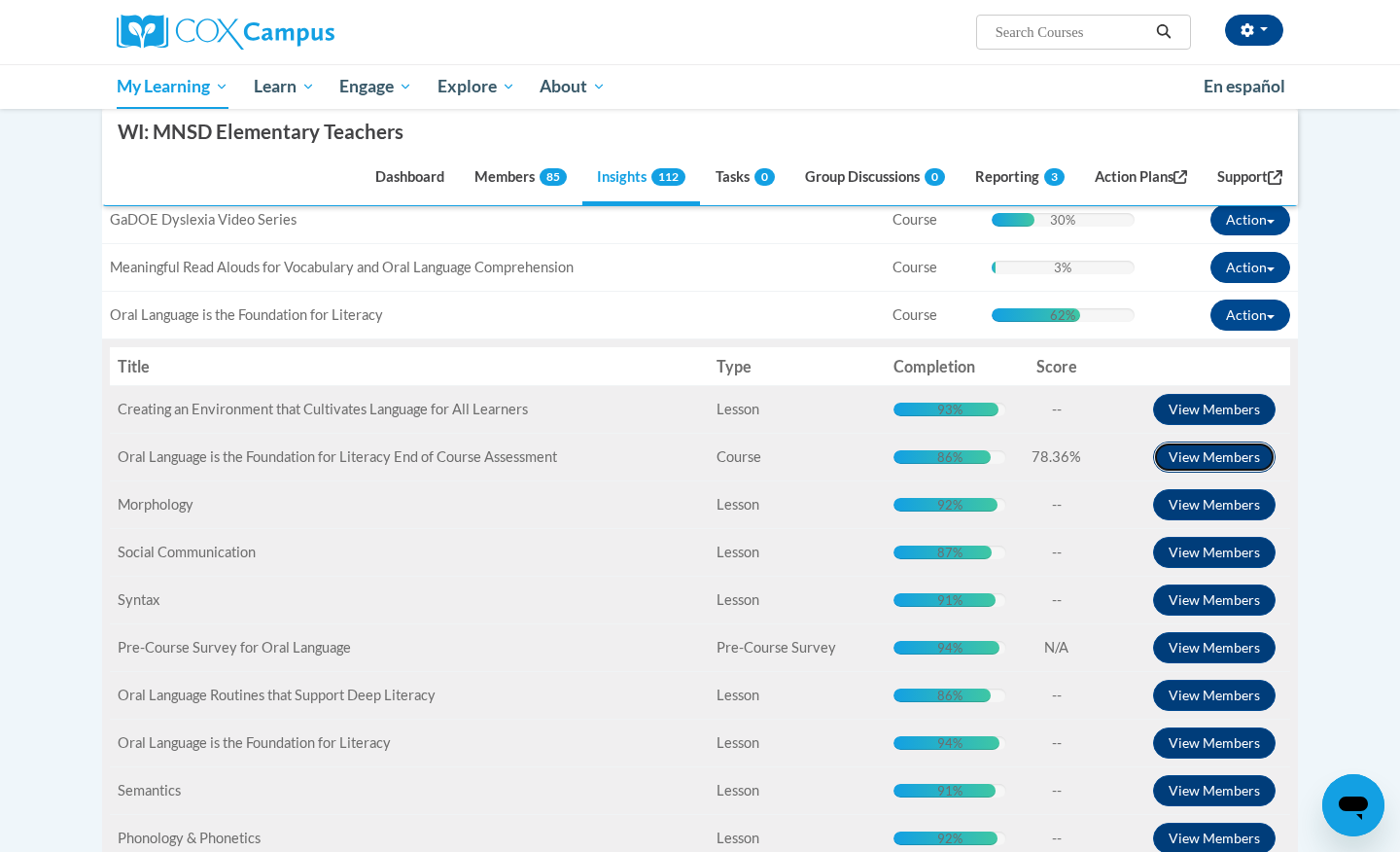
click at [1211, 453] on button "View Members" at bounding box center [1213, 457] width 122 height 31
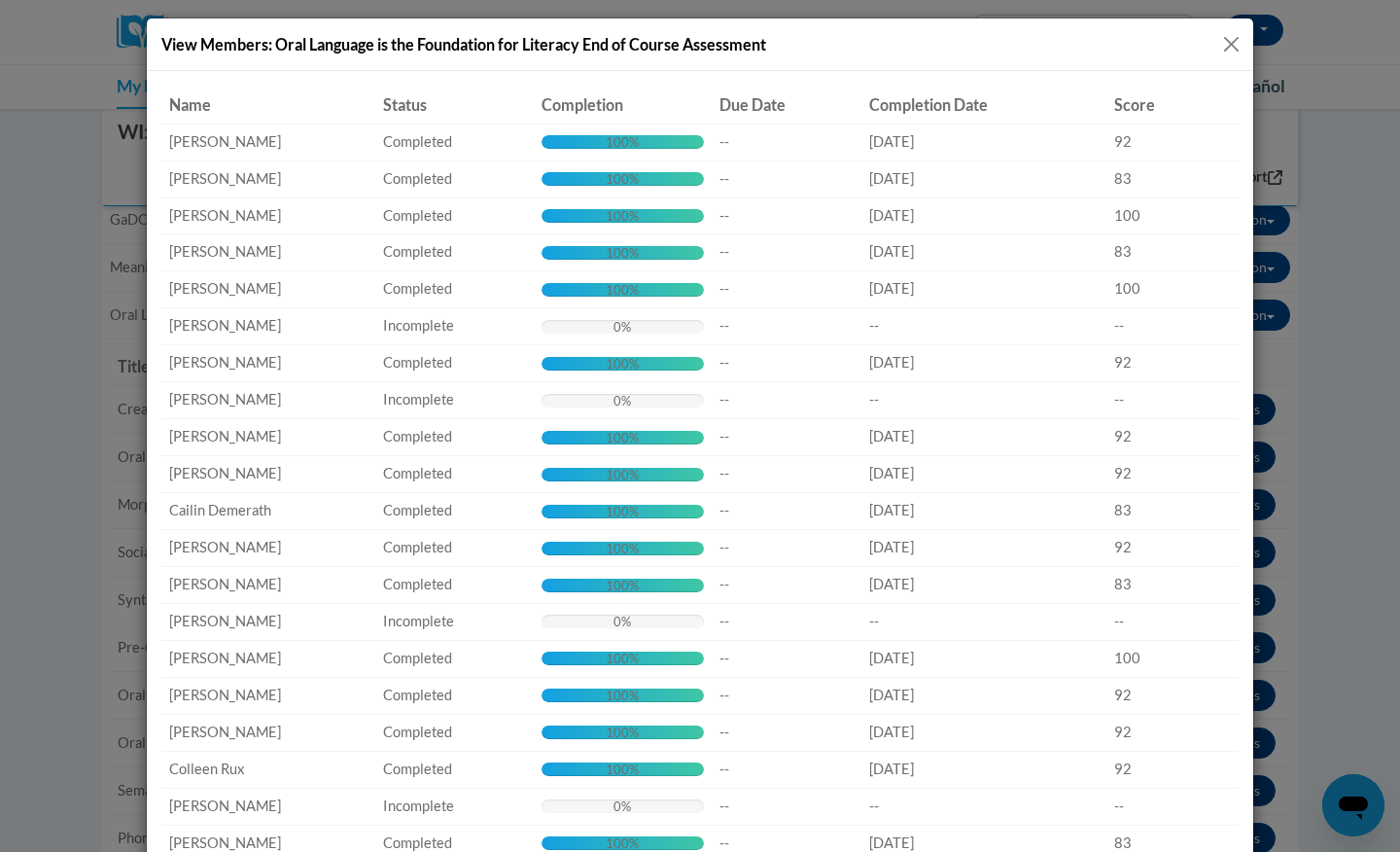
click at [636, 402] on div "0% Complete 0%" at bounding box center [623, 401] width 163 height 14
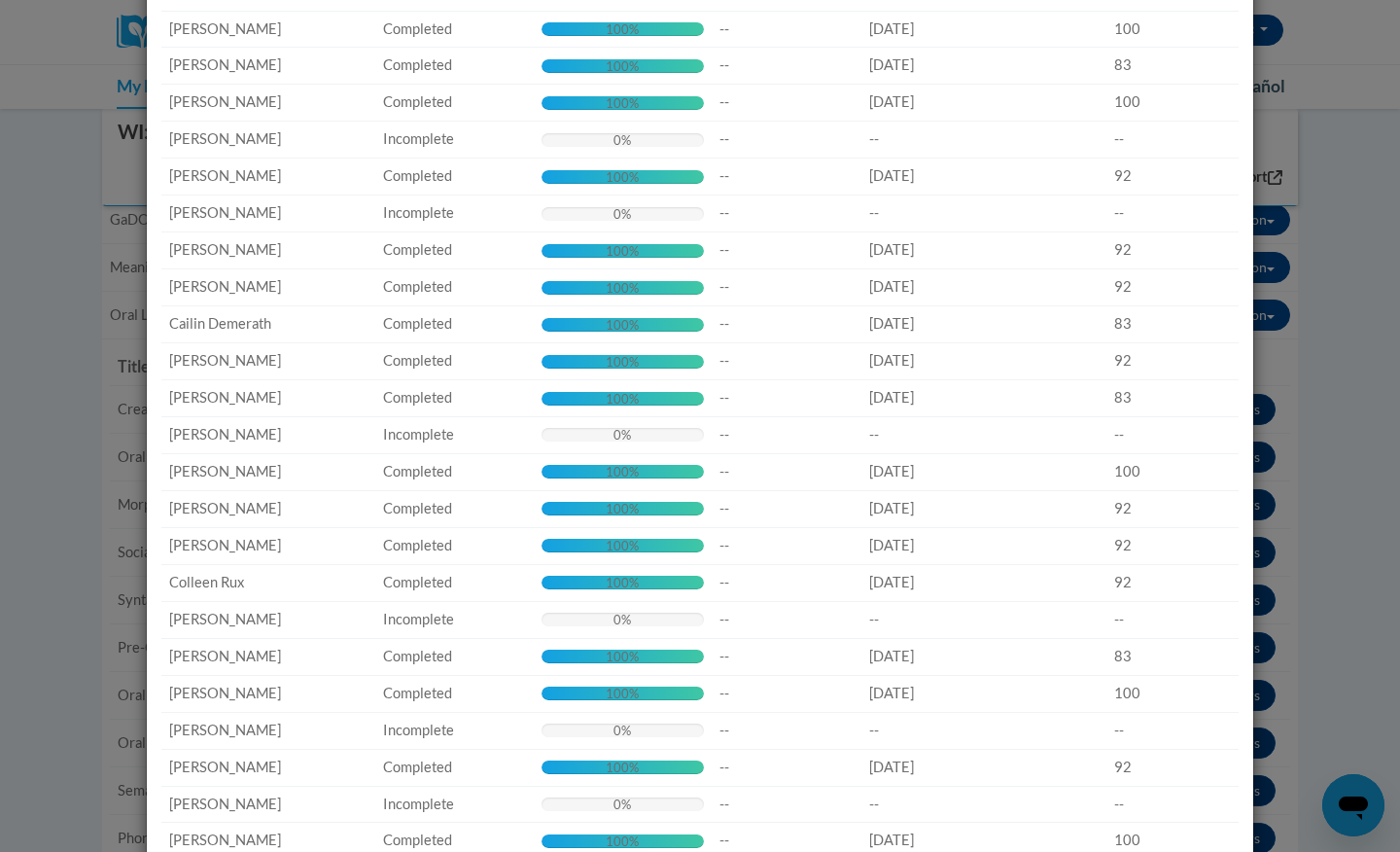
scroll to position [188, 0]
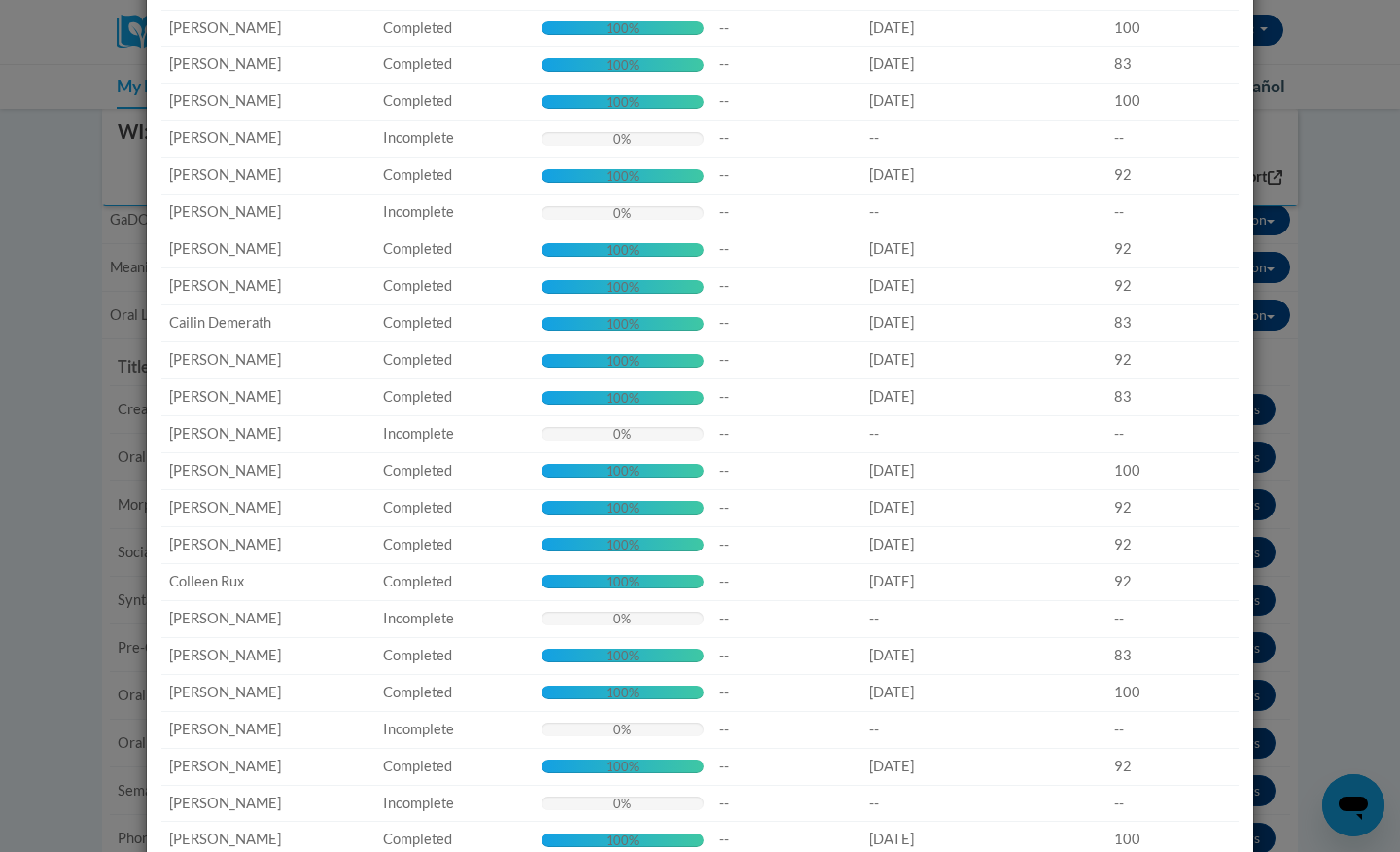
click at [630, 432] on div "0% Complete 0%" at bounding box center [623, 434] width 163 height 14
click at [619, 620] on div "0%" at bounding box center [622, 618] width 18 height 14
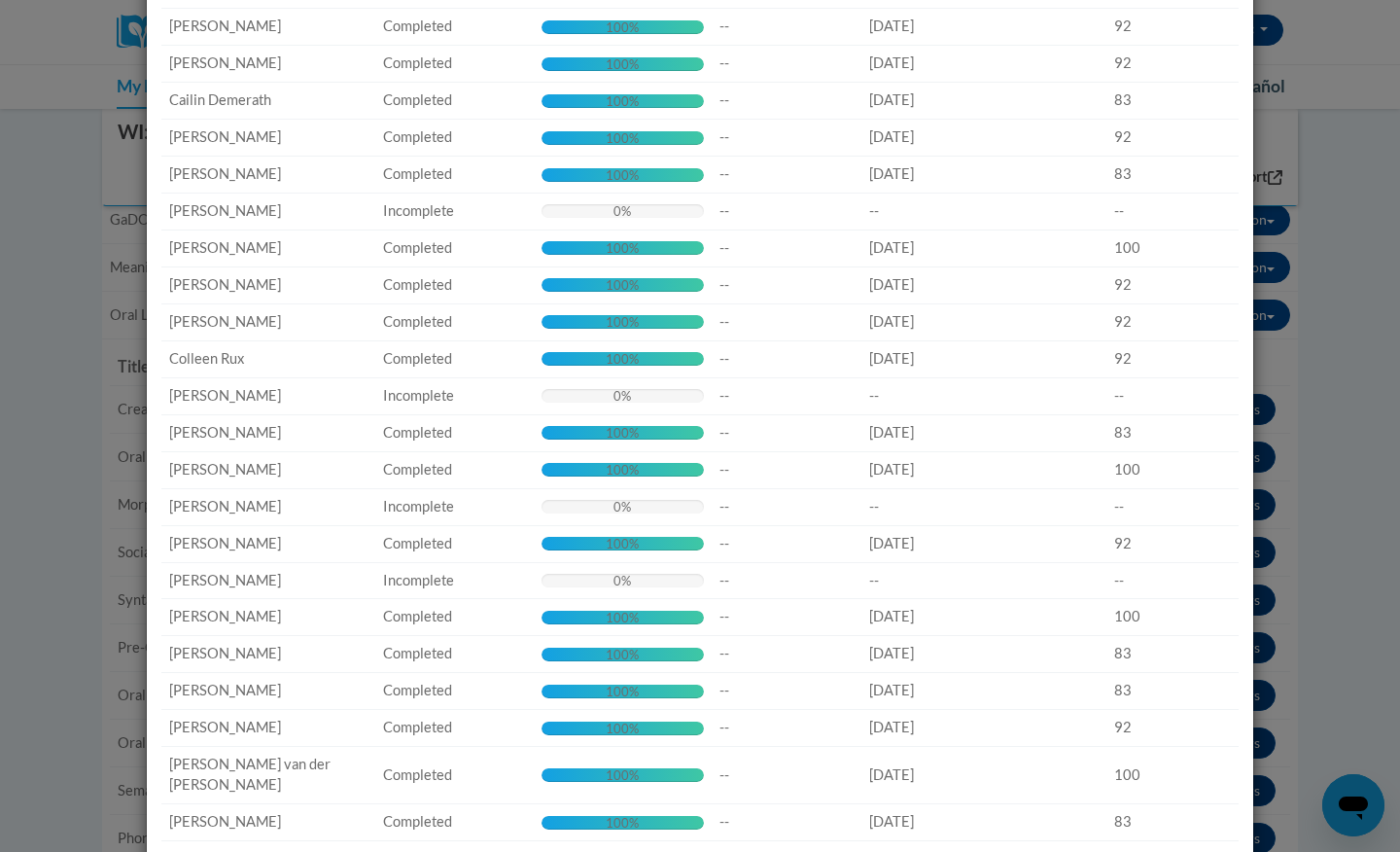
scroll to position [415, 0]
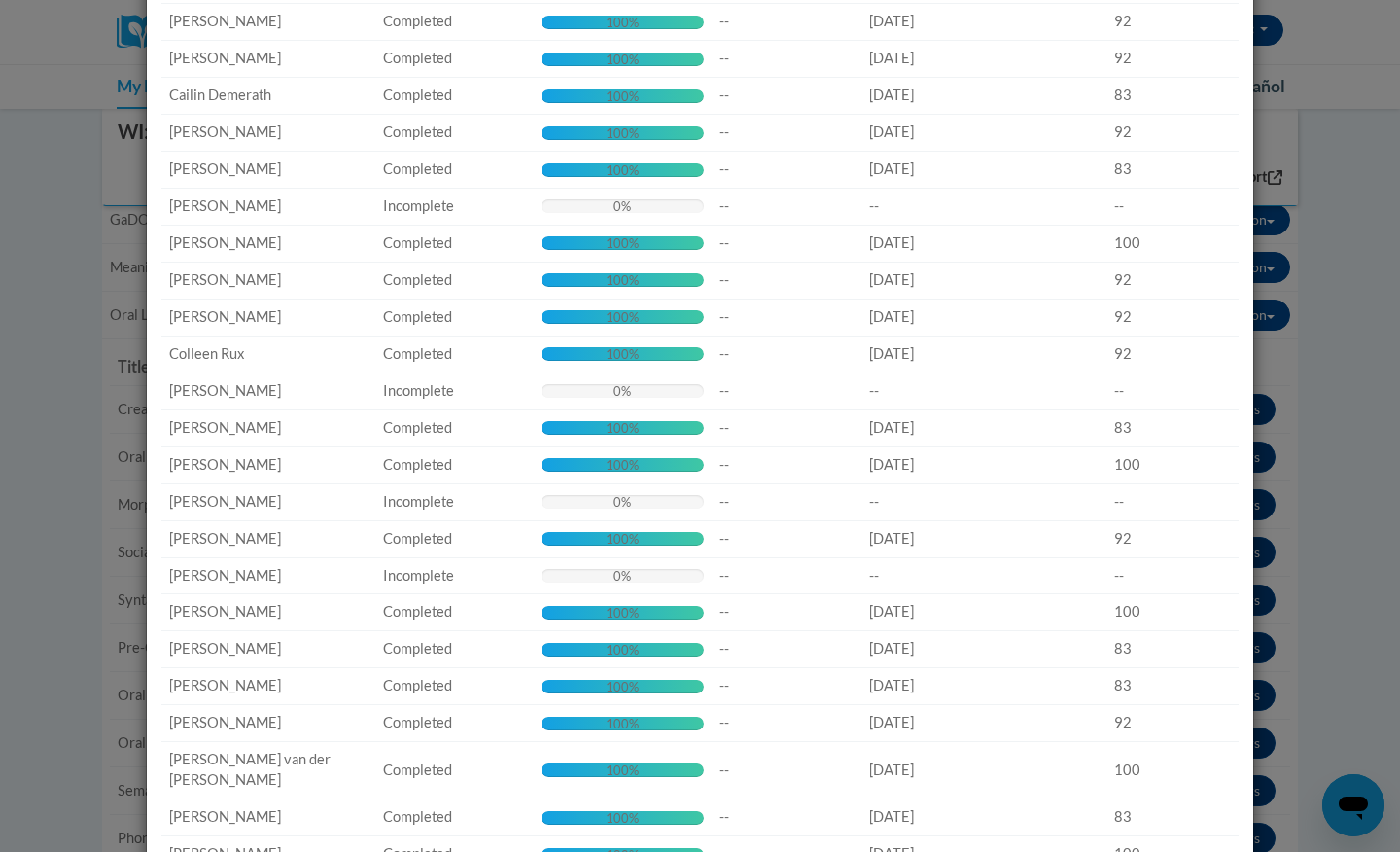
click at [614, 514] on td "Completion: 0% Complete 0%" at bounding box center [623, 501] width 178 height 37
click at [613, 580] on div "0%" at bounding box center [622, 576] width 18 height 14
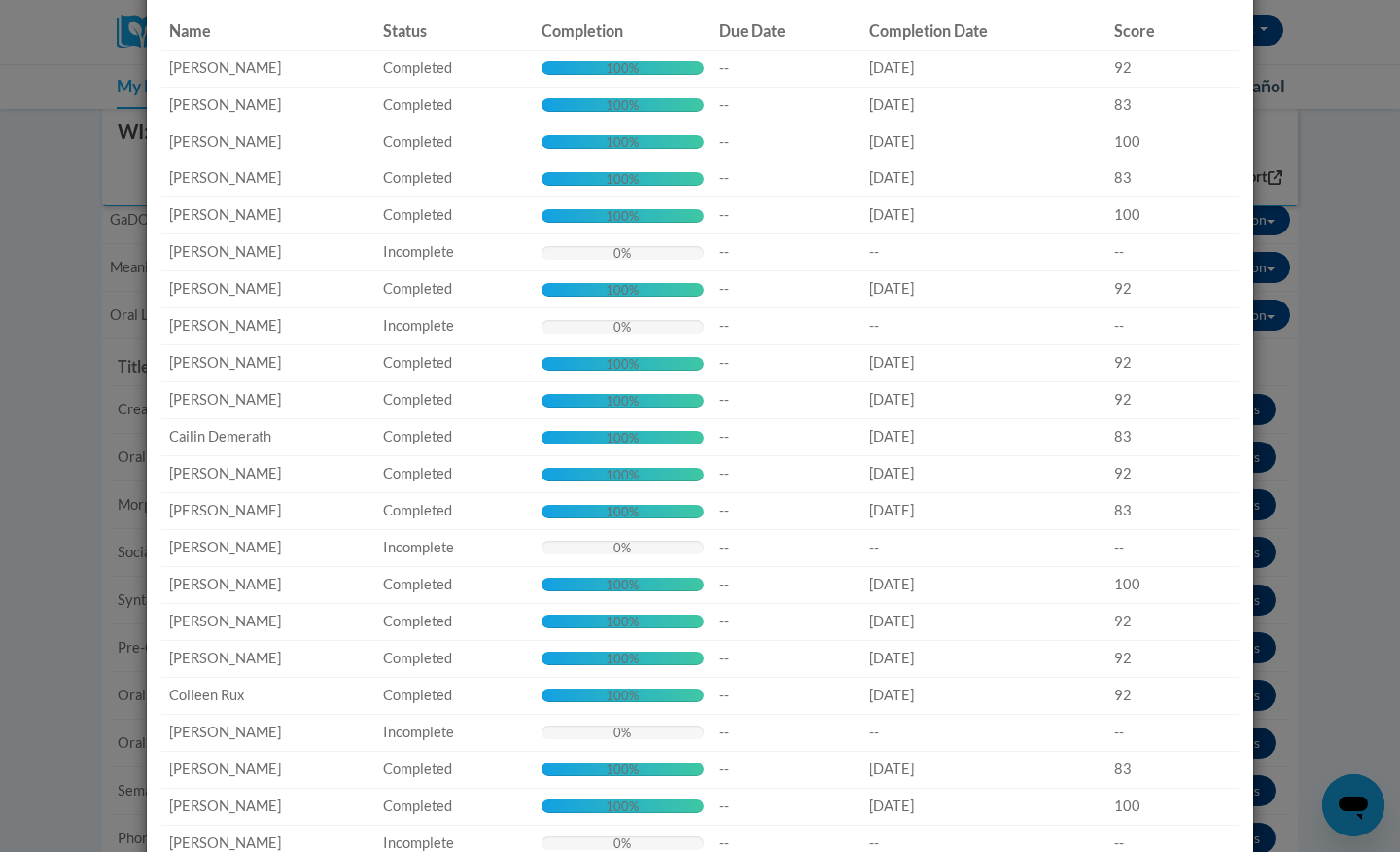
scroll to position [0, 0]
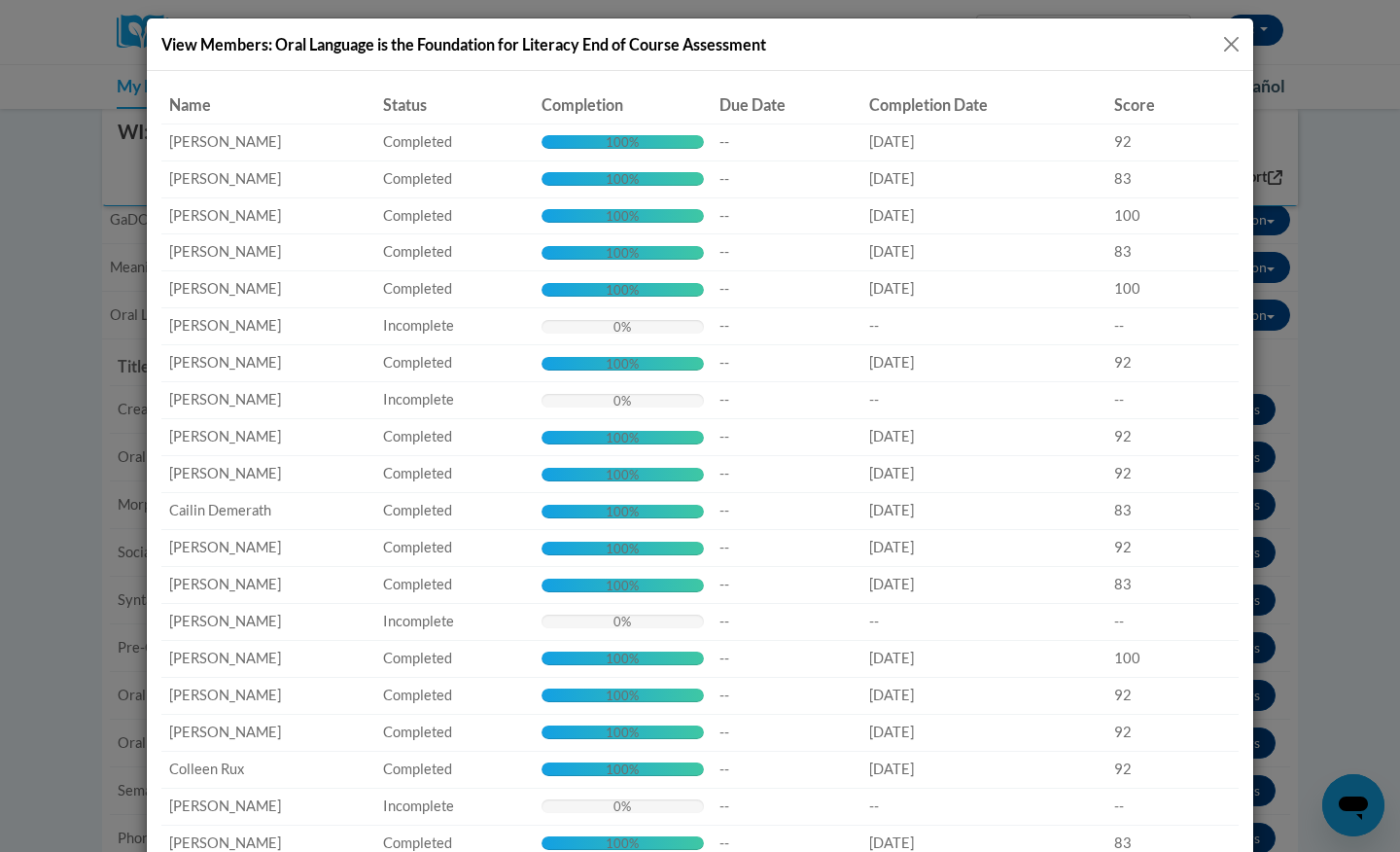
click at [1238, 41] on button "Close" at bounding box center [1231, 44] width 24 height 24
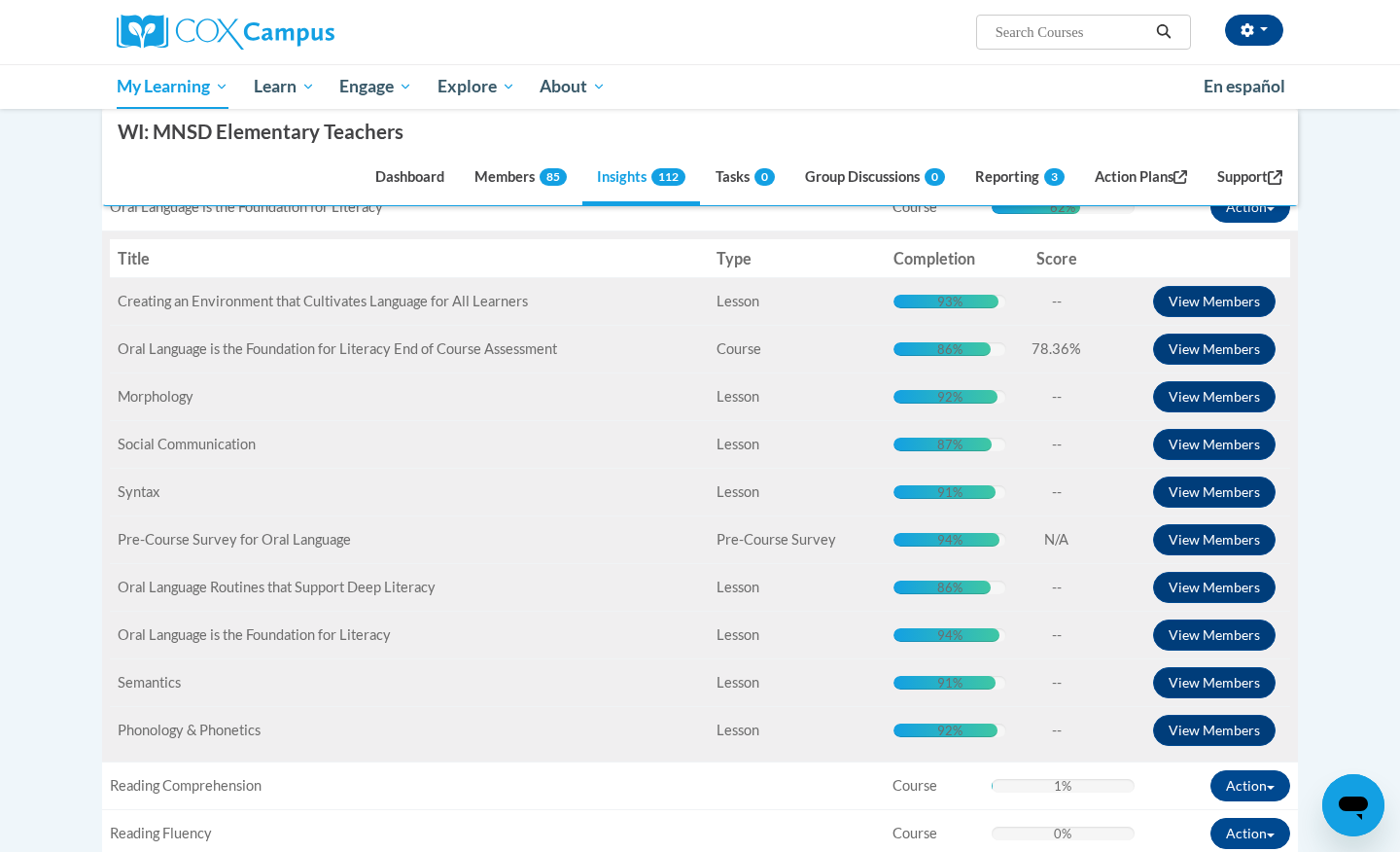
scroll to position [780, 0]
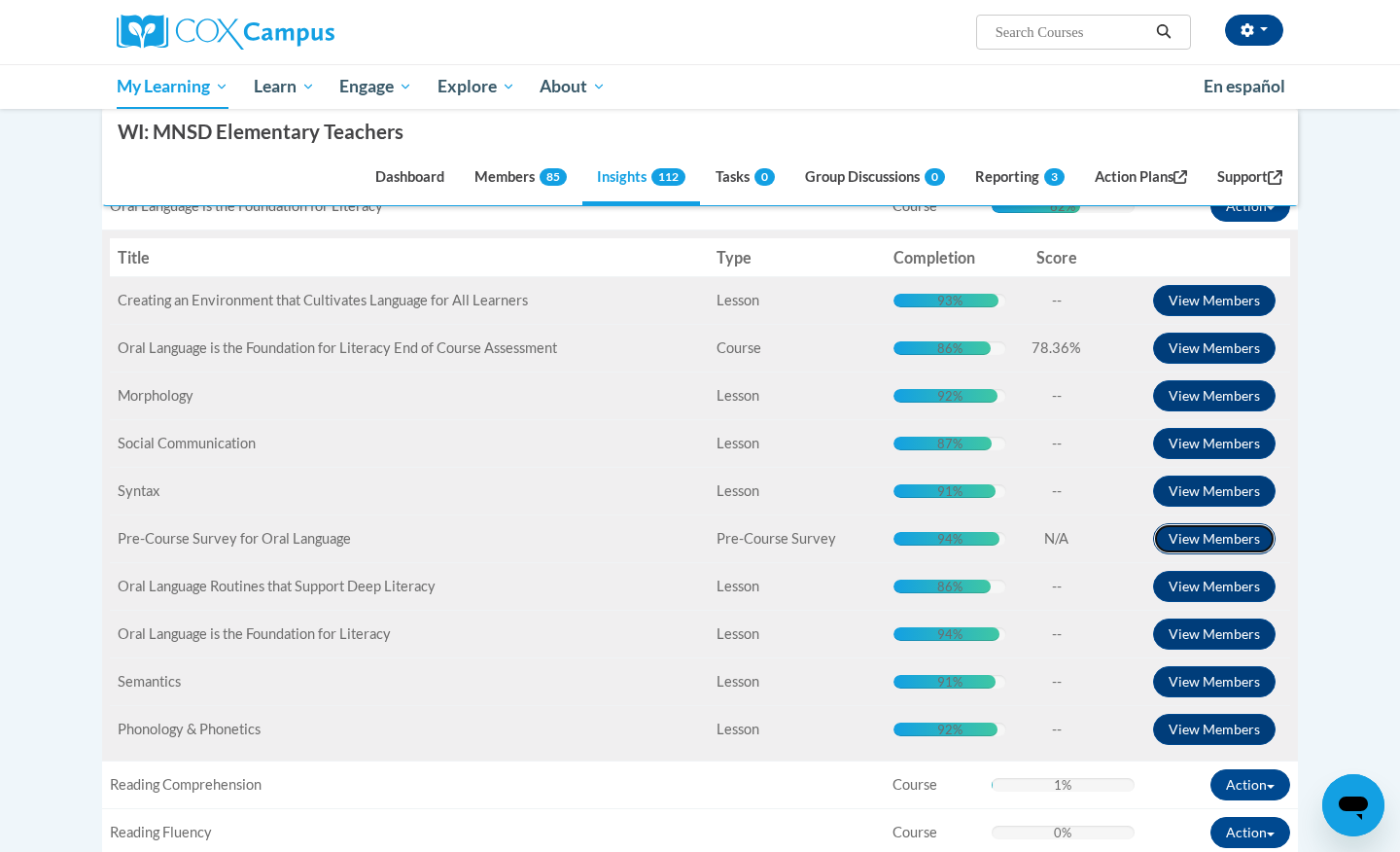
click at [1170, 543] on button "View Members" at bounding box center [1213, 539] width 122 height 31
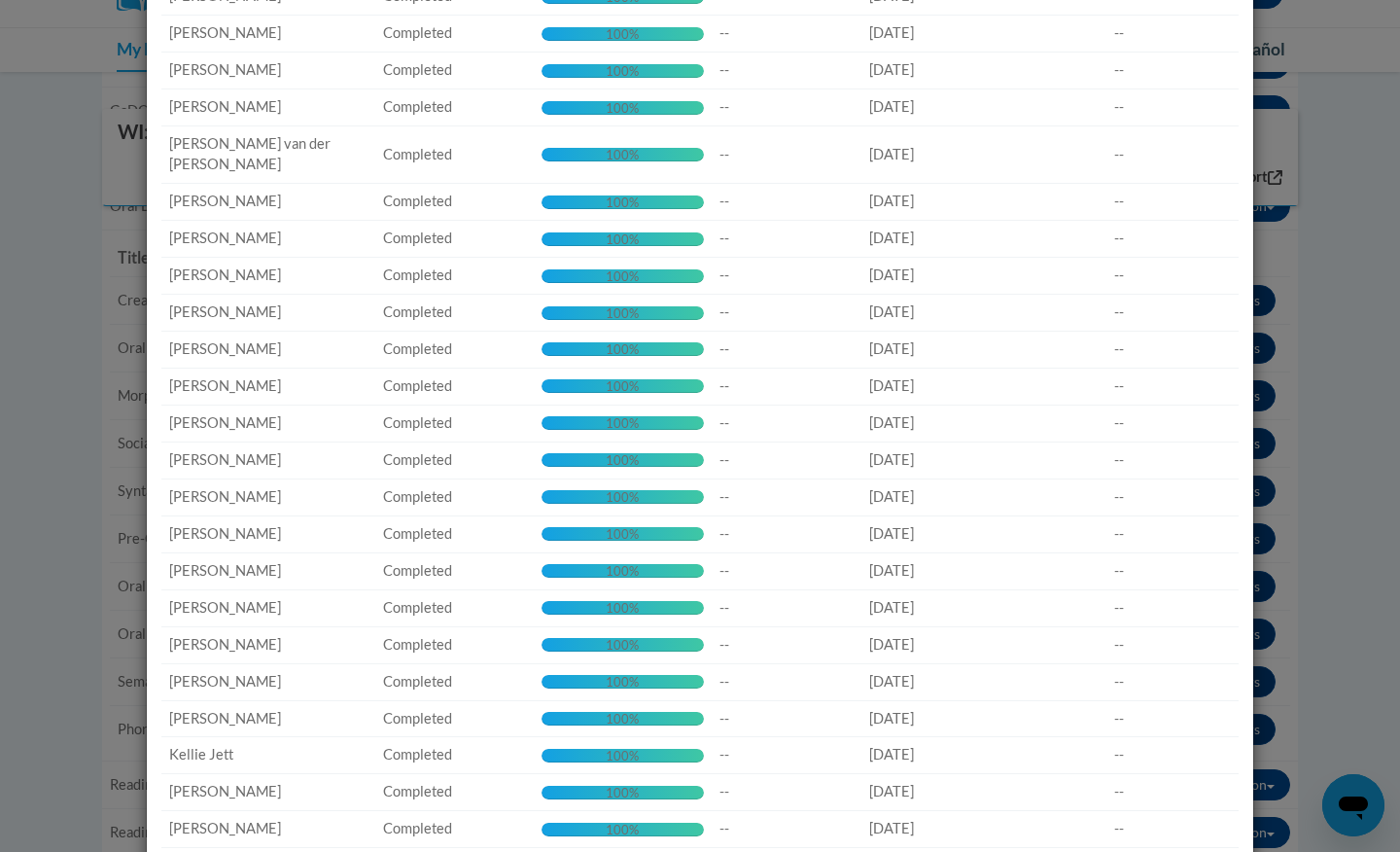
scroll to position [0, 0]
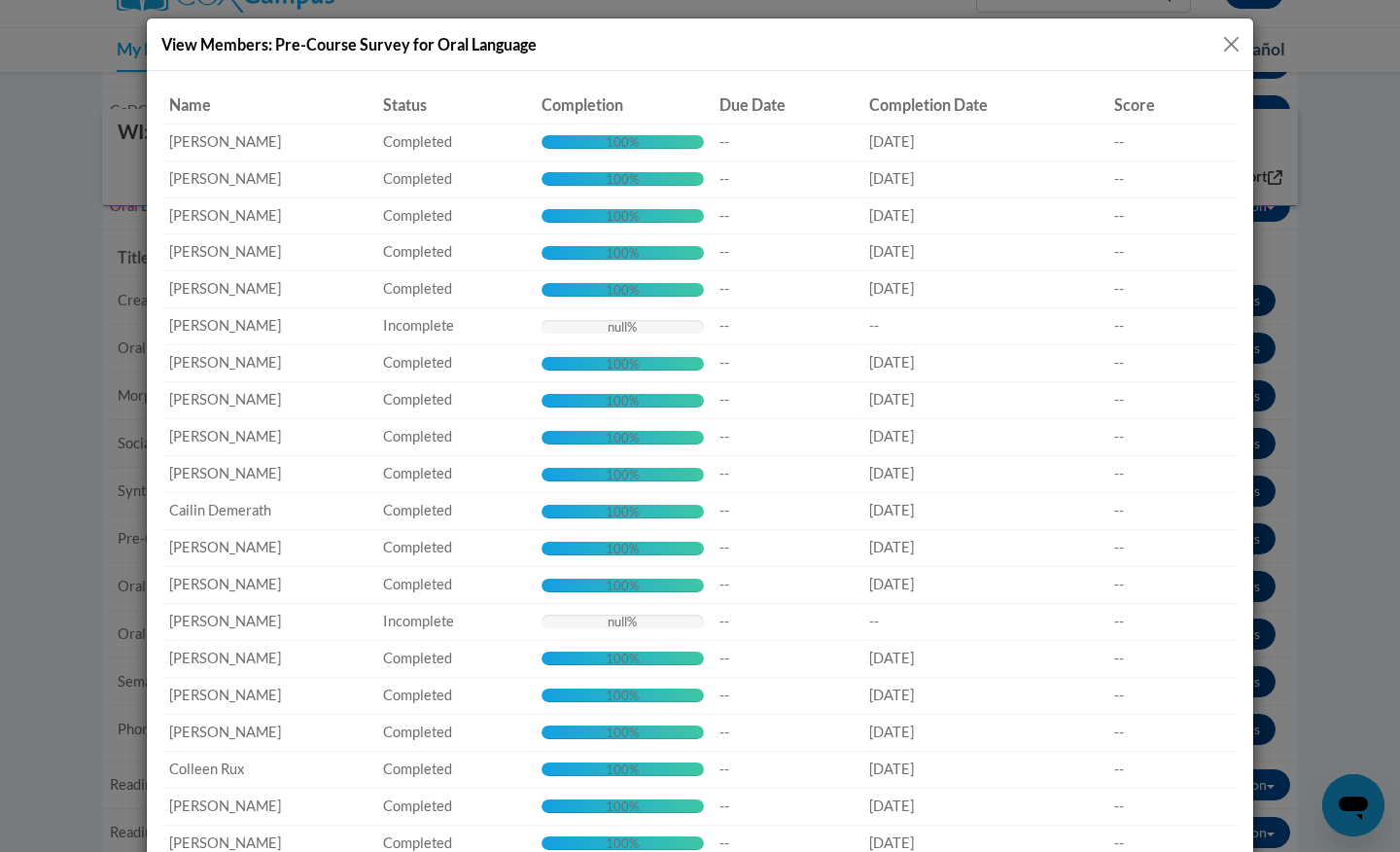
click at [1237, 43] on button "Close" at bounding box center [1231, 44] width 24 height 24
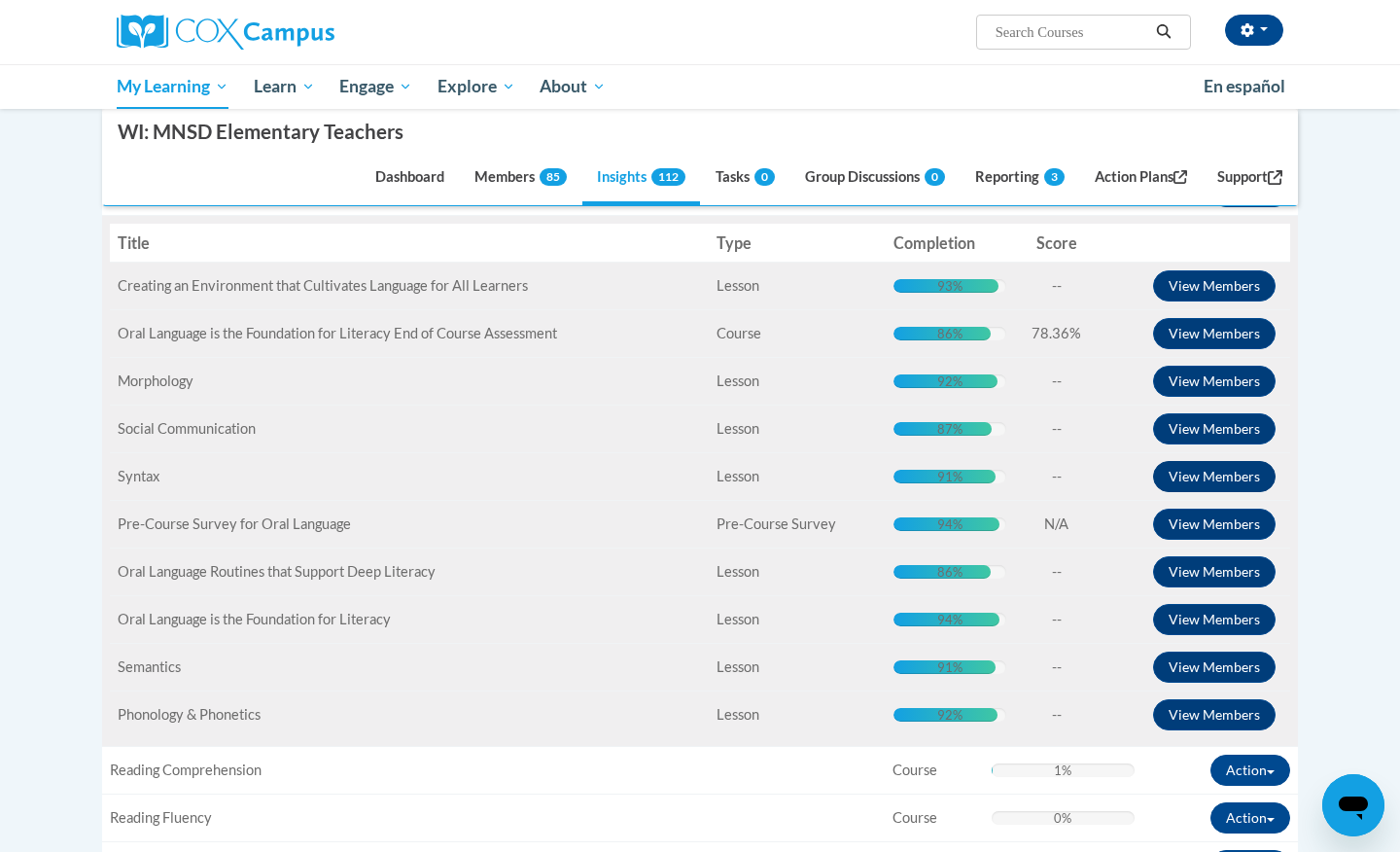
scroll to position [796, 0]
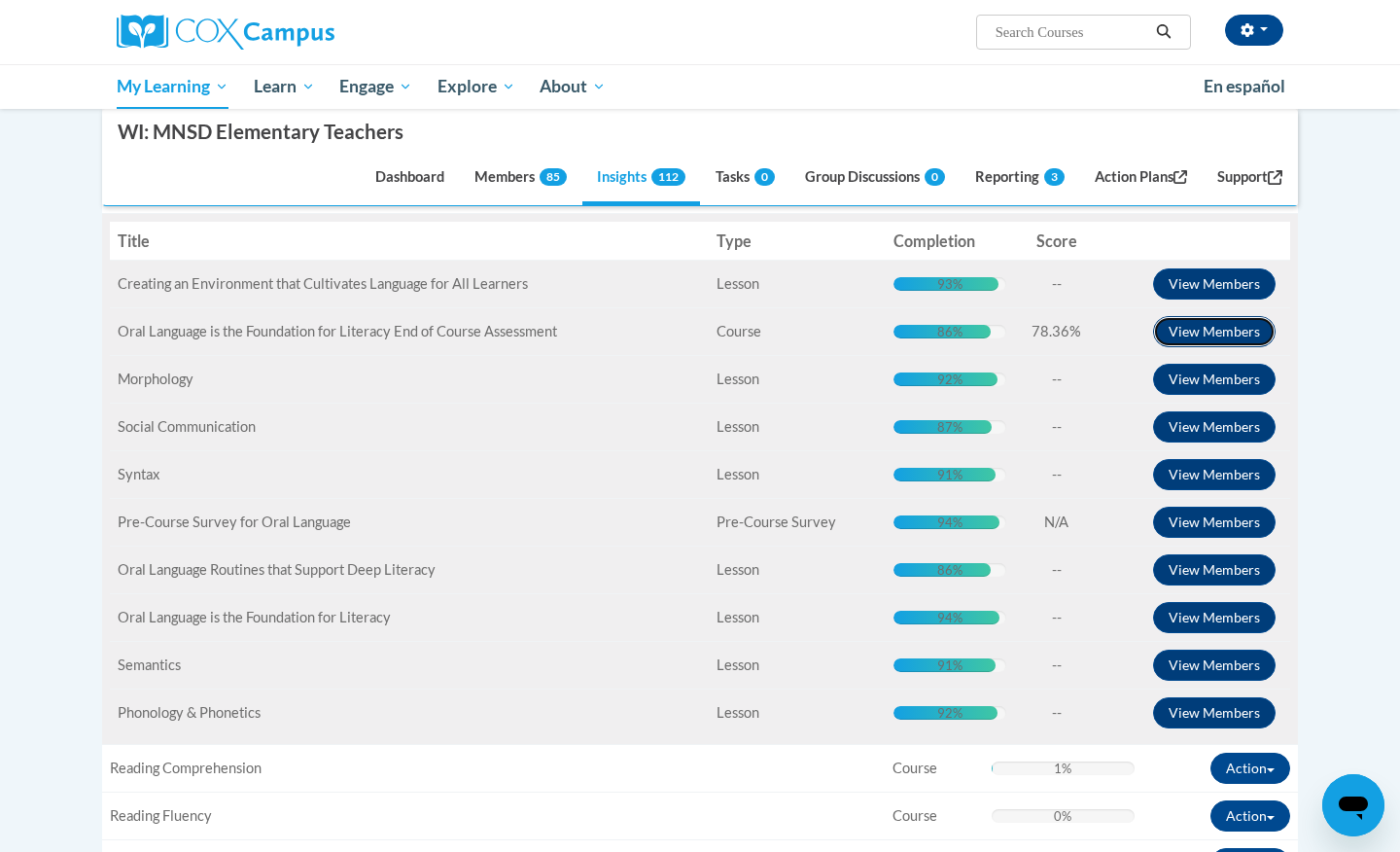
click at [1206, 331] on button "View Members" at bounding box center [1213, 332] width 122 height 31
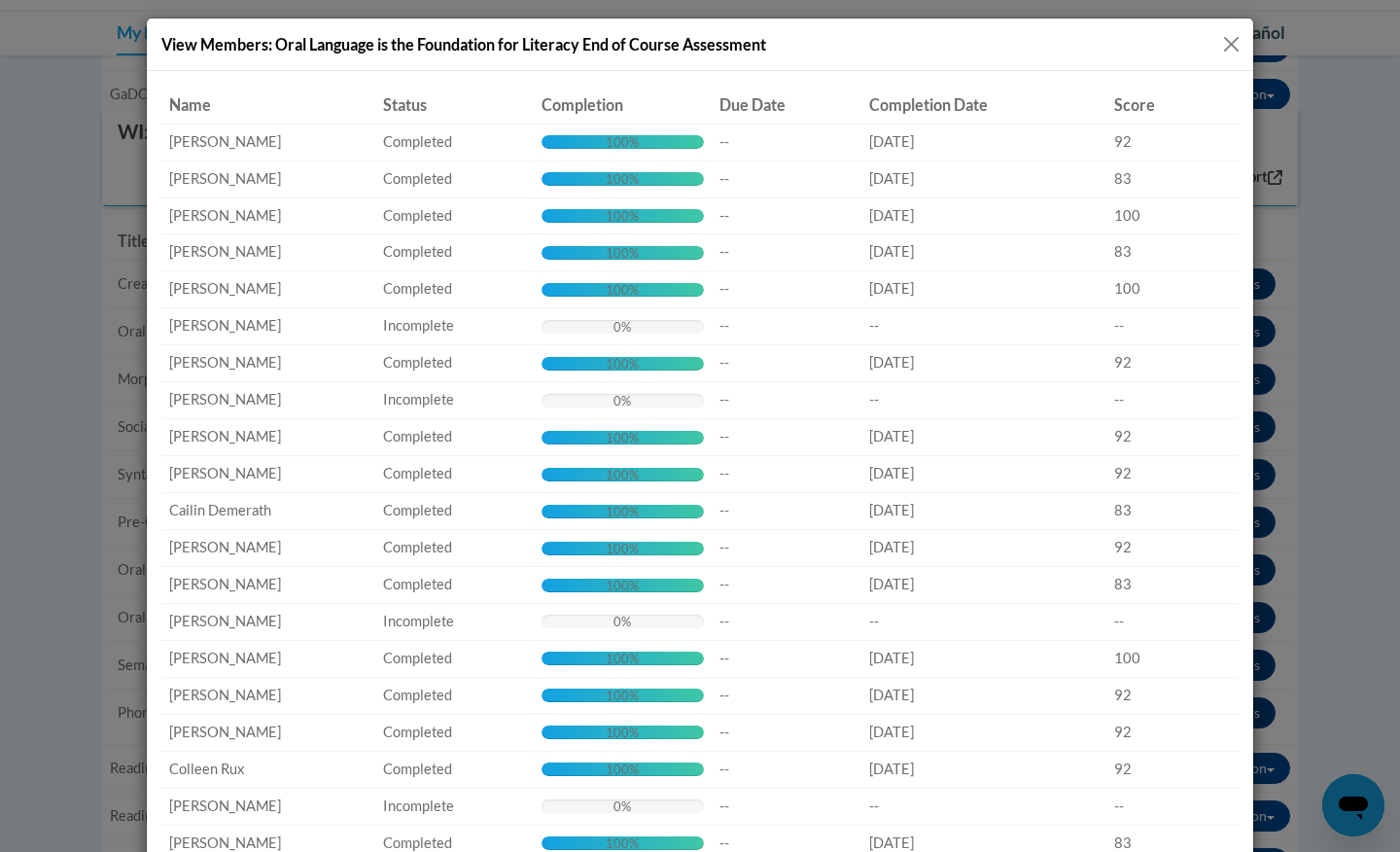
click at [1221, 51] on button "Close" at bounding box center [1231, 44] width 24 height 24
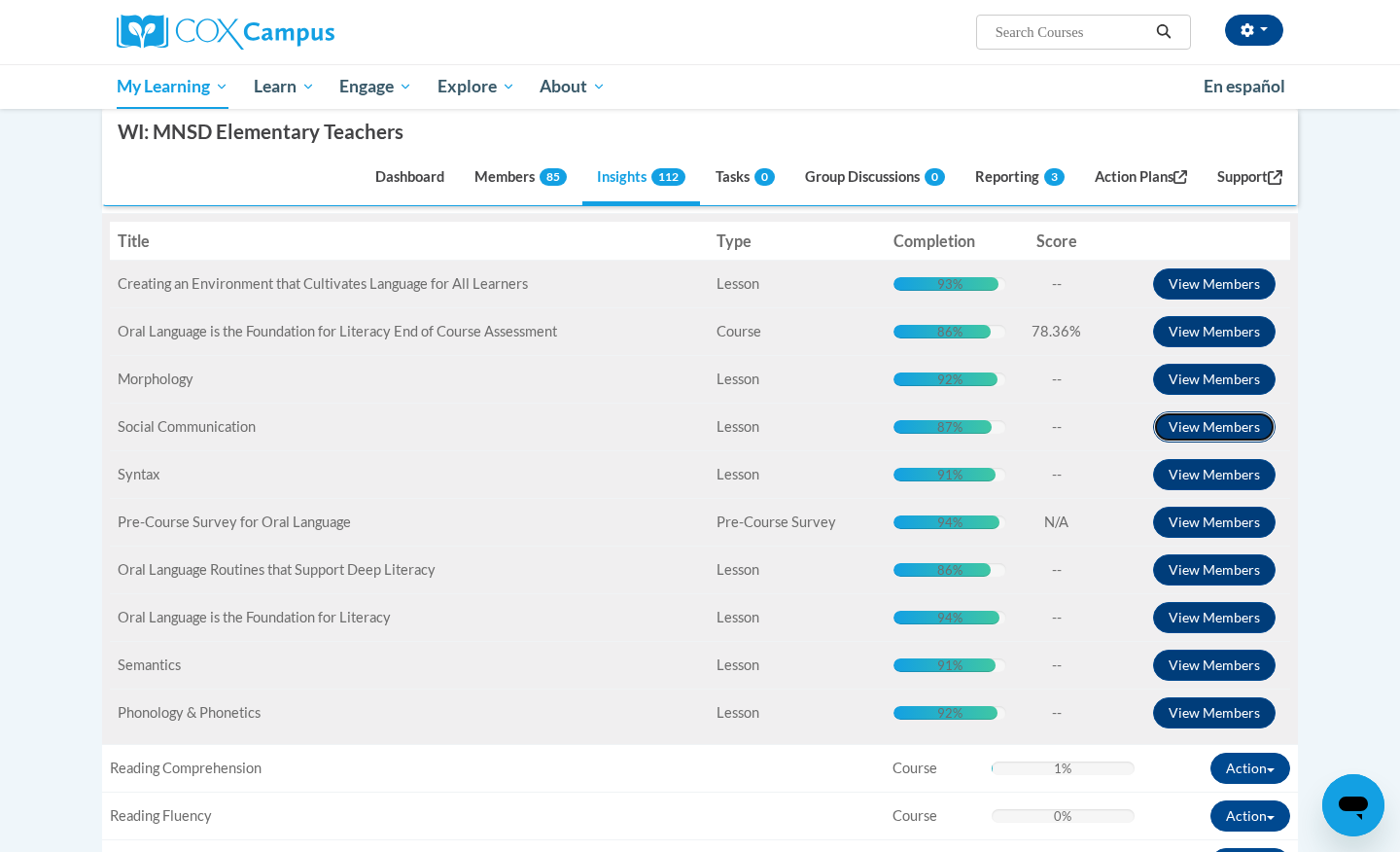
click at [1193, 429] on button "View Members" at bounding box center [1213, 427] width 122 height 31
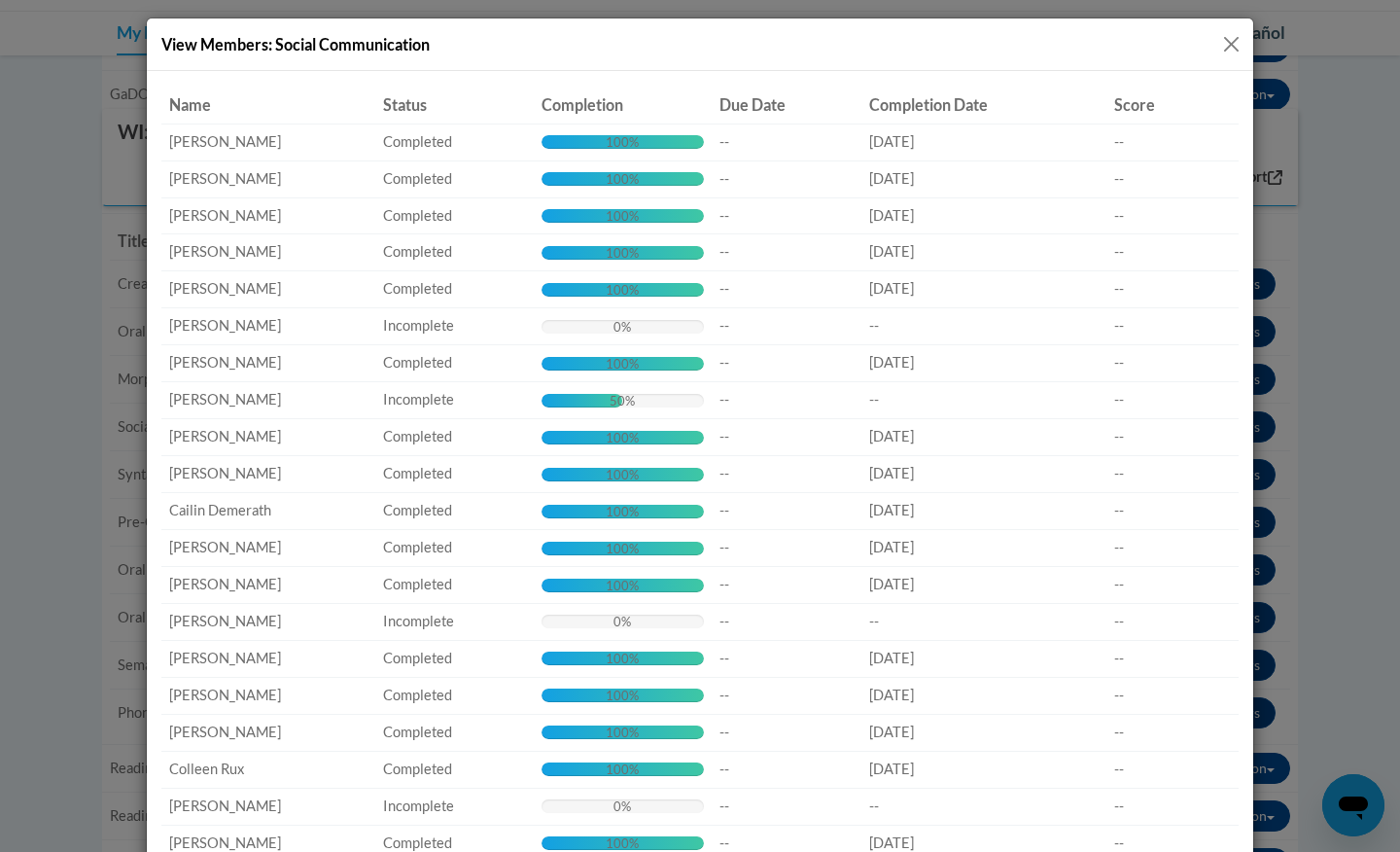
click at [632, 419] on td "Completion: 100% Complete 100%" at bounding box center [623, 438] width 178 height 37
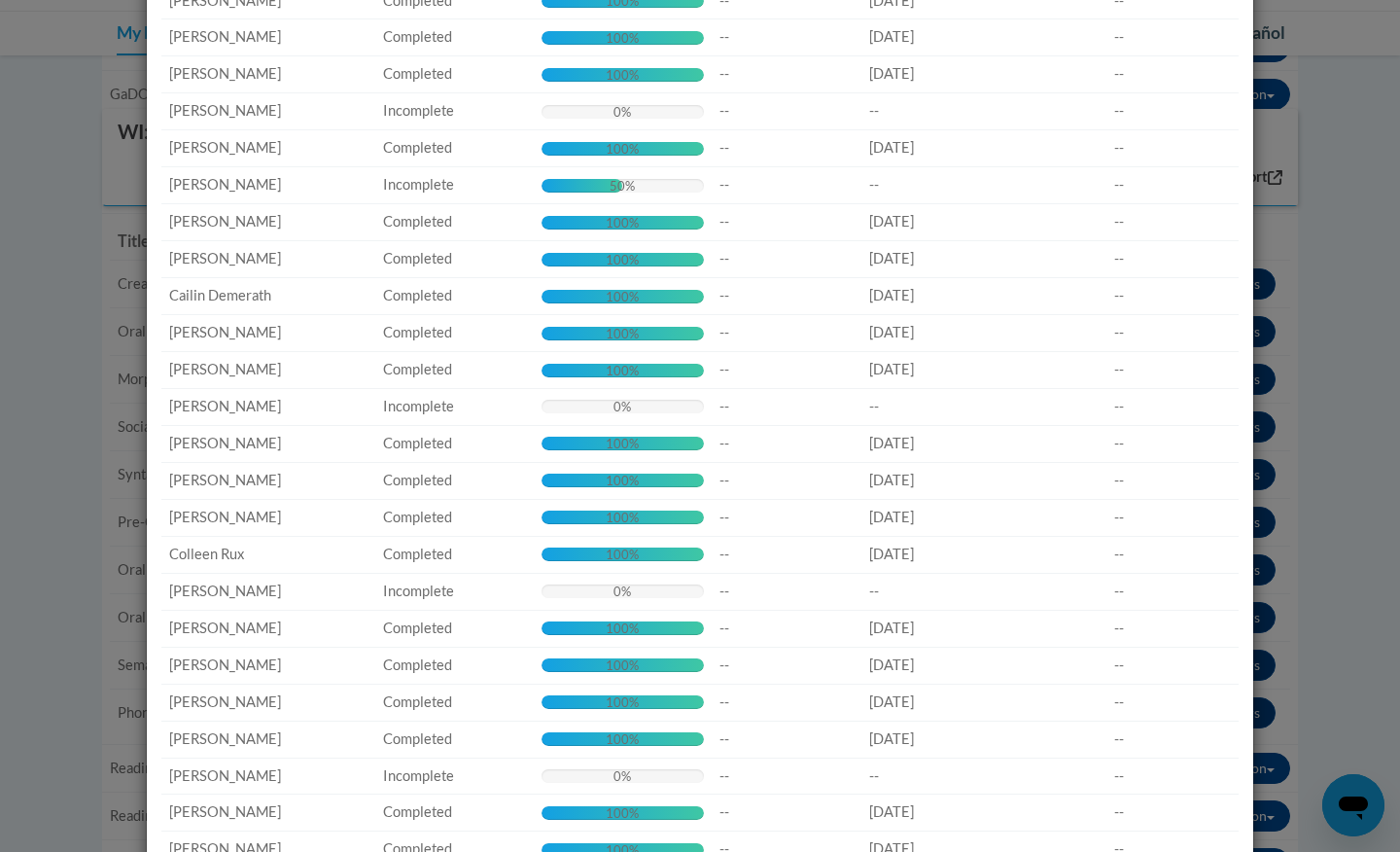
scroll to position [0, 0]
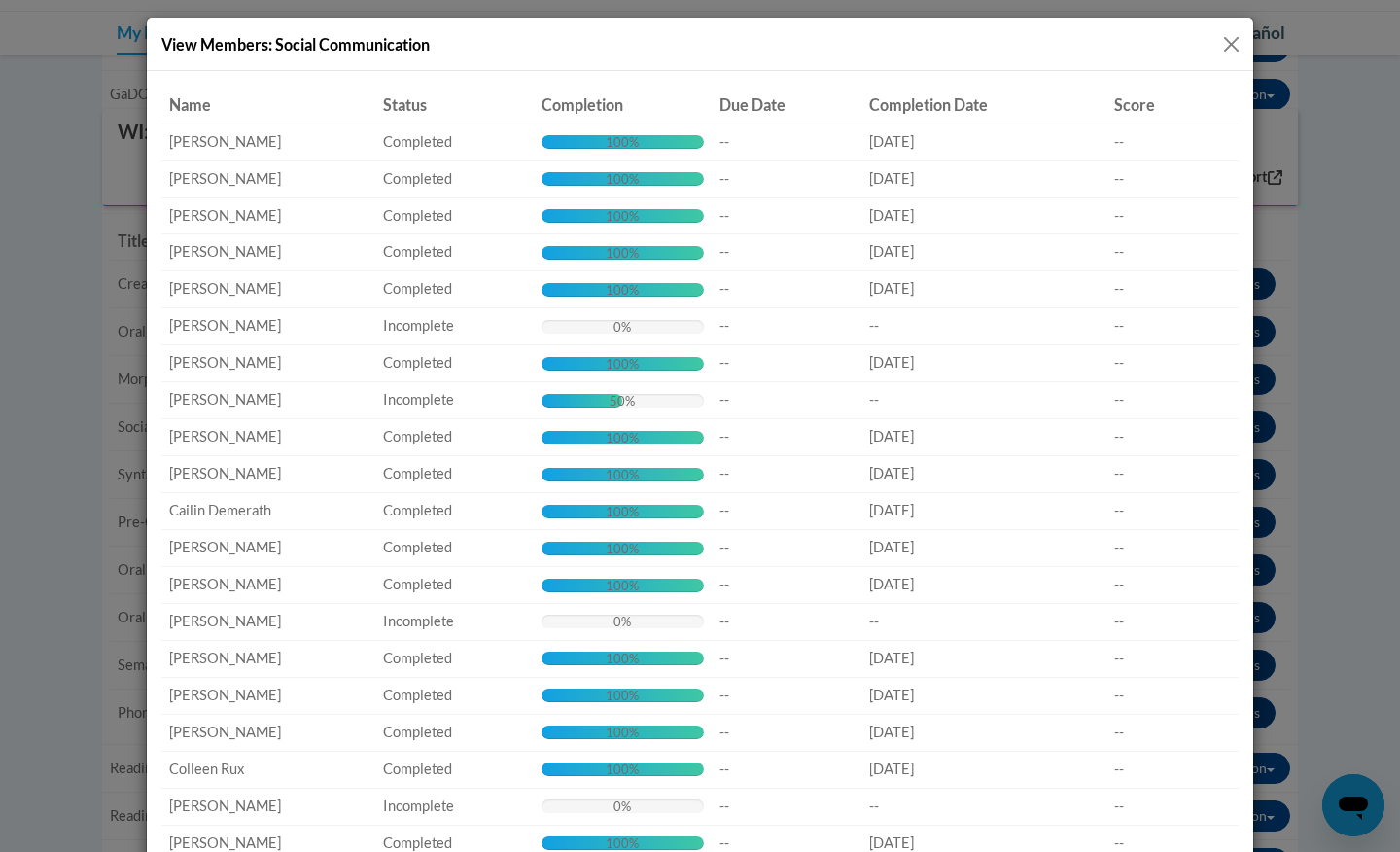
click at [1232, 44] on button "Close" at bounding box center [1231, 44] width 24 height 24
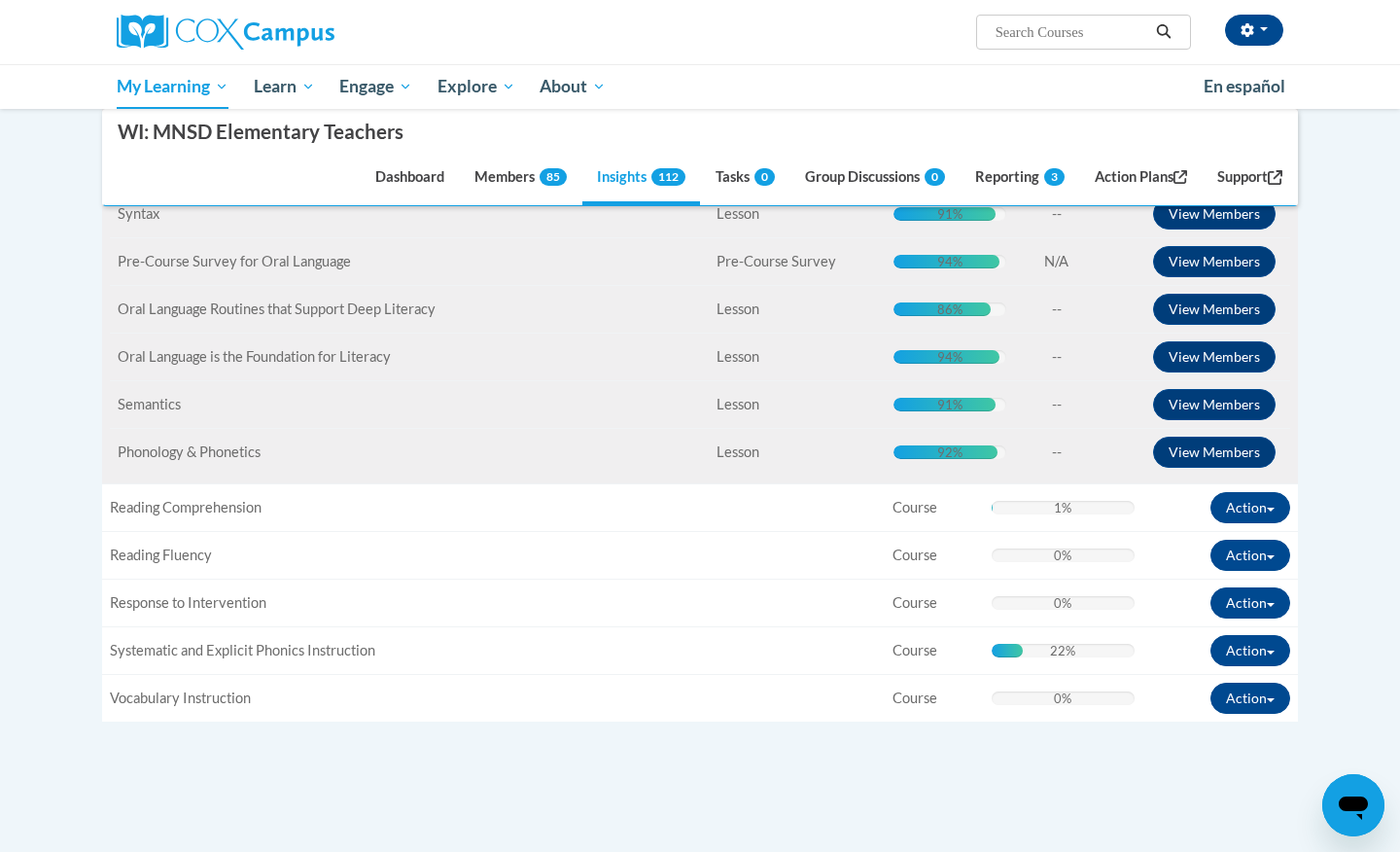
scroll to position [1055, 0]
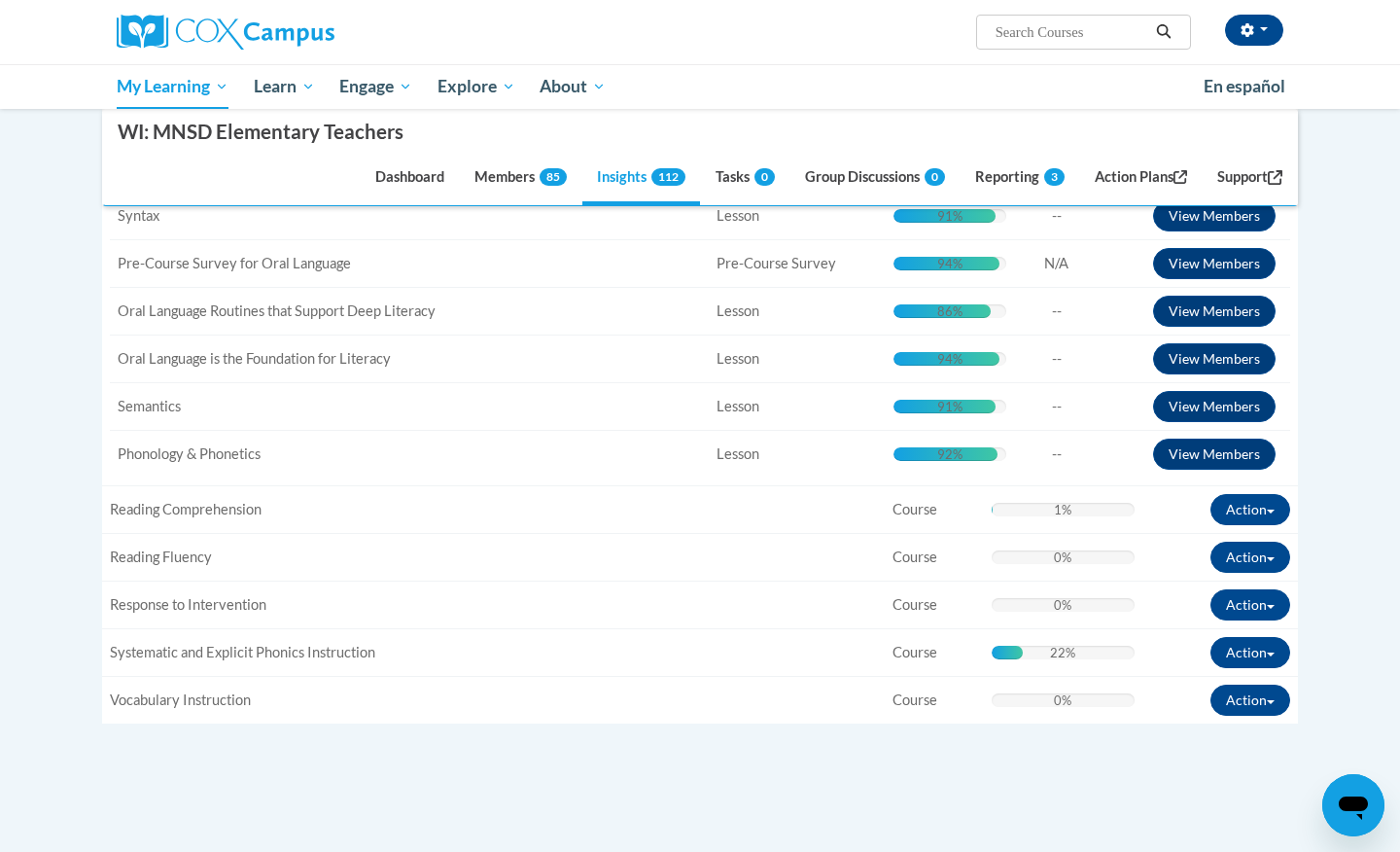
click at [1335, 486] on body "Abbie Ramon (America/Chicago UTC-05:00) My Profile Inbox Groups Hub Action Plan…" at bounding box center [700, 89] width 1400 height 2288
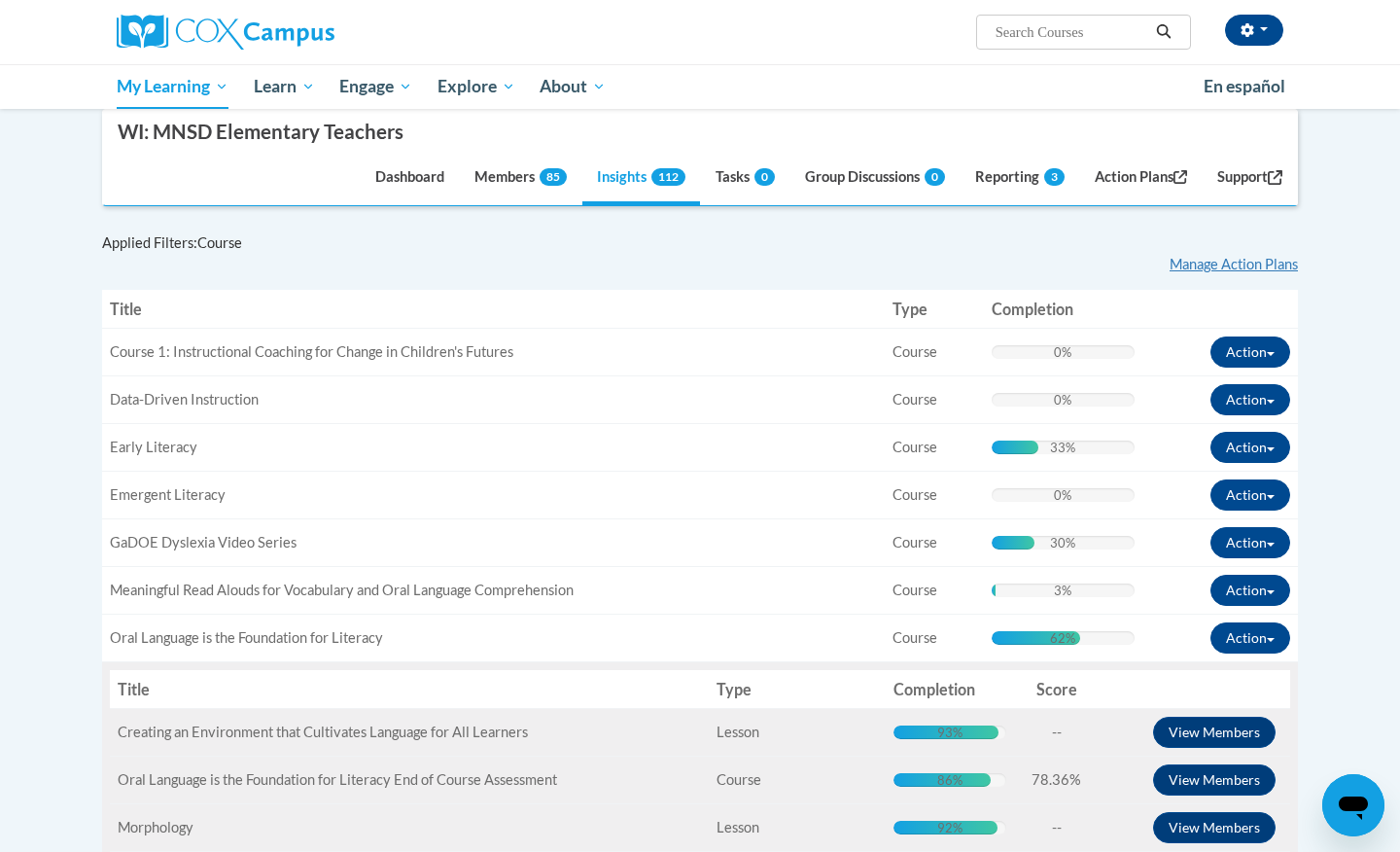
scroll to position [359, 0]
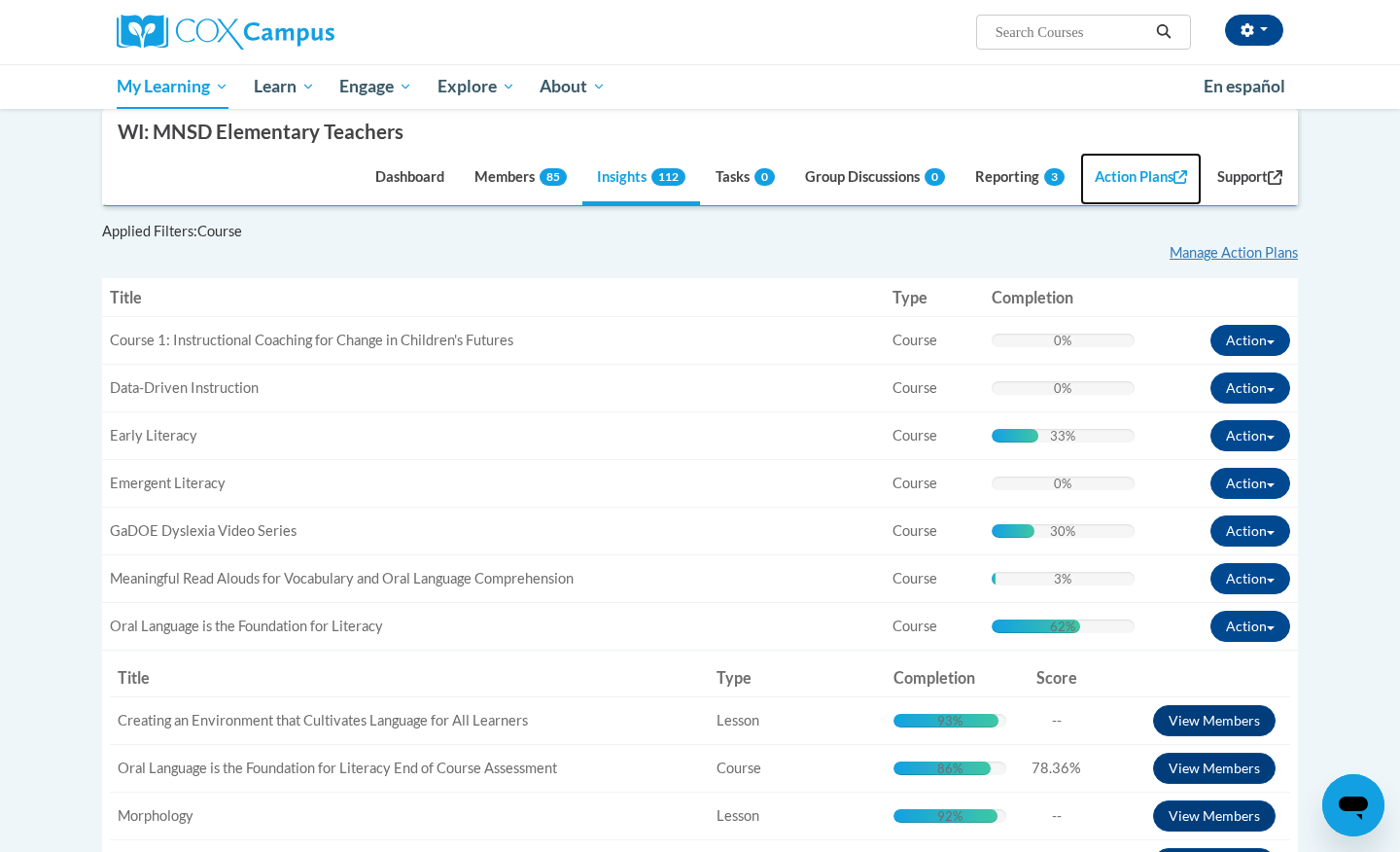
click at [1124, 167] on link "Action Plans" at bounding box center [1141, 180] width 122 height 53
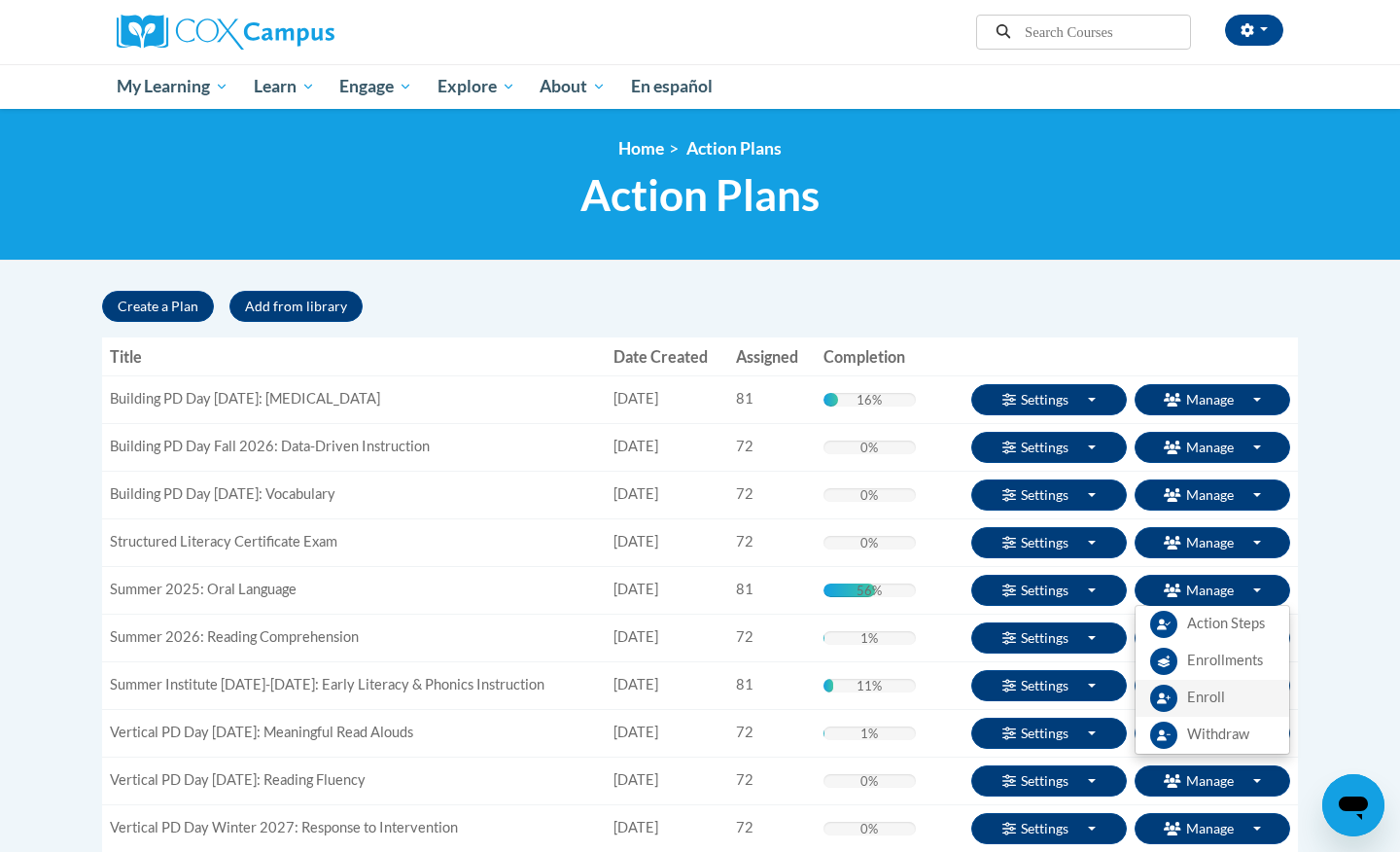
click at [1196, 705] on span "Enroll" at bounding box center [1205, 697] width 38 height 21
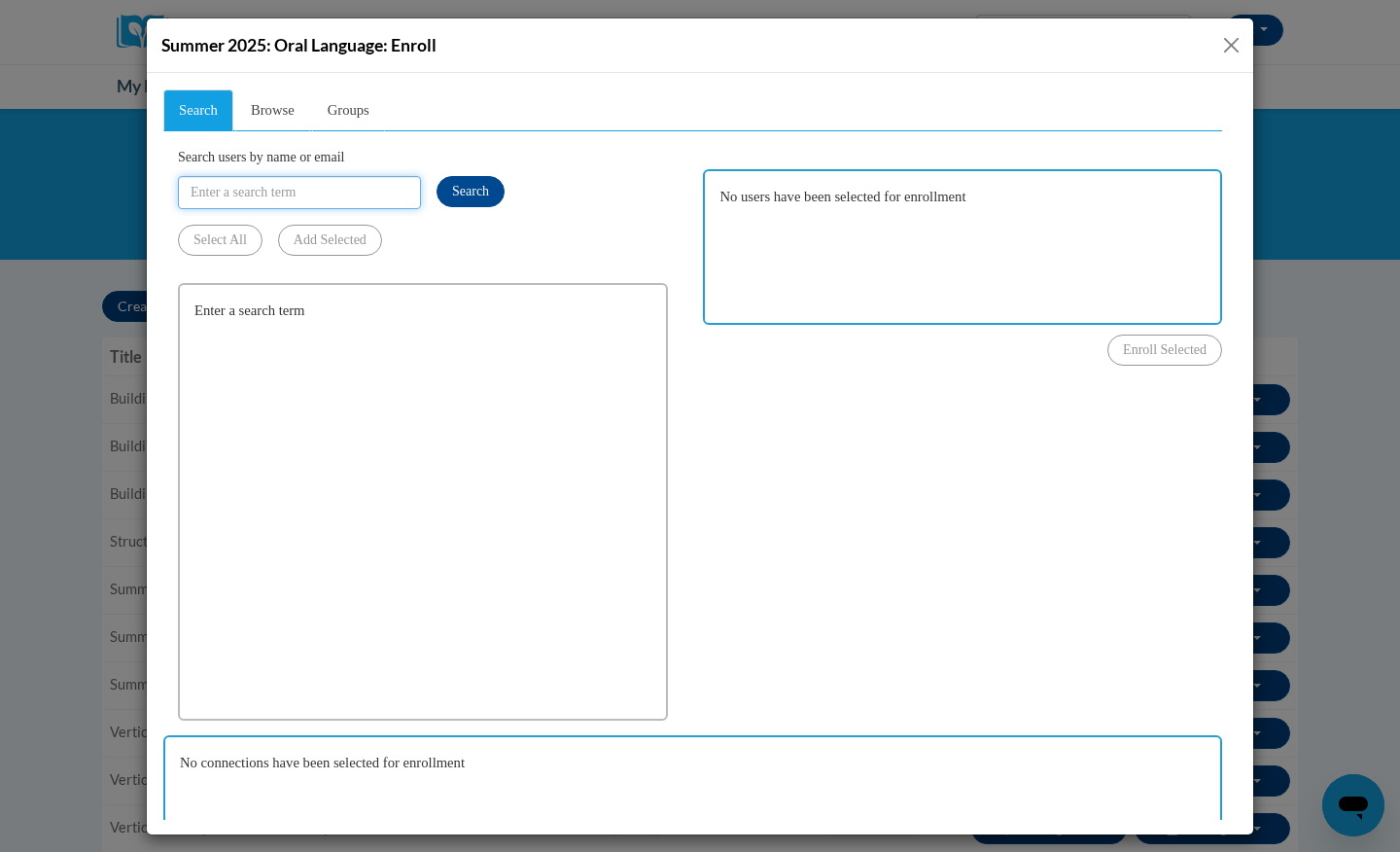
click at [351, 199] on input "Search users by name or email" at bounding box center [300, 192] width 243 height 33
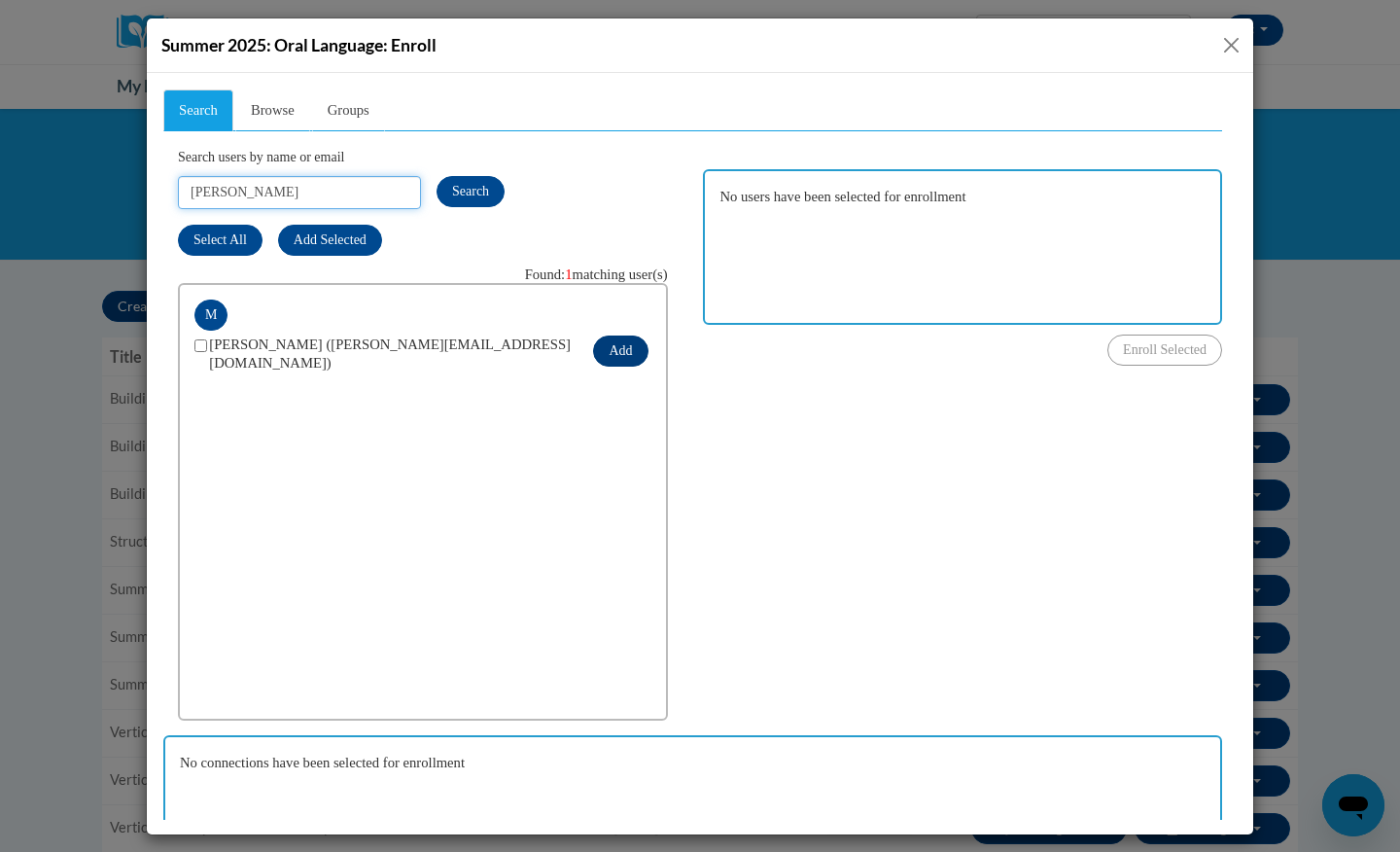
type input "[PERSON_NAME]"
click at [626, 346] on button "Add" at bounding box center [621, 351] width 55 height 31
checkbox input "true"
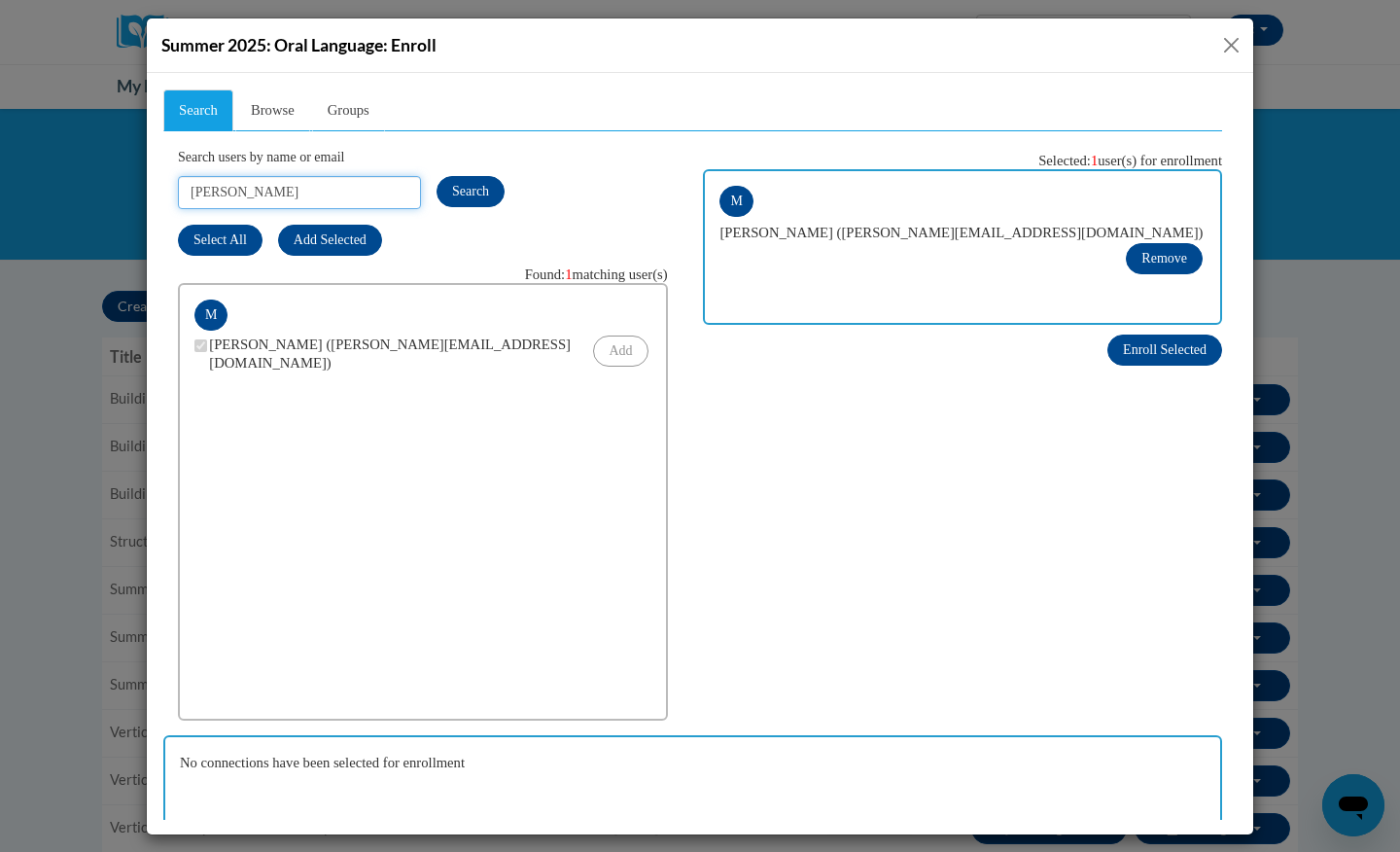
click at [340, 193] on input "[PERSON_NAME]" at bounding box center [300, 192] width 243 height 33
type input "[PERSON_NAME]"
click at [617, 358] on button "Add" at bounding box center [621, 351] width 55 height 31
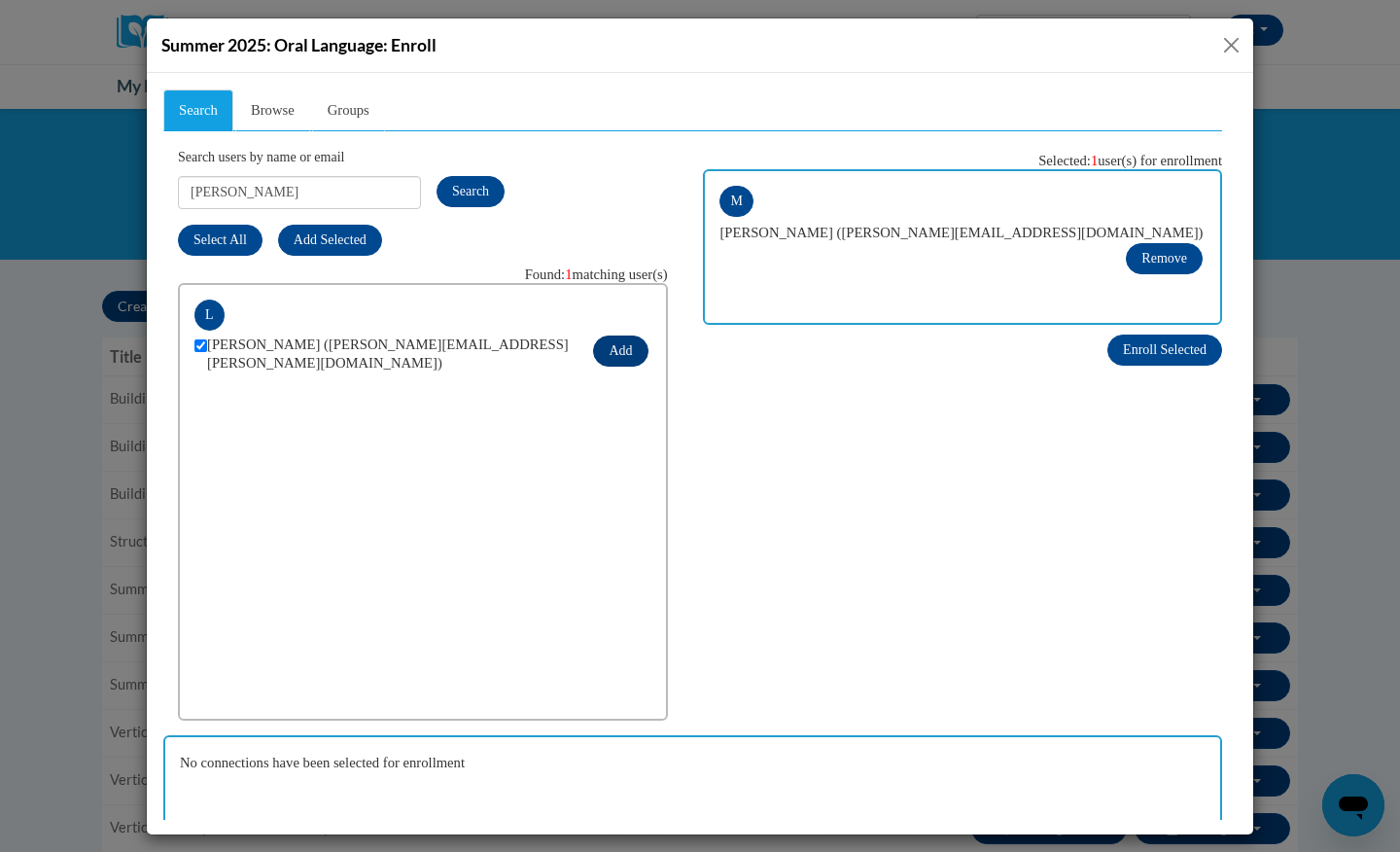
checkbox input "true"
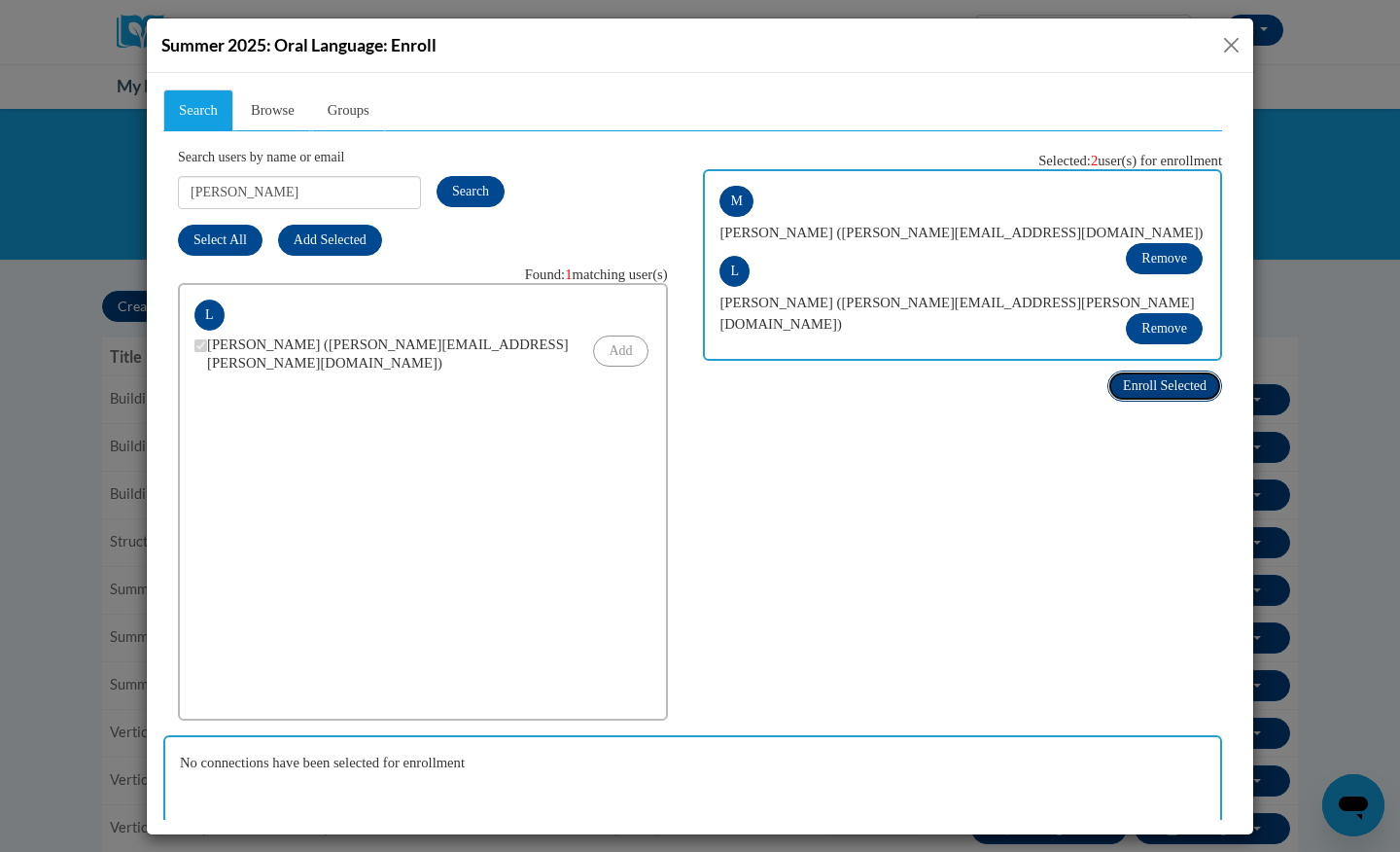
click at [1137, 377] on span "Enroll Selected" at bounding box center [1164, 384] width 83 height 15
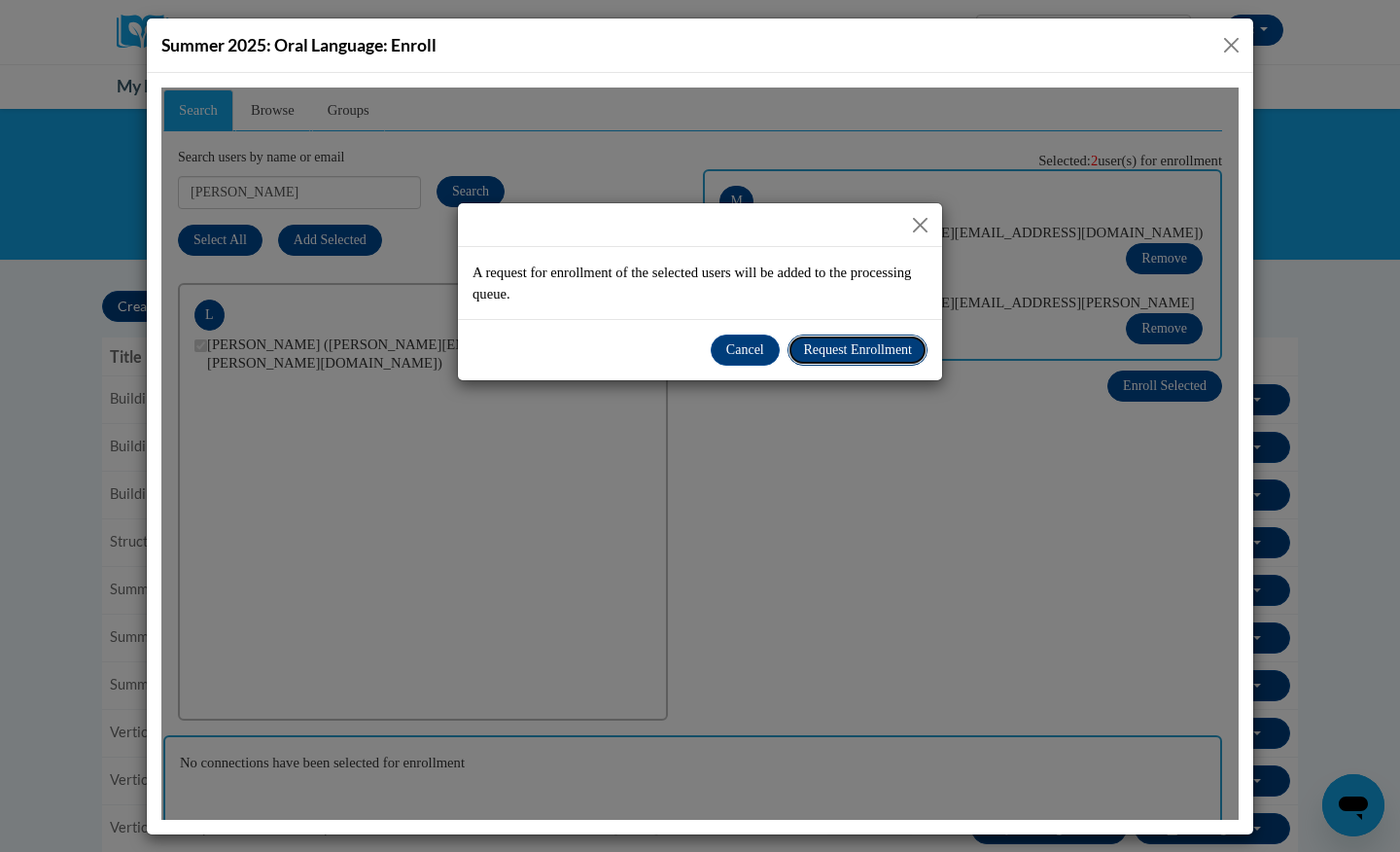
click at [825, 354] on span "Request Enrollment" at bounding box center [857, 348] width 109 height 15
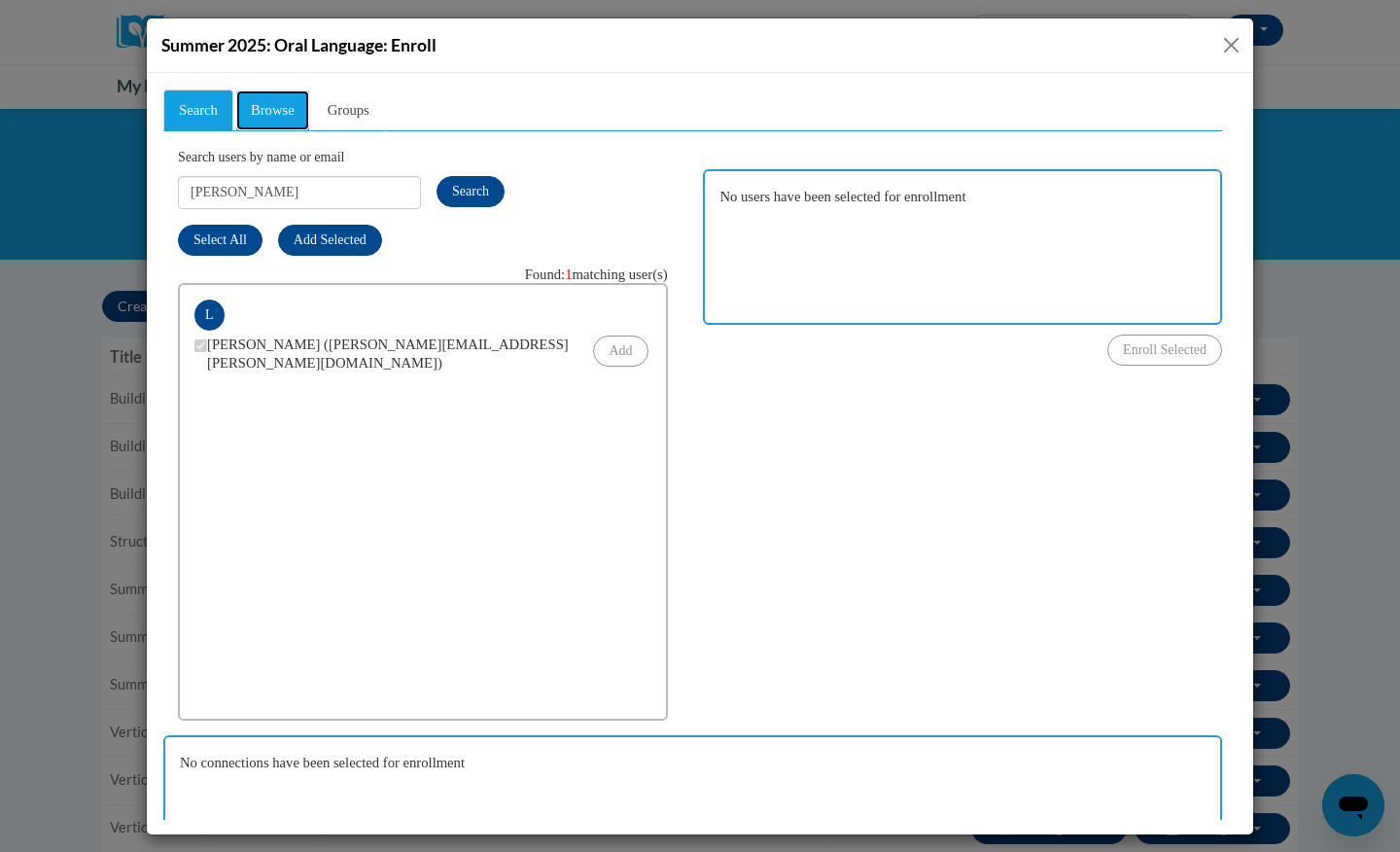
click at [294, 111] on span "Browse" at bounding box center [272, 109] width 44 height 16
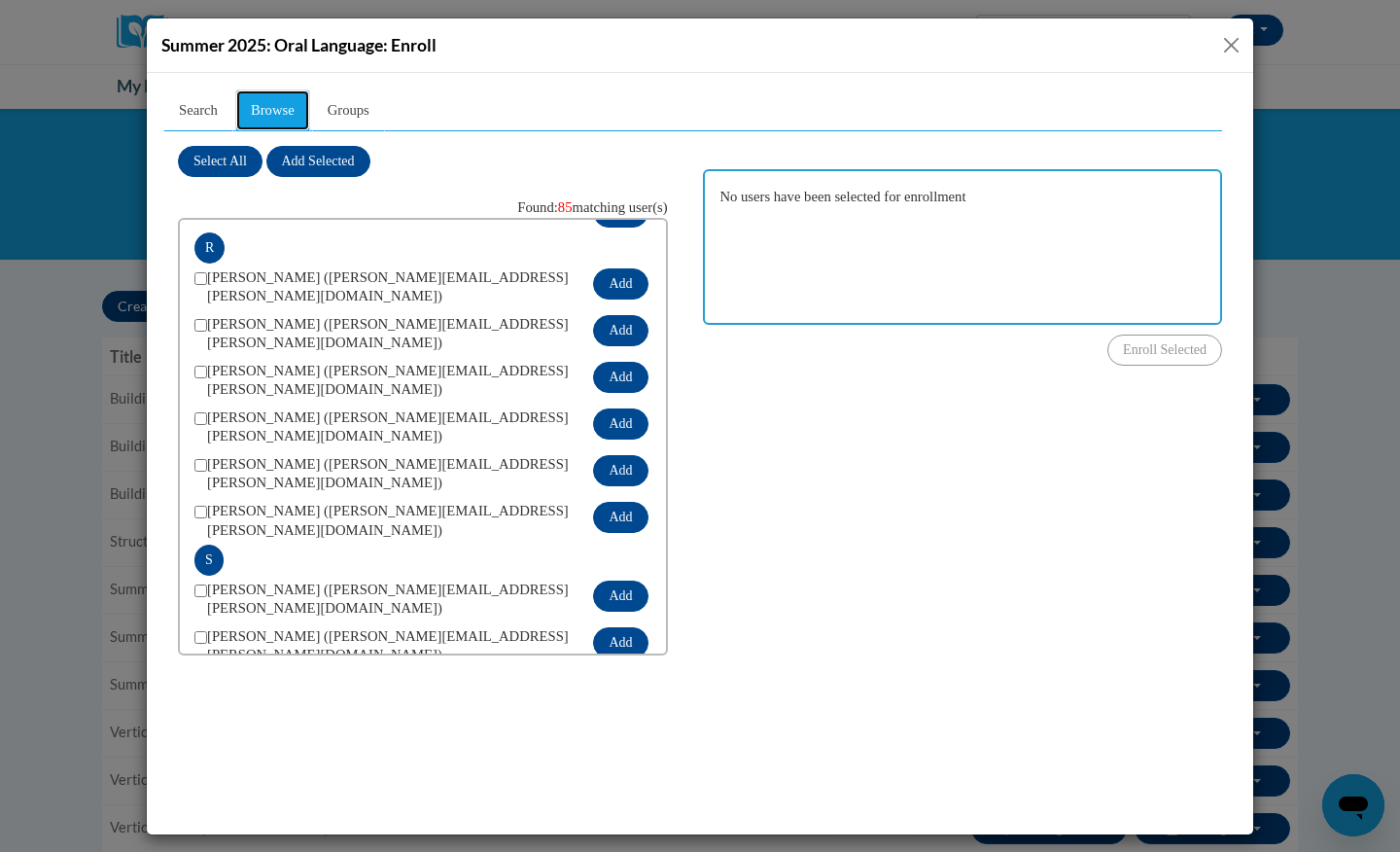
scroll to position [3033, 0]
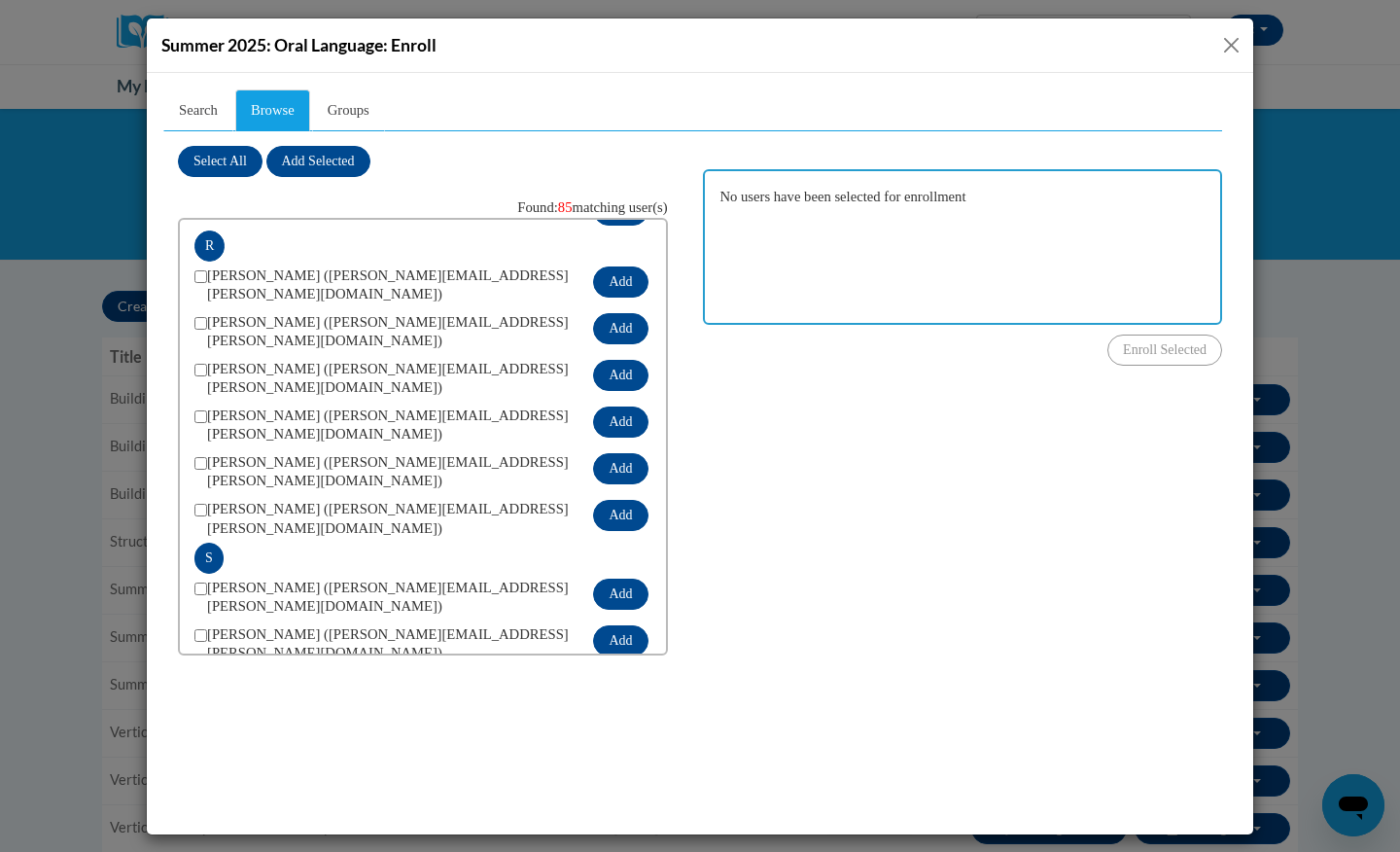
click at [1225, 45] on button "Close" at bounding box center [1231, 45] width 24 height 24
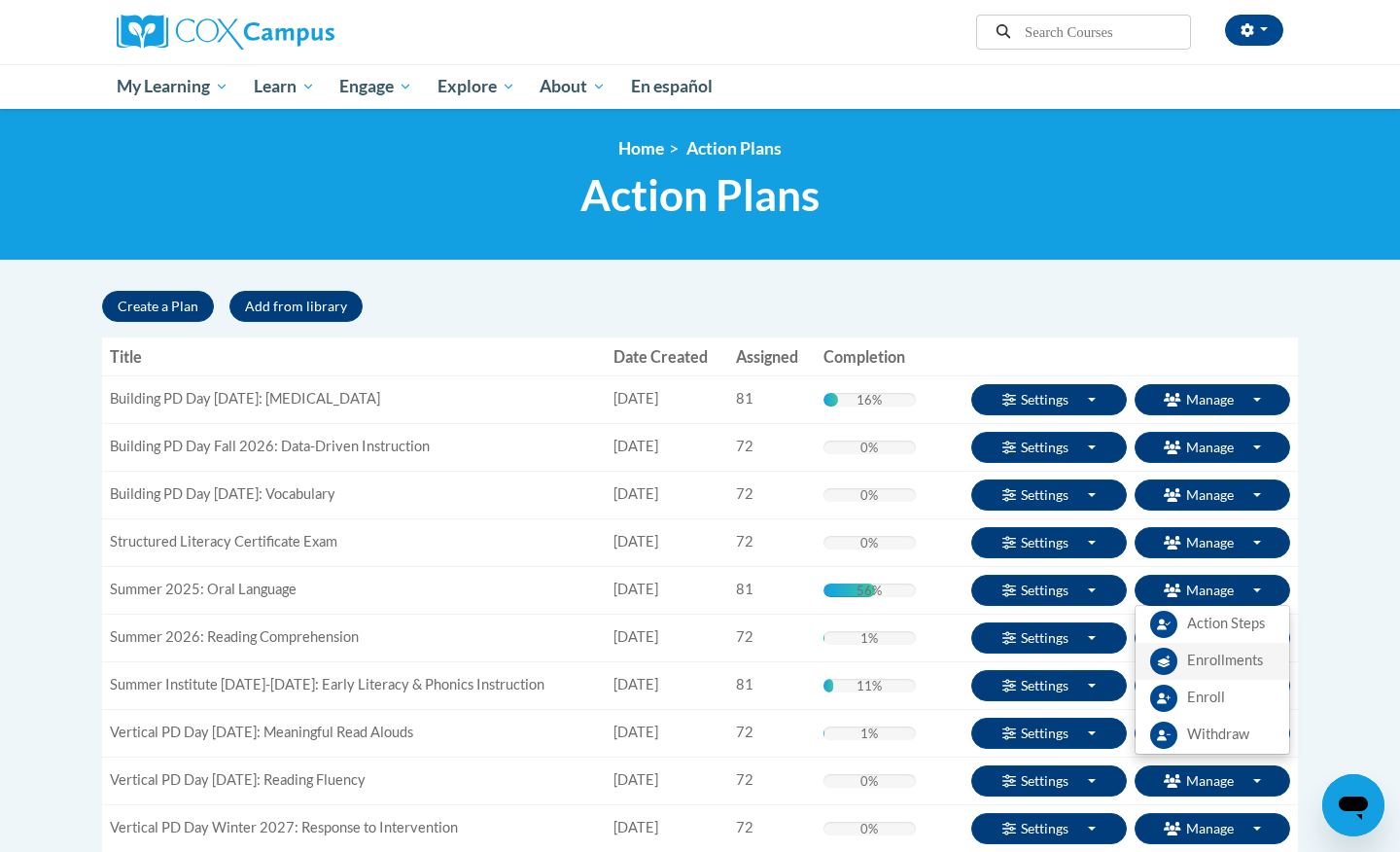
click at [1207, 651] on span "Enrollments" at bounding box center [1224, 660] width 75 height 21
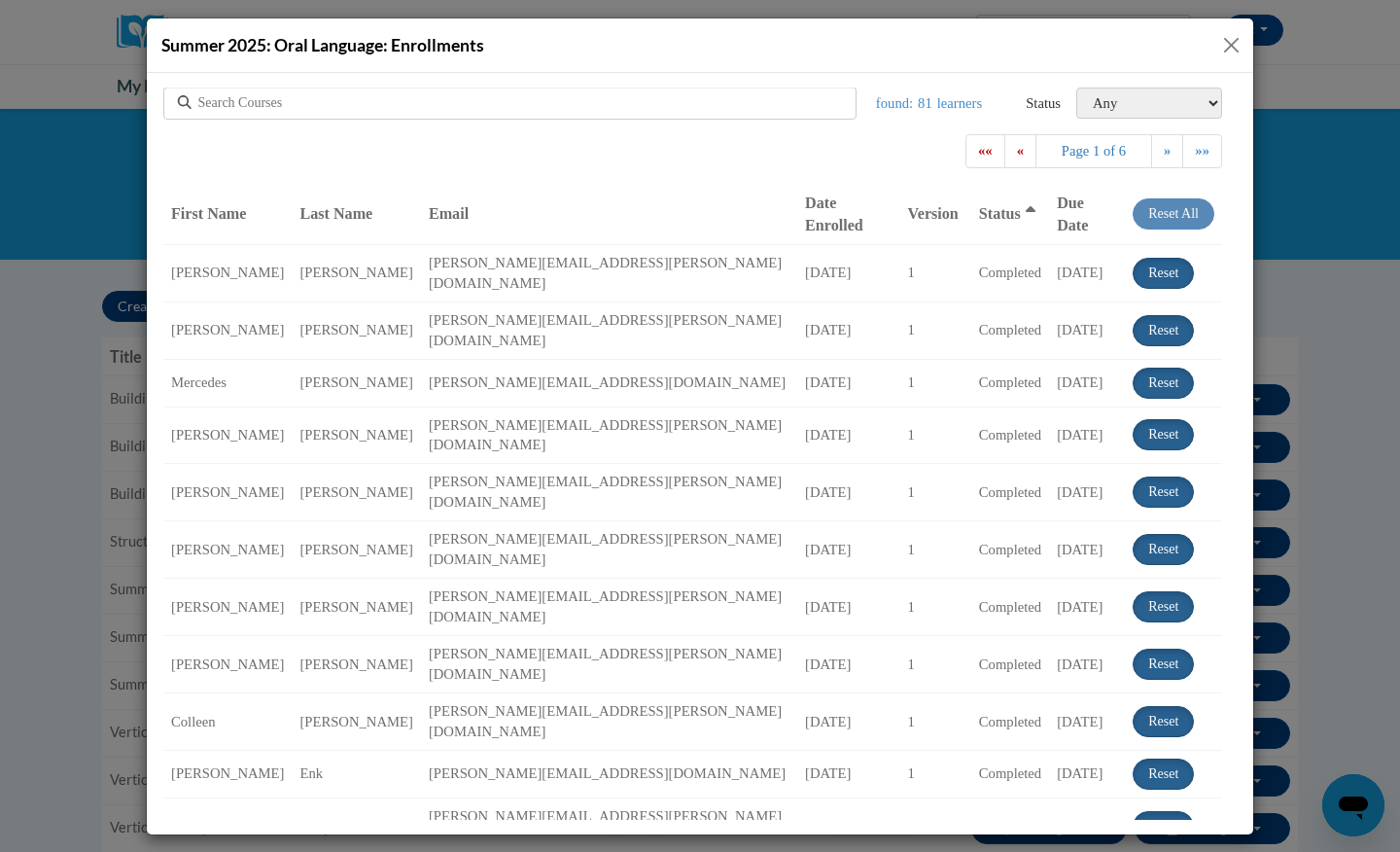
scroll to position [7, 0]
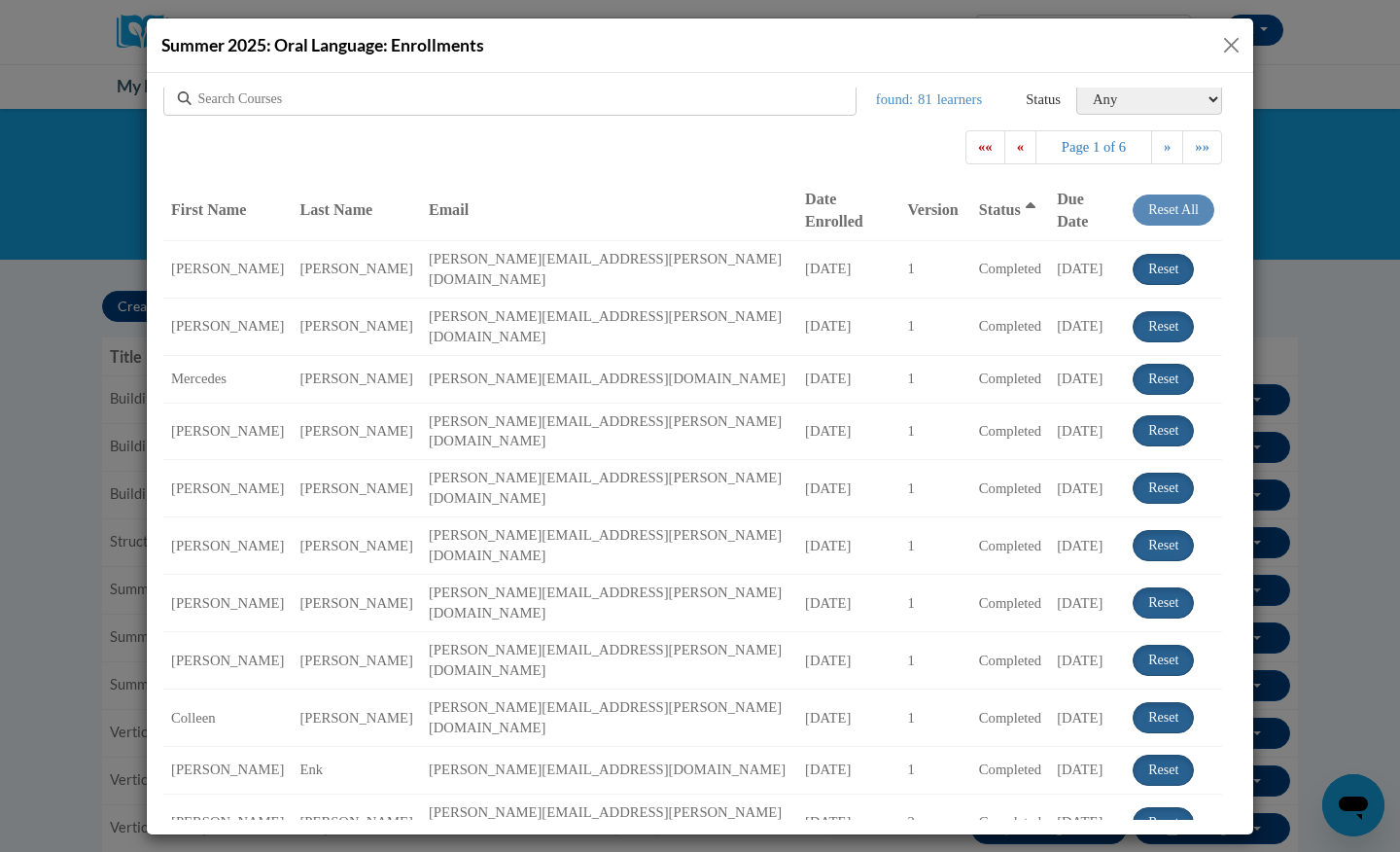
click at [979, 201] on span "Status" at bounding box center [1000, 209] width 42 height 17
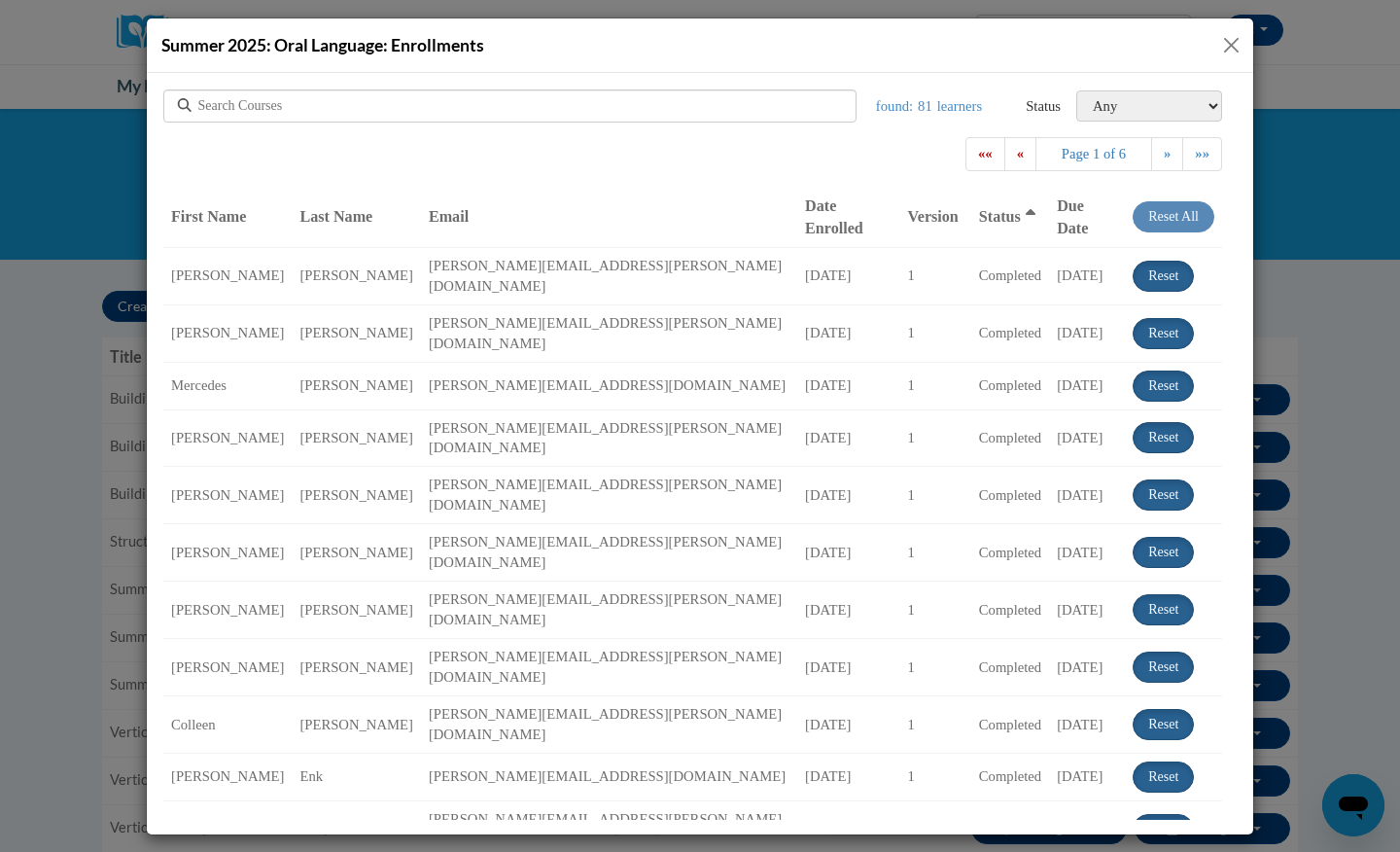
click at [971, 194] on th "Status" at bounding box center [1009, 216] width 77 height 62
click at [1203, 157] on span "»»" at bounding box center [1201, 153] width 15 height 16
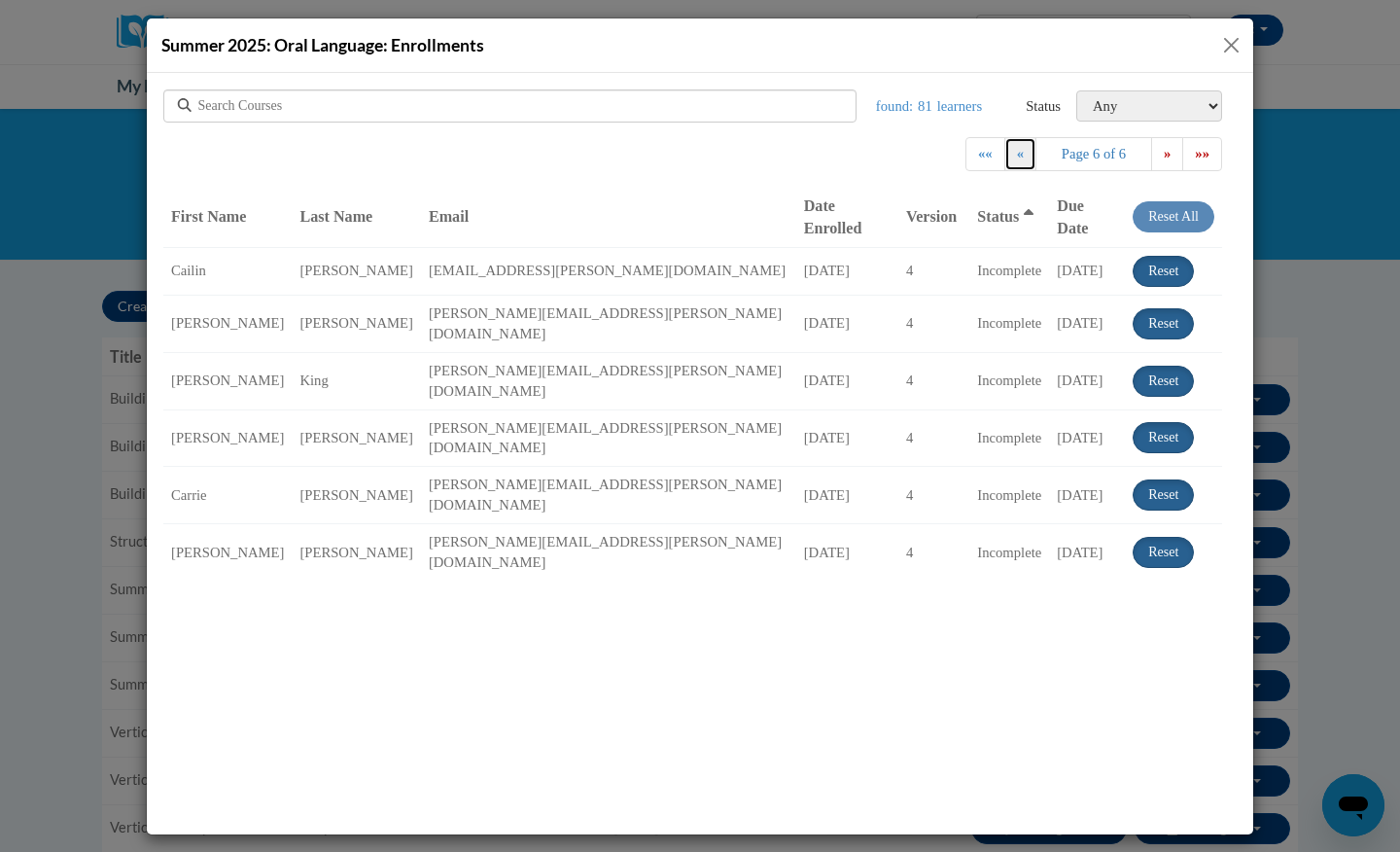
click at [1017, 160] on span "«" at bounding box center [1020, 153] width 7 height 16
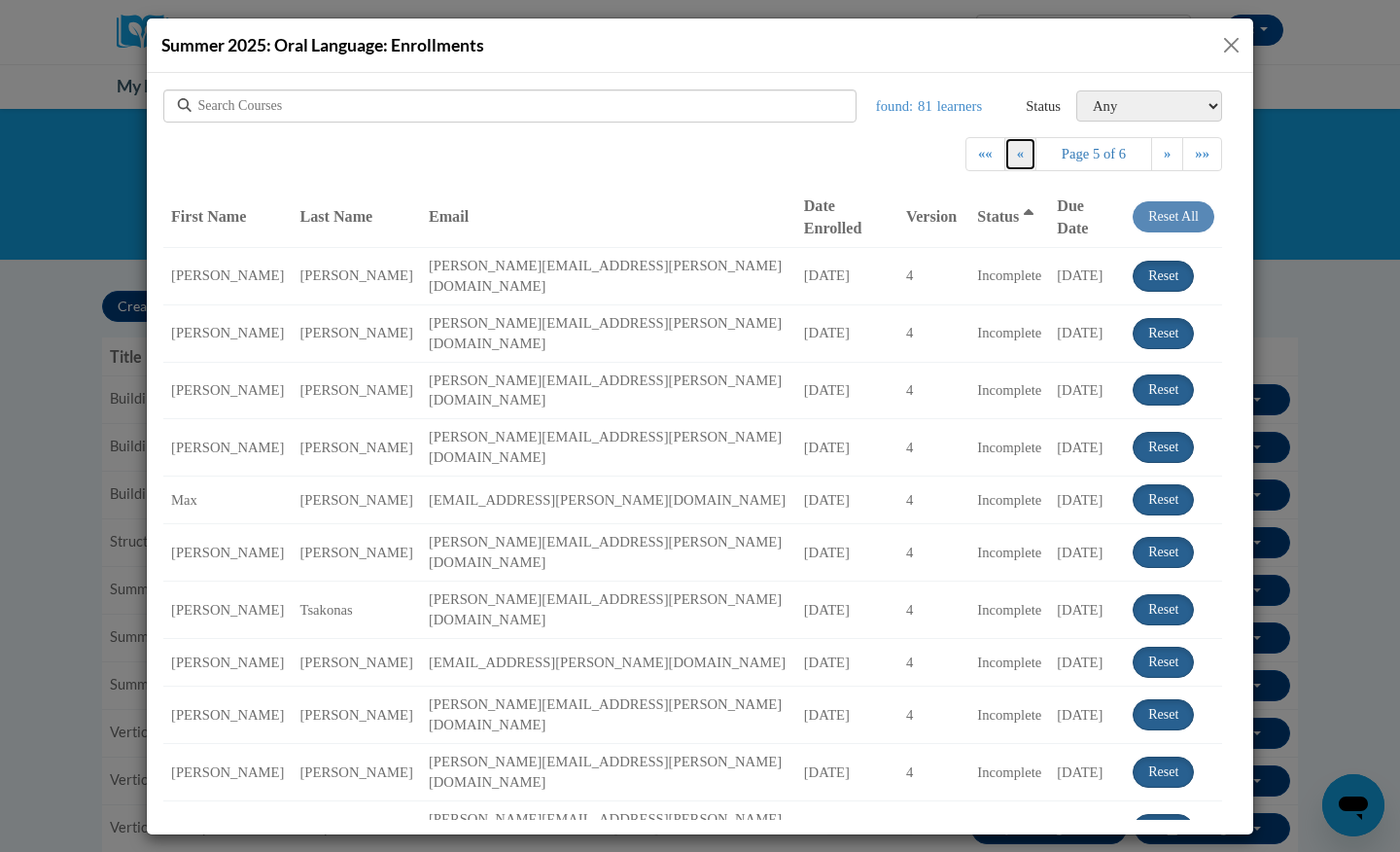
click at [1017, 160] on span "«" at bounding box center [1020, 153] width 7 height 16
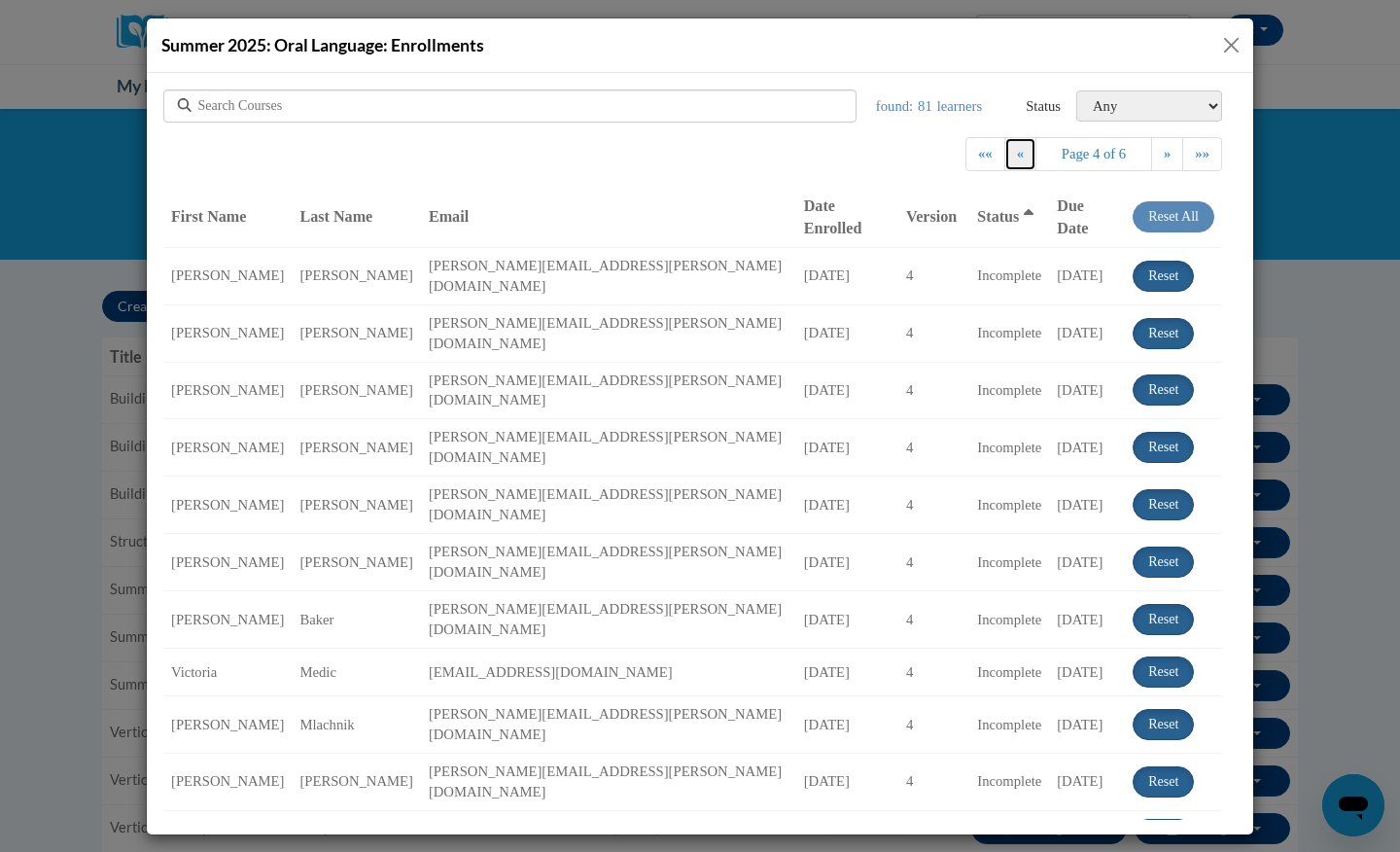
click at [1021, 147] on link "«" at bounding box center [1020, 153] width 32 height 34
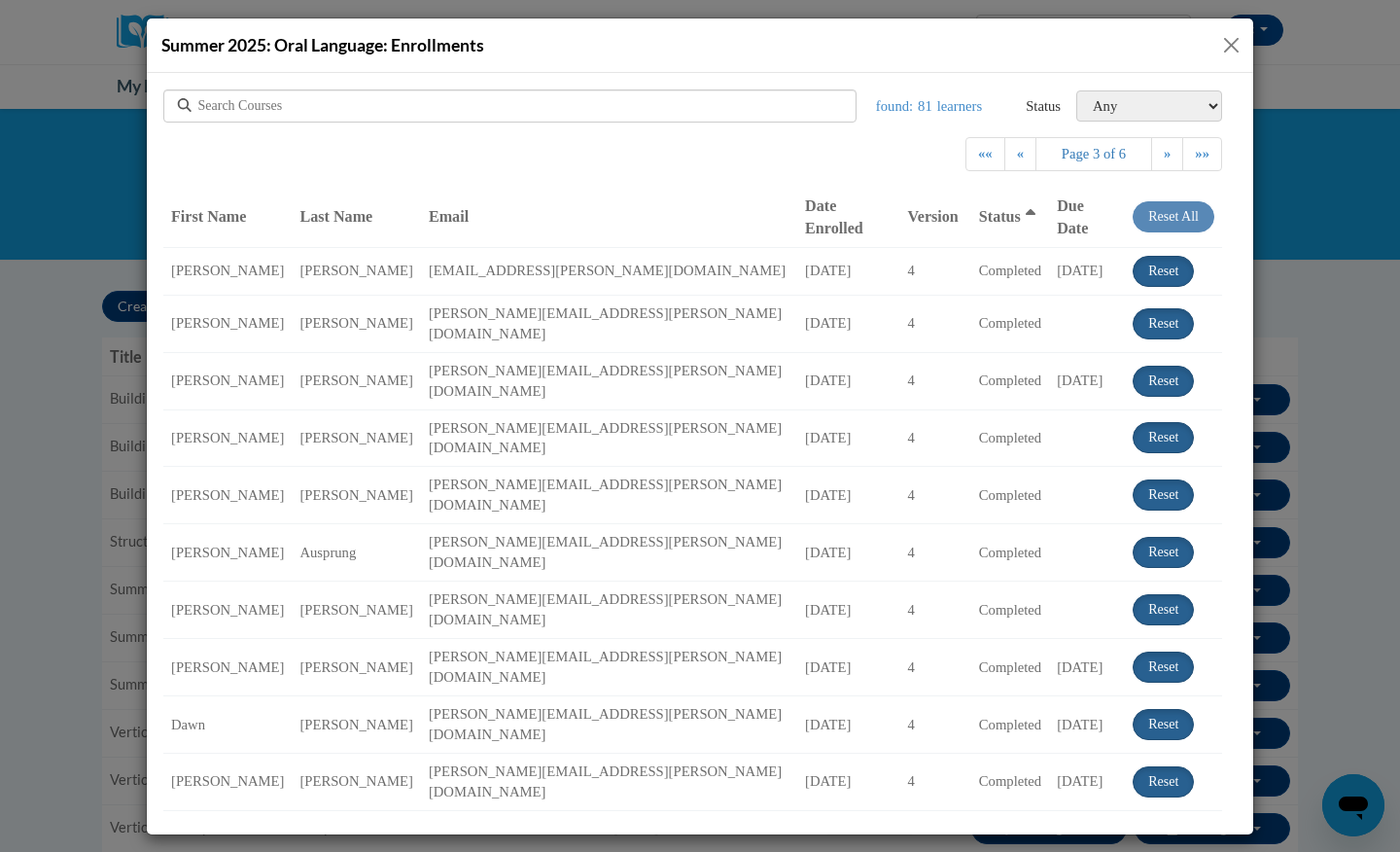
click at [1229, 54] on button "Close" at bounding box center [1231, 45] width 24 height 24
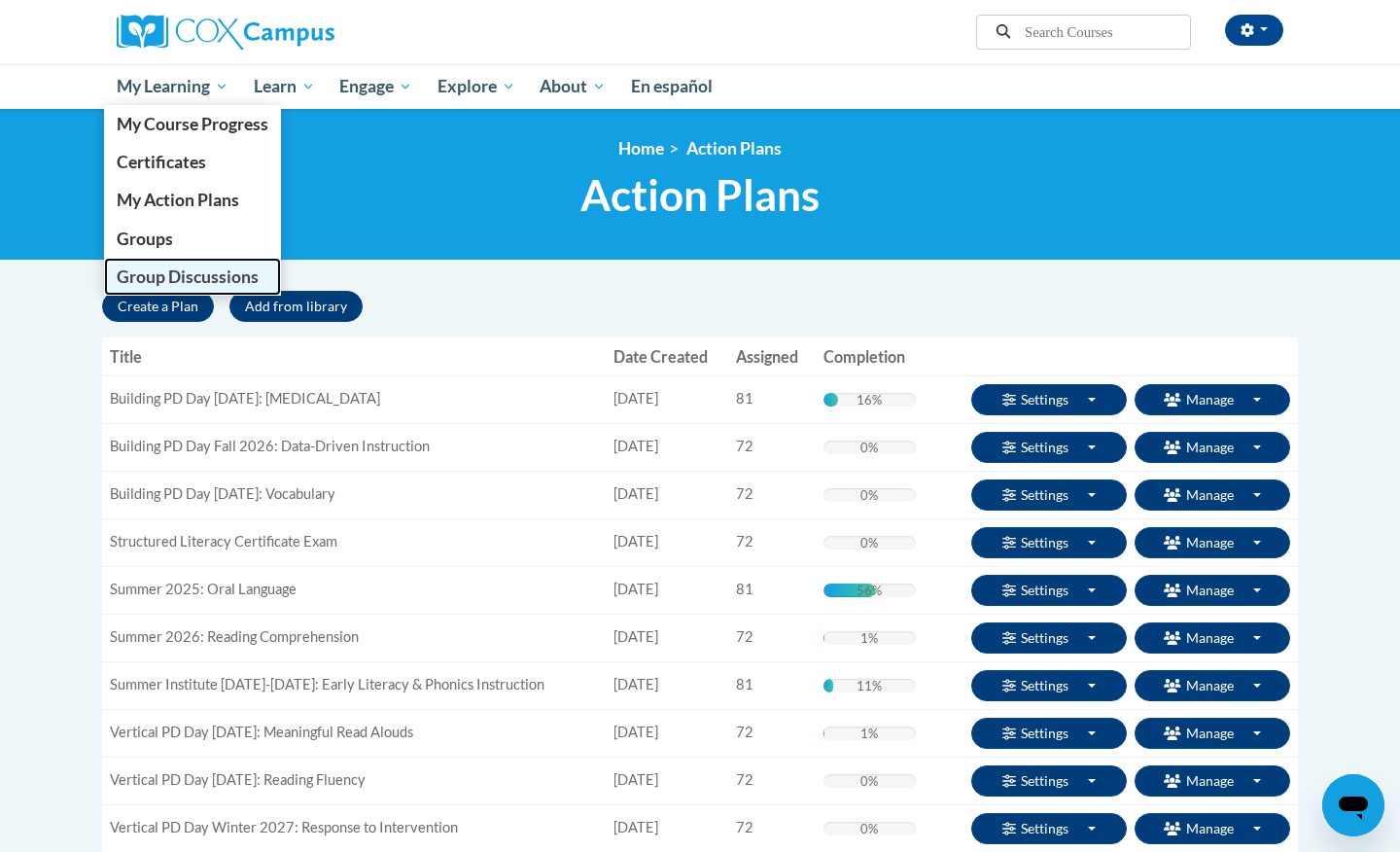
click at [172, 273] on span "Group Discussions" at bounding box center [187, 276] width 142 height 21
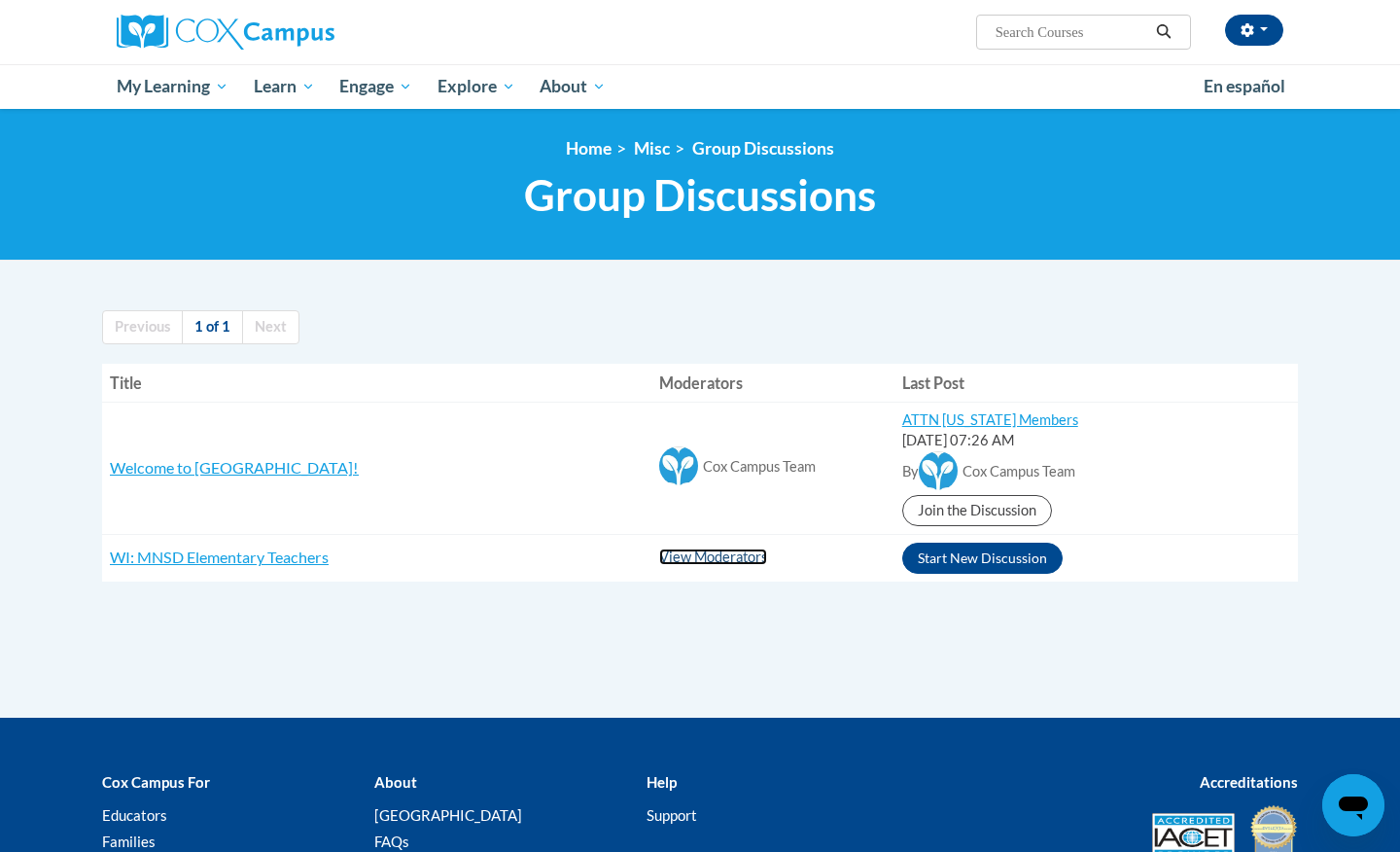
click at [670, 563] on link "View Moderators" at bounding box center [713, 556] width 108 height 17
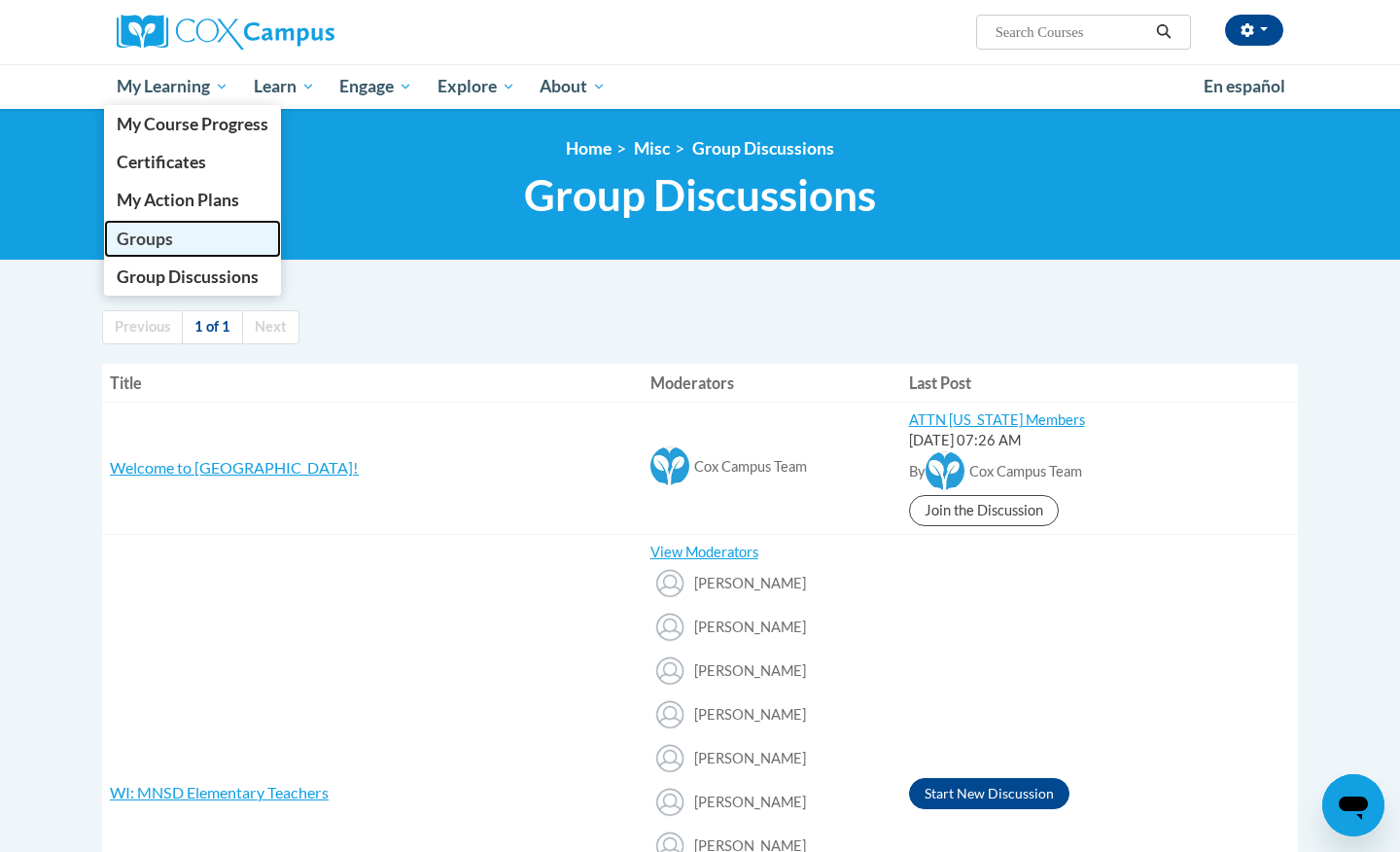
click at [161, 247] on span "Groups" at bounding box center [145, 238] width 57 height 21
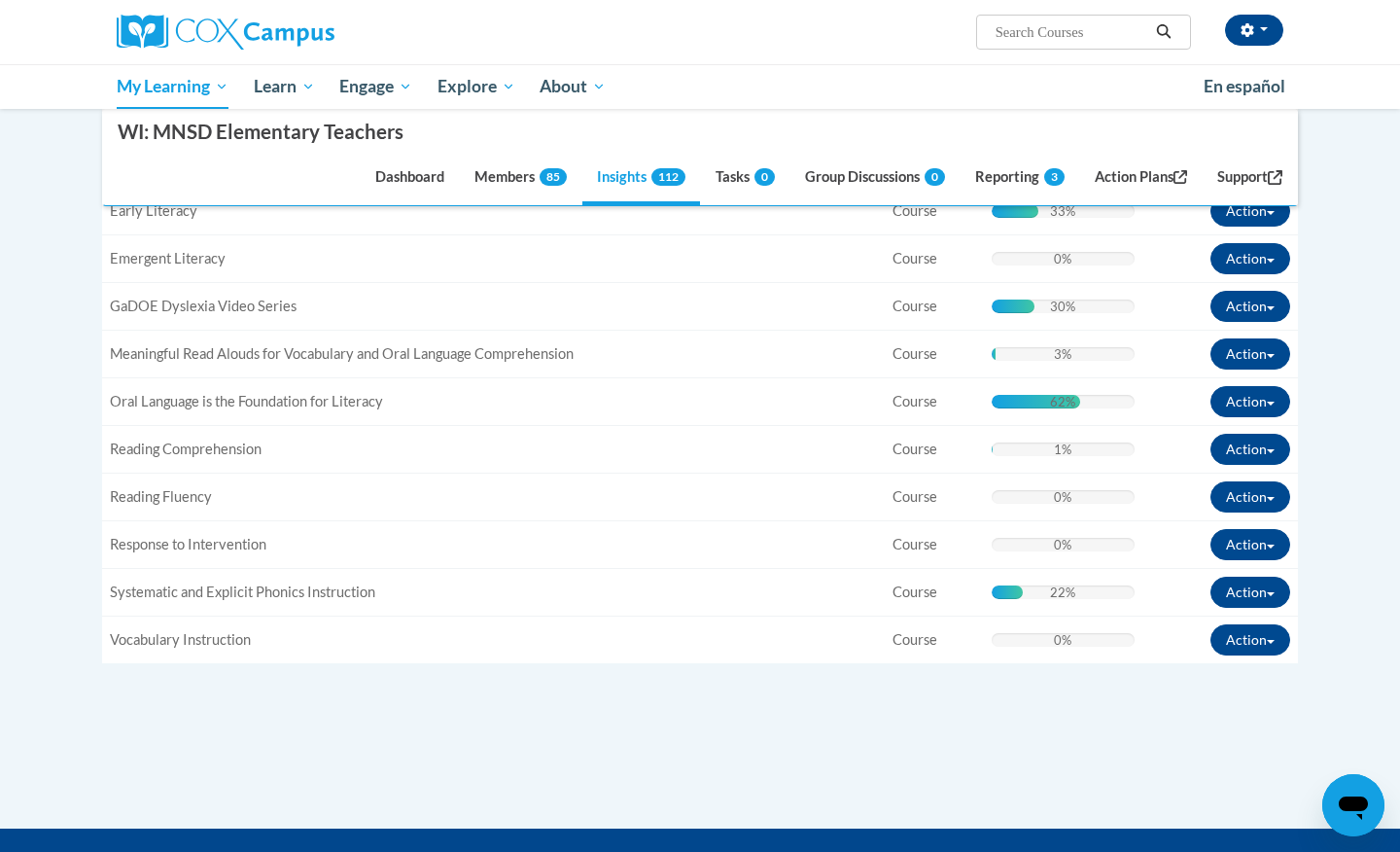
scroll to position [456, 0]
